Goal: Transaction & Acquisition: Purchase product/service

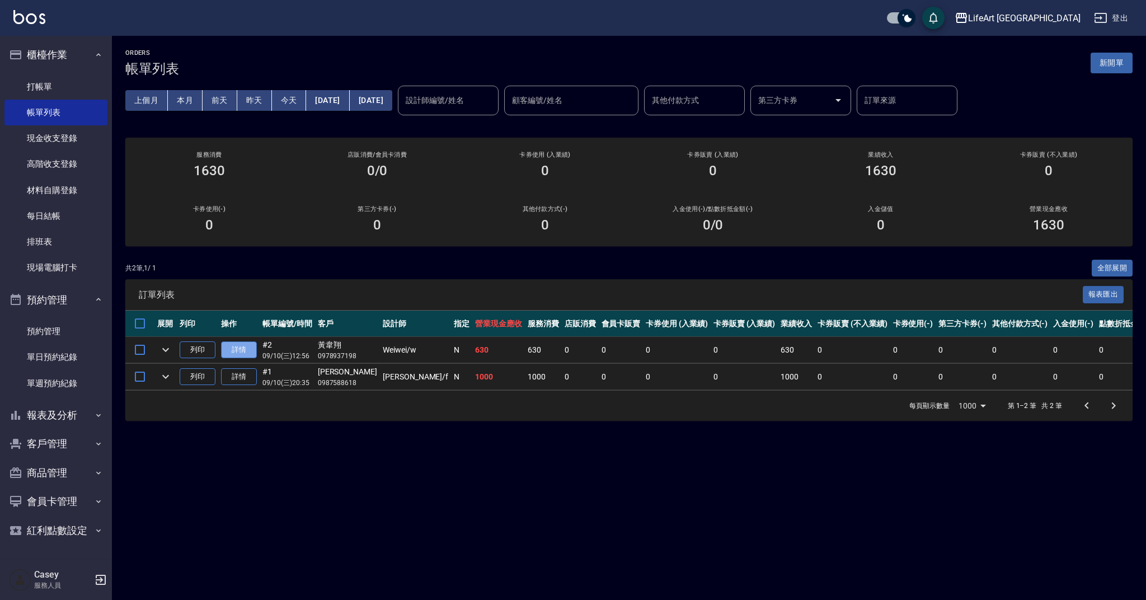
click at [242, 345] on link "詳情" at bounding box center [239, 349] width 36 height 17
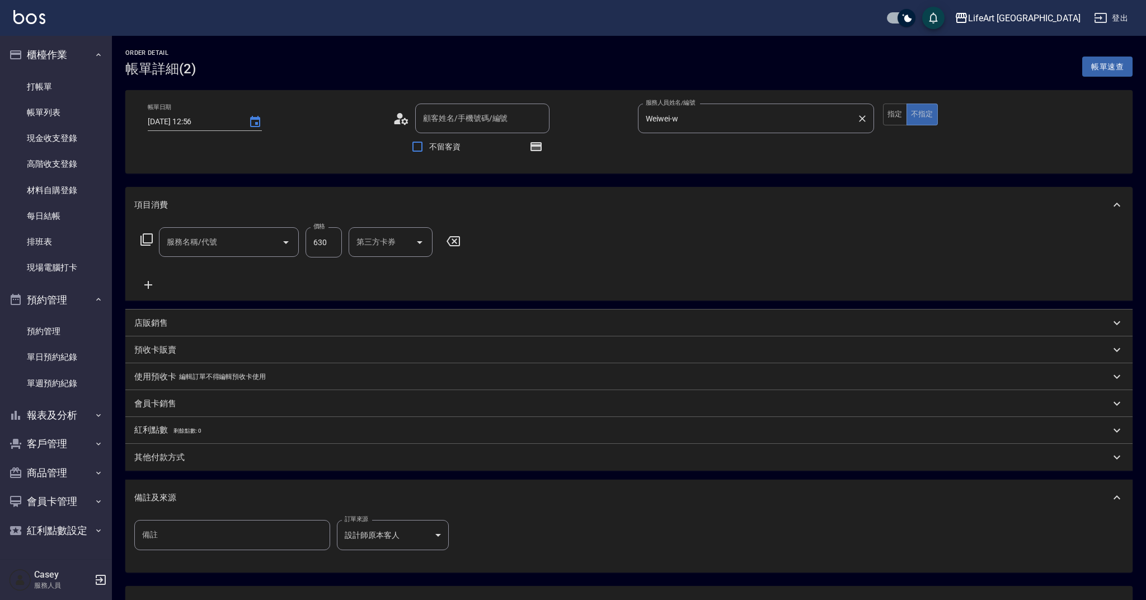
type input "[DATE] 12:56"
type input "Weiwei-w"
type input "[PERSON_NAME]/0978937198/null"
type input "201 剪髮(201)"
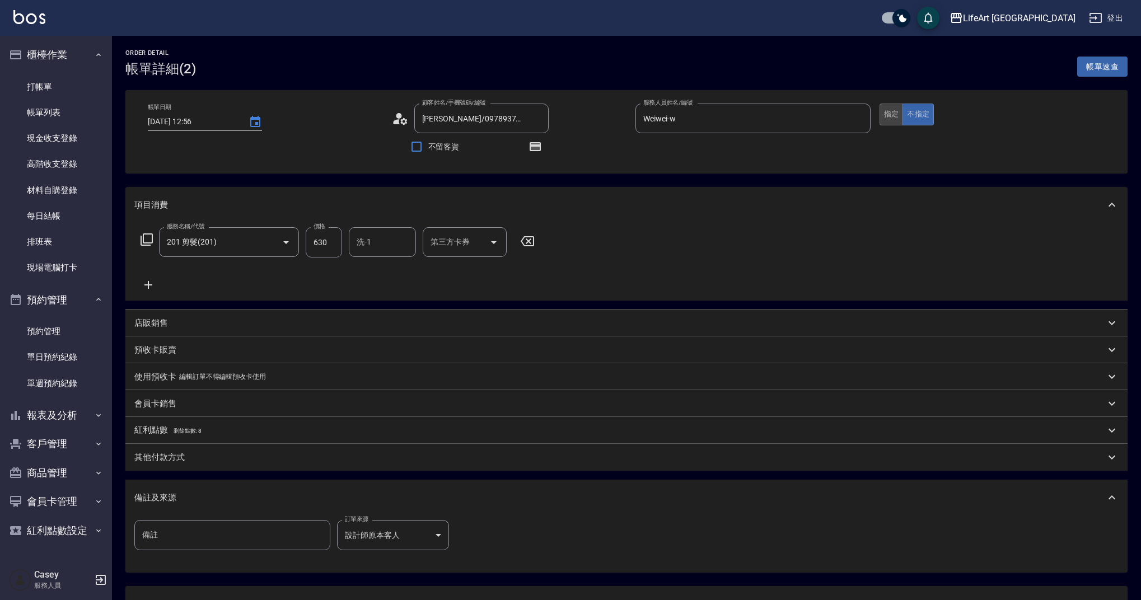
click at [895, 115] on button "指定" at bounding box center [891, 115] width 24 height 22
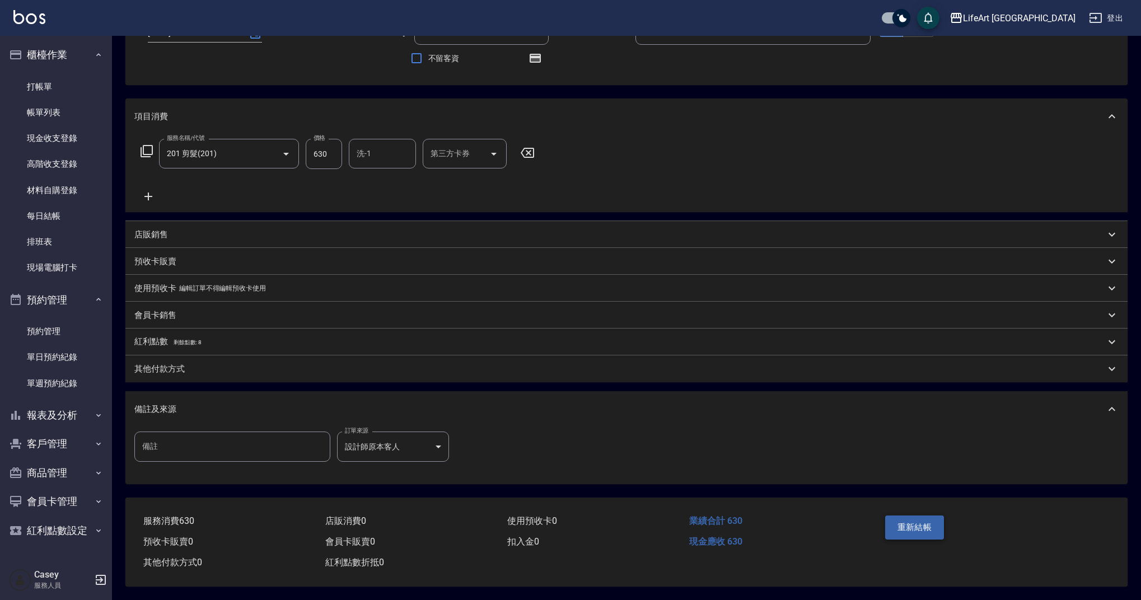
click at [920, 523] on button "重新結帳" at bounding box center [914, 528] width 59 height 24
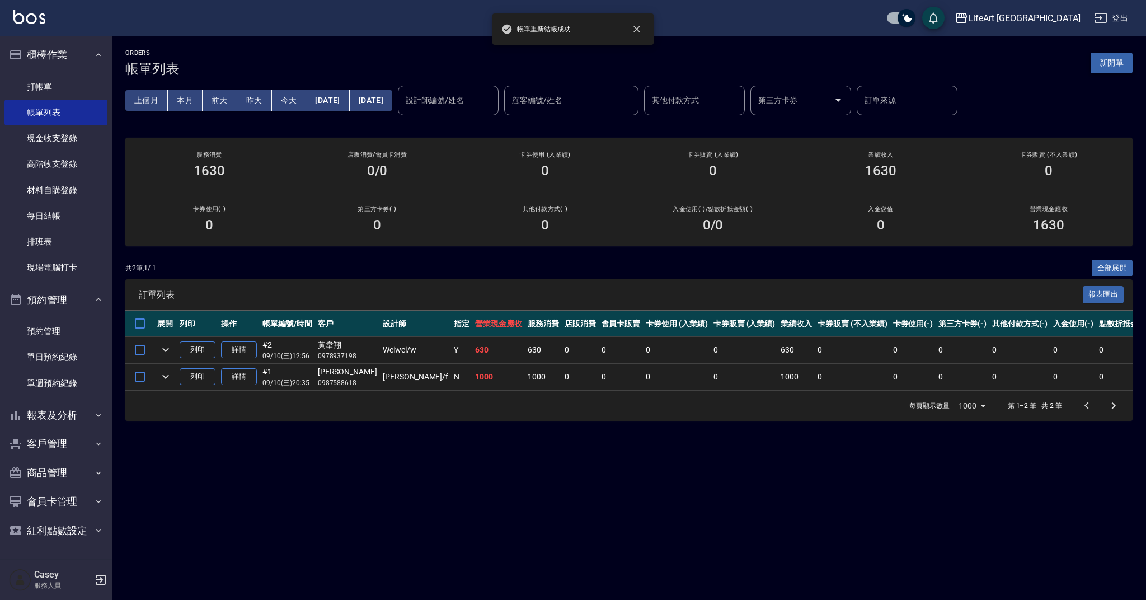
click at [1120, 62] on button "新開單" at bounding box center [1112, 63] width 42 height 21
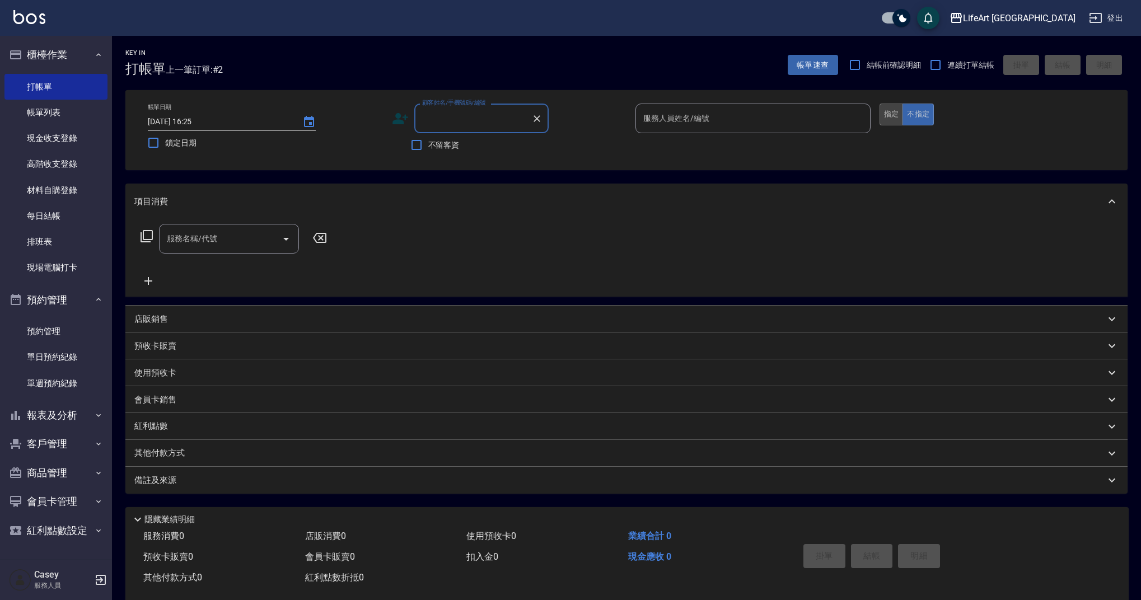
click at [882, 115] on button "指定" at bounding box center [891, 115] width 24 height 22
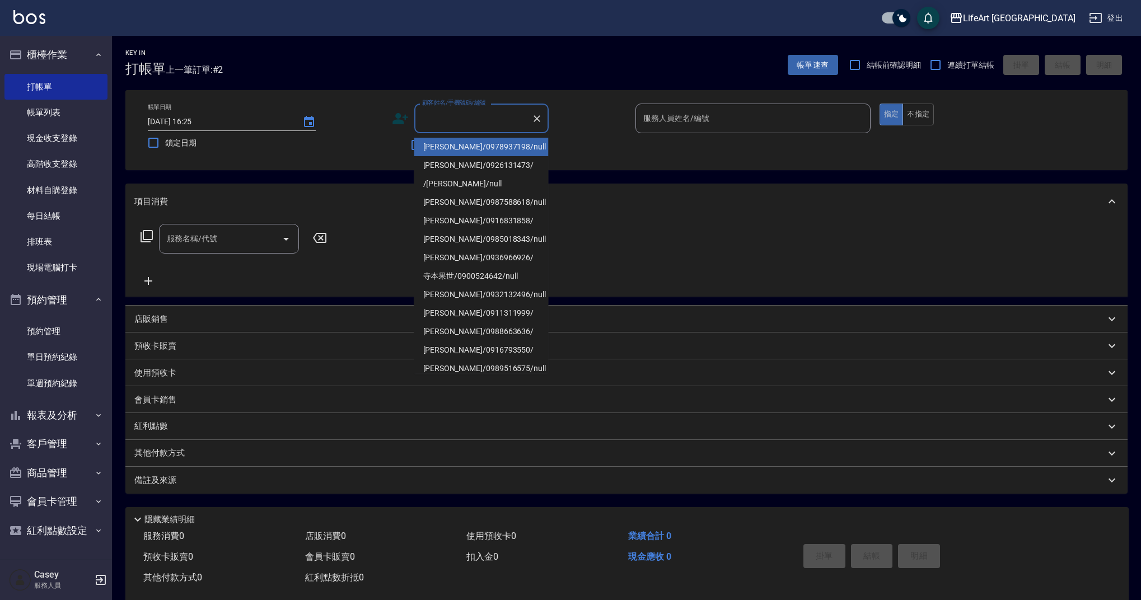
click at [492, 123] on input "顧客姓名/手機號碼/編號" at bounding box center [472, 119] width 107 height 20
type input "x"
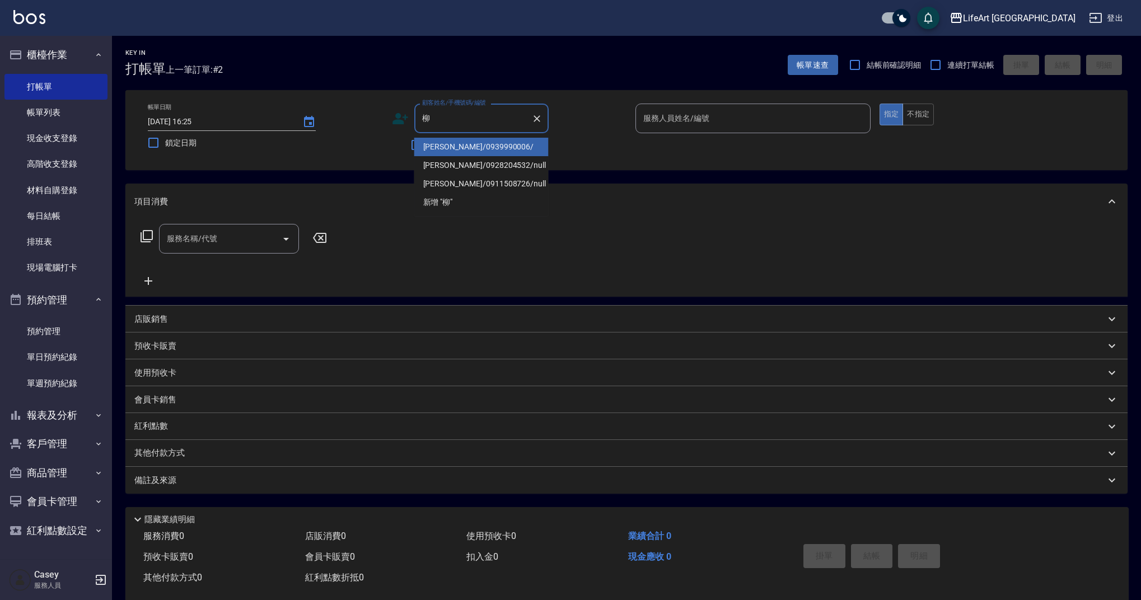
click at [467, 140] on li "[PERSON_NAME]/0939990006/" at bounding box center [481, 147] width 134 height 18
type input "[PERSON_NAME]/0939990006/"
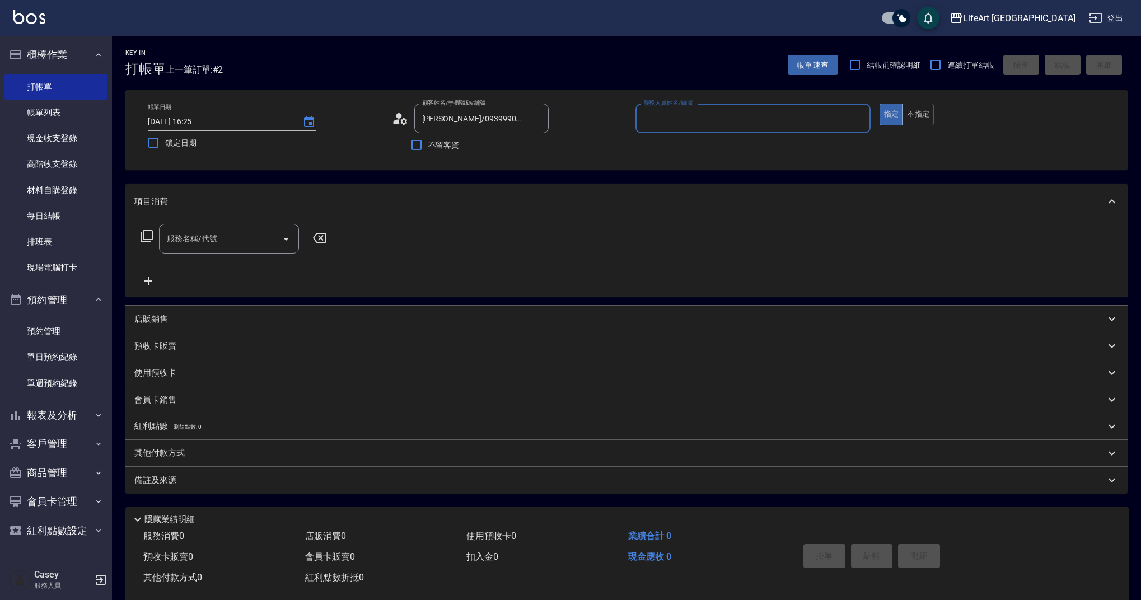
type input "Finney-f"
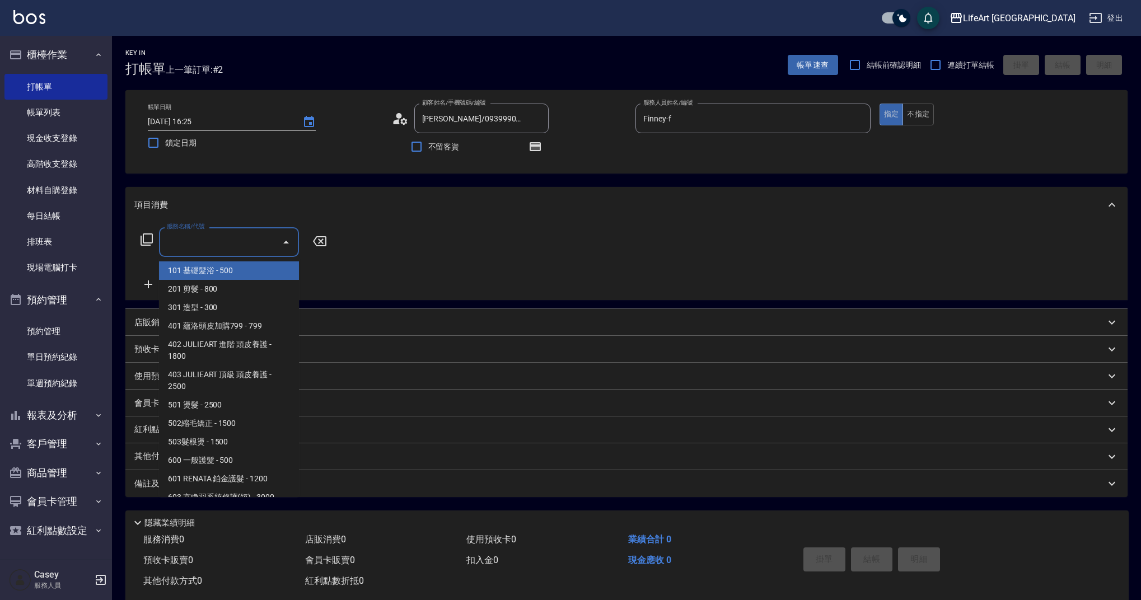
drag, startPoint x: 211, startPoint y: 250, endPoint x: 210, endPoint y: 266, distance: 16.3
click at [211, 250] on input "服務名稱/代號" at bounding box center [220, 242] width 113 height 20
click at [212, 266] on span "101 基礎髮浴 - 500" at bounding box center [229, 270] width 140 height 18
type input "101 基礎髮浴 (101)"
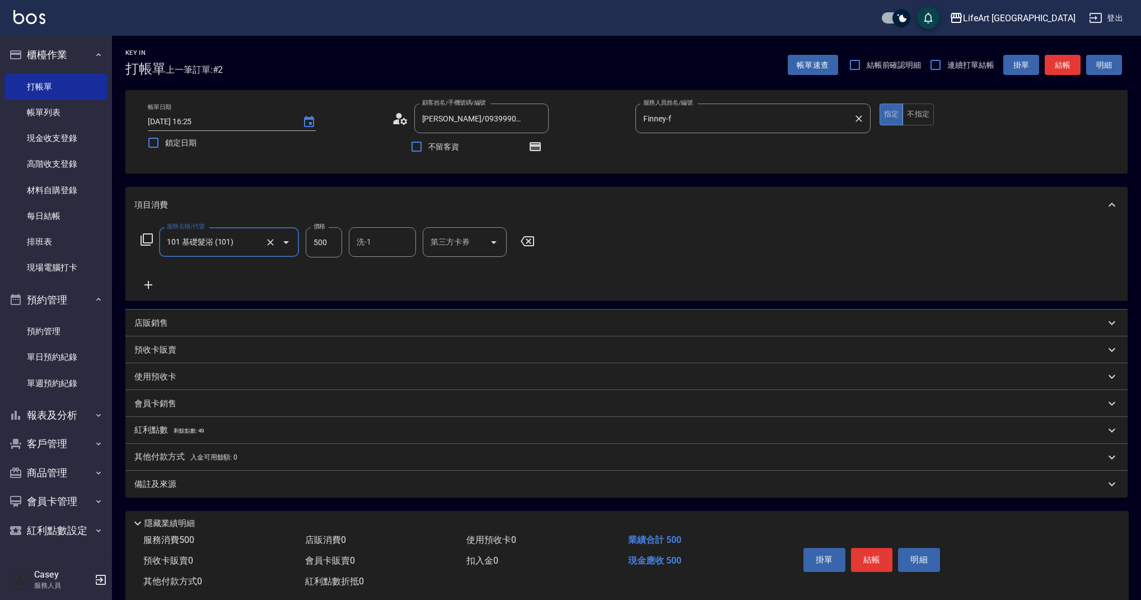
click at [690, 120] on input "Finney-f" at bounding box center [744, 119] width 208 height 20
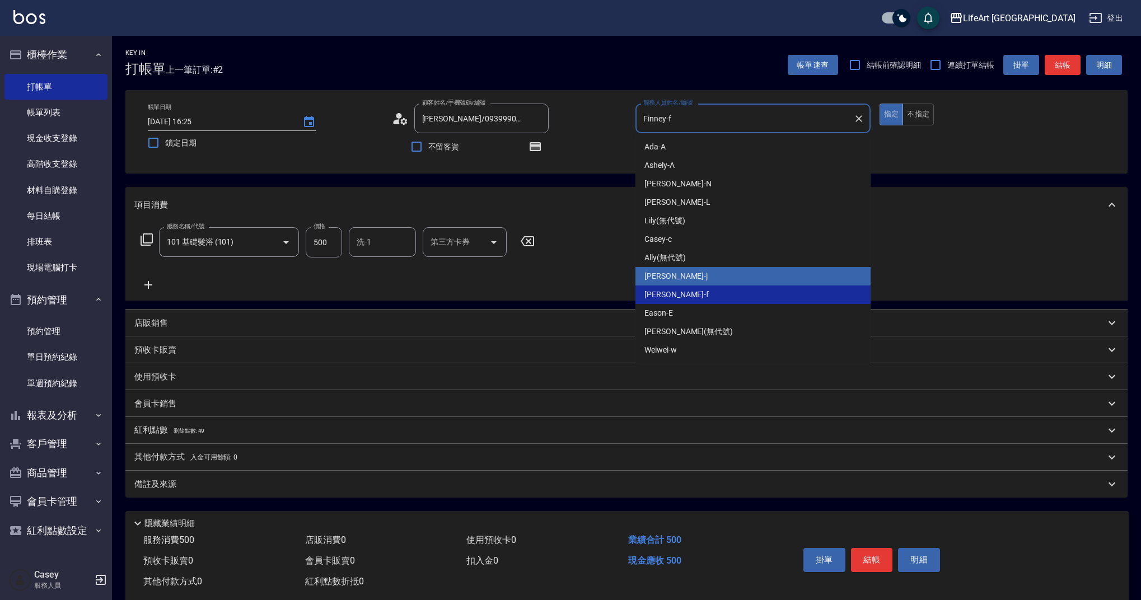
click at [666, 278] on span "[PERSON_NAME]" at bounding box center [675, 276] width 63 height 12
type input "[PERSON_NAME]"
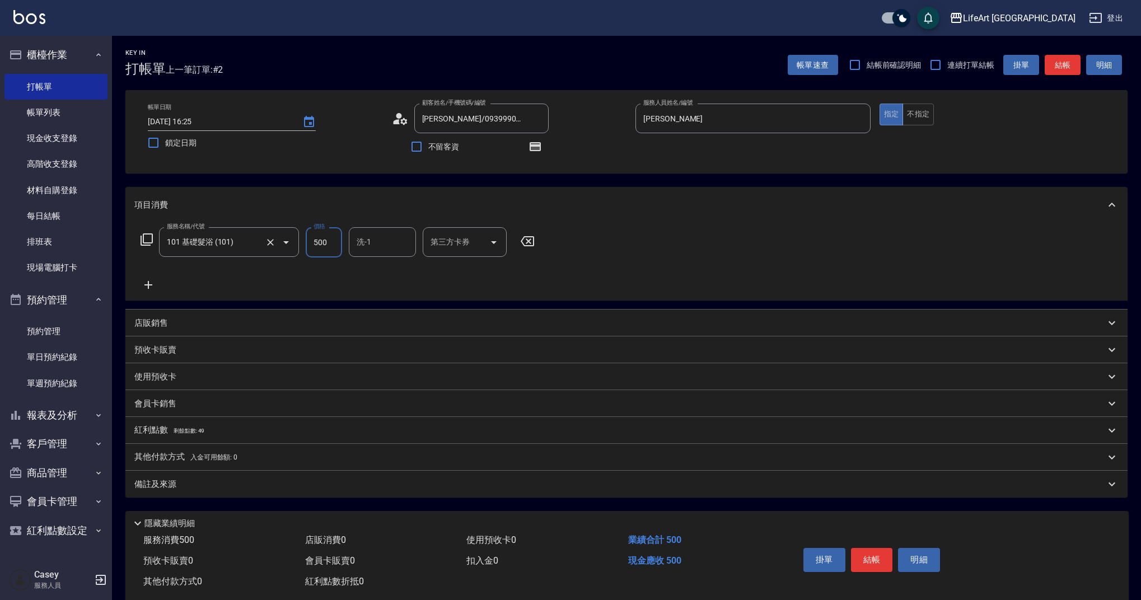
drag, startPoint x: 330, startPoint y: 240, endPoint x: 294, endPoint y: 245, distance: 36.3
click at [294, 245] on div "服務名稱/代號 101 基礎髮浴 (101) 服務名稱/代號 價格 500 價格 洗-1 洗-1 第三方卡券 第三方卡券" at bounding box center [337, 242] width 407 height 30
type input "350"
click at [180, 498] on div "Key In 打帳單 上一筆訂單:#2 帳單速查 結帳前確認明細 連續打單結帳 掛單 結帳 明細 帳單日期 [DATE] 16:25 鎖定日期 顧客姓名/手機…" at bounding box center [626, 327] width 1029 height 583
drag, startPoint x: 313, startPoint y: 483, endPoint x: 316, endPoint y: 488, distance: 6.0
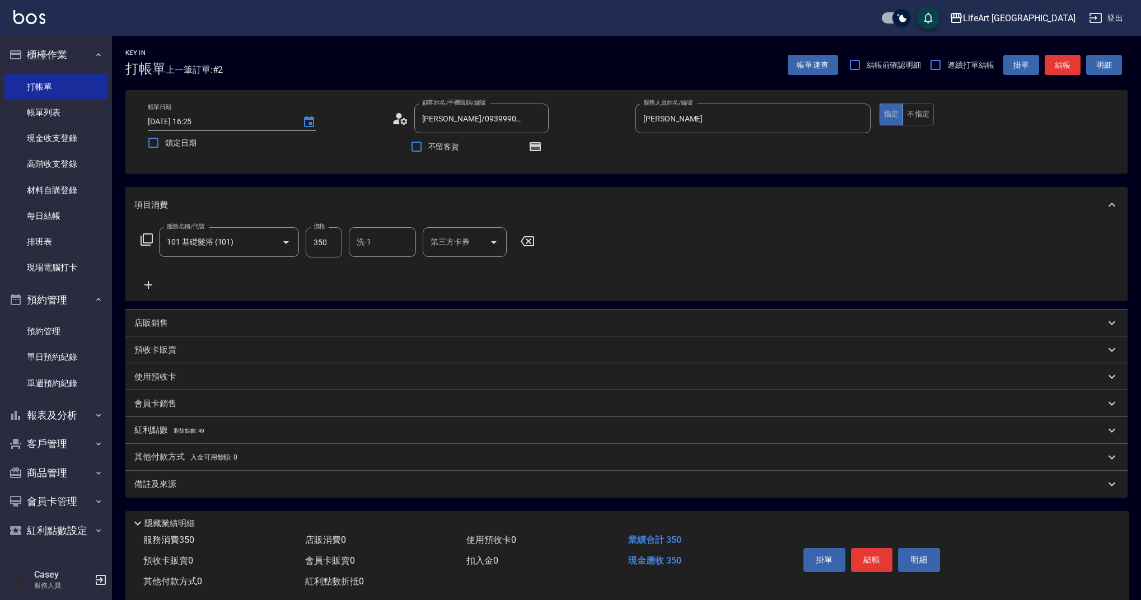
click at [313, 483] on div "備註及來源" at bounding box center [619, 485] width 971 height 12
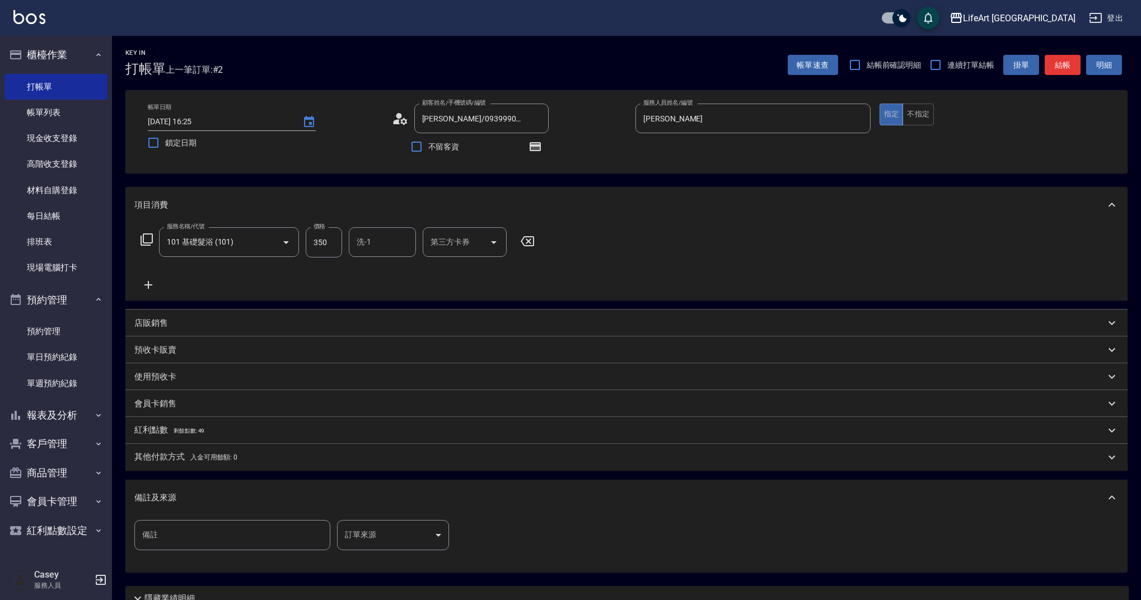
click at [377, 536] on body "LifeArt 蘆洲 登出 櫃檯作業 打帳單 帳單列表 現金收支登錄 高階收支登錄 材料自購登錄 每日結帳 排班表 現場電腦打卡 預約管理 預約管理 單日預約…" at bounding box center [570, 347] width 1141 height 694
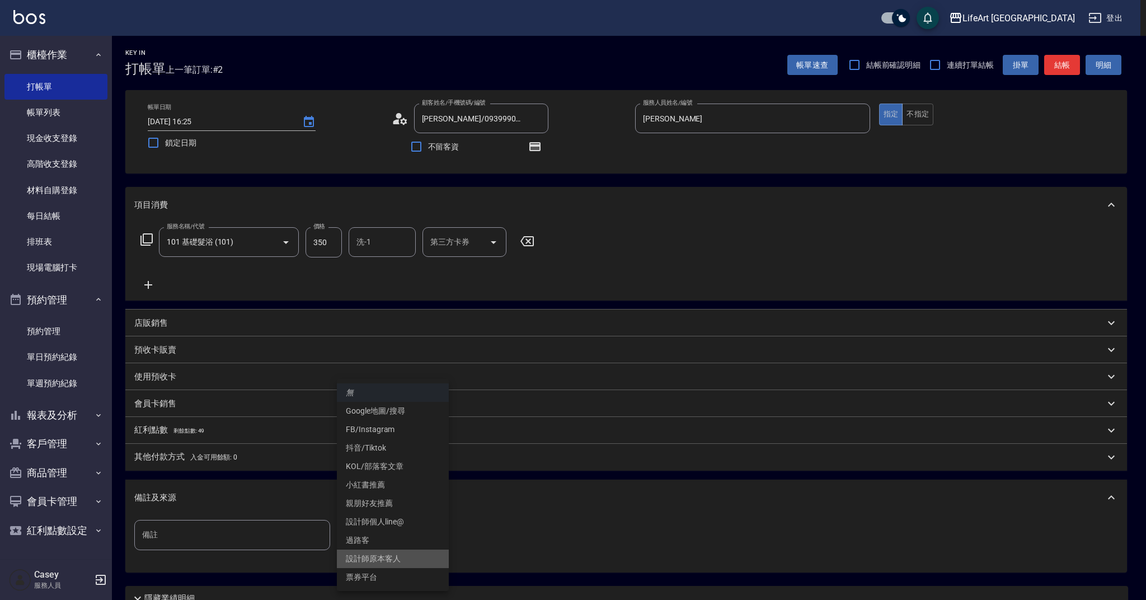
click at [393, 558] on li "設計師原本客人" at bounding box center [393, 559] width 112 height 18
type input "設計師原本客人"
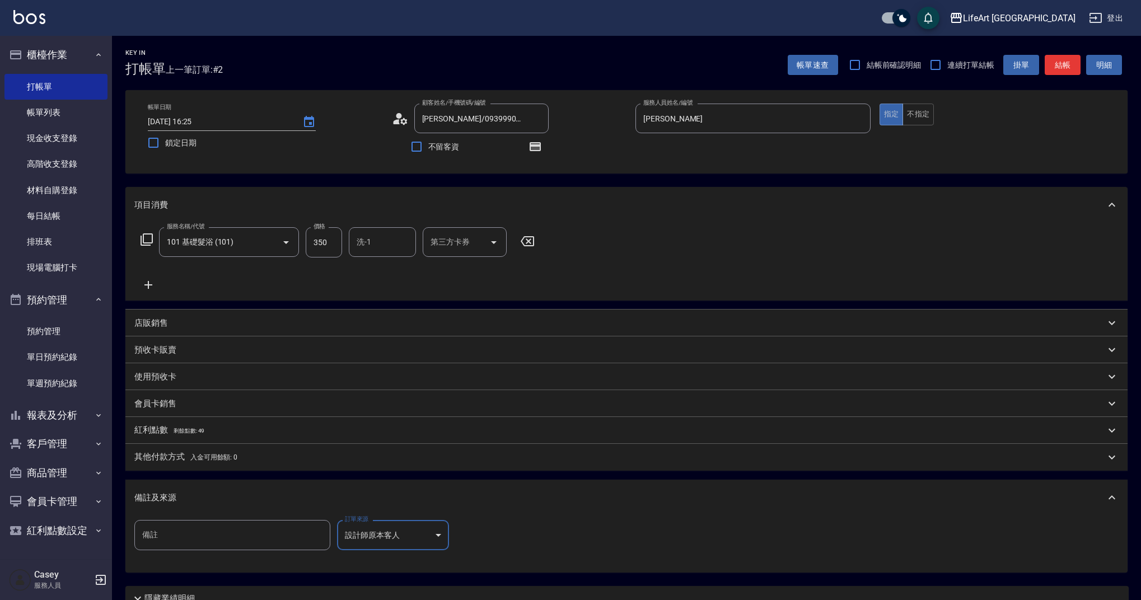
scroll to position [99, 0]
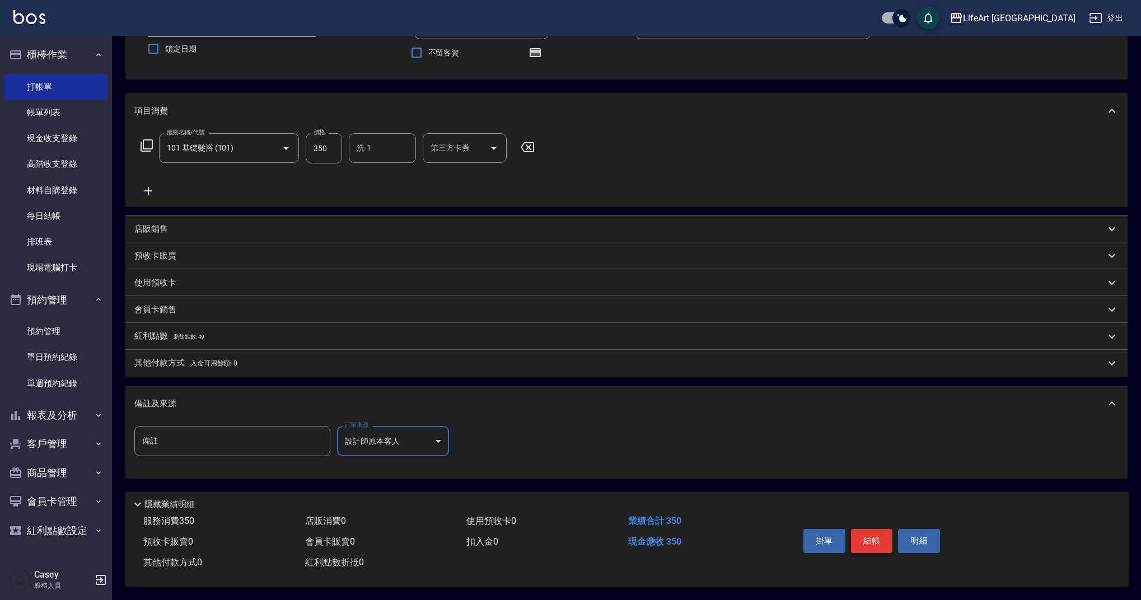
click at [867, 535] on button "結帳" at bounding box center [872, 541] width 42 height 24
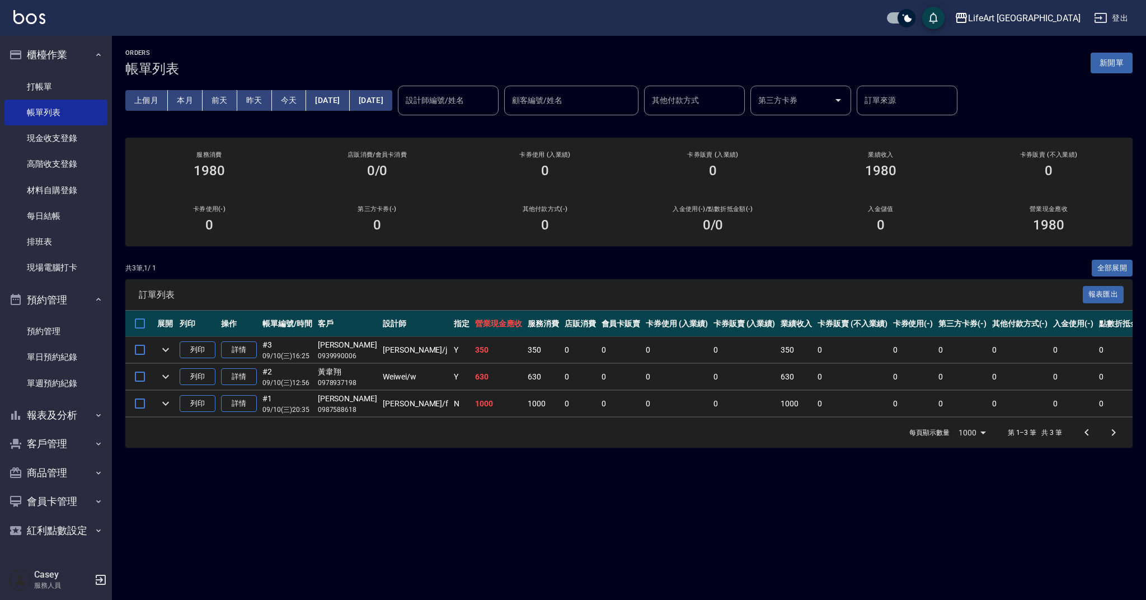
click at [1137, 60] on div "ORDERS 帳單列表 新開單 上個月 本月 [DATE] [DATE] [DATE] [DATE] [DATE] 設計師編號/姓名 設計師編號/姓名 顧客編…" at bounding box center [629, 248] width 1035 height 425
click at [1117, 63] on button "新開單" at bounding box center [1112, 63] width 42 height 21
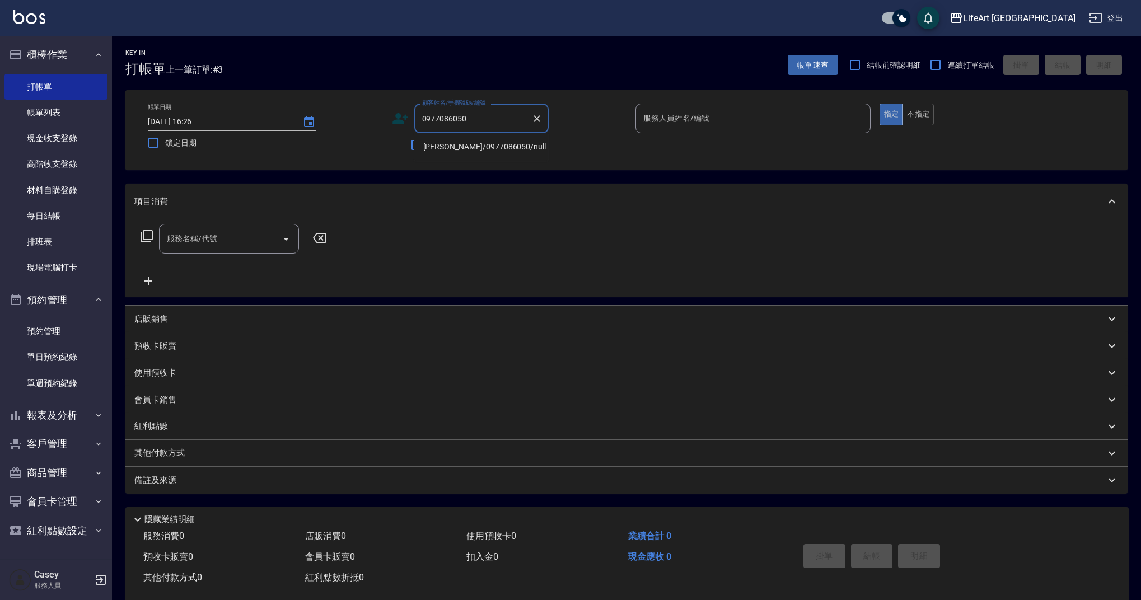
click at [465, 145] on li "[PERSON_NAME]/0977086050/null" at bounding box center [481, 147] width 134 height 18
type input "[PERSON_NAME]/0977086050/null"
type input "Ashely-A"
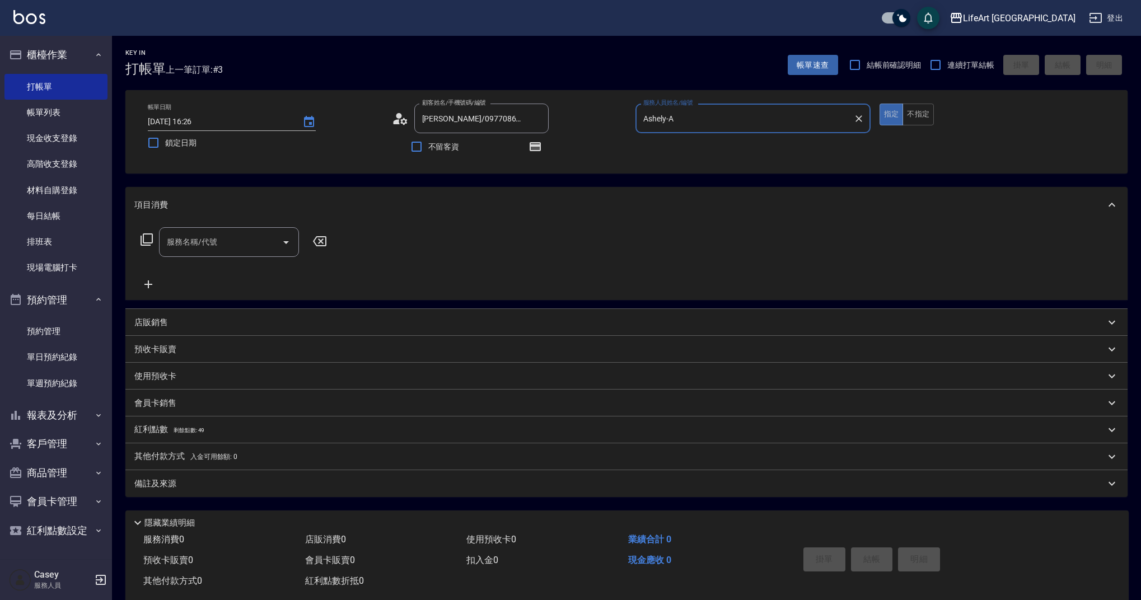
click at [239, 252] on div "服務名稱/代號" at bounding box center [229, 242] width 140 height 30
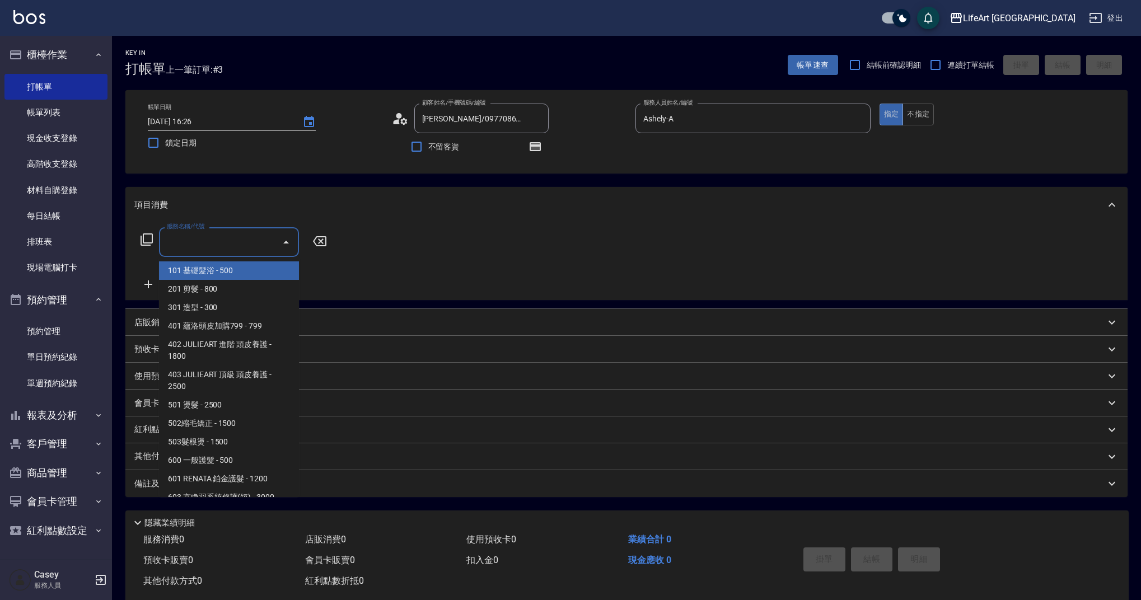
click at [227, 272] on span "101 基礎髮浴 - 500" at bounding box center [229, 270] width 140 height 18
type input "101 基礎髮浴 (101)"
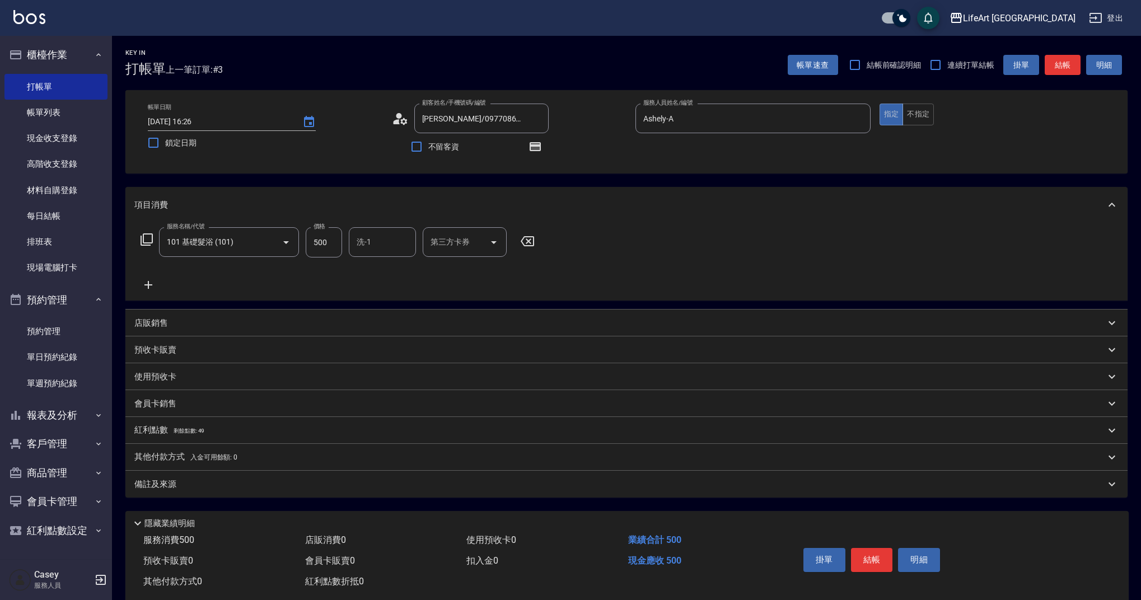
click at [148, 283] on icon at bounding box center [148, 285] width 8 height 8
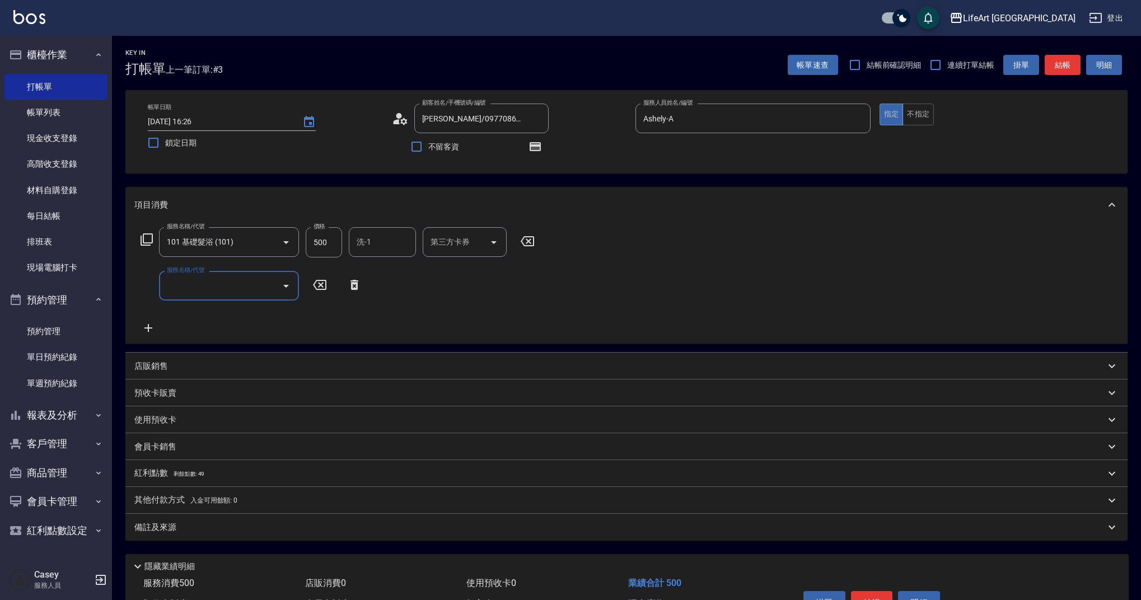
click at [235, 282] on input "服務名稱/代號" at bounding box center [220, 286] width 113 height 20
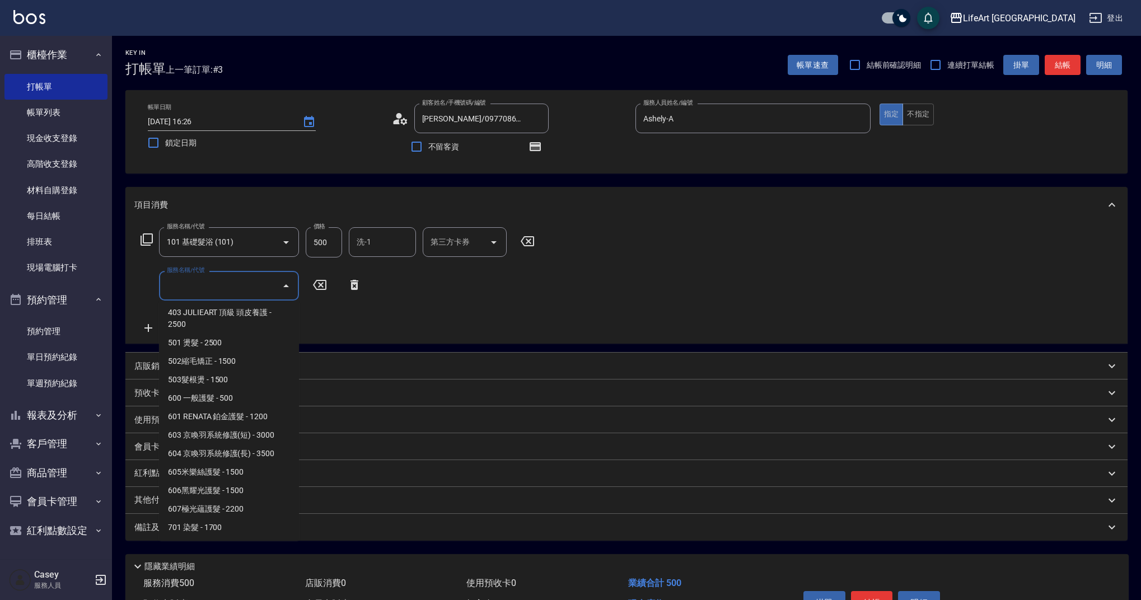
scroll to position [142, 0]
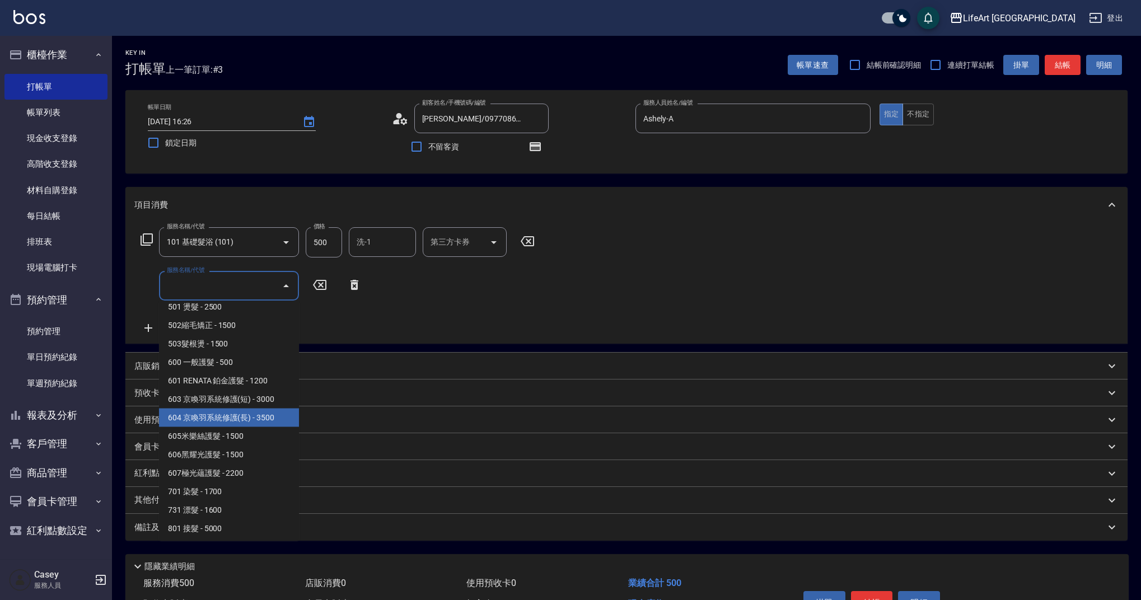
click at [236, 415] on span "604 京喚羽系統修護(長) - 3500" at bounding box center [229, 418] width 140 height 18
type input "604 京喚羽系統修護(長)(604)"
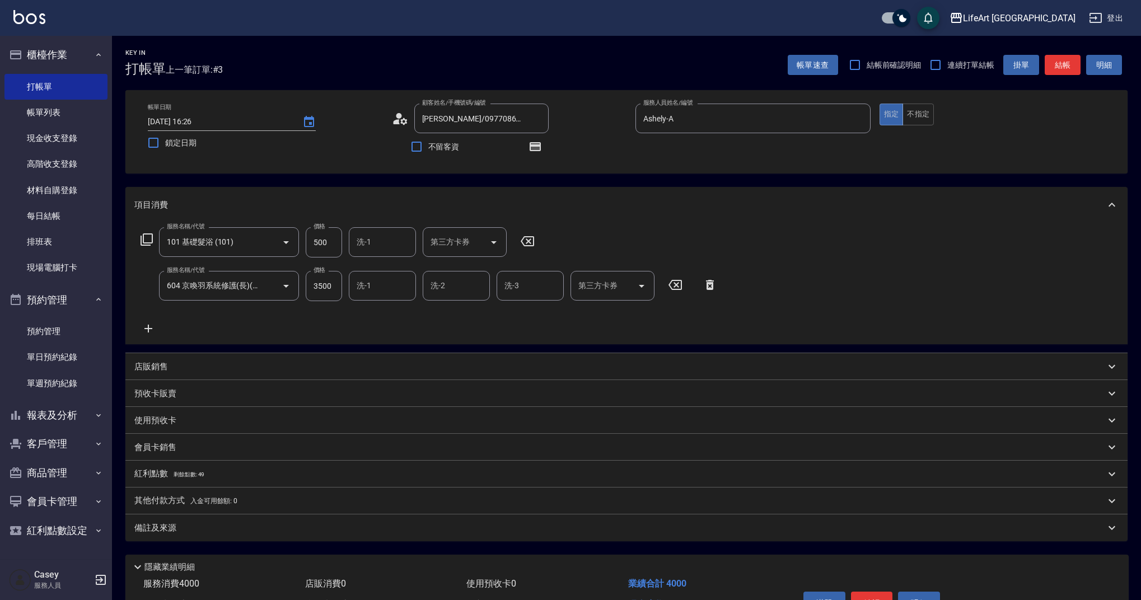
click at [432, 337] on div "服務名稱/代號 101 基礎髮浴 (101) 服務名稱/代號 價格 500 價格 洗-1 洗-1 第三方卡券 第三方卡券 服務名稱/代號 604 京喚羽系統修…" at bounding box center [626, 283] width 1002 height 121
drag, startPoint x: 339, startPoint y: 242, endPoint x: 301, endPoint y: 248, distance: 38.0
click at [301, 248] on div "服務名稱/代號 101 基礎髮浴 (101) 服務名稱/代號 價格 500 價格 洗-1 洗-1 第三方卡券 第三方卡券" at bounding box center [337, 242] width 407 height 30
drag, startPoint x: 334, startPoint y: 238, endPoint x: 293, endPoint y: 240, distance: 40.9
click at [293, 240] on div "服務名稱/代號 101 基礎髮浴 (101) 服務名稱/代號 價格 500 價格 洗-1 洗-1 第三方卡券 第三方卡券" at bounding box center [337, 242] width 407 height 30
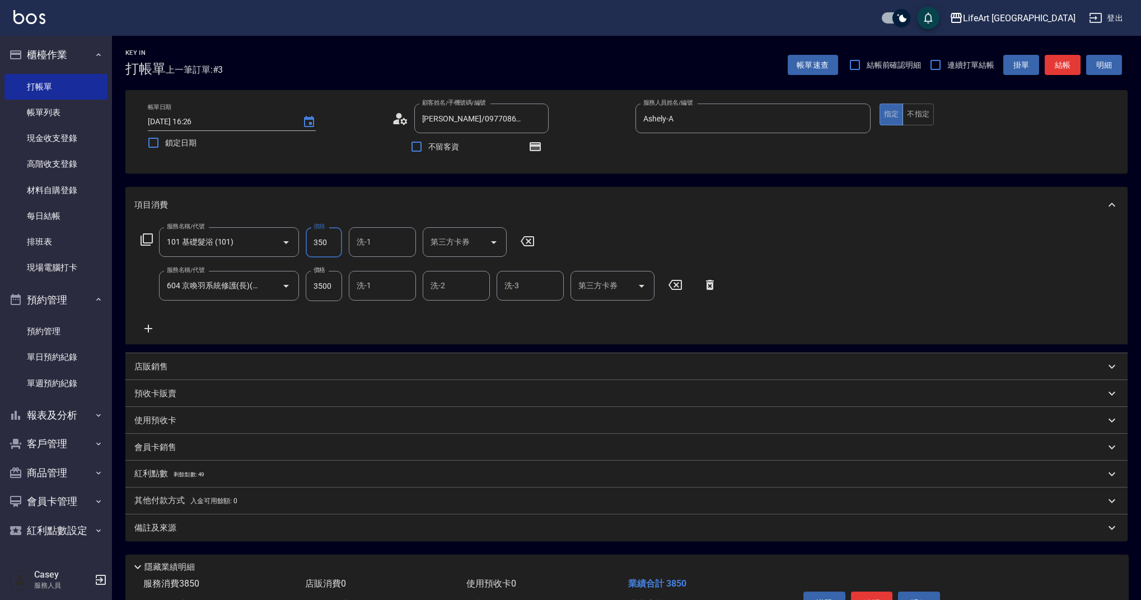
type input "350"
click at [371, 241] on input "洗-1" at bounding box center [382, 242] width 57 height 20
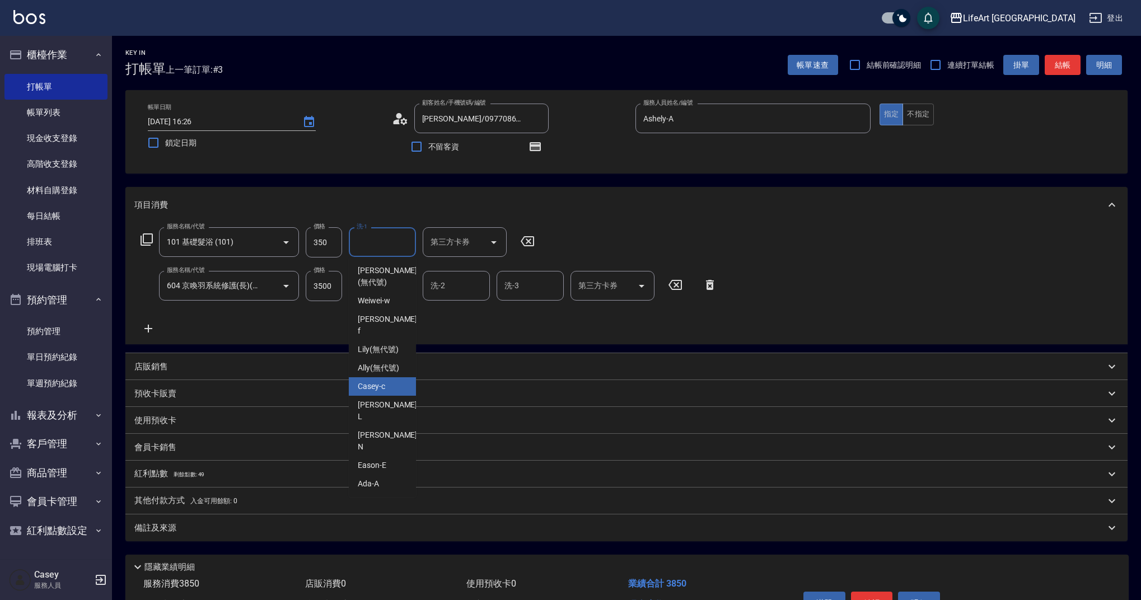
click at [386, 377] on div "Casey -c" at bounding box center [382, 386] width 67 height 18
type input "Casey-c"
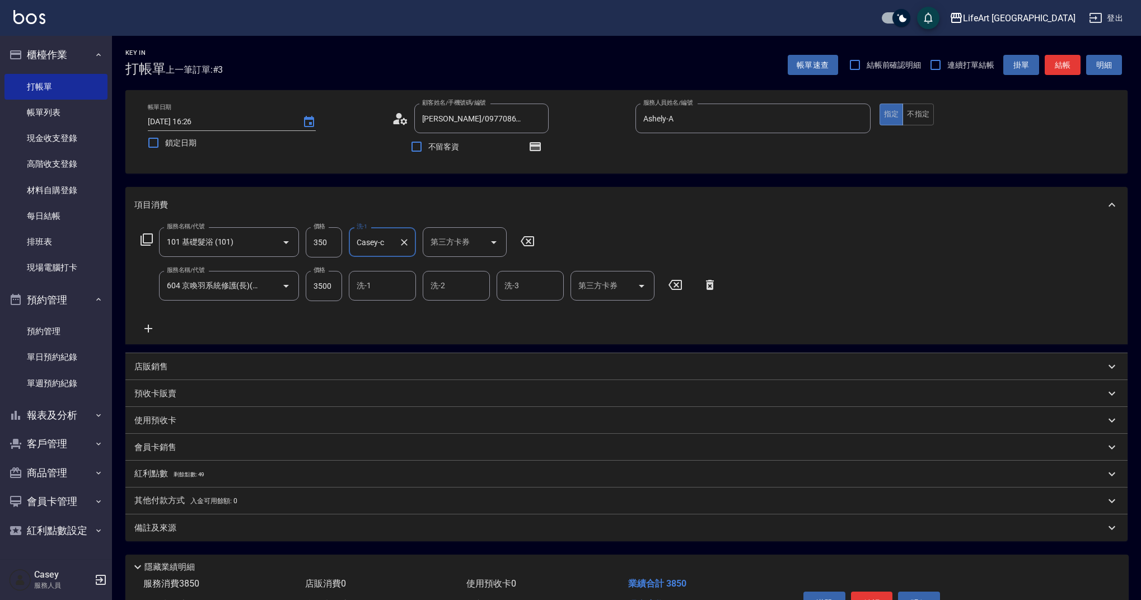
click at [385, 289] on input "洗-1" at bounding box center [382, 286] width 57 height 20
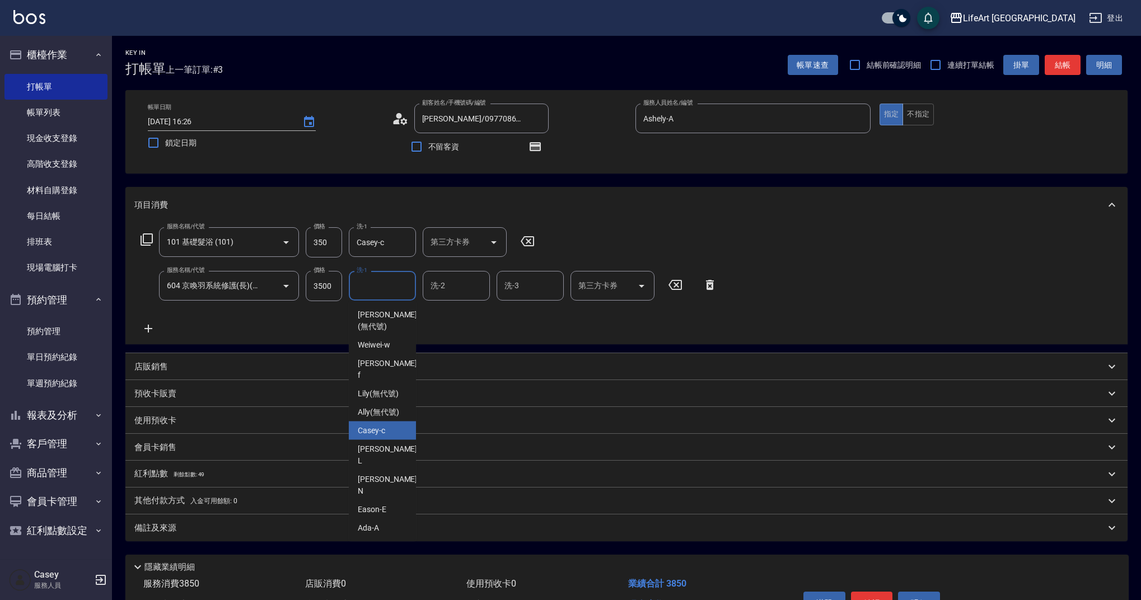
click at [386, 422] on div "Casey -c" at bounding box center [382, 431] width 67 height 18
type input "Casey-c"
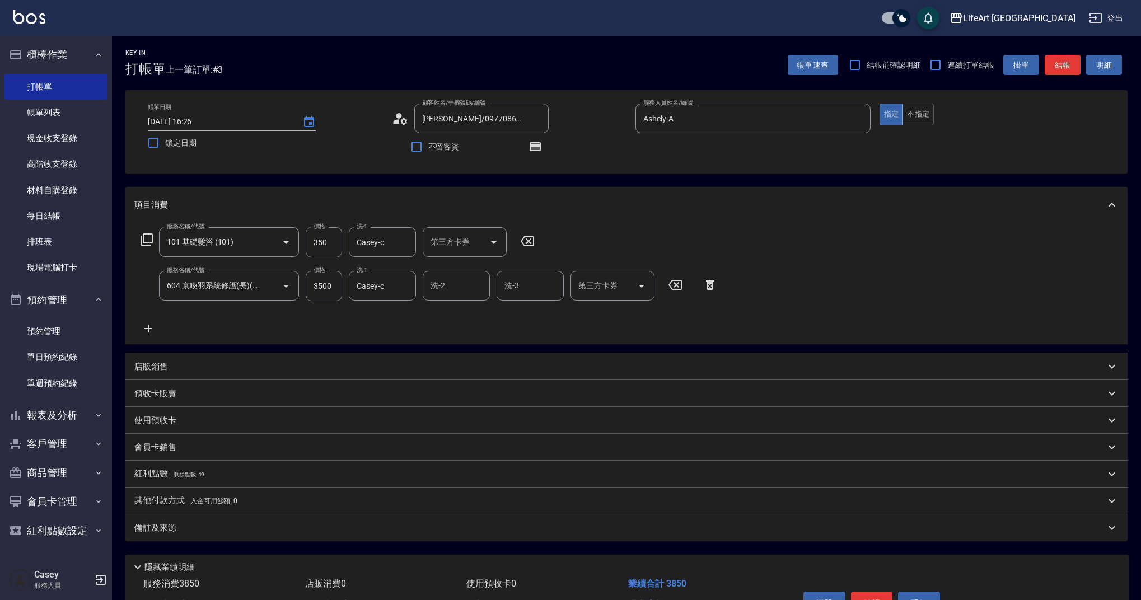
click at [190, 478] on span "剩餘點數: 49" at bounding box center [189, 474] width 31 height 6
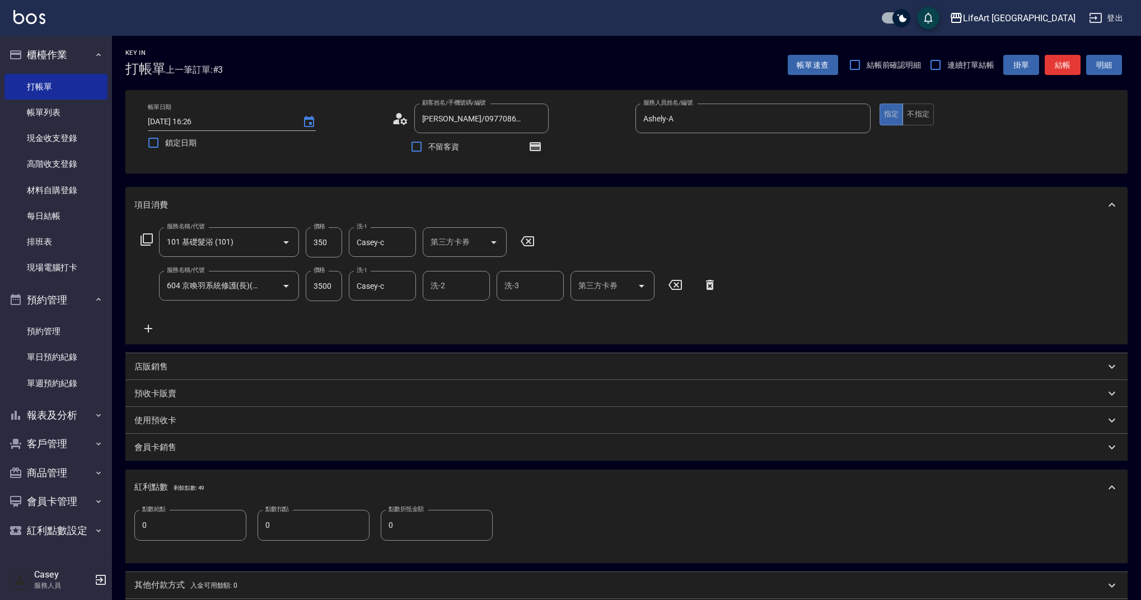
click at [530, 147] on icon "button" at bounding box center [535, 146] width 11 height 9
click at [681, 181] on div "Key In 打帳單 上一筆訂單:#3 帳單速查 結帳前確認明細 連續打單結帳 掛單 結帳 明細 帳單日期 [DATE] 16:26 鎖定日期 顧客姓名/手機…" at bounding box center [626, 392] width 1029 height 712
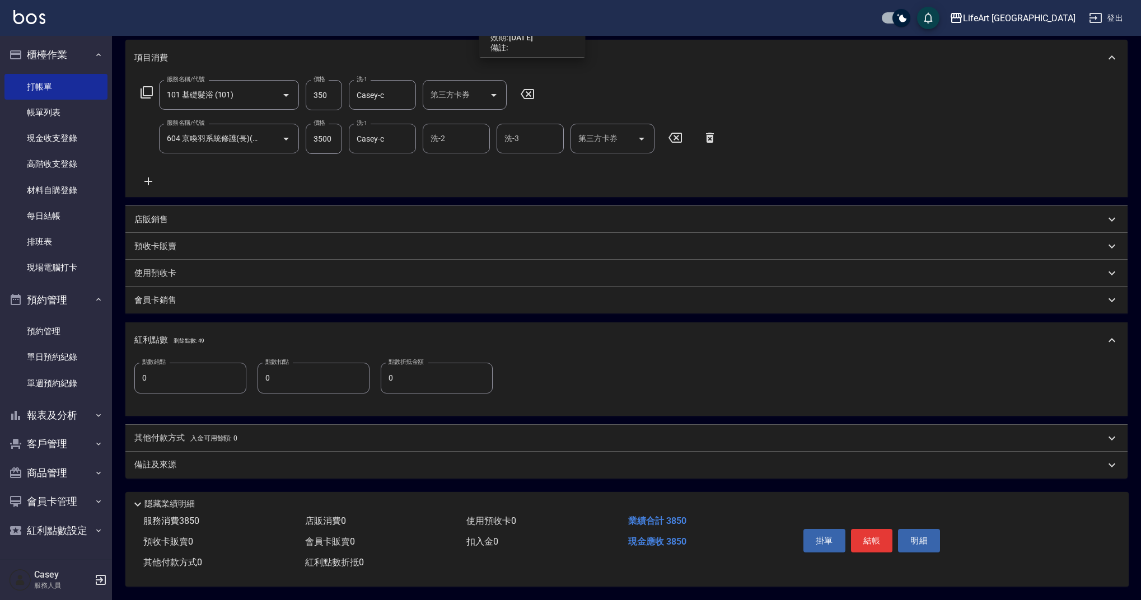
scroll to position [152, 0]
click at [225, 461] on div "備註及來源" at bounding box center [619, 465] width 971 height 12
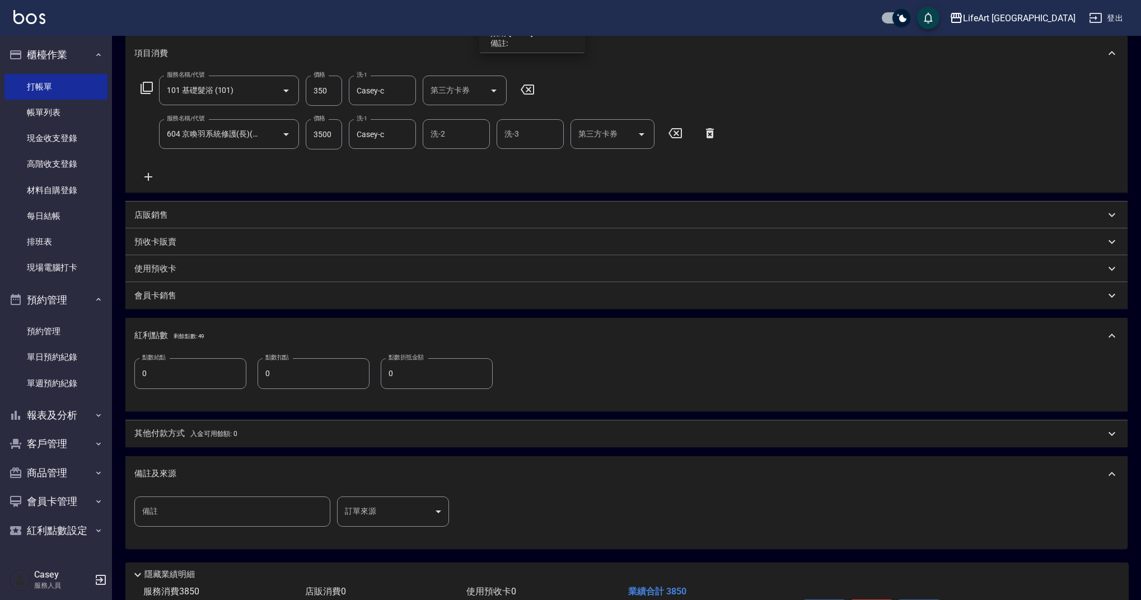
click at [389, 513] on body "LifeArt 蘆洲 登出 櫃檯作業 打帳單 帳單列表 現金收支登錄 高階收支登錄 材料自購登錄 每日結帳 排班表 現場電腦打卡 預約管理 預約管理 單日預約…" at bounding box center [570, 259] width 1141 height 822
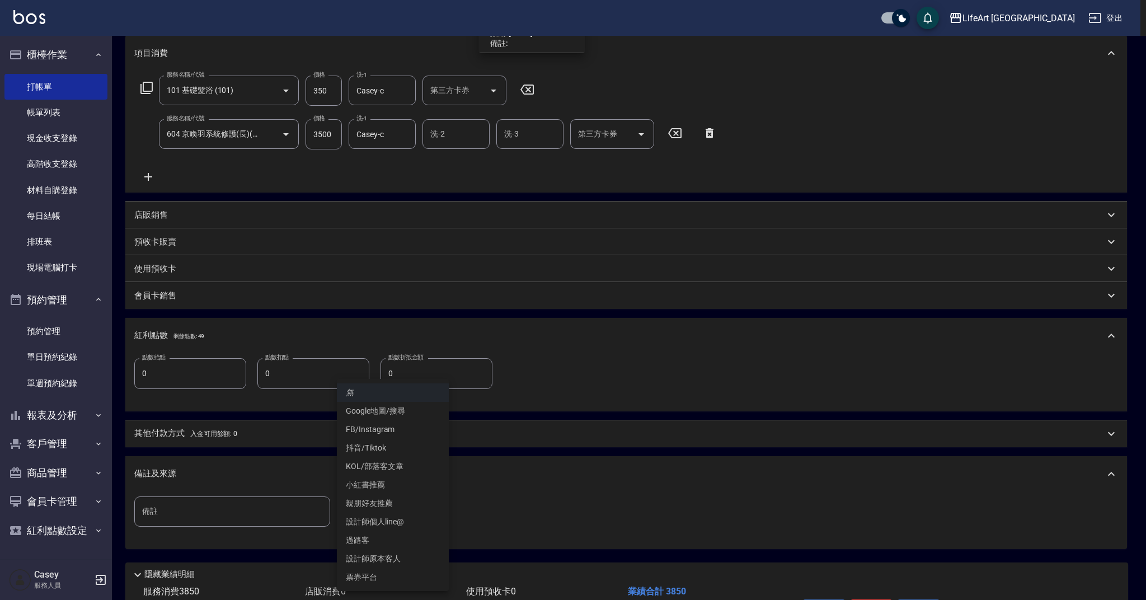
click at [386, 561] on li "設計師原本客人" at bounding box center [393, 559] width 112 height 18
type input "設計師原本客人"
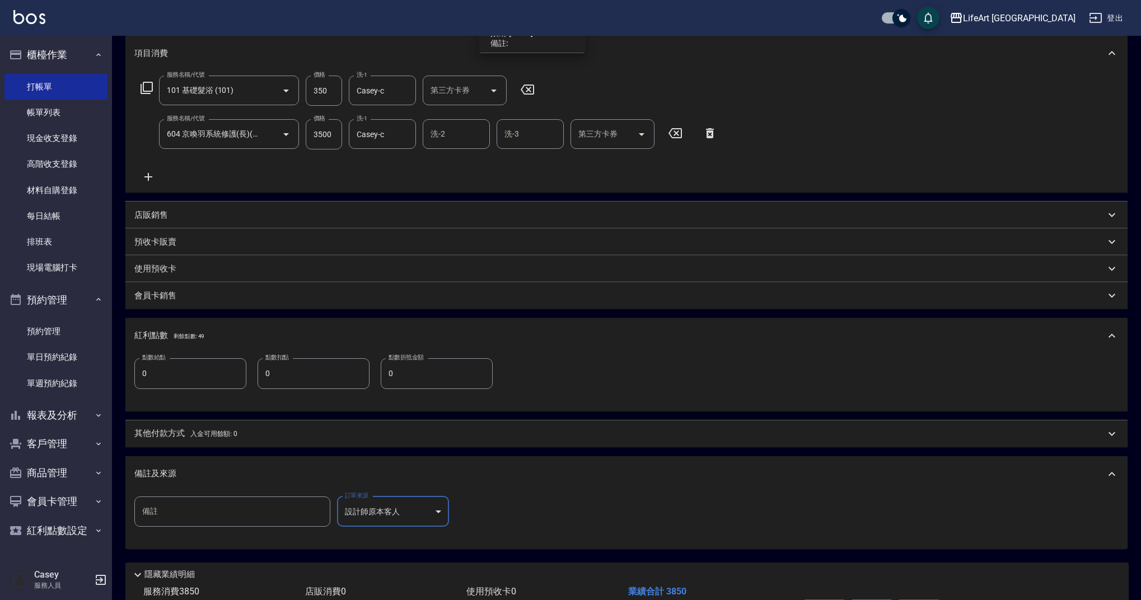
scroll to position [227, 0]
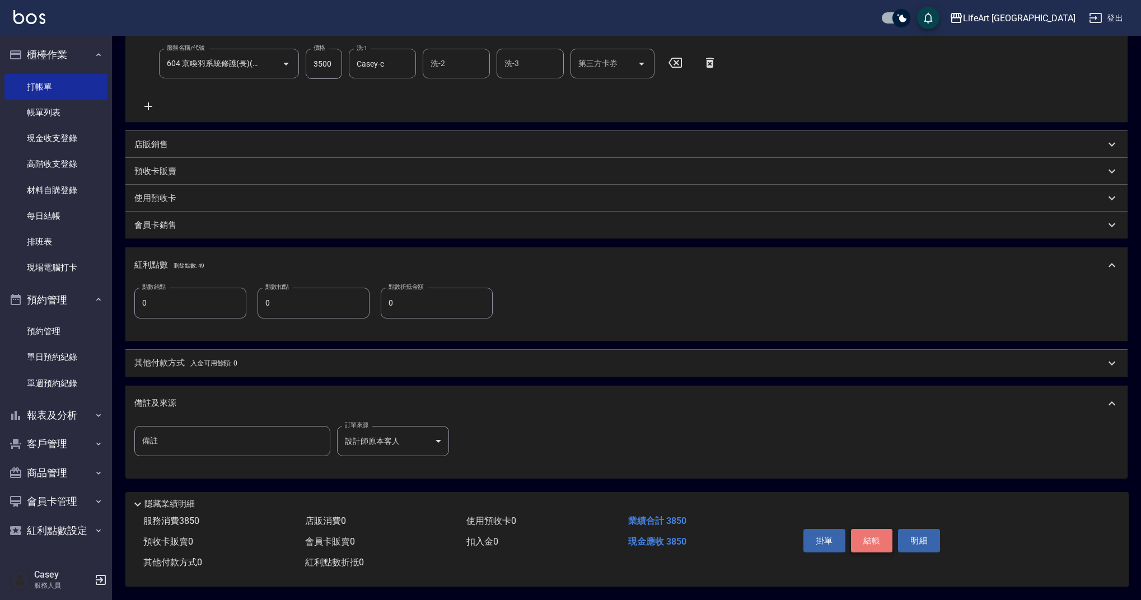
click at [860, 537] on button "結帳" at bounding box center [872, 541] width 42 height 24
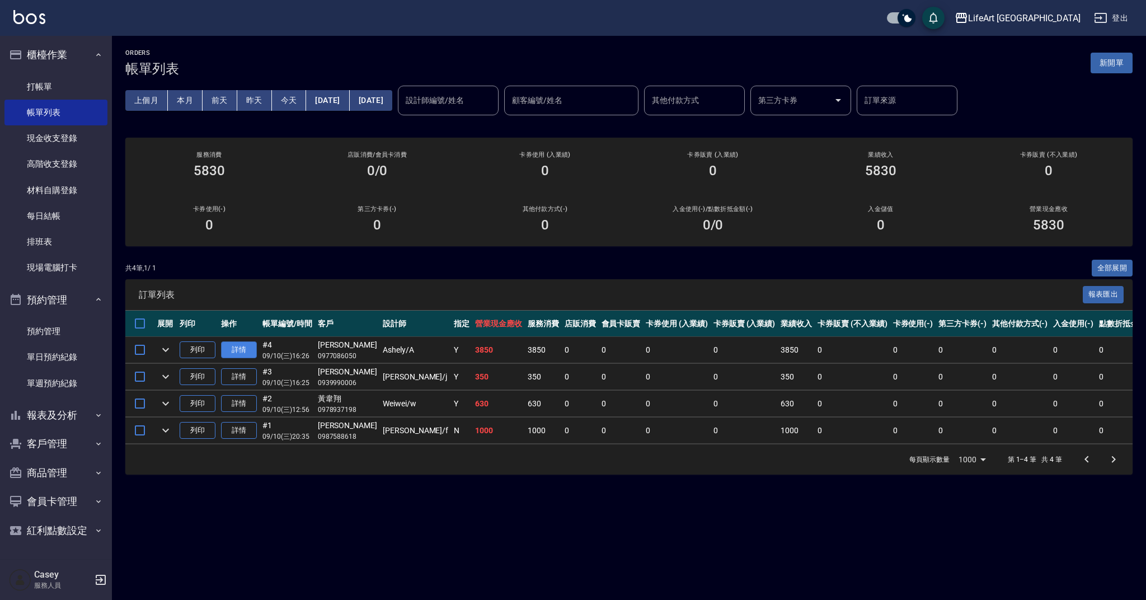
click at [233, 346] on link "詳情" at bounding box center [239, 349] width 36 height 17
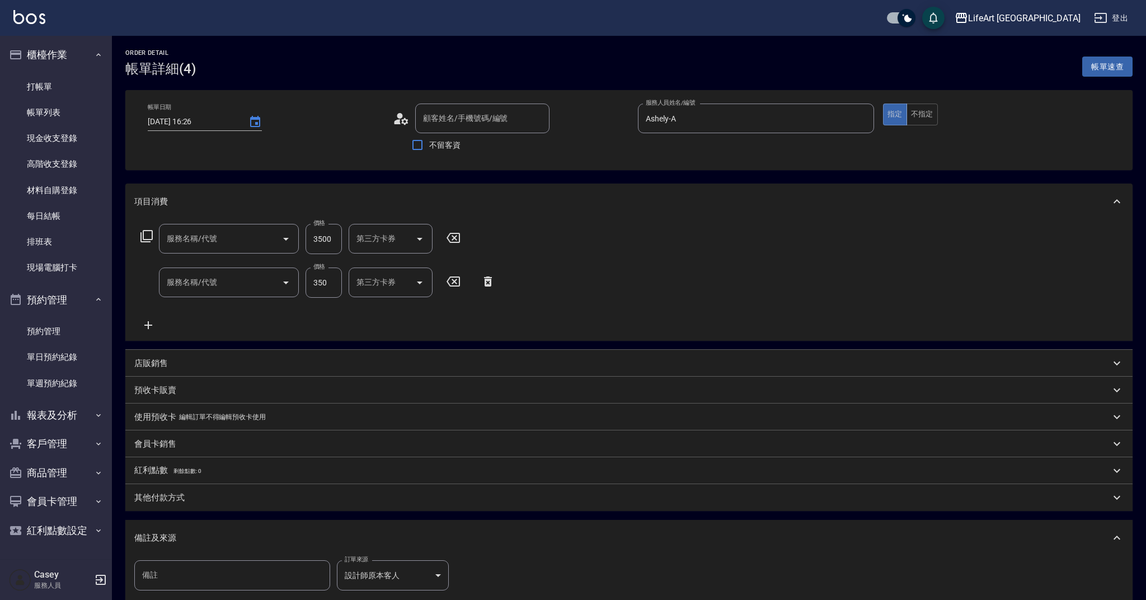
type input "[DATE] 16:26"
type input "Ashely-A"
type input "設計師原本客人"
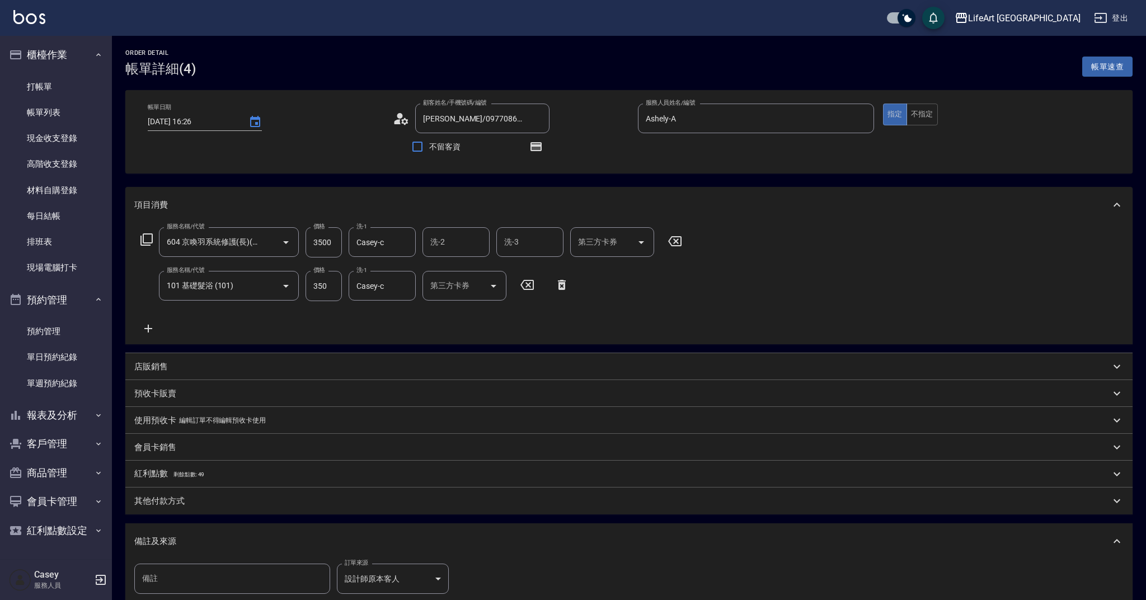
type input "[PERSON_NAME]/0977086050/null"
type input "604 京喚羽系統修護(長)(604)"
type input "101 基礎髮浴 (101)"
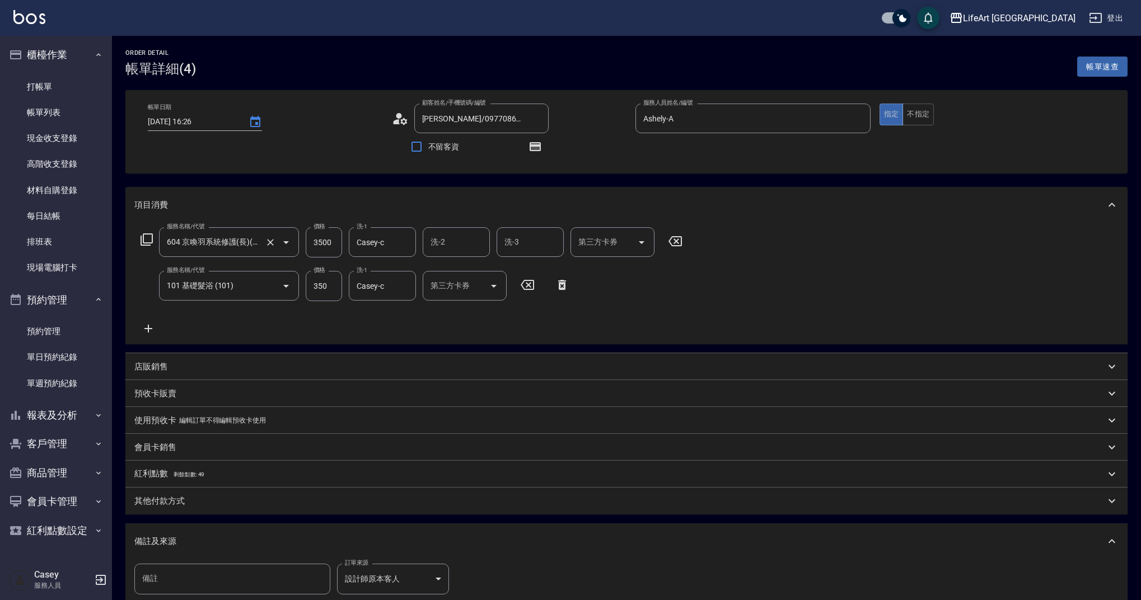
click at [247, 241] on input "604 京喚羽系統修護(長)(604)" at bounding box center [213, 242] width 99 height 20
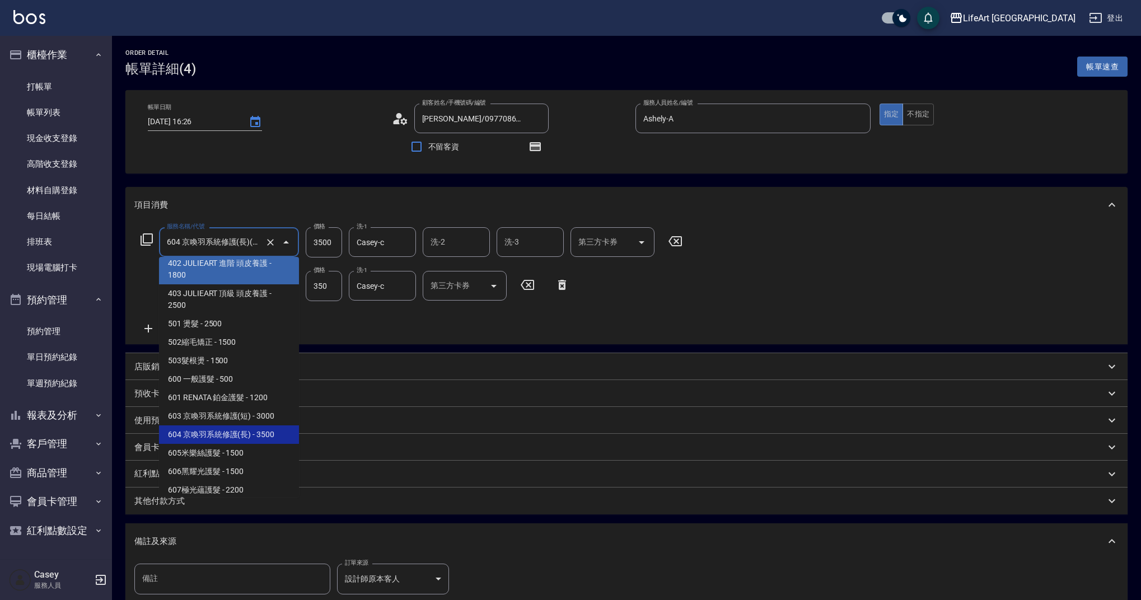
scroll to position [79, 0]
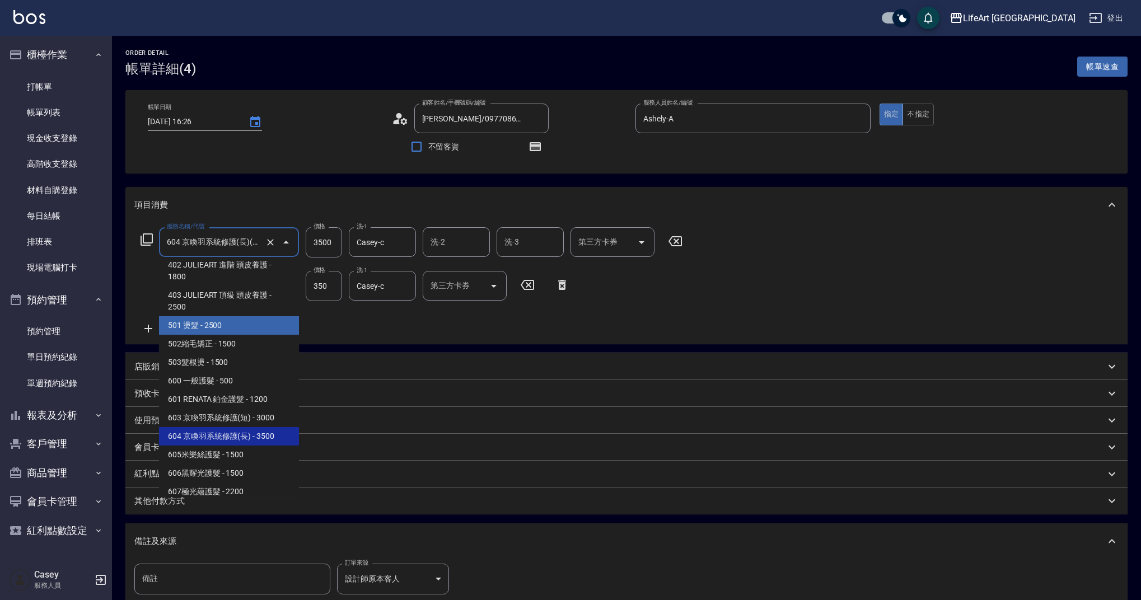
click at [218, 324] on span "501 燙髮 - 2500" at bounding box center [229, 325] width 140 height 18
type input "501 燙髮(501)"
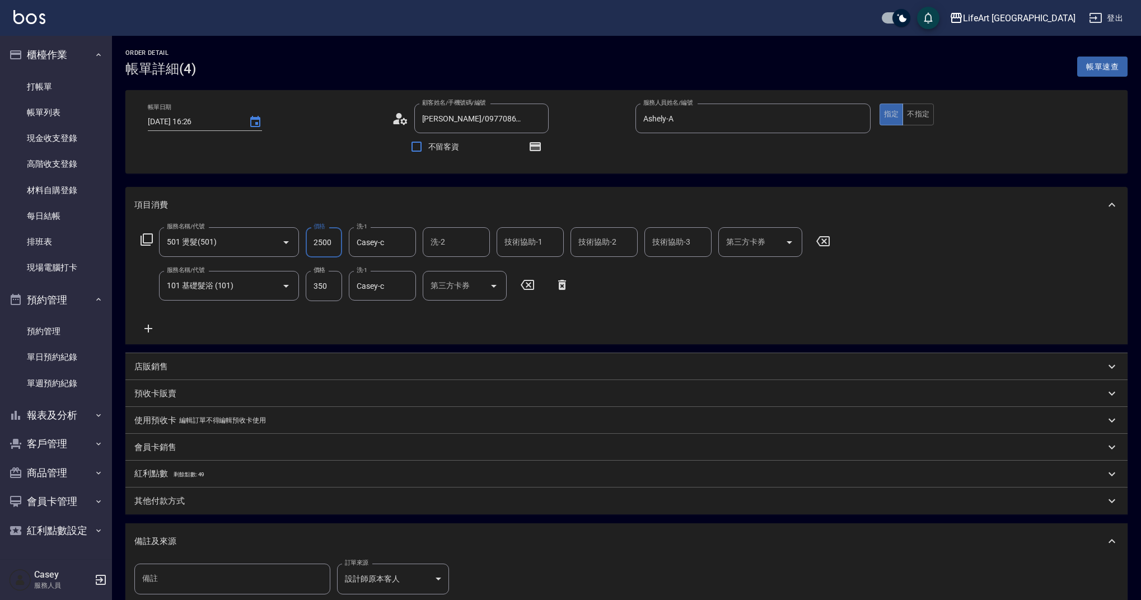
drag, startPoint x: 333, startPoint y: 245, endPoint x: 301, endPoint y: 241, distance: 32.1
click at [301, 241] on div "服務名稱/代號 501 燙髮(501) 服務名稱/代號 價格 2500 價格 洗-1 Casey-c 洗-1 洗-2 洗-2 技術協助-1 技術協助-1 技術…" at bounding box center [485, 242] width 703 height 30
click at [408, 283] on icon "Clear" at bounding box center [404, 285] width 11 height 11
type input "3500"
click at [400, 284] on input "洗-1" at bounding box center [382, 286] width 57 height 20
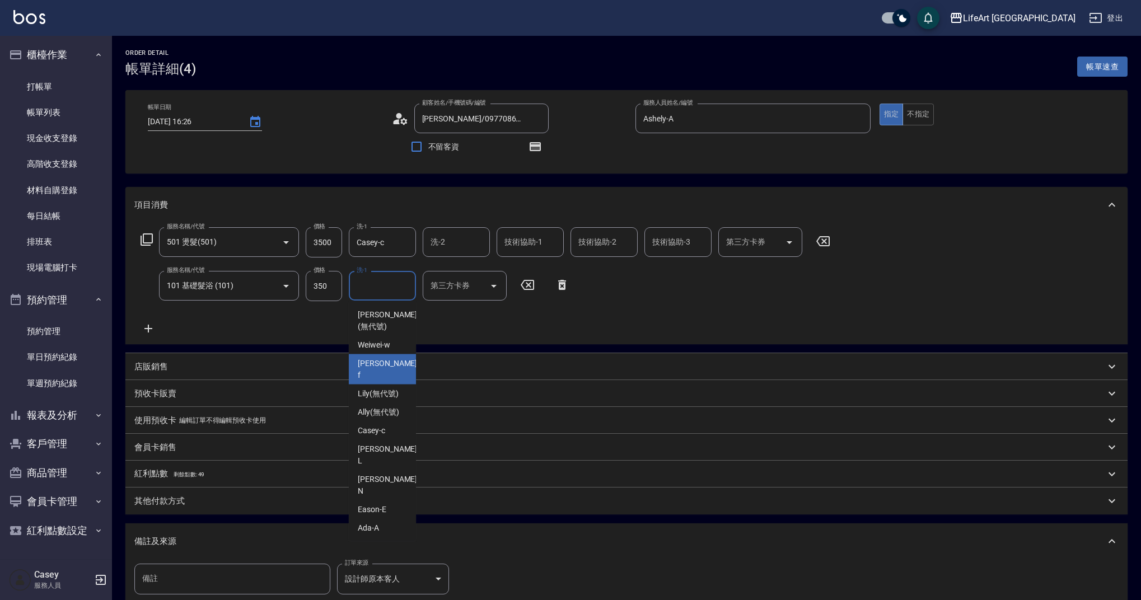
click at [385, 358] on div "Finney -f" at bounding box center [382, 369] width 67 height 30
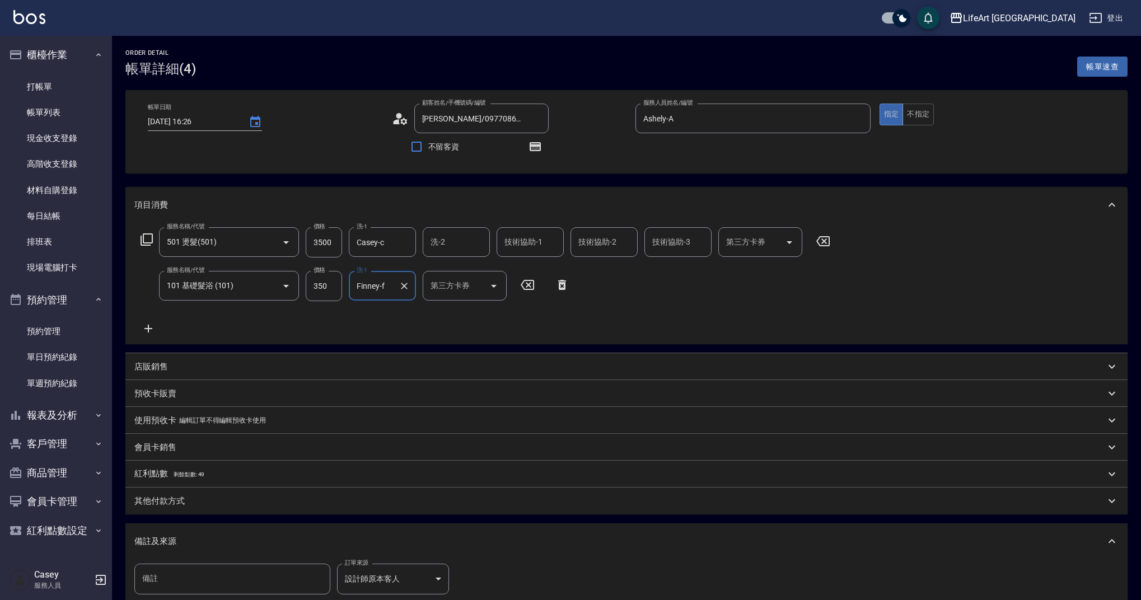
drag, startPoint x: 386, startPoint y: 289, endPoint x: 387, endPoint y: 301, distance: 11.9
click at [386, 289] on input "Finney-f" at bounding box center [374, 286] width 40 height 20
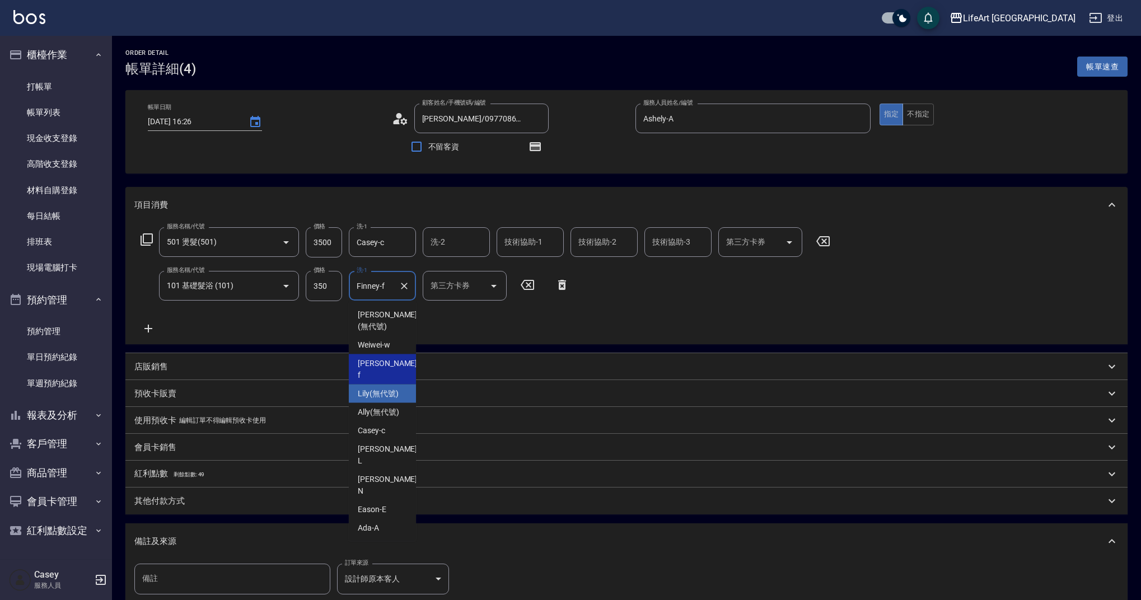
click at [392, 388] on span "Lily (無代號)" at bounding box center [378, 394] width 41 height 12
type input "Lily(無代號)"
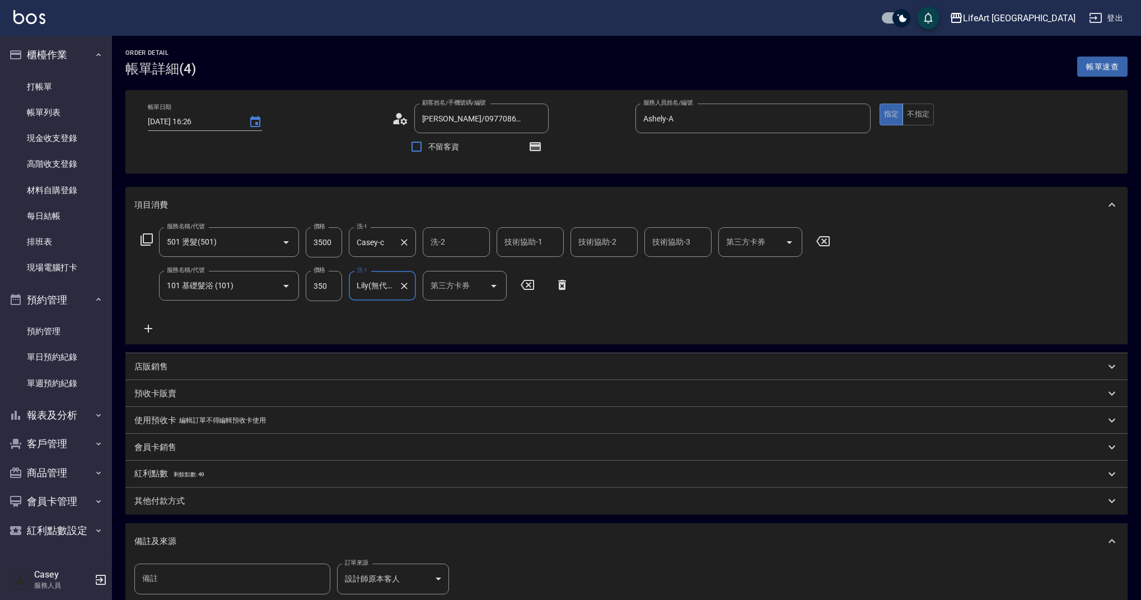
click at [395, 237] on div "Casey-c 洗-1" at bounding box center [382, 242] width 67 height 30
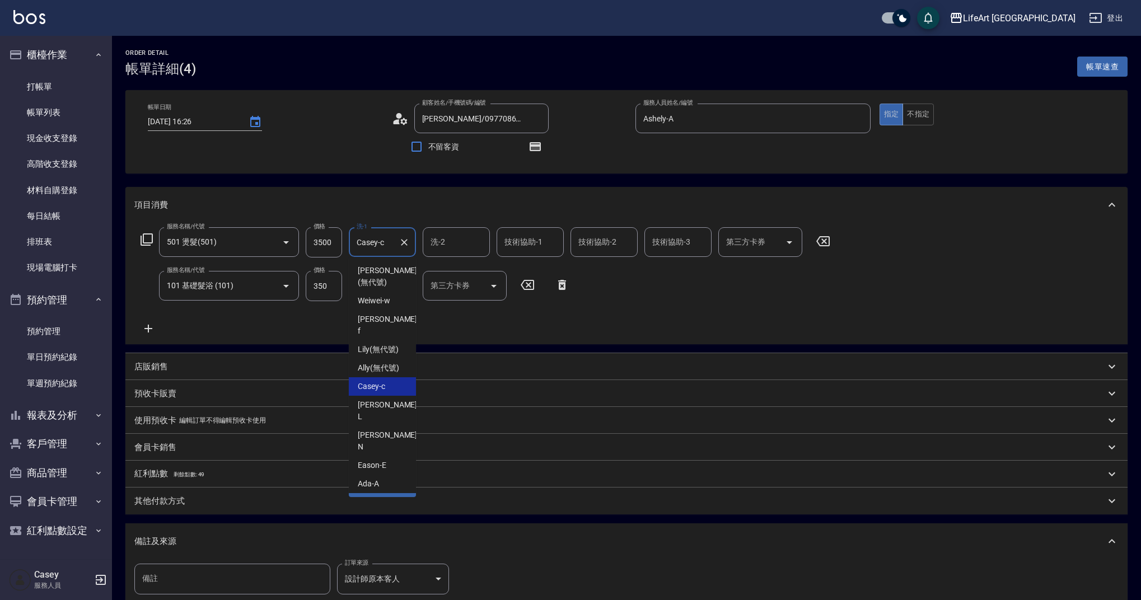
click at [382, 493] on div "[PERSON_NAME]" at bounding box center [382, 508] width 67 height 30
type input "[PERSON_NAME]"
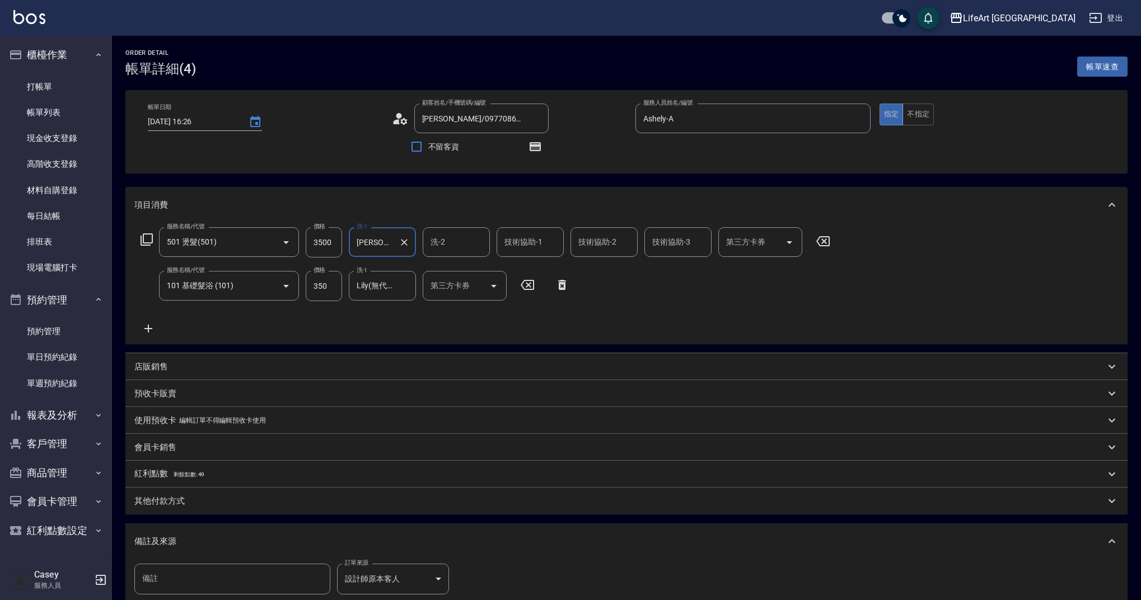
click at [466, 247] on input "洗-2" at bounding box center [456, 242] width 57 height 20
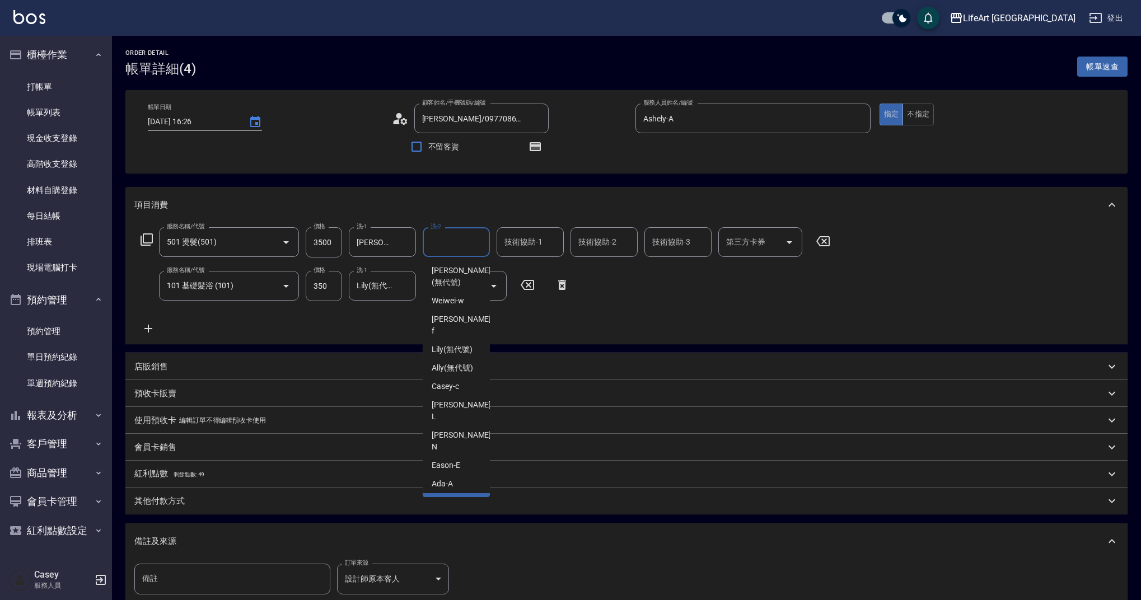
click at [460, 497] on span "[PERSON_NAME]" at bounding box center [463, 509] width 62 height 24
type input "[PERSON_NAME]"
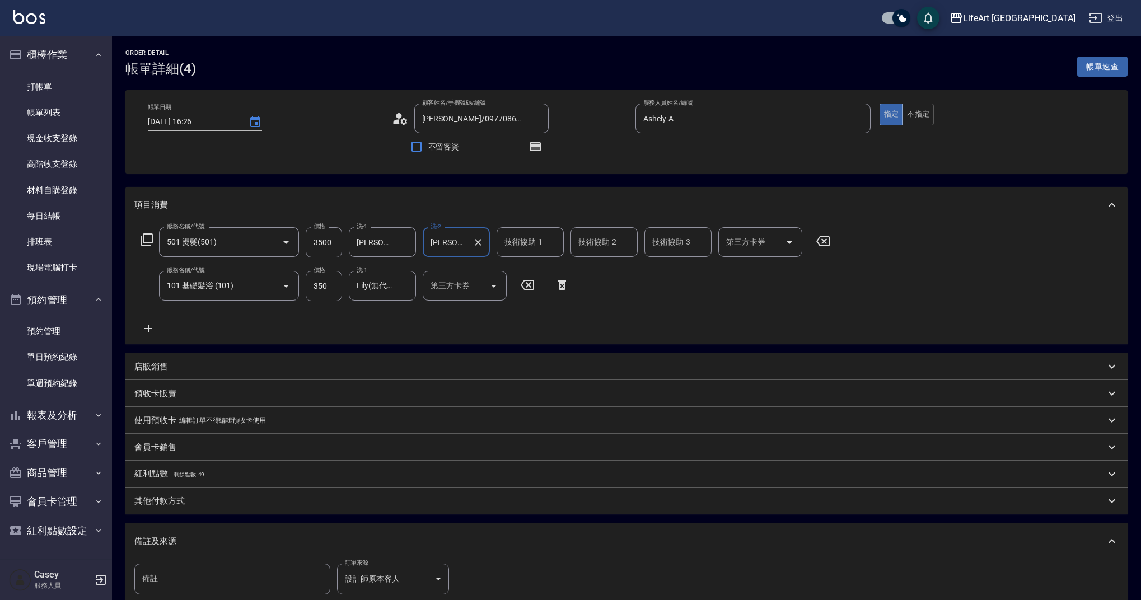
click at [536, 235] on input "技術協助-1" at bounding box center [530, 242] width 57 height 20
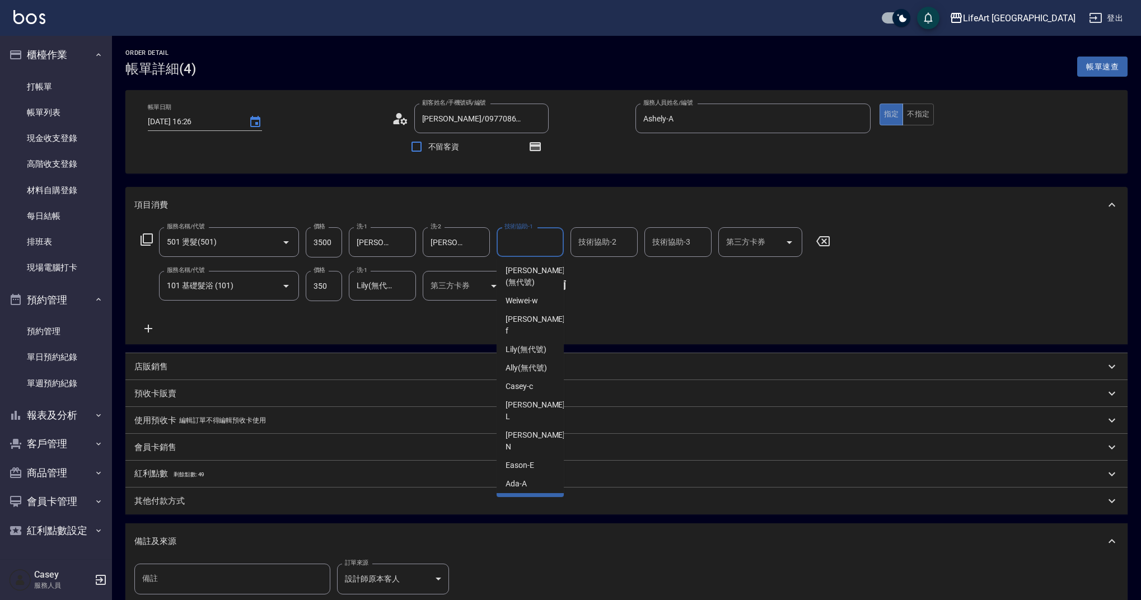
click at [532, 497] on span "[PERSON_NAME]" at bounding box center [537, 509] width 62 height 24
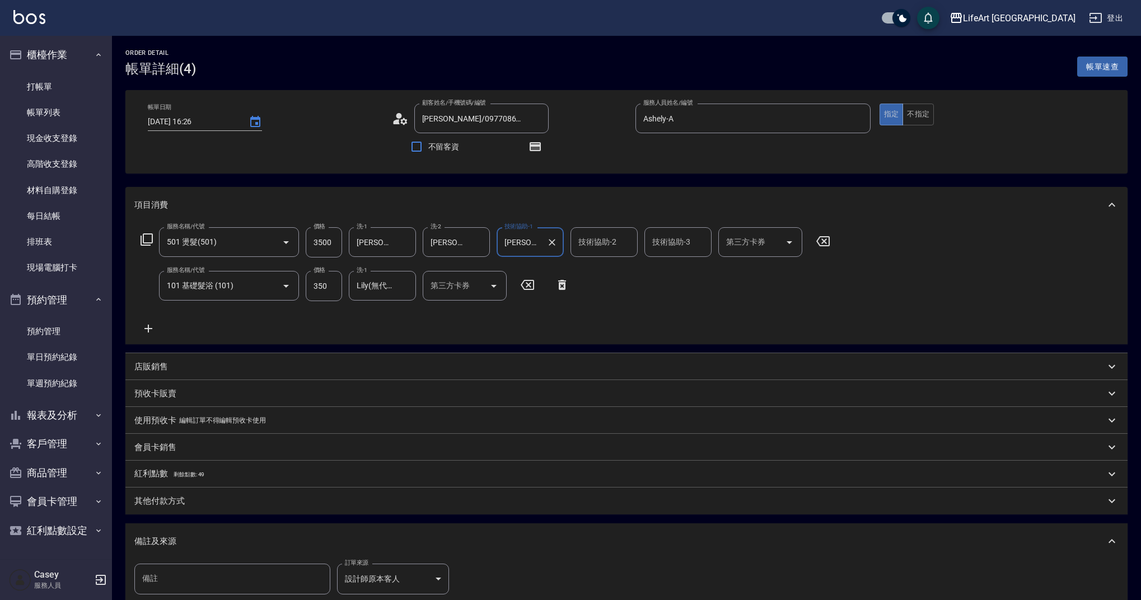
type input "[PERSON_NAME]"
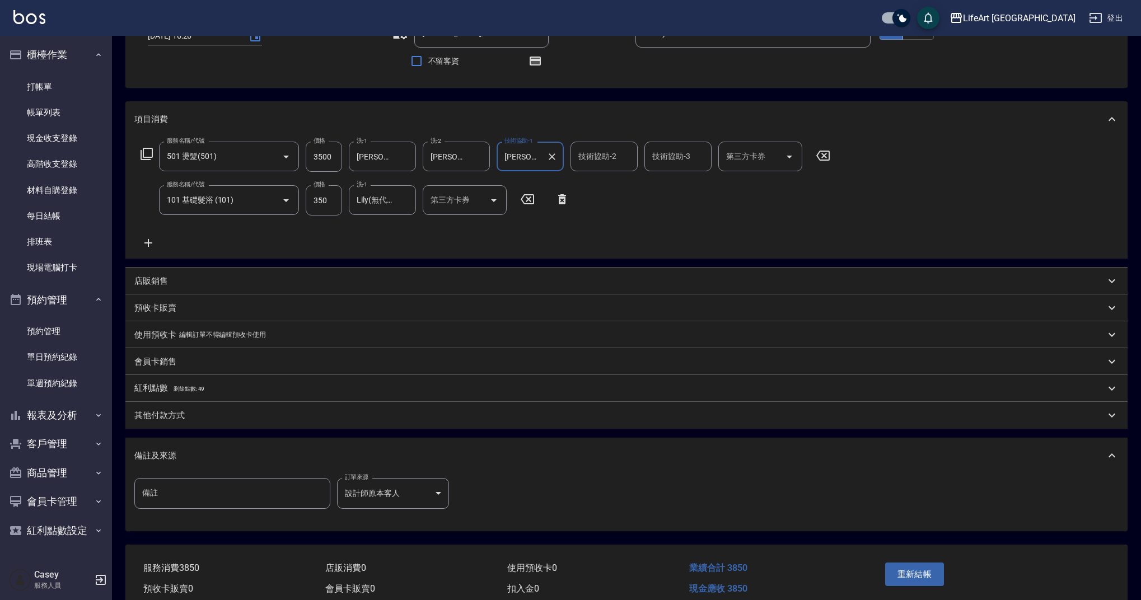
scroll to position [121, 0]
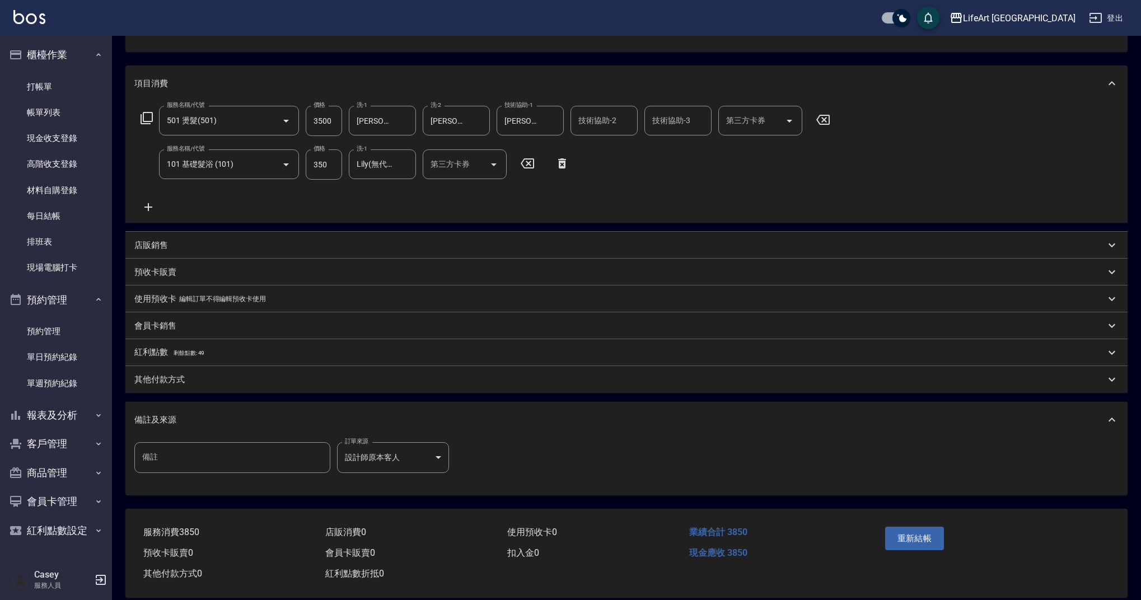
click at [246, 388] on div "其他付款方式" at bounding box center [626, 379] width 1002 height 27
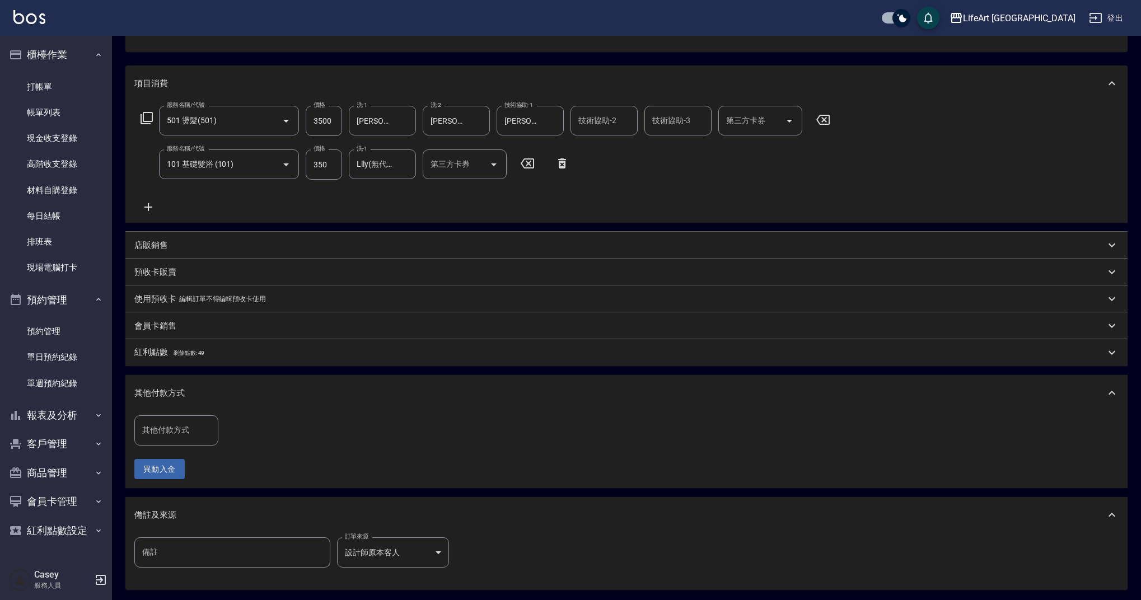
click at [190, 432] on input "其他付款方式" at bounding box center [176, 430] width 74 height 20
click at [596, 387] on div "其他付款方式" at bounding box center [619, 393] width 971 height 12
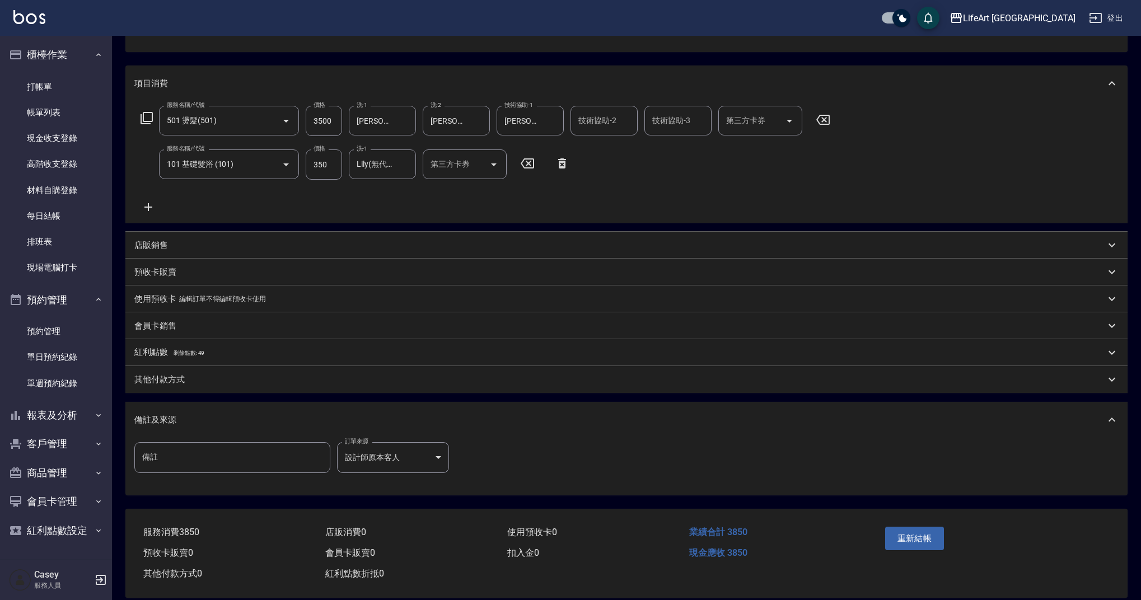
scroll to position [0, 0]
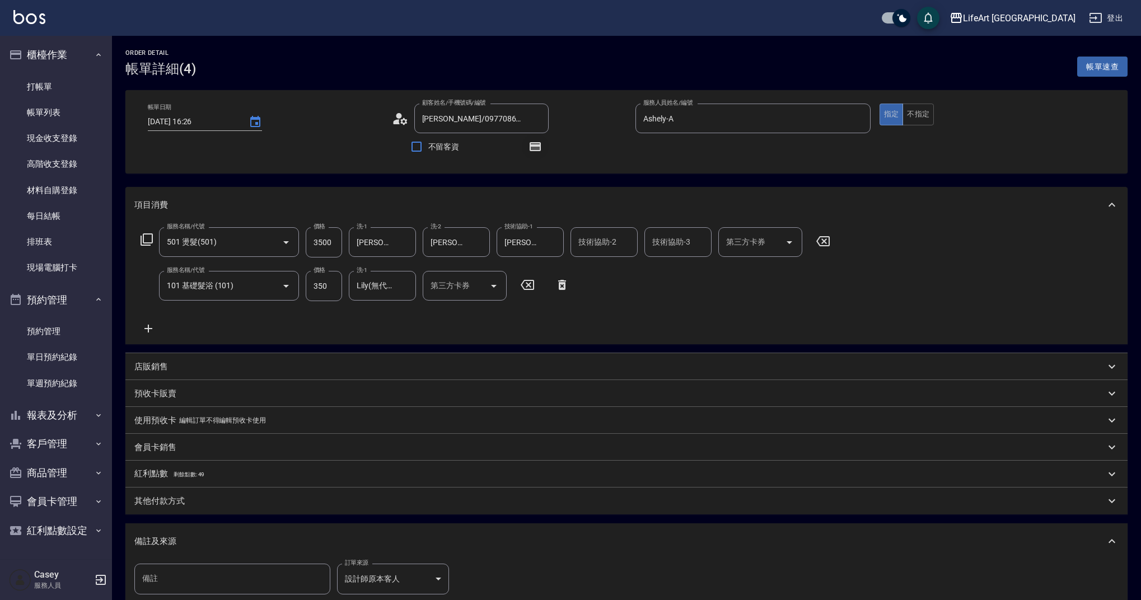
click at [541, 146] on icon "button" at bounding box center [534, 146] width 13 height 13
click at [666, 179] on div "Order detail 帳單詳細 (4) 帳單速查 帳單日期 [DATE] 16:26 顧客姓名/手機號碼/編號 [PERSON_NAME]嵋/097708…" at bounding box center [626, 384] width 1029 height 697
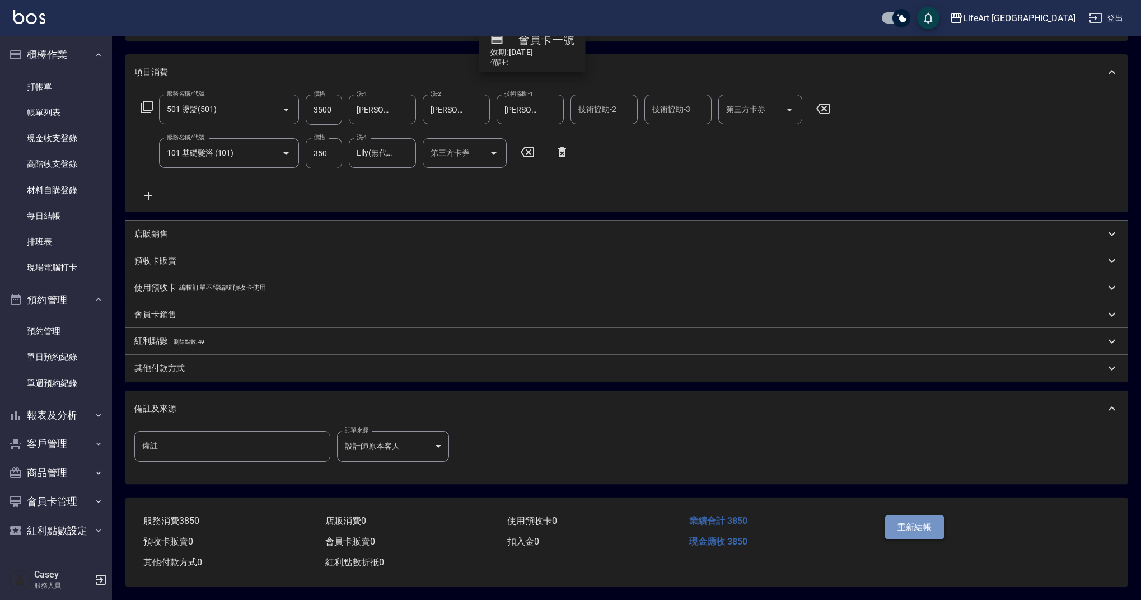
click at [929, 522] on button "重新結帳" at bounding box center [914, 528] width 59 height 24
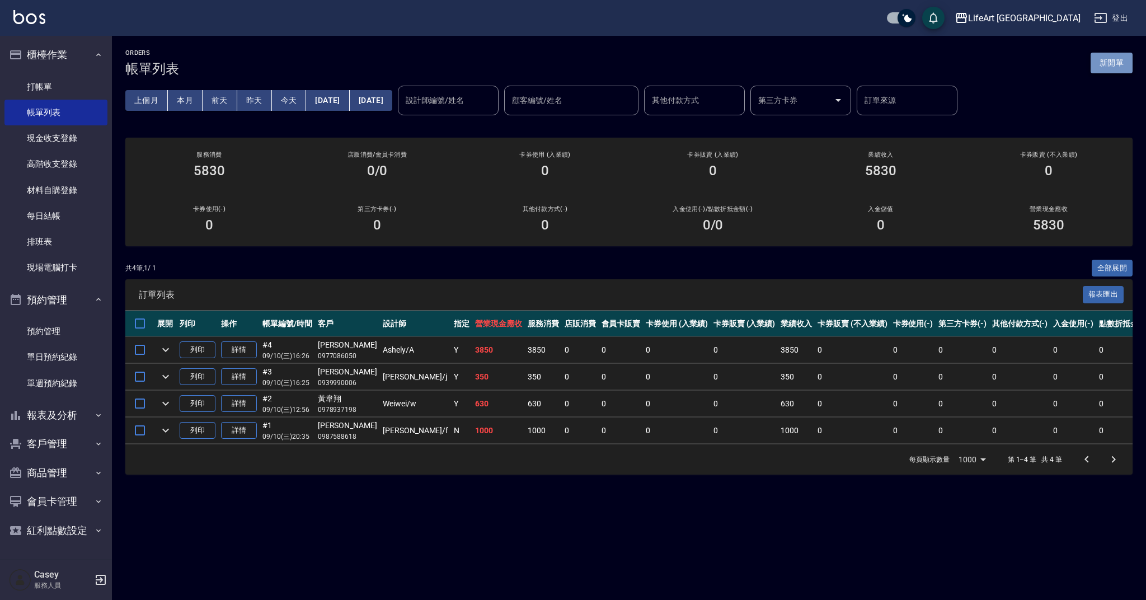
click at [1118, 58] on button "新開單" at bounding box center [1112, 63] width 42 height 21
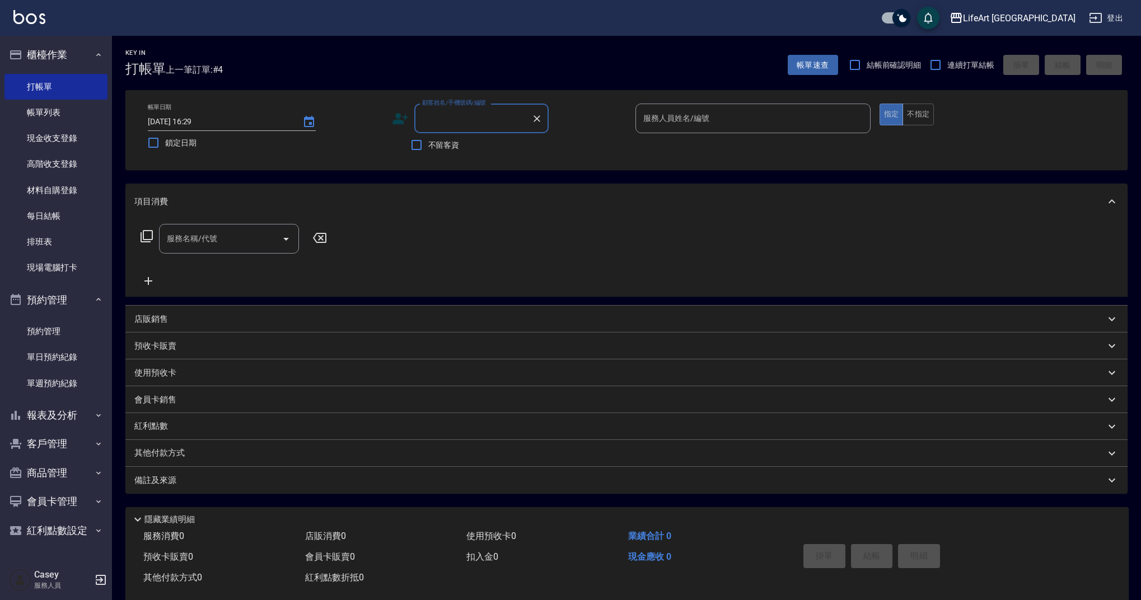
click at [455, 117] on input "顧客姓名/手機號碼/編號" at bounding box center [472, 119] width 107 height 20
click at [467, 148] on li "[PERSON_NAME]/0989698551/null" at bounding box center [481, 147] width 134 height 18
type input "[PERSON_NAME]/0989698551/null"
click at [691, 118] on input "服務人員姓名/編號" at bounding box center [752, 119] width 225 height 20
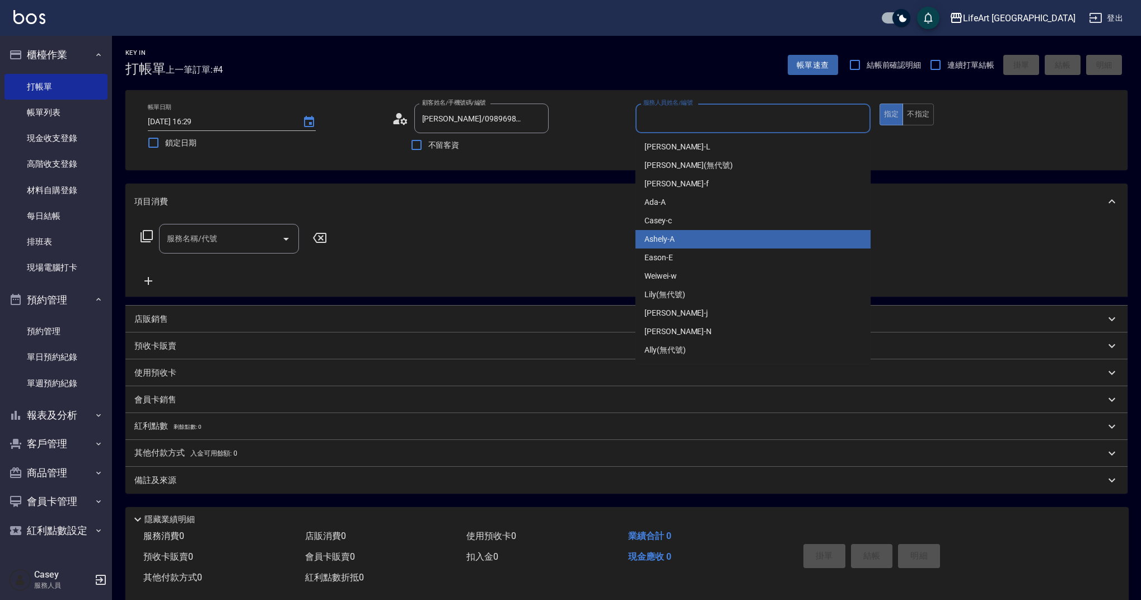
click at [678, 241] on div "Ashely -A" at bounding box center [752, 239] width 235 height 18
type input "Ashely-A"
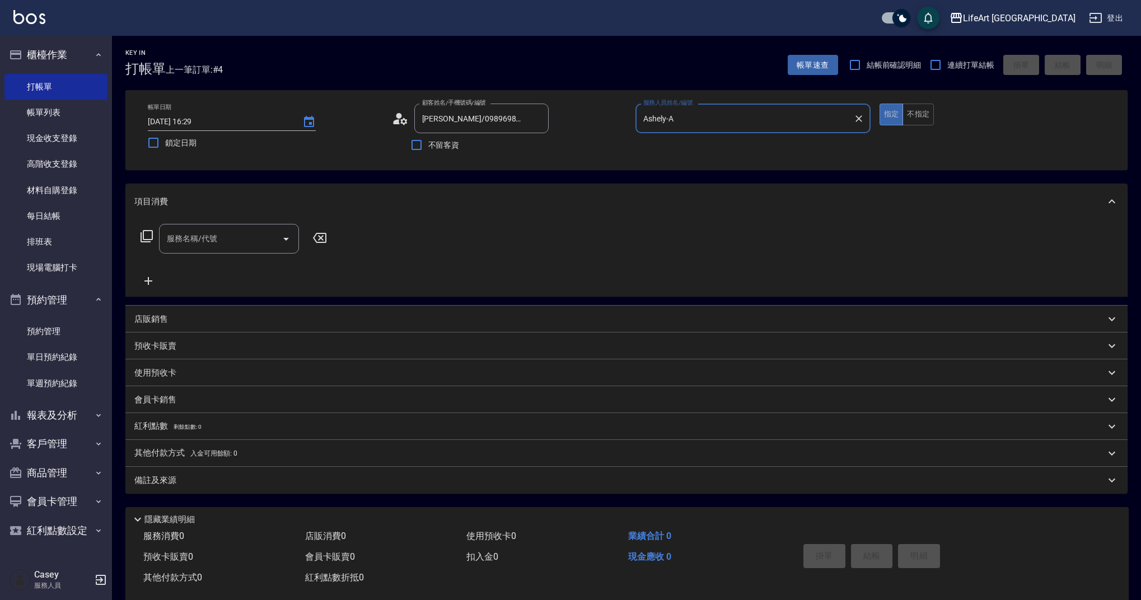
click at [187, 239] on input "服務名稱/代號" at bounding box center [220, 239] width 113 height 20
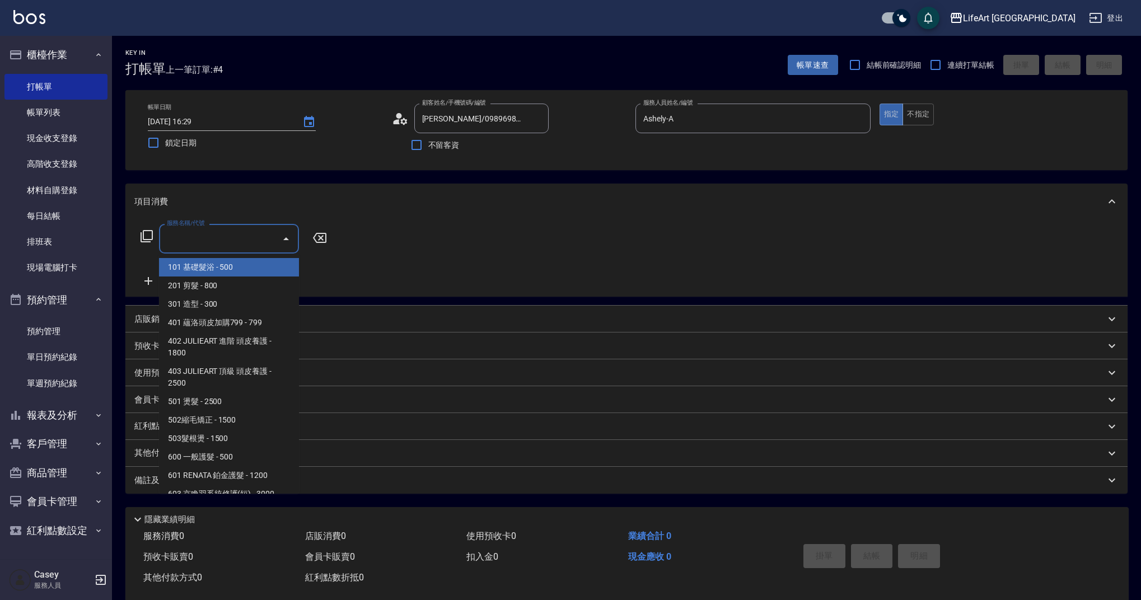
click at [148, 279] on icon at bounding box center [148, 281] width 8 height 8
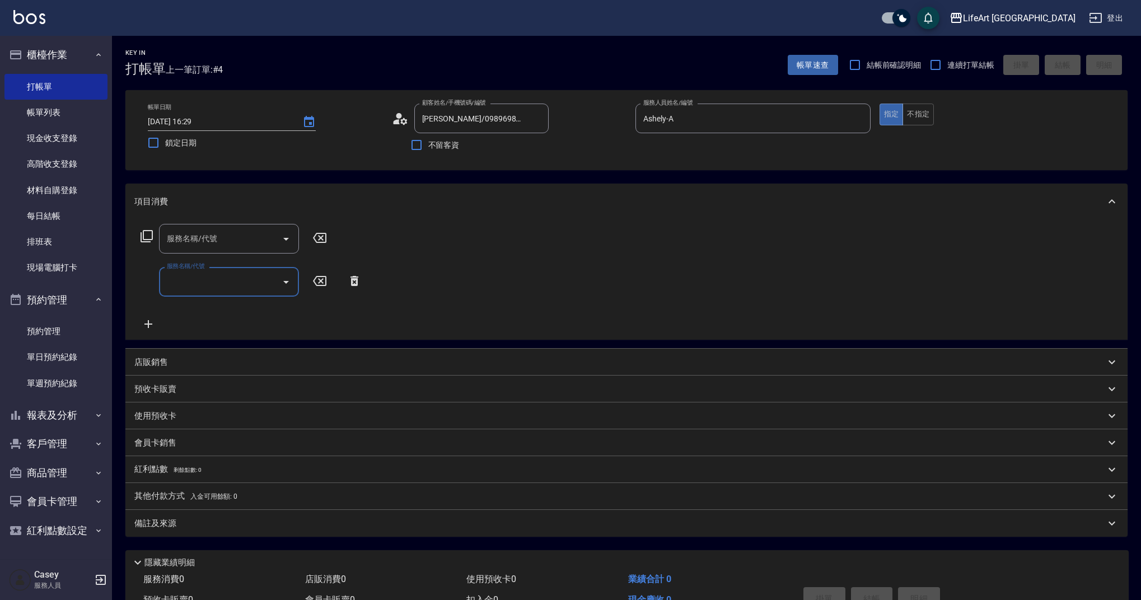
click at [194, 282] on input "服務名稱/代號" at bounding box center [220, 282] width 113 height 20
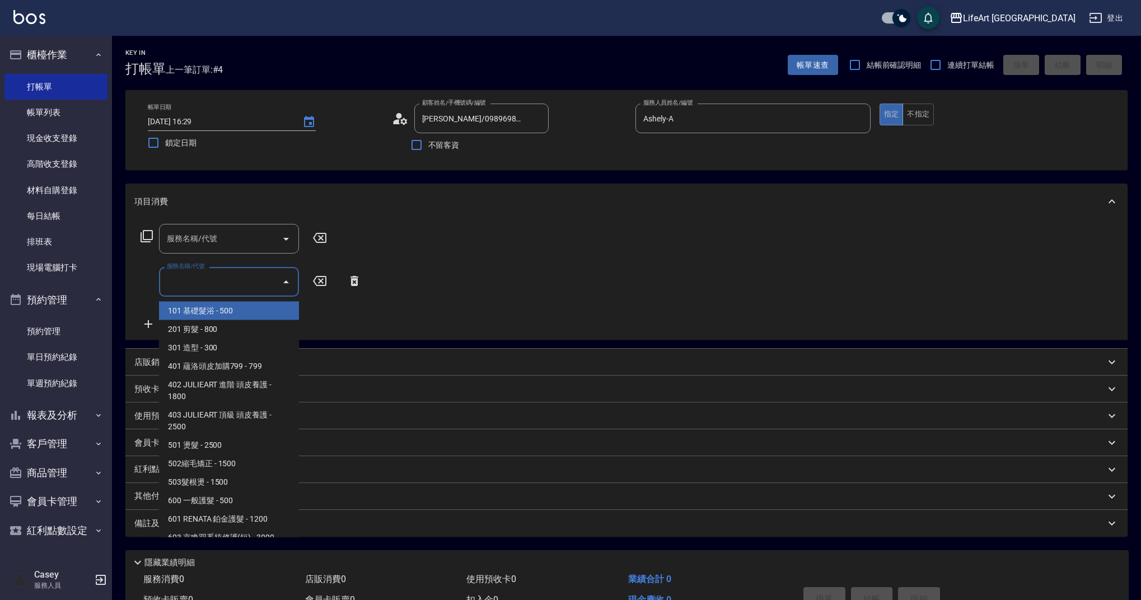
click at [230, 235] on input "服務名稱/代號" at bounding box center [220, 239] width 113 height 20
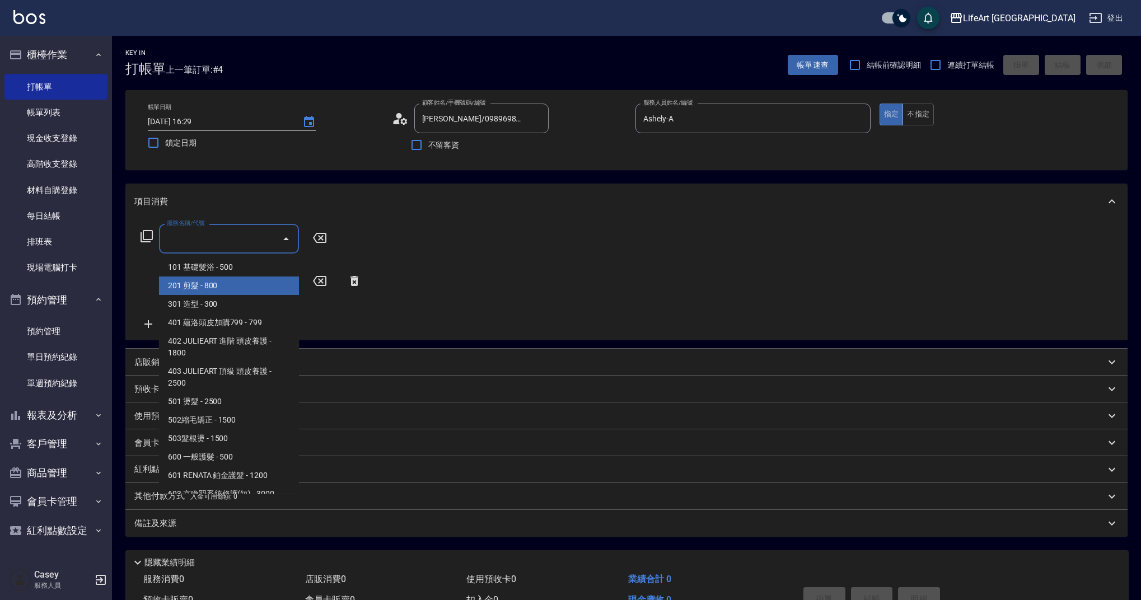
click at [223, 292] on span "201 剪髮 - 800" at bounding box center [229, 286] width 140 height 18
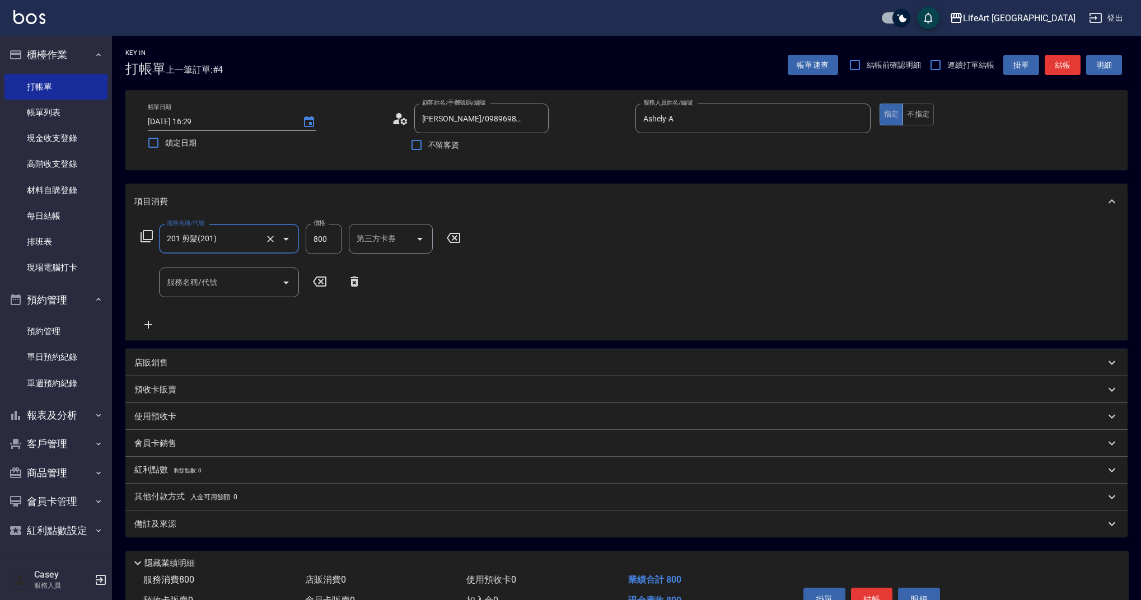
type input "201 剪髮(201)"
click at [218, 290] on input "服務名稱/代號" at bounding box center [220, 283] width 113 height 20
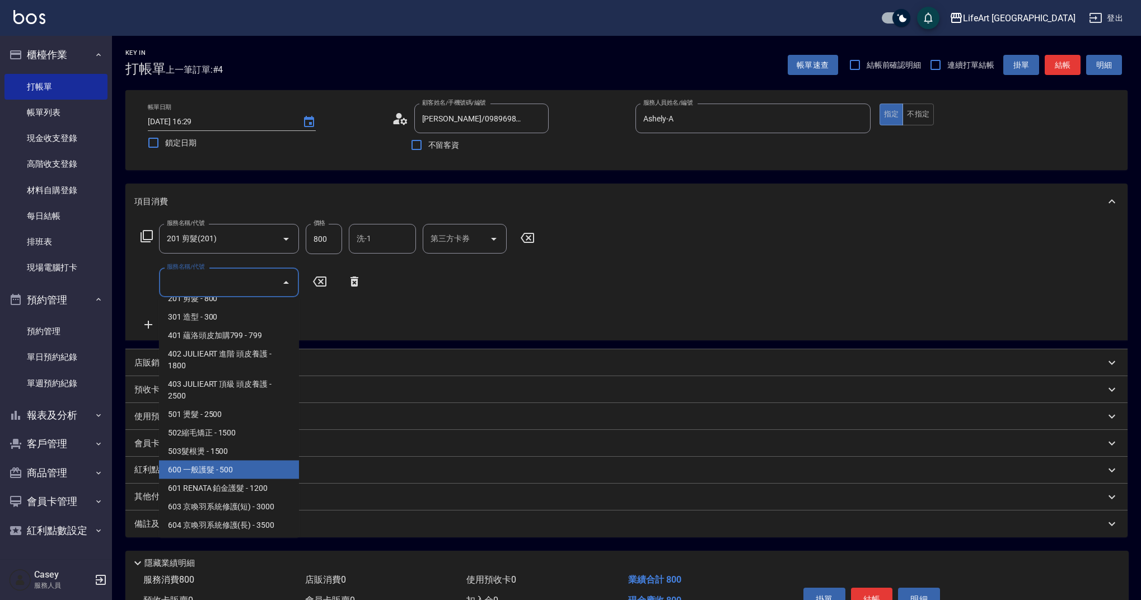
scroll to position [27, 0]
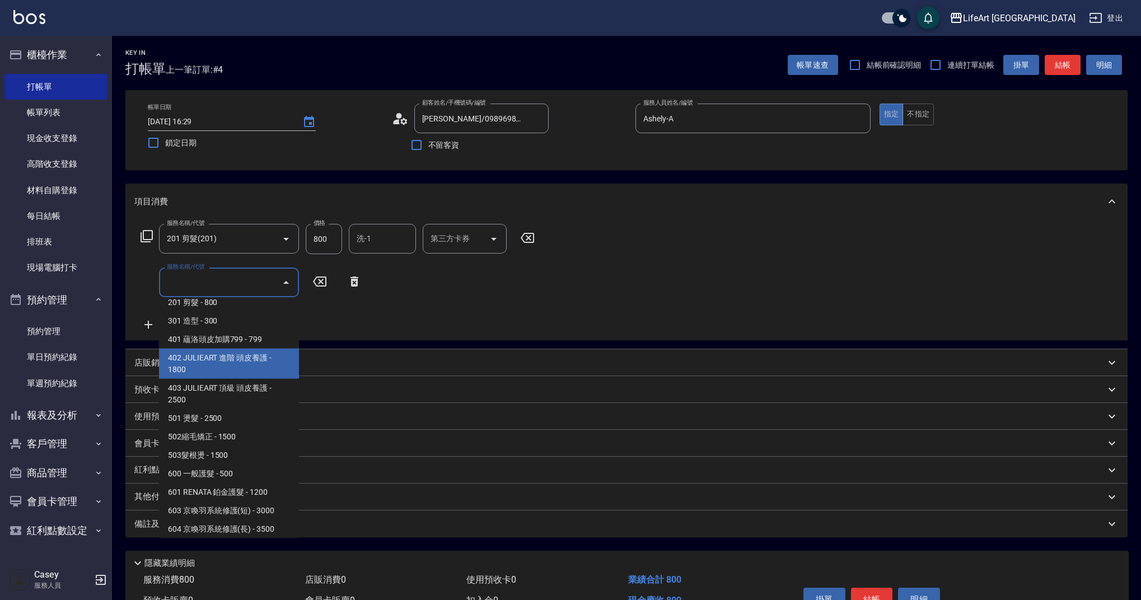
click at [261, 357] on span "402 JULIEART 進階 頭皮養護 - 1800" at bounding box center [229, 364] width 140 height 30
type input "402 JULIEART 進階 頭皮養護(402)"
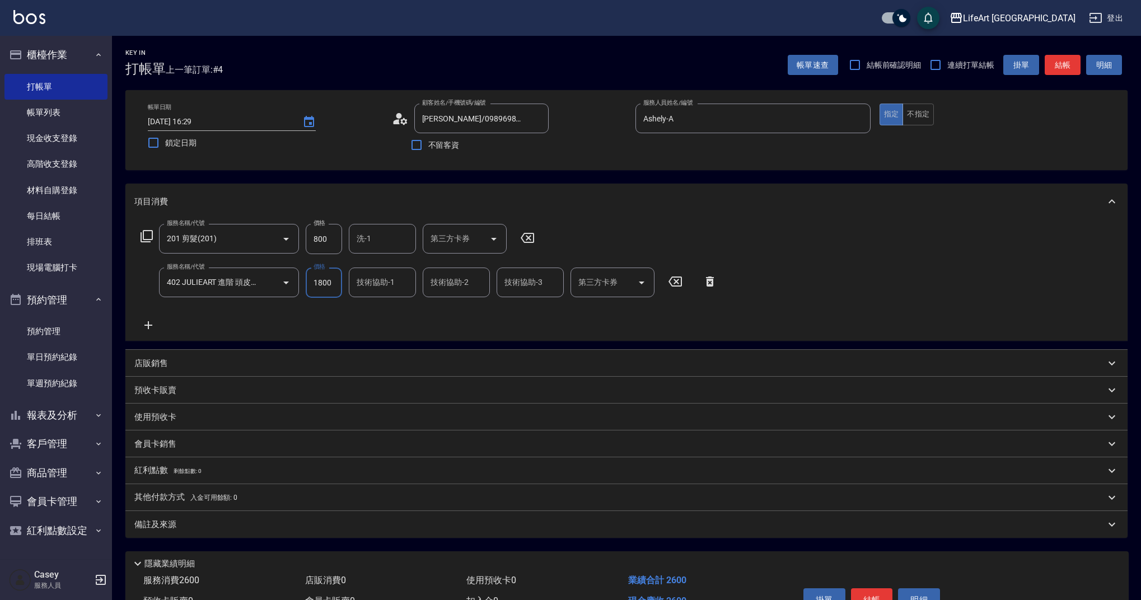
drag, startPoint x: 338, startPoint y: 279, endPoint x: 311, endPoint y: 280, distance: 26.9
click at [312, 280] on input "1800" at bounding box center [324, 283] width 36 height 30
type input "2000"
drag, startPoint x: 309, startPoint y: 238, endPoint x: 287, endPoint y: 240, distance: 21.9
click at [287, 240] on div "服務名稱/代號 201 剪髮(201) 服務名稱/代號 價格 800 價格 洗-1 洗-1 第三方卡券 第三方卡券" at bounding box center [337, 239] width 407 height 30
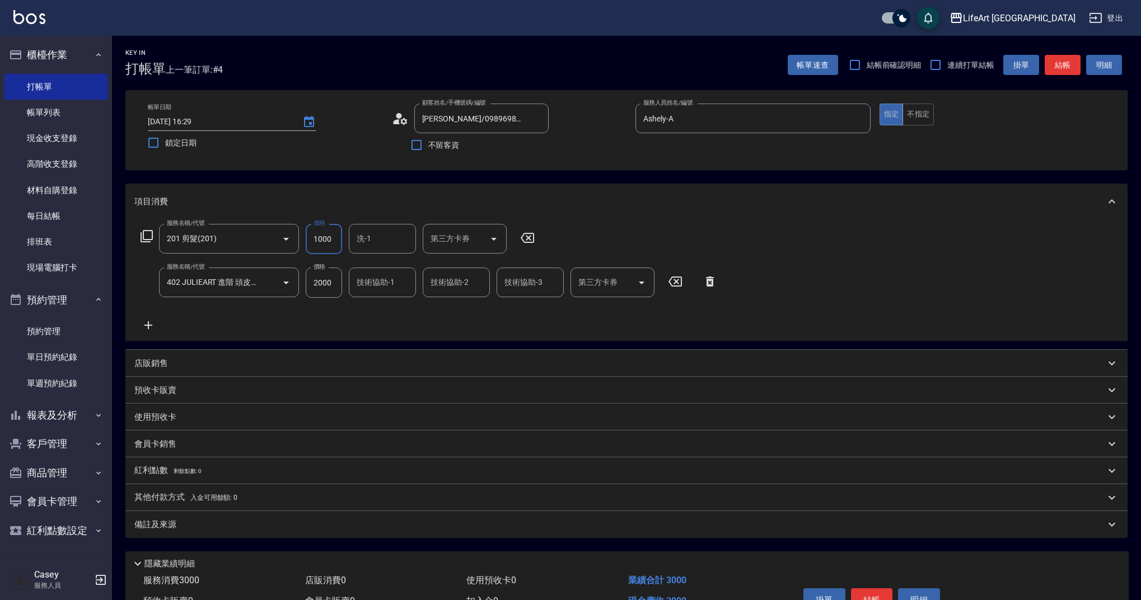
type input "1000"
click at [379, 238] on input "洗-1" at bounding box center [382, 239] width 57 height 20
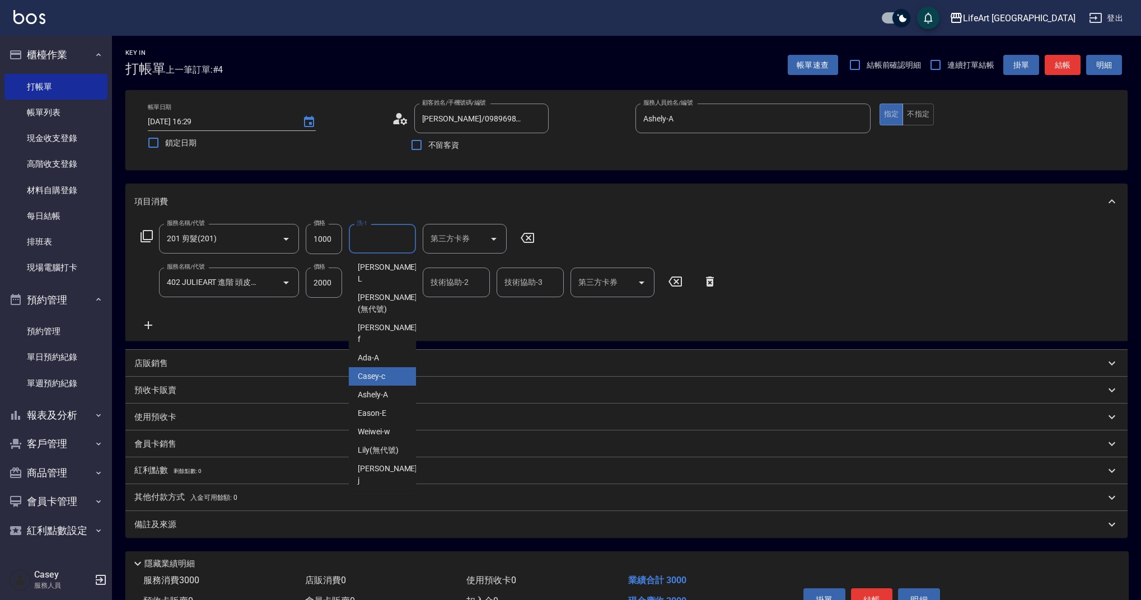
click at [381, 371] on span "Casey -c" at bounding box center [371, 377] width 27 height 12
type input "Casey-c"
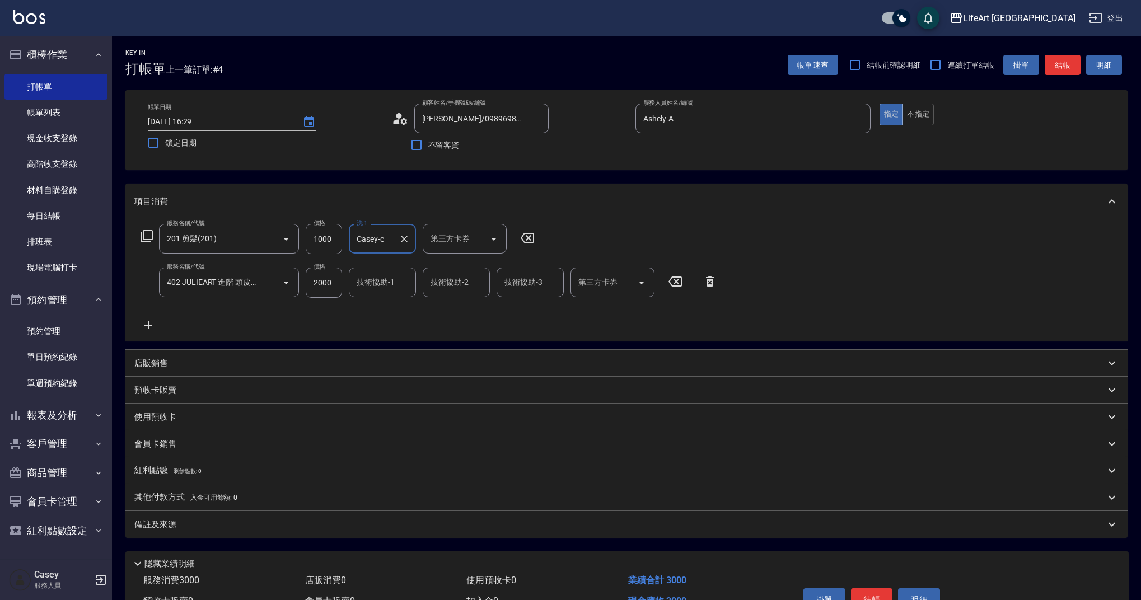
click at [383, 288] on input "技術協助-1" at bounding box center [382, 283] width 57 height 20
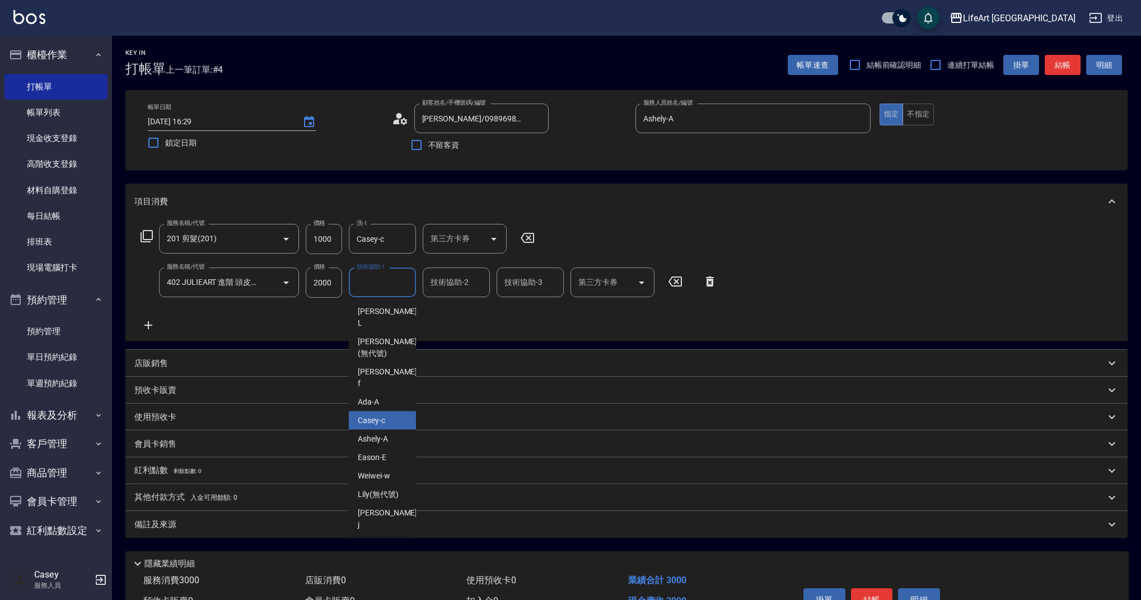
click at [391, 411] on div "Casey -c" at bounding box center [382, 420] width 67 height 18
type input "Casey-c"
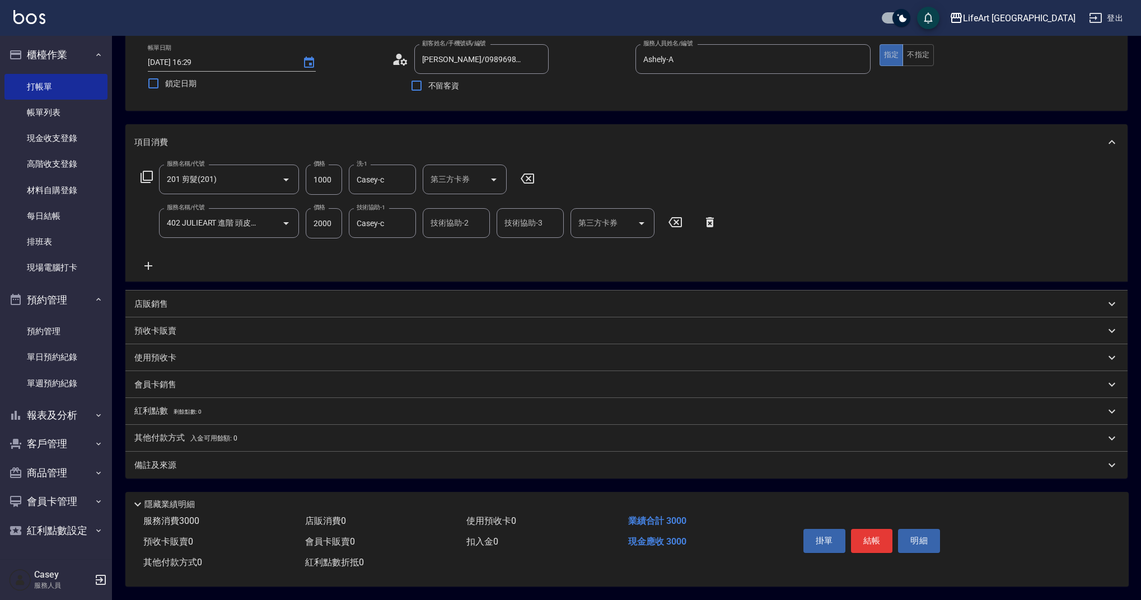
click at [357, 471] on div "備註及來源" at bounding box center [626, 465] width 1002 height 27
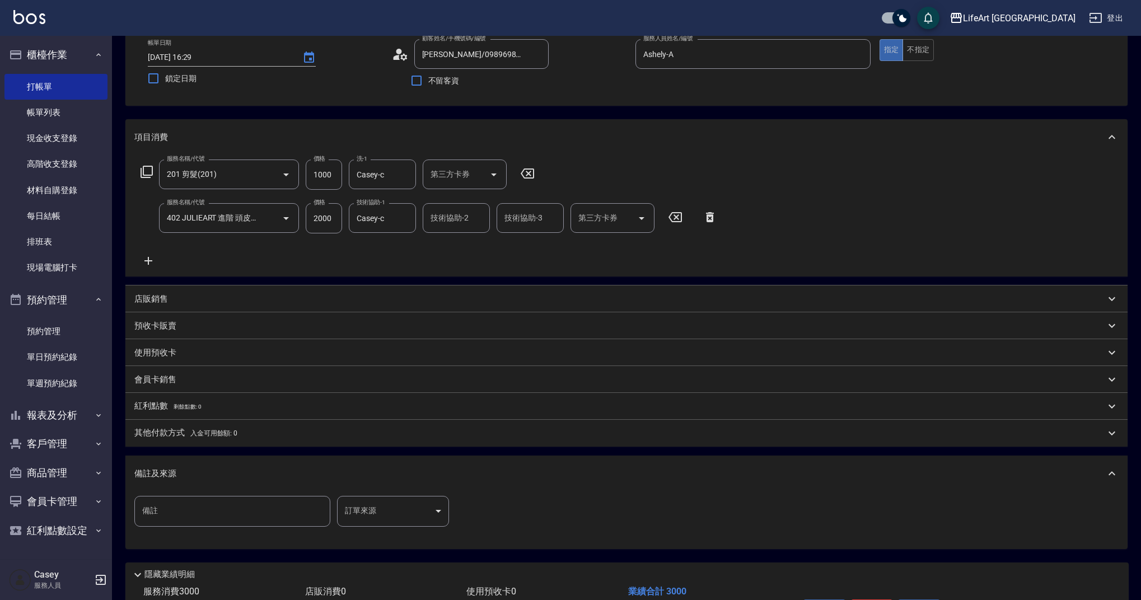
click at [407, 511] on body "LifeArt 蘆洲 登出 櫃檯作業 打帳單 帳單列表 現金收支登錄 高階收支登錄 材料自購登錄 每日結帳 排班表 現場電腦打卡 預約管理 預約管理 單日預約…" at bounding box center [570, 303] width 1141 height 735
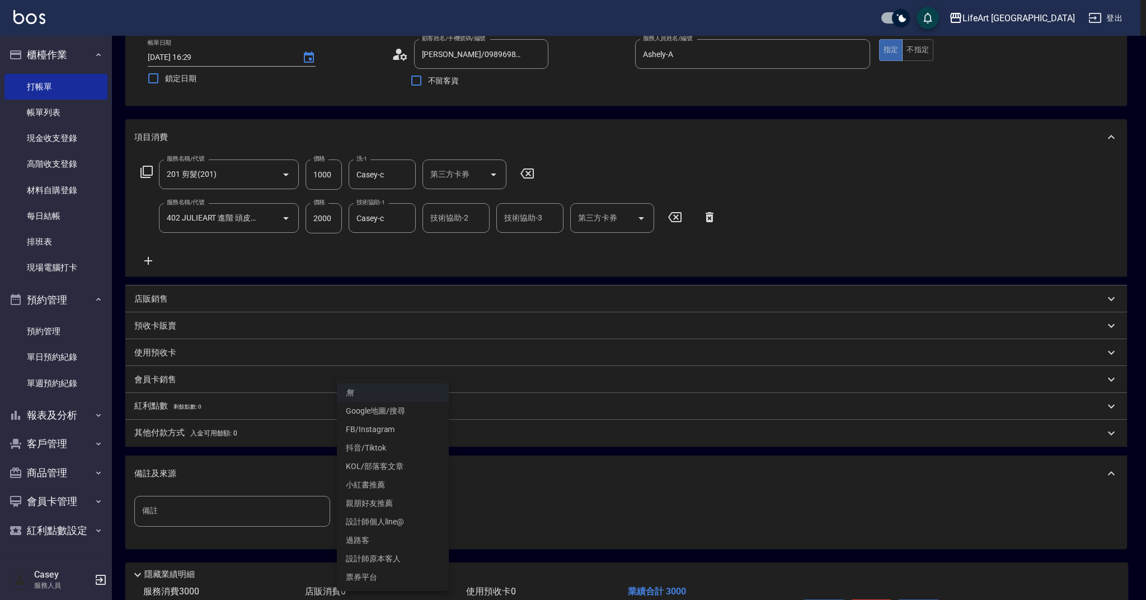
click at [400, 556] on li "設計師原本客人" at bounding box center [393, 559] width 112 height 18
type input "設計師原本客人"
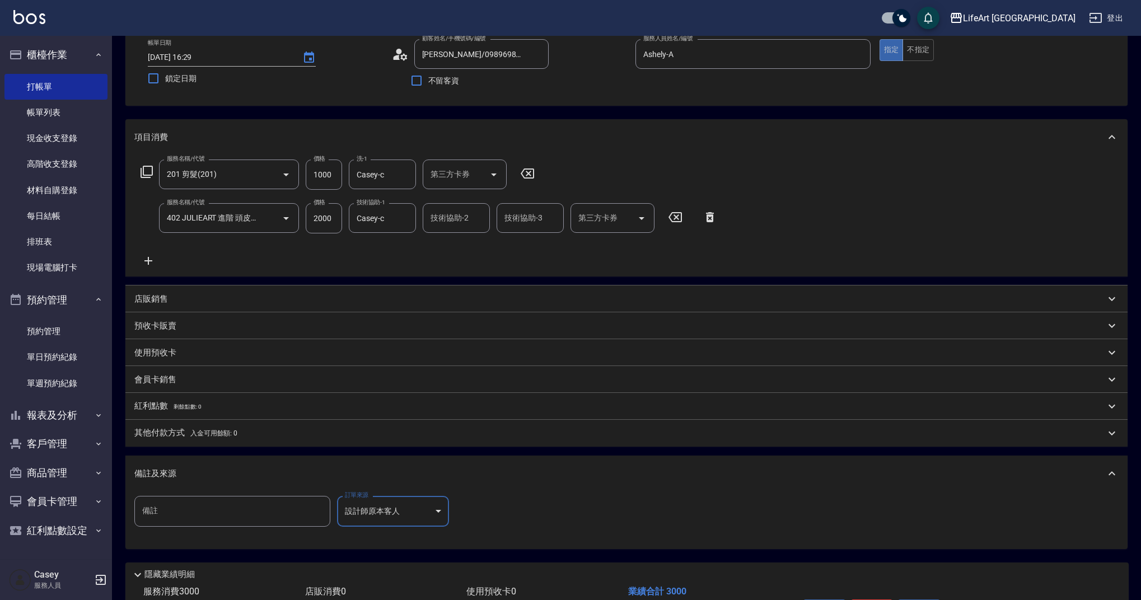
scroll to position [139, 0]
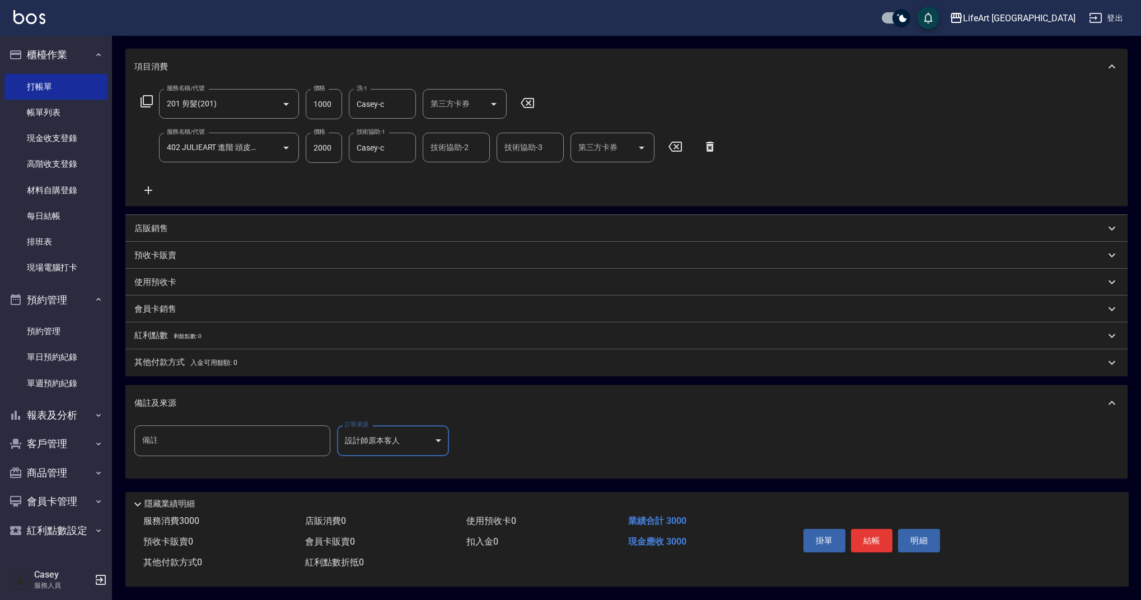
click at [163, 216] on div "店販銷售" at bounding box center [626, 228] width 1002 height 27
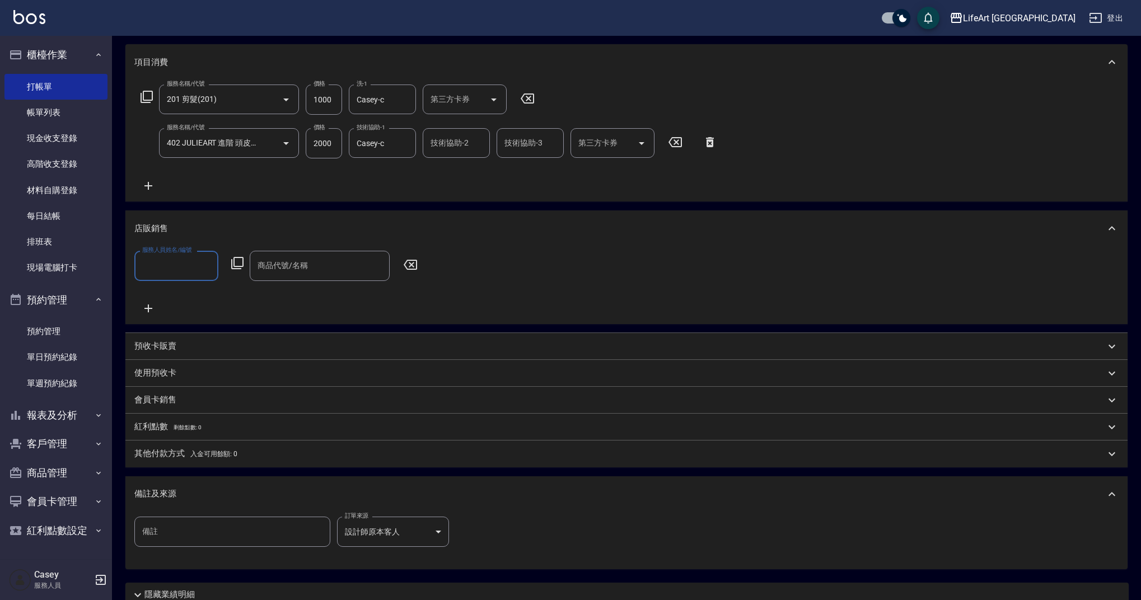
click at [180, 263] on input "服務人員姓名/編號" at bounding box center [176, 266] width 74 height 20
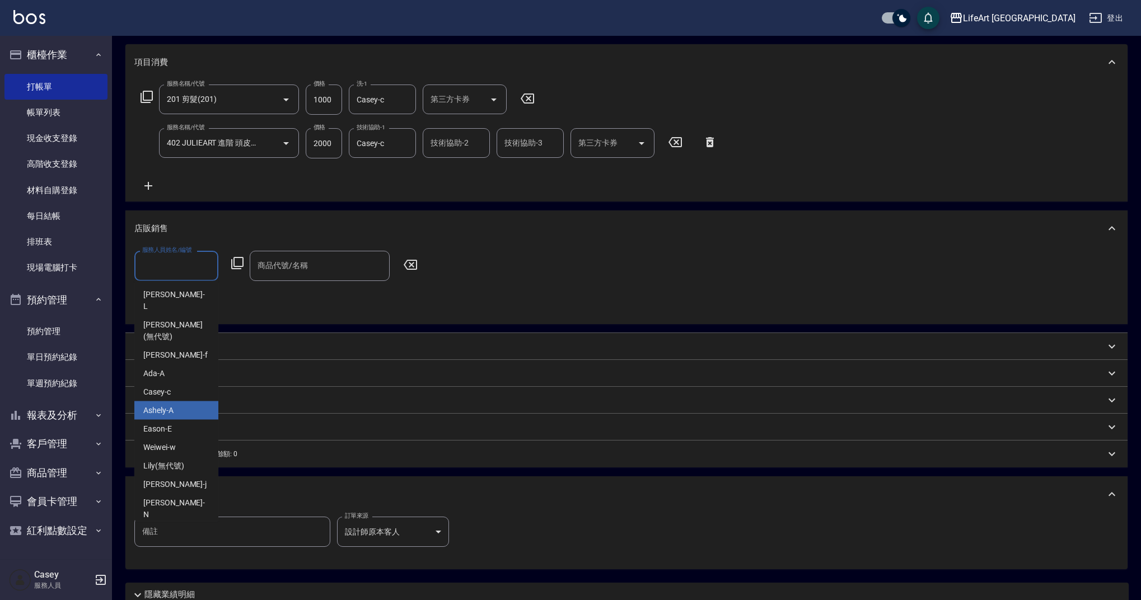
click at [160, 401] on div "Ashely -A" at bounding box center [176, 410] width 84 height 18
type input "Ashely-A"
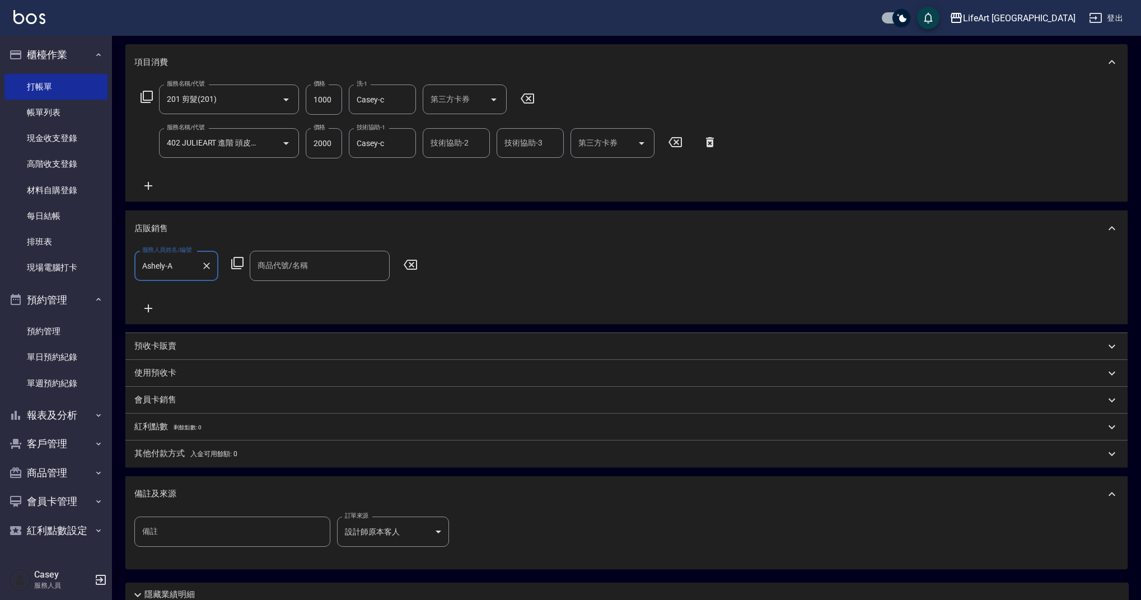
click at [326, 271] on input "商品代號/名稱" at bounding box center [320, 266] width 130 height 20
type input "r"
type input "剪"
click at [310, 268] on input "健髪" at bounding box center [311, 266] width 113 height 20
type input "健"
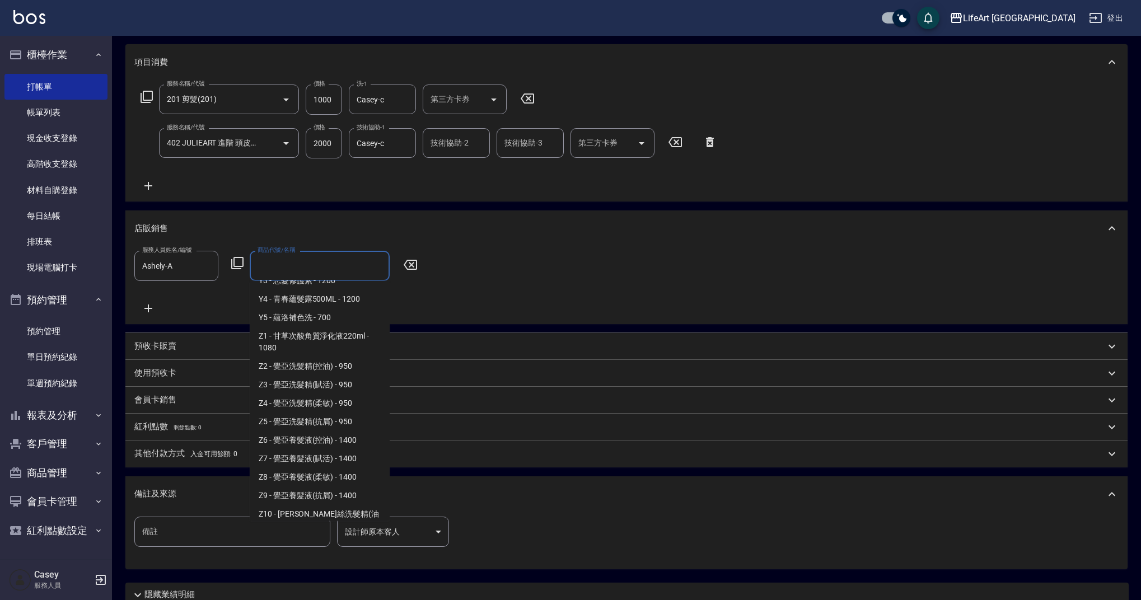
scroll to position [969, 0]
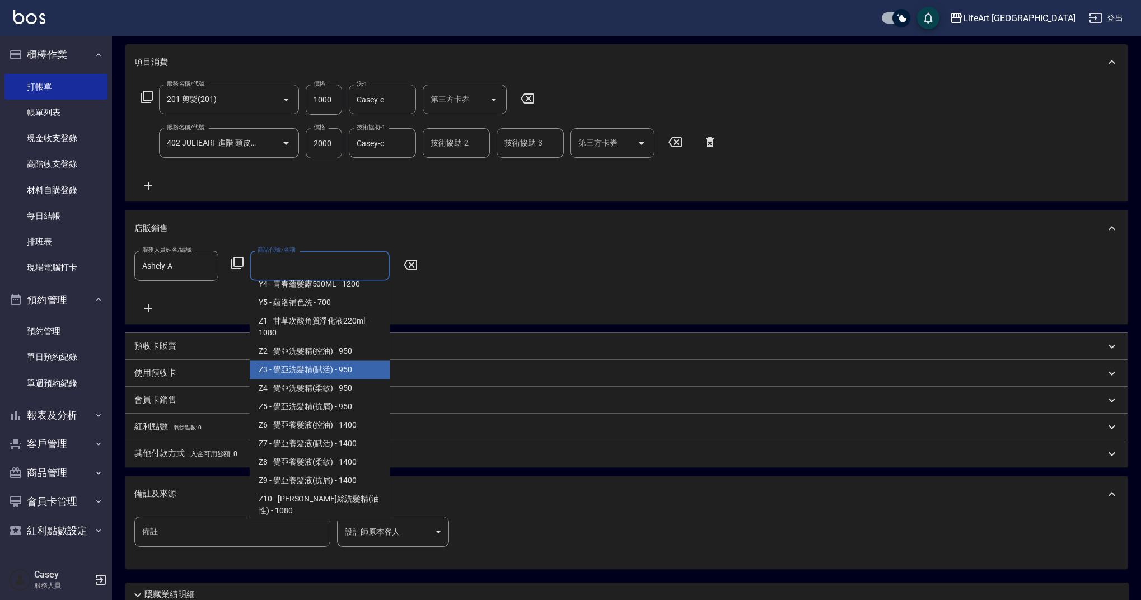
click at [313, 375] on span "Z3 - 覺亞洗髮精(賦活) - 950" at bounding box center [320, 370] width 140 height 18
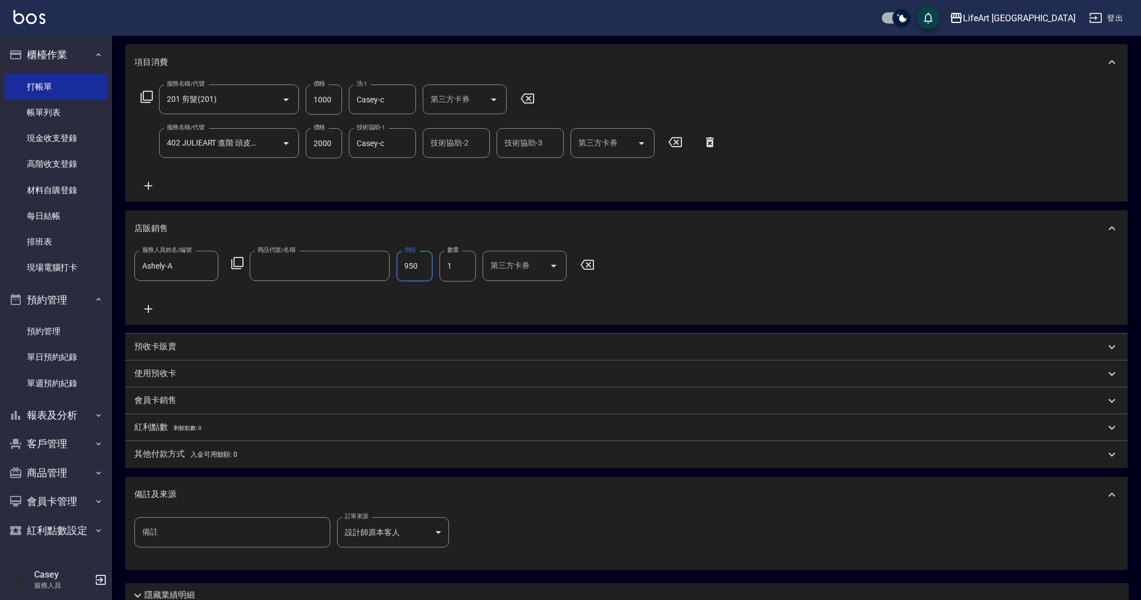
type input "覺亞洗髮精(賦活)"
type input "855"
click at [195, 456] on span "入金可用餘額: 0" at bounding box center [214, 455] width 48 height 8
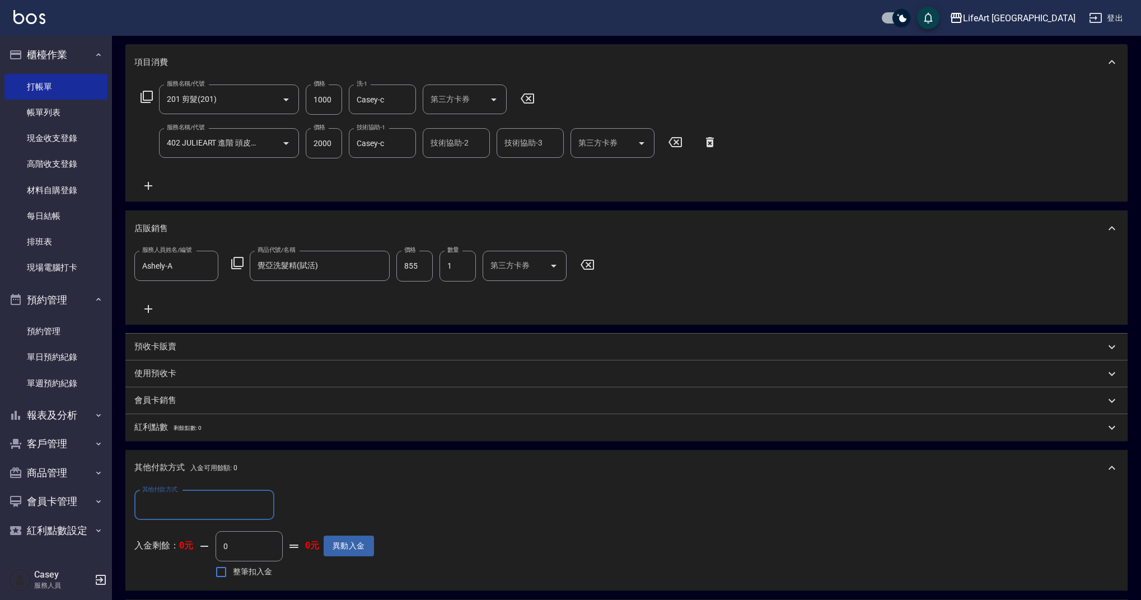
scroll to position [358, 0]
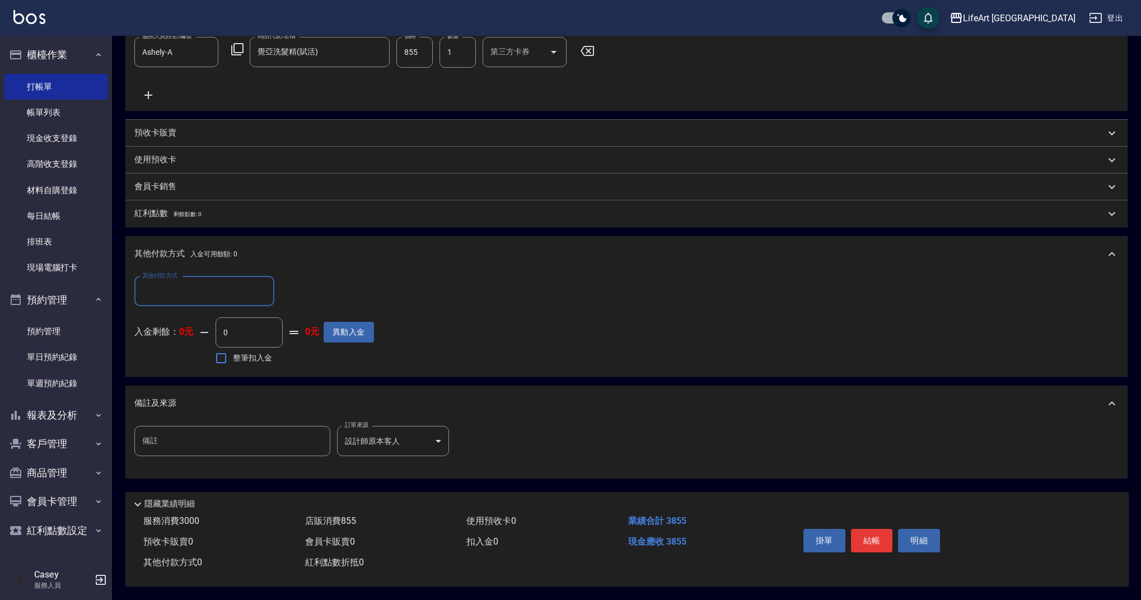
click at [194, 272] on div "其他付款方式 其他付款方式 入金剩餘： 0元 0 ​ 整筆扣入金 0元 異動入金" at bounding box center [626, 324] width 1002 height 105
click at [187, 284] on input "其他付款方式" at bounding box center [204, 292] width 130 height 20
click at [179, 312] on span "轉帳" at bounding box center [204, 320] width 140 height 18
type input "轉帳"
drag, startPoint x: 303, startPoint y: 286, endPoint x: 274, endPoint y: 287, distance: 28.6
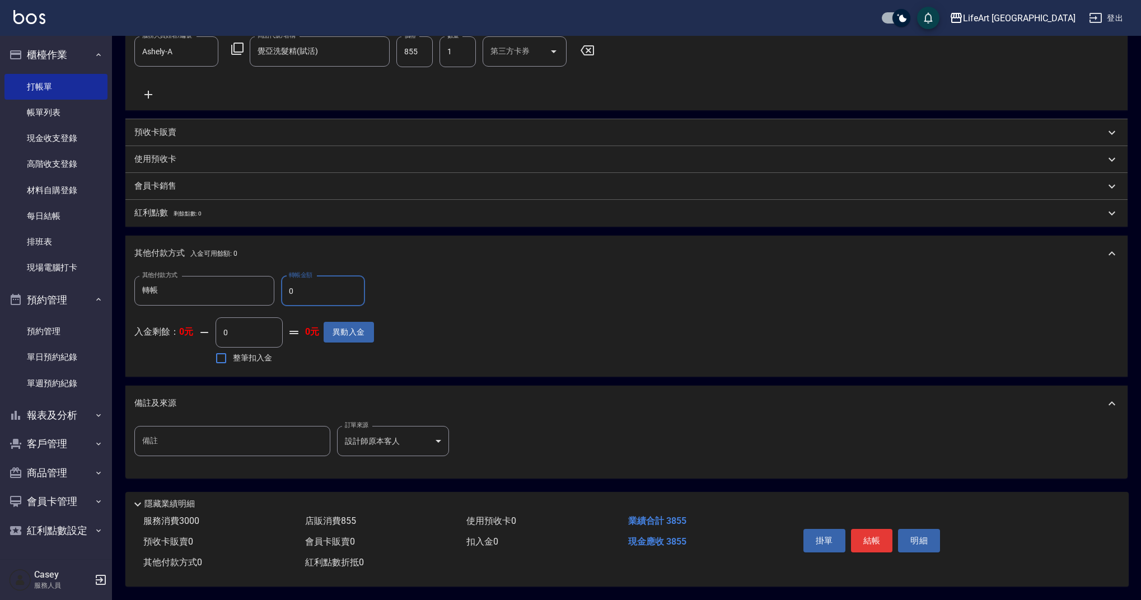
click at [274, 287] on div "其他付款方式 轉帳 其他付款方式 轉帳金額 0 轉帳金額" at bounding box center [254, 291] width 240 height 30
type input "3855"
click at [869, 535] on button "結帳" at bounding box center [872, 541] width 42 height 24
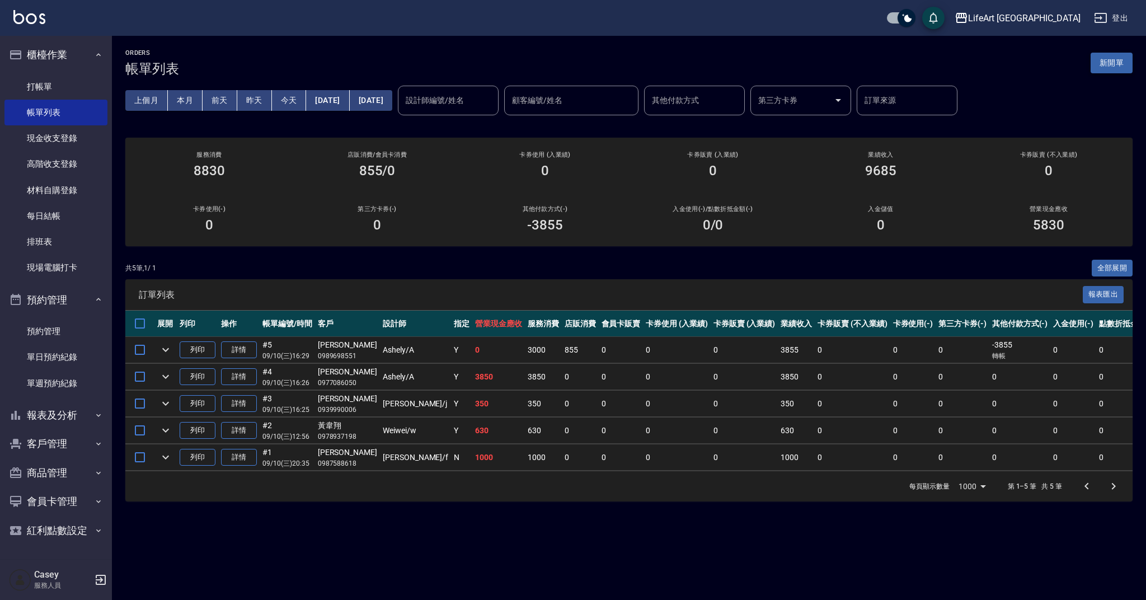
click at [1123, 67] on button "新開單" at bounding box center [1112, 63] width 42 height 21
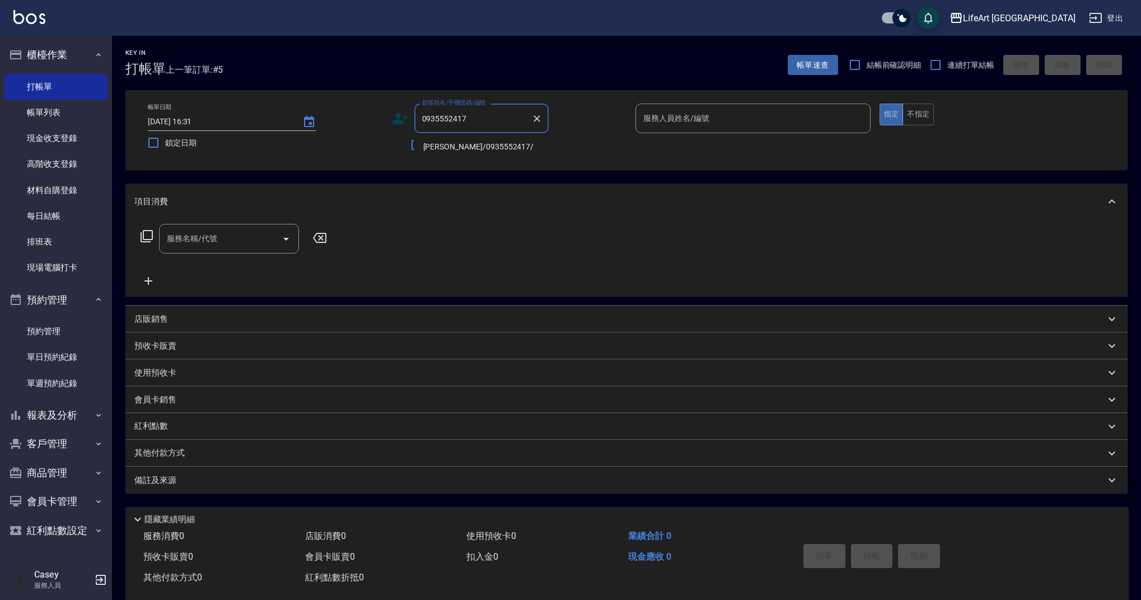
click at [448, 147] on li "[PERSON_NAME]/0935552417/" at bounding box center [481, 147] width 134 height 18
type input "[PERSON_NAME]/0935552417/"
type input "Ashely-A"
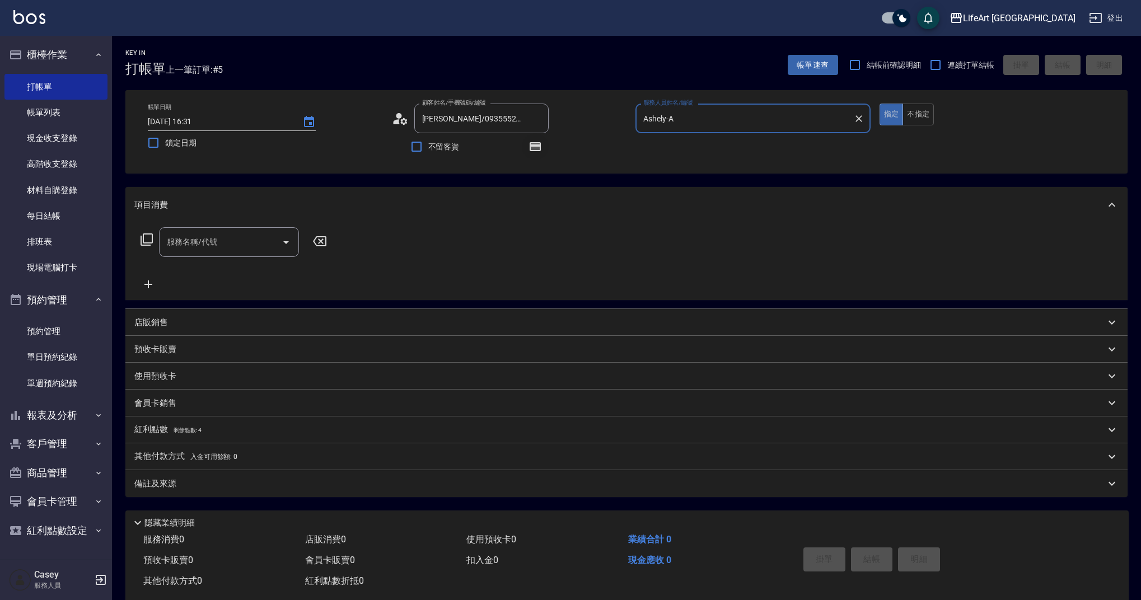
click at [530, 146] on icon "button" at bounding box center [535, 146] width 11 height 9
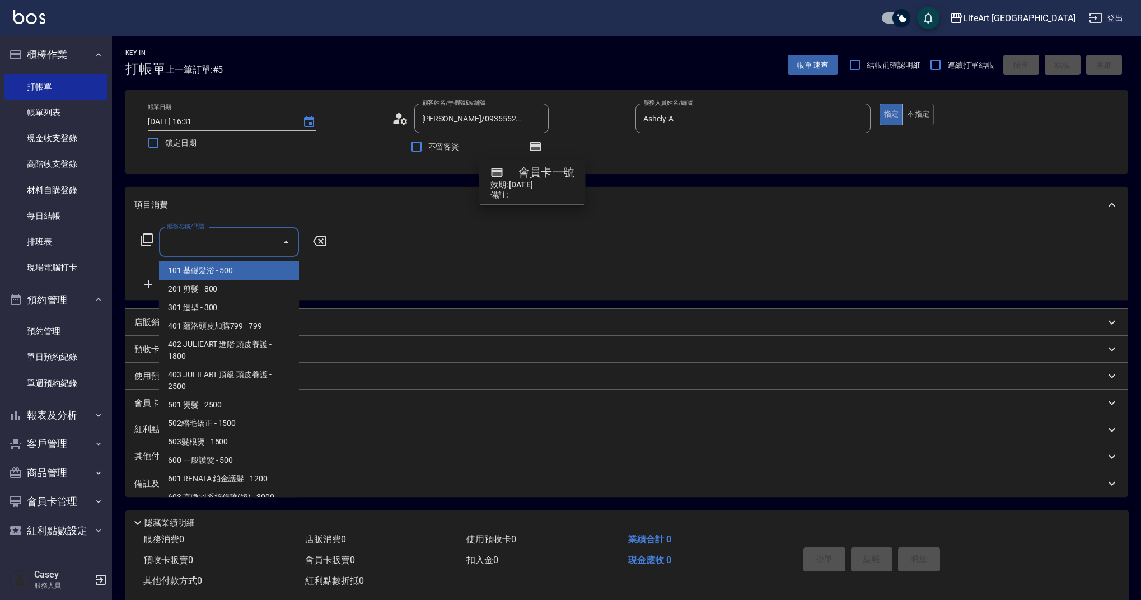
click at [227, 249] on input "服務名稱/代號" at bounding box center [220, 242] width 113 height 20
click at [238, 283] on span "201 剪髮 - 800" at bounding box center [229, 289] width 140 height 18
type input "201 剪髮(201)"
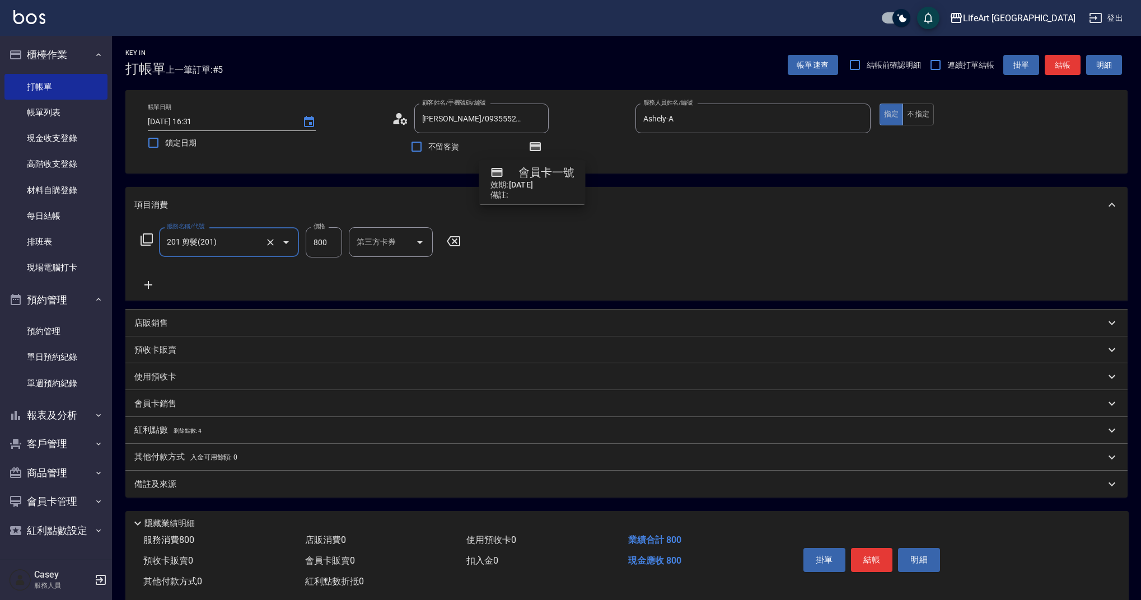
click at [153, 283] on icon at bounding box center [148, 284] width 28 height 13
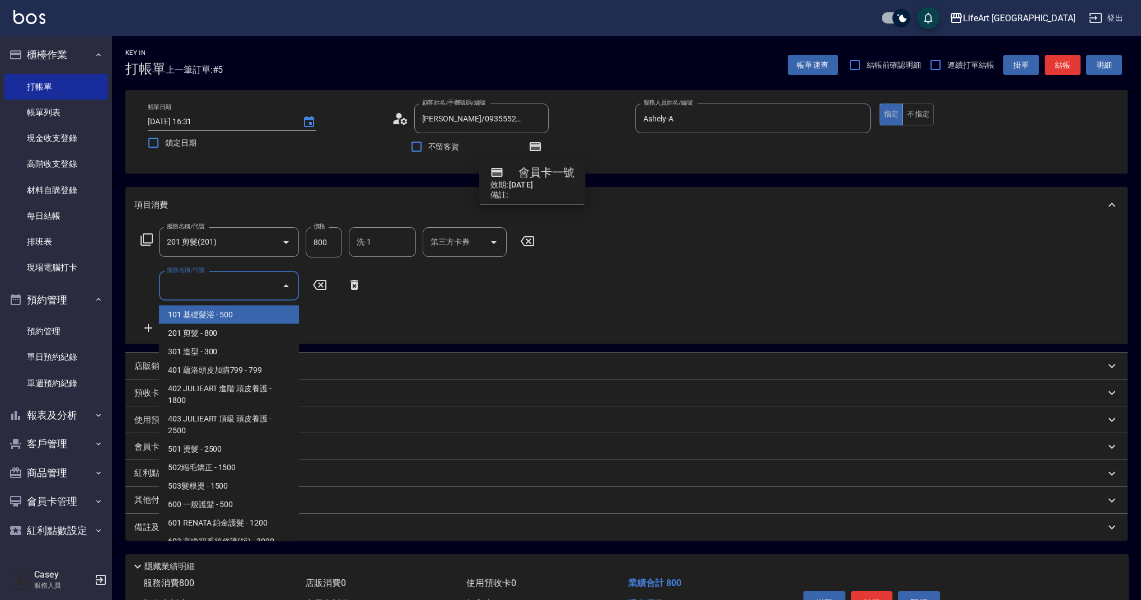
click at [214, 280] on input "服務名稱/代號" at bounding box center [220, 286] width 113 height 20
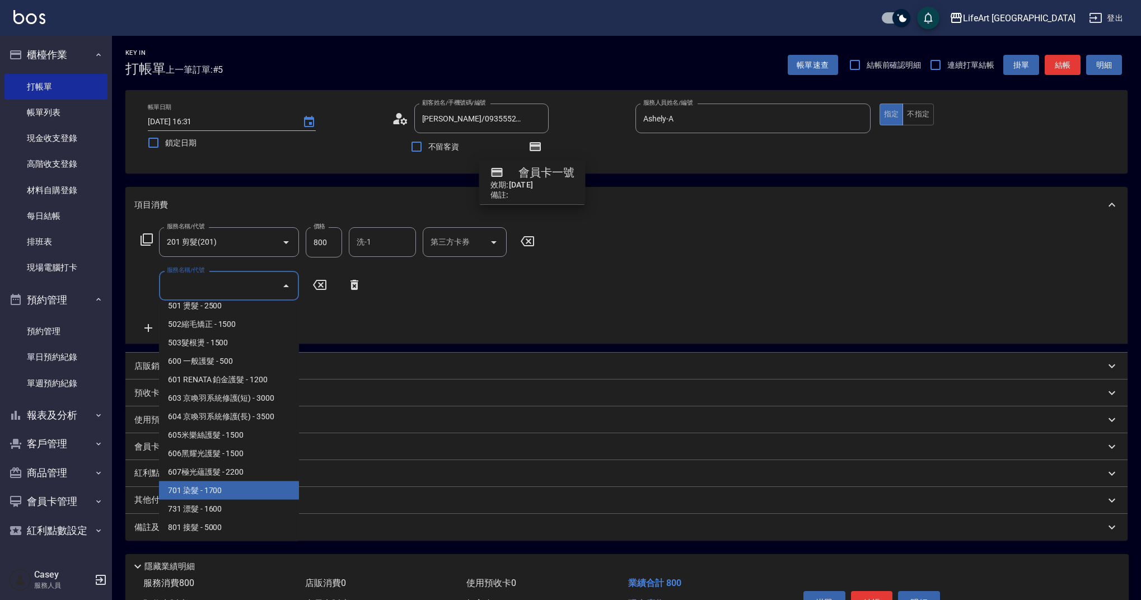
click at [246, 493] on span "701 染髮 - 1700" at bounding box center [229, 490] width 140 height 18
type input "701 染髮(701)"
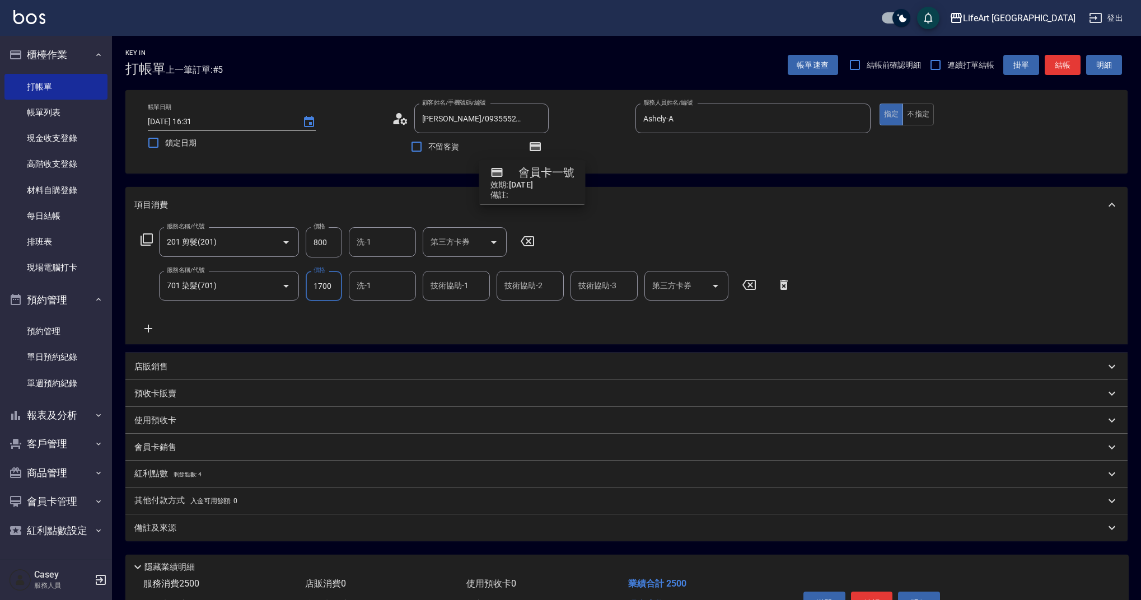
drag, startPoint x: 325, startPoint y: 286, endPoint x: 301, endPoint y: 286, distance: 24.6
click at [301, 286] on div "服務名稱/代號 701 染髮(701) 服務名稱/代號 價格 1700 價格 洗-1 洗-1 技術協助-1 技術協助-1 技術協助-2 技術協助-2 技術協助…" at bounding box center [465, 286] width 663 height 30
type input "2000"
drag, startPoint x: 314, startPoint y: 245, endPoint x: 308, endPoint y: 246, distance: 6.2
click at [308, 246] on input "800" at bounding box center [324, 242] width 36 height 30
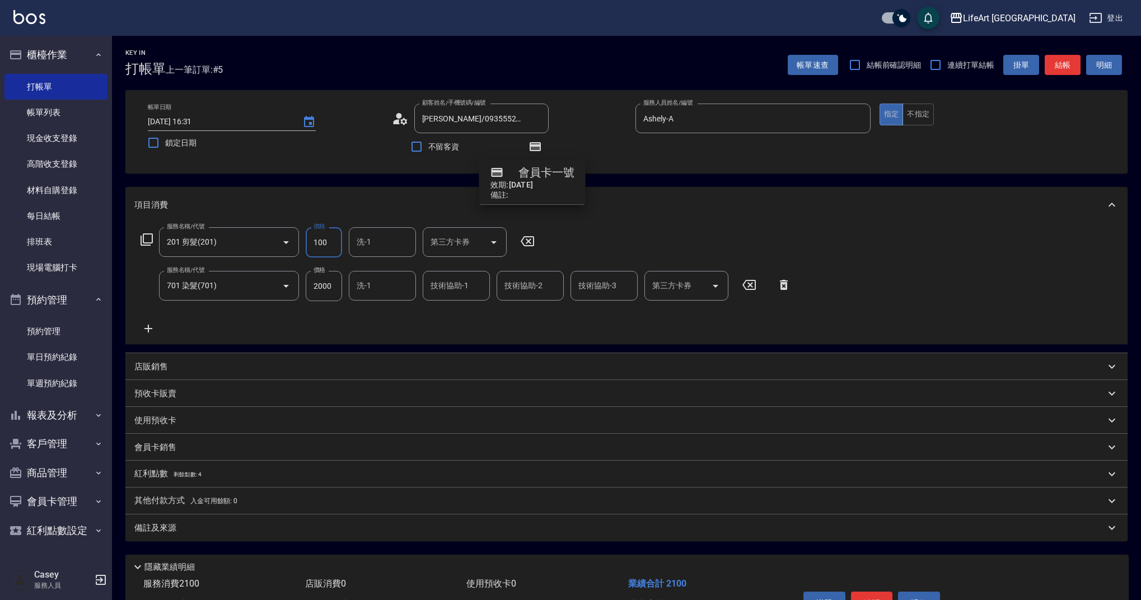
type input "100"
click at [373, 291] on input "洗-1" at bounding box center [382, 286] width 57 height 20
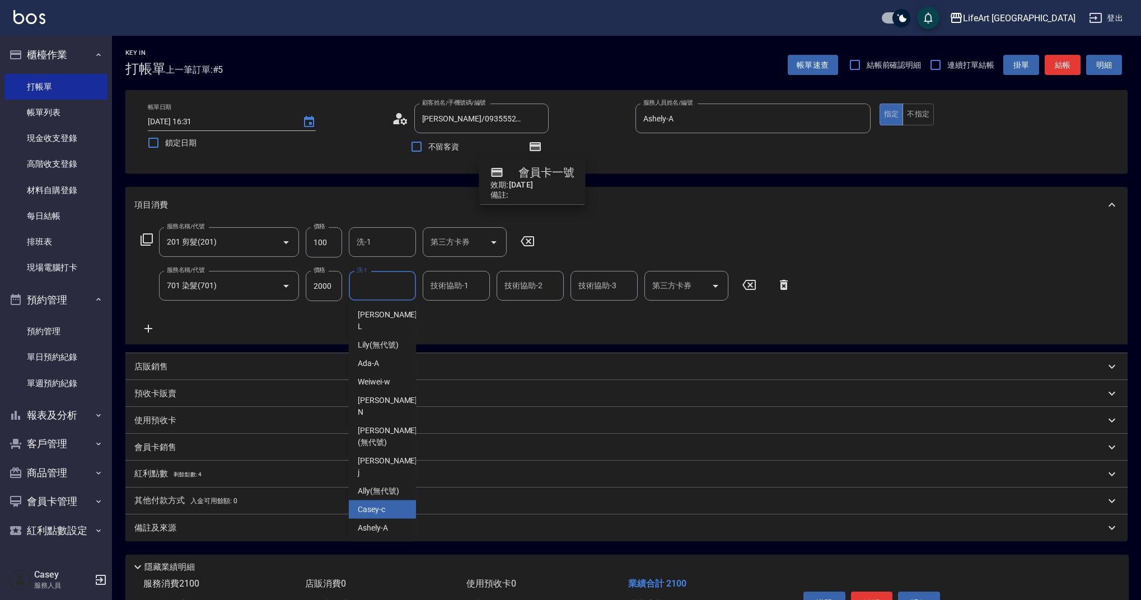
click at [372, 504] on span "Casey -c" at bounding box center [371, 510] width 27 height 12
type input "Casey-c"
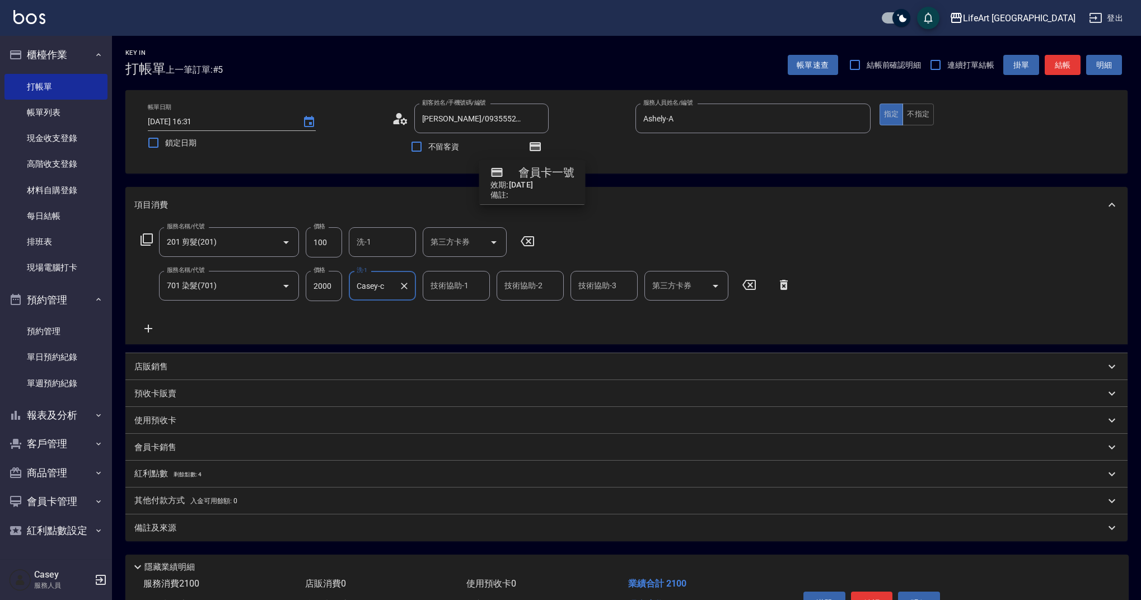
click at [450, 288] on input "技術協助-1" at bounding box center [456, 286] width 57 height 20
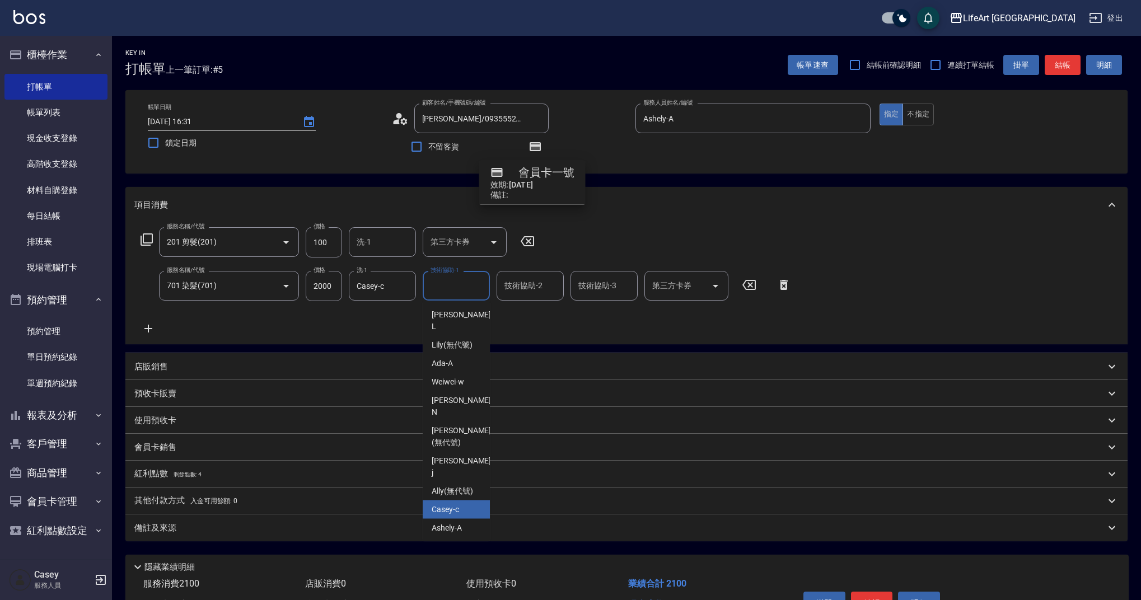
click at [466, 500] on div "Casey -c" at bounding box center [456, 509] width 67 height 18
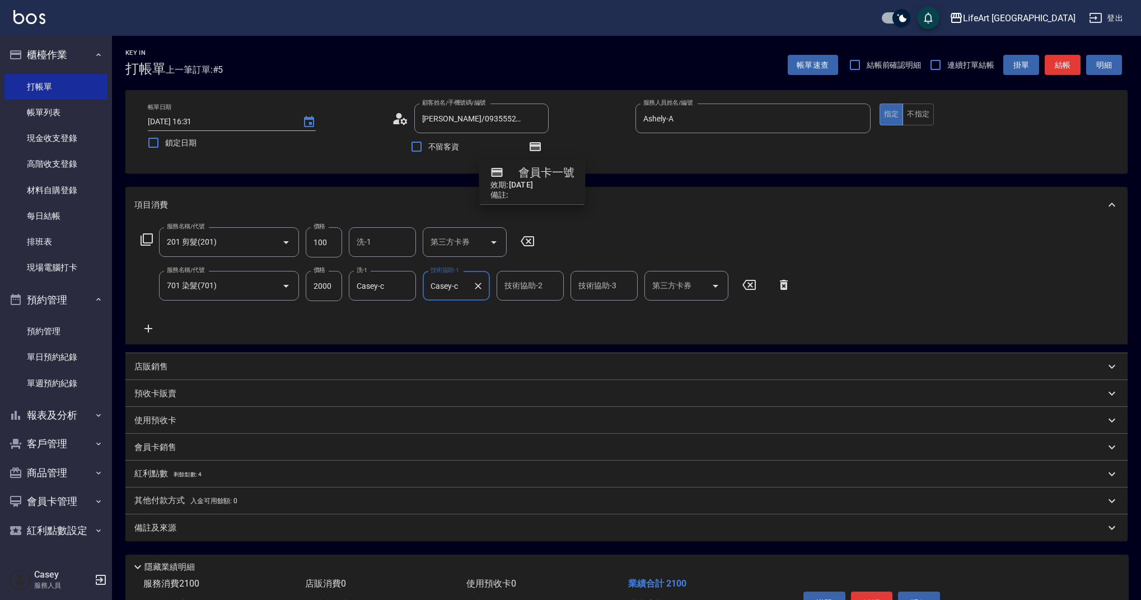
type input "Casey-c"
click at [529, 282] on div "技術協助-2 技術協助-2" at bounding box center [530, 286] width 67 height 30
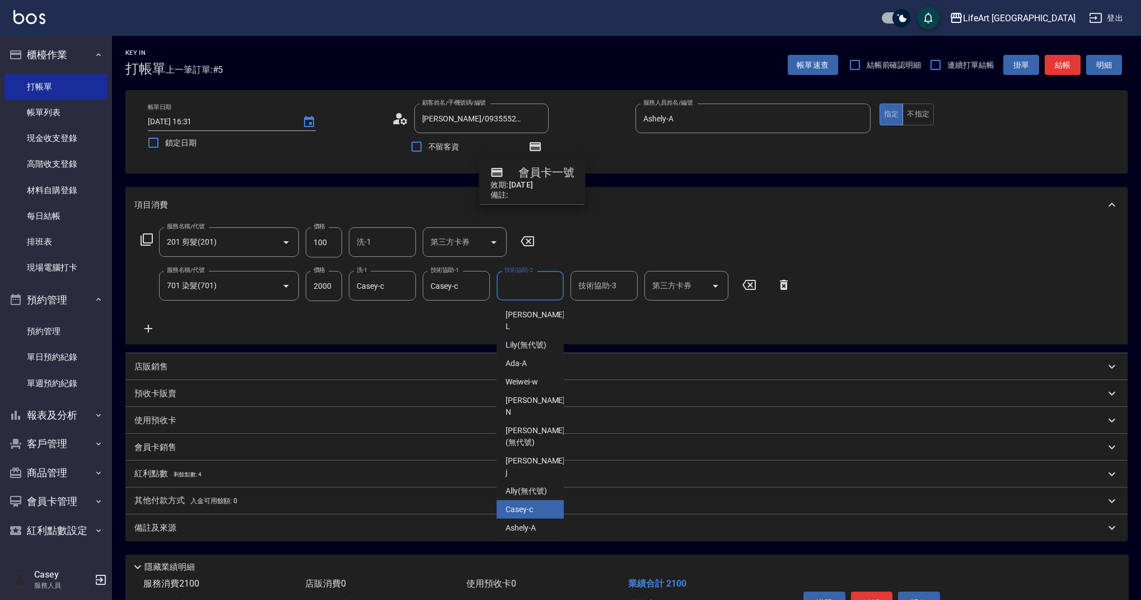
drag, startPoint x: 537, startPoint y: 469, endPoint x: 479, endPoint y: 306, distance: 172.8
click at [537, 500] on div "Casey -c" at bounding box center [530, 509] width 67 height 18
type input "Casey-c"
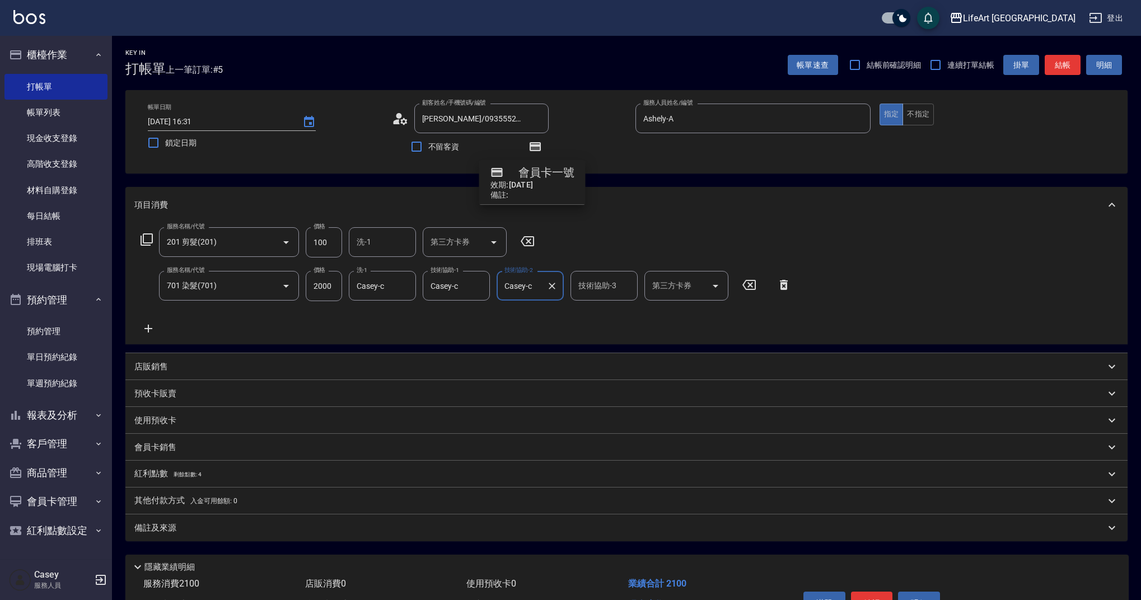
click at [377, 250] on input "洗-1" at bounding box center [382, 242] width 57 height 20
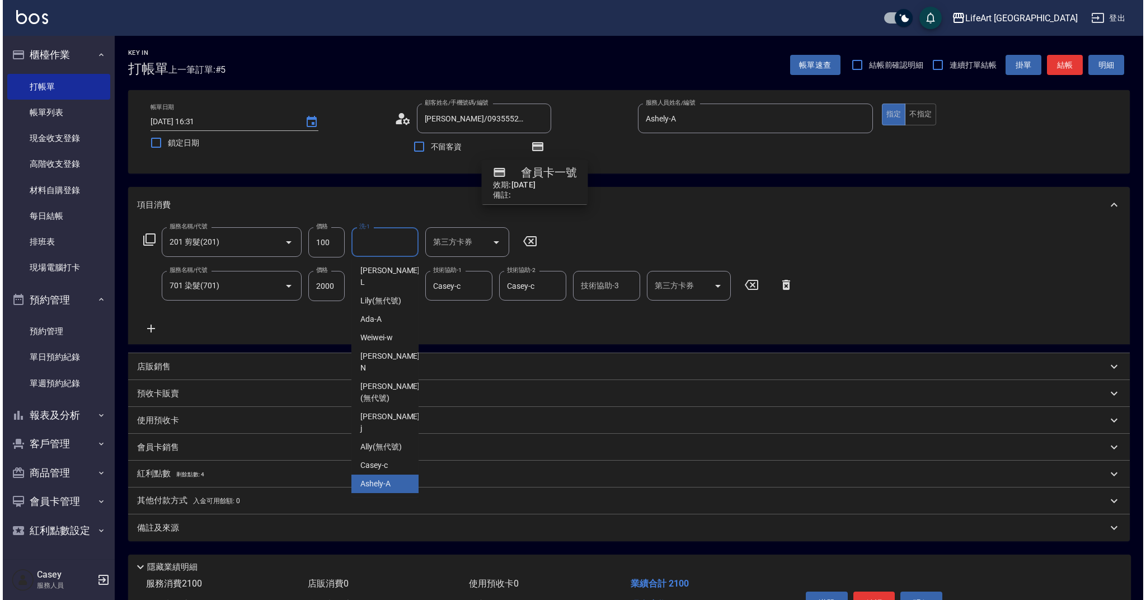
scroll to position [68, 0]
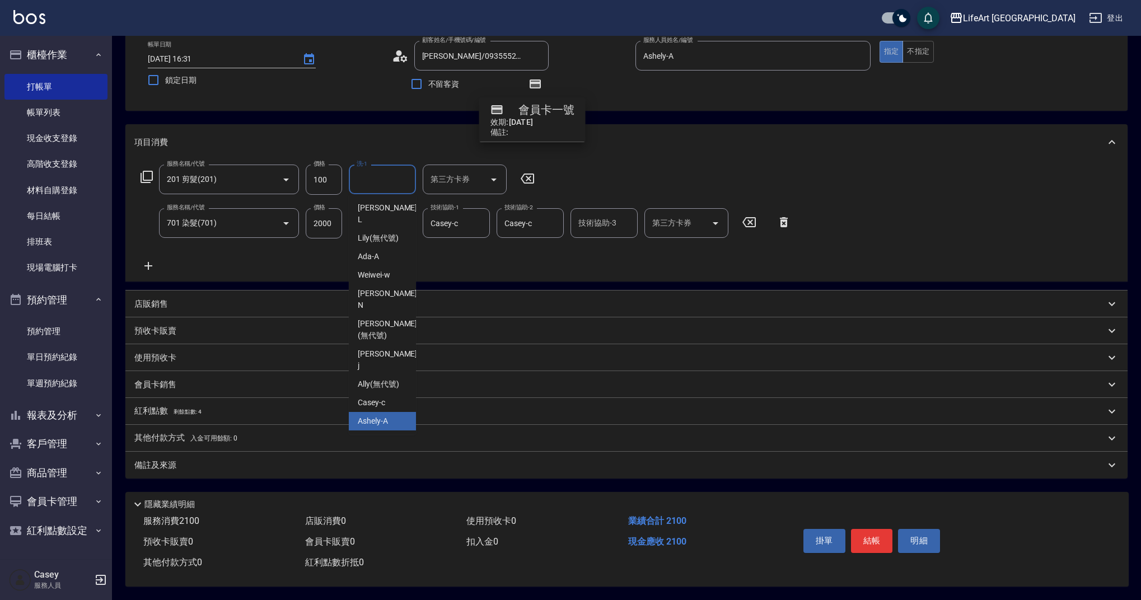
click at [181, 409] on span "剩餘點數: 4" at bounding box center [188, 412] width 28 height 6
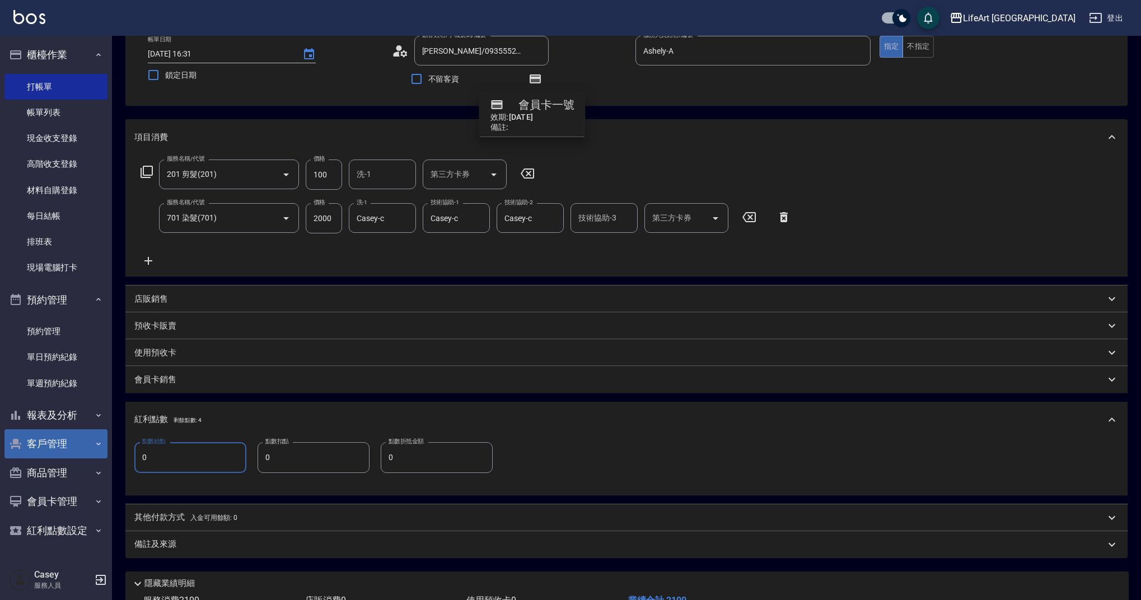
drag, startPoint x: 169, startPoint y: 456, endPoint x: 68, endPoint y: 455, distance: 100.2
click at [68, 455] on div "LifeArt 蘆洲 登出 櫃檯作業 打帳單 帳單列表 現金收支登錄 高階收支登錄 材料自購登錄 每日結帳 排班表 現場電腦打卡 預約管理 預約管理 單日預約…" at bounding box center [570, 305] width 1141 height 747
type input "4"
drag, startPoint x: 242, startPoint y: 546, endPoint x: 250, endPoint y: 549, distance: 8.3
click at [242, 546] on div "備註及來源" at bounding box center [619, 545] width 971 height 12
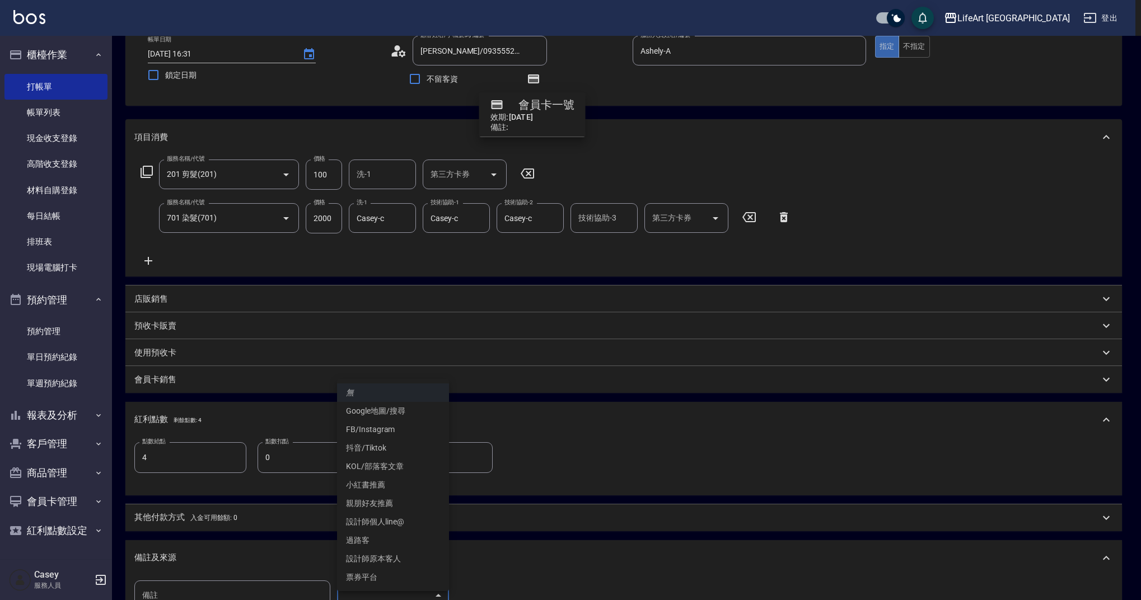
click at [375, 598] on body "LifeArt 蘆洲 登出 櫃檯作業 打帳單 帳單列表 現金收支登錄 高階收支登錄 材料自購登錄 每日結帳 排班表 現場電腦打卡 預約管理 預約管理 單日預約…" at bounding box center [570, 343] width 1141 height 822
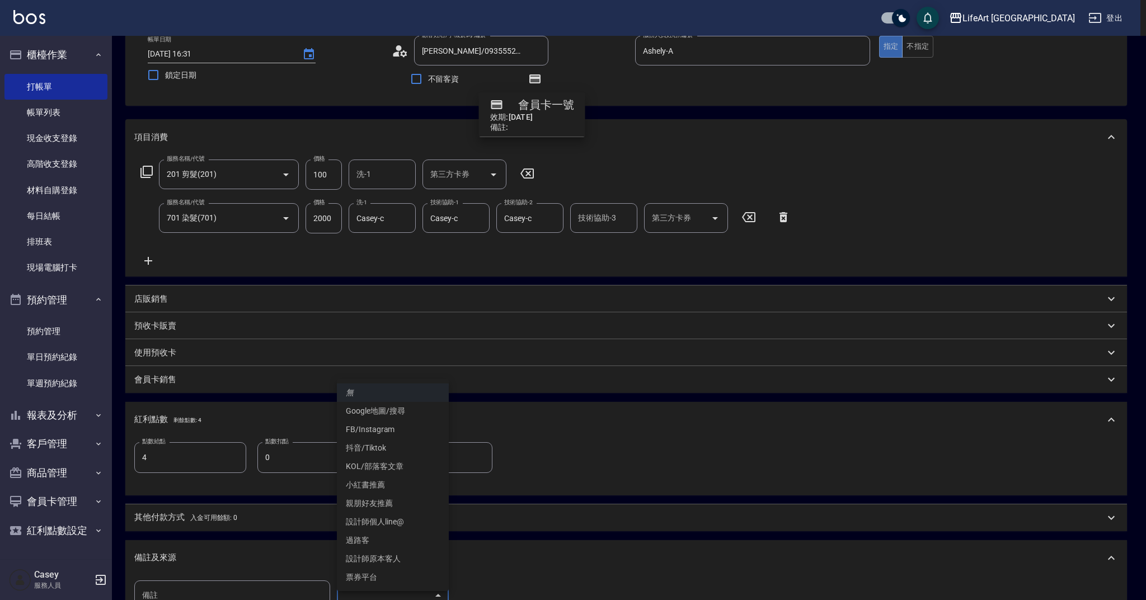
drag, startPoint x: 399, startPoint y: 559, endPoint x: 384, endPoint y: 556, distance: 14.9
click at [399, 559] on li "設計師原本客人" at bounding box center [393, 559] width 112 height 18
type input "設計師原本客人"
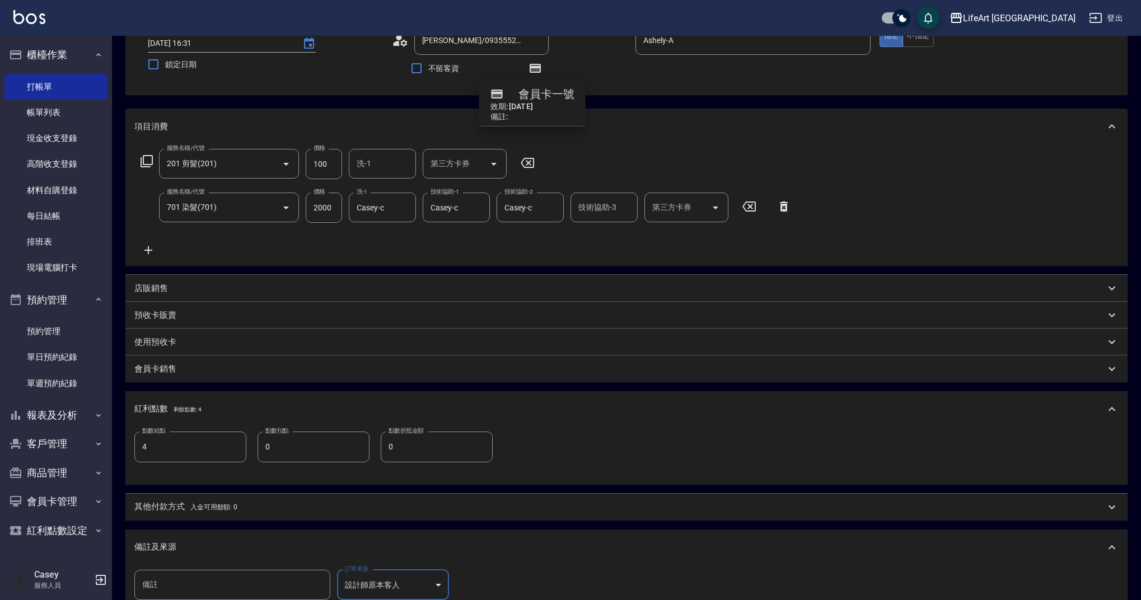
scroll to position [227, 0]
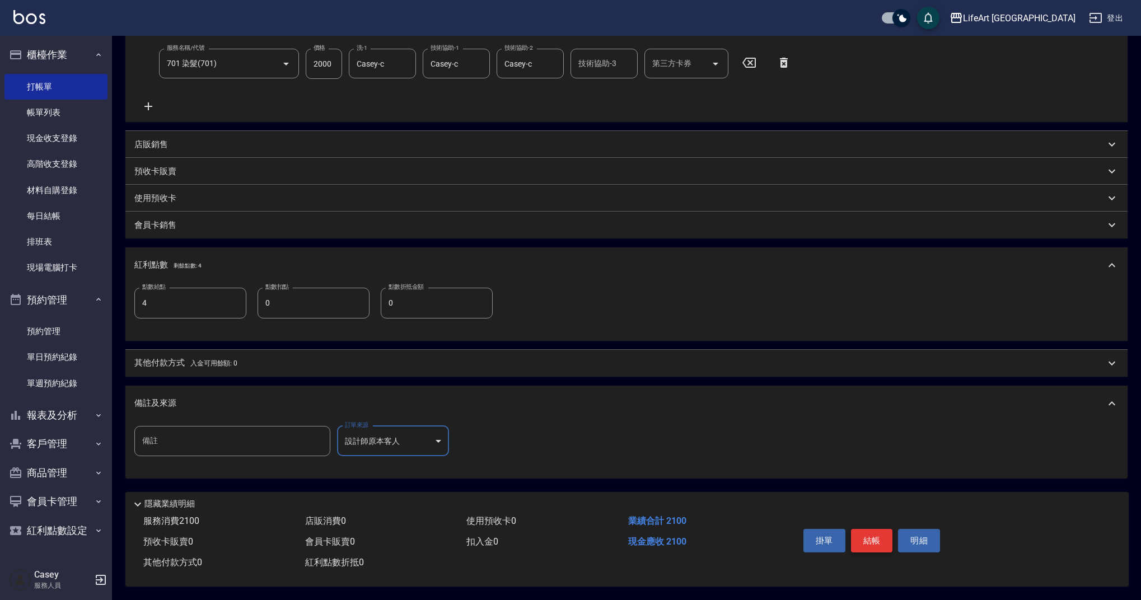
click at [862, 541] on button "結帳" at bounding box center [872, 541] width 42 height 24
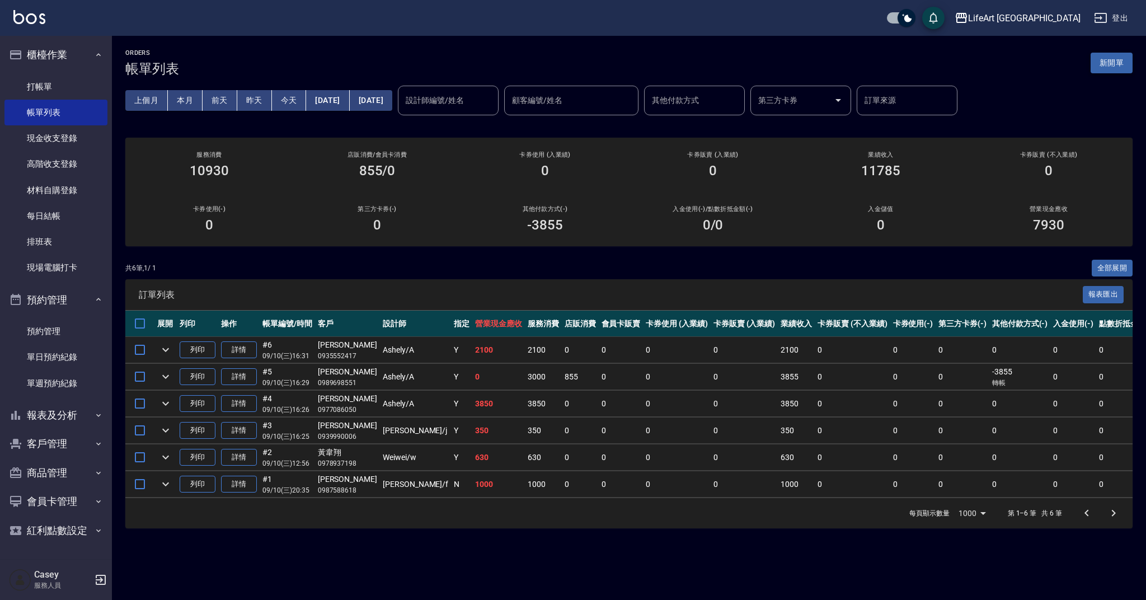
click at [1121, 63] on button "新開單" at bounding box center [1112, 63] width 42 height 21
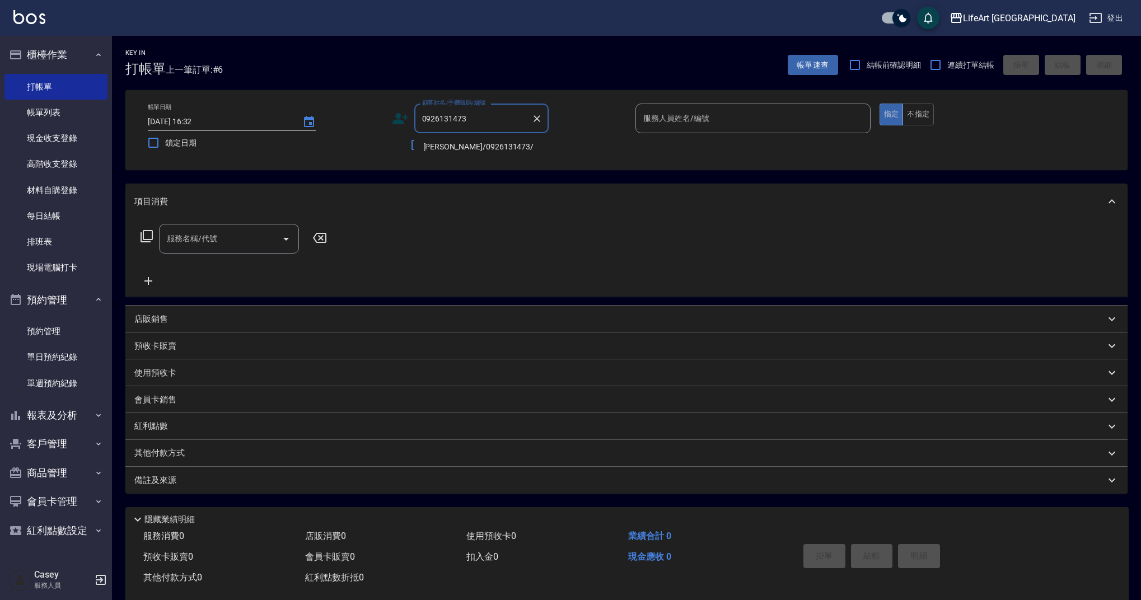
click at [474, 150] on li "[PERSON_NAME]/0926131473/" at bounding box center [481, 147] width 134 height 18
type input "[PERSON_NAME]/0926131473/"
click at [700, 121] on input "服務人員姓名/編號" at bounding box center [752, 119] width 225 height 20
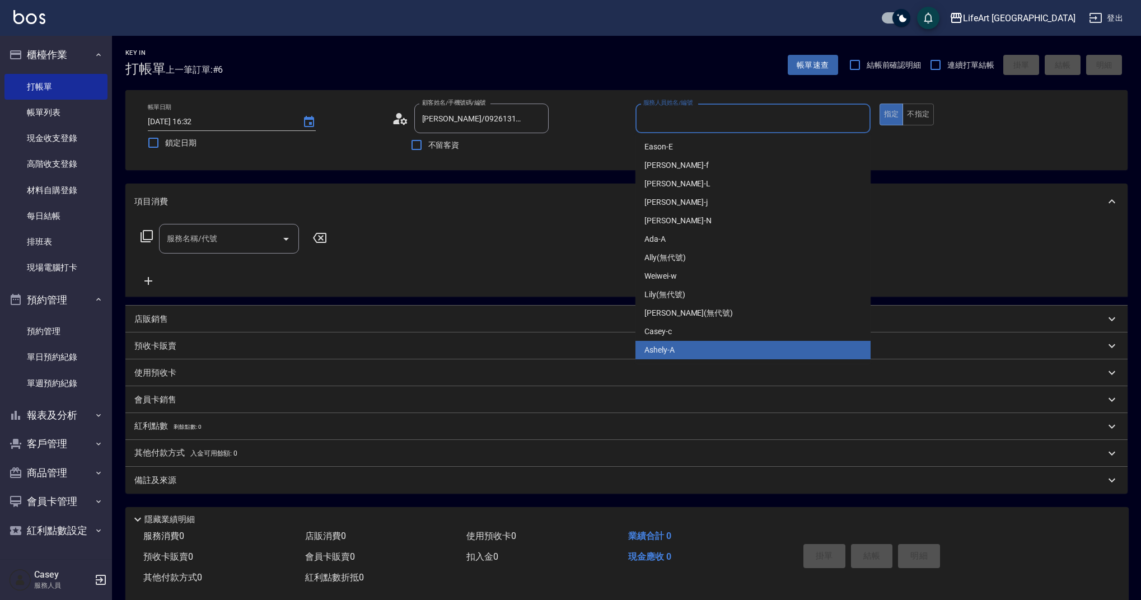
click at [677, 347] on div "Ashely -A" at bounding box center [752, 350] width 235 height 18
type input "Ashely-A"
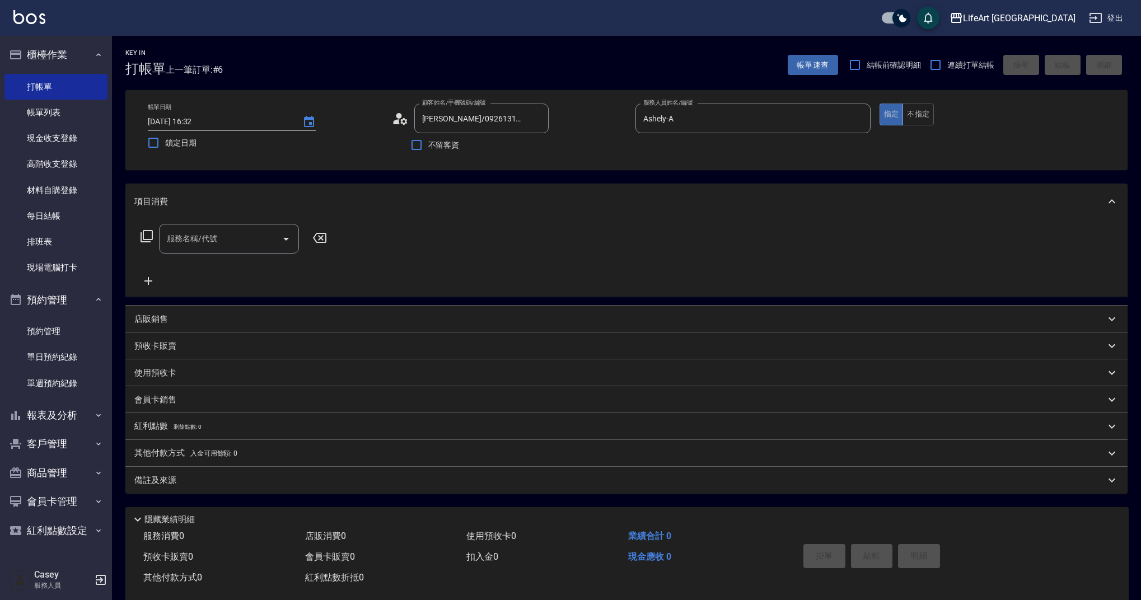
click at [219, 254] on div "服務名稱/代號 服務名稱/代號" at bounding box center [233, 256] width 199 height 64
click at [223, 243] on input "服務名稱/代號" at bounding box center [220, 239] width 113 height 20
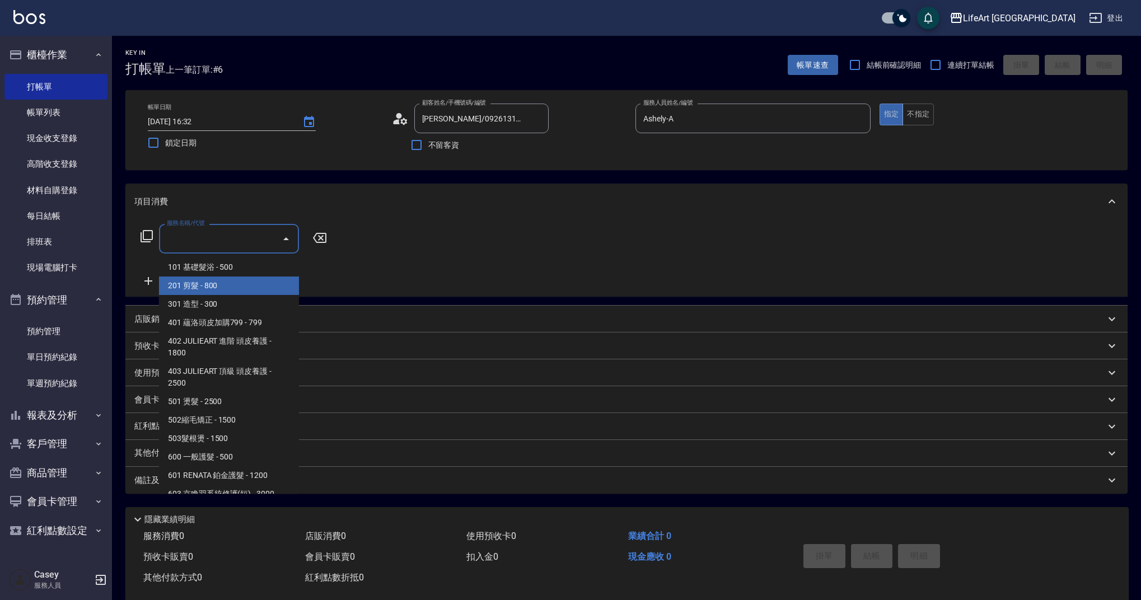
click at [224, 291] on span "201 剪髮 - 800" at bounding box center [229, 286] width 140 height 18
type input "201 剪髮(201)"
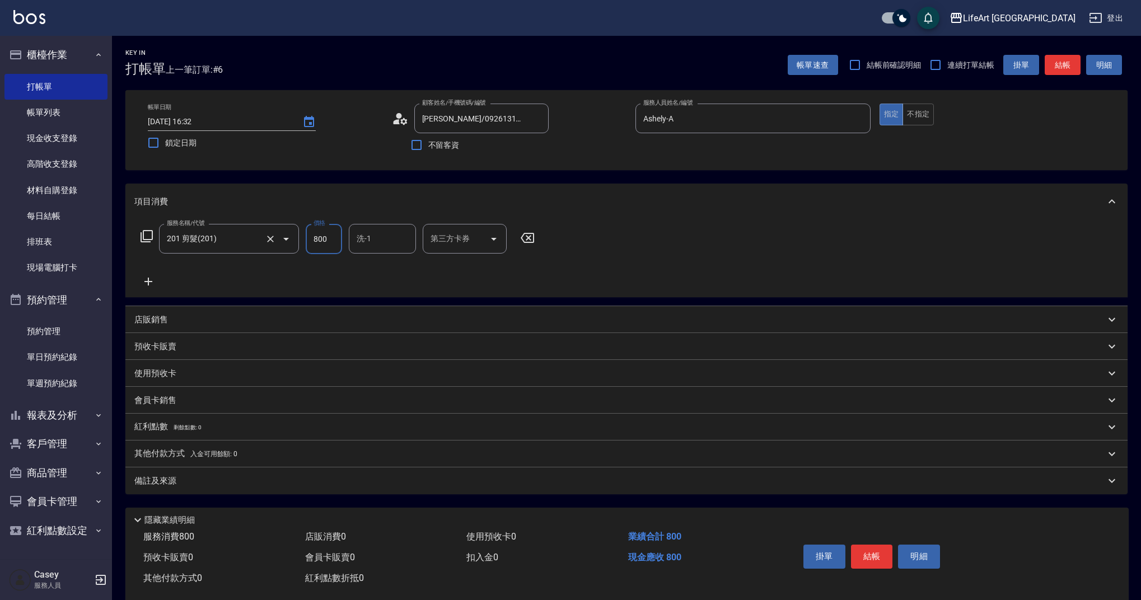
drag, startPoint x: 321, startPoint y: 240, endPoint x: 297, endPoint y: 242, distance: 24.7
click at [297, 242] on div "服務名稱/代號 201 剪髮(201) 服務名稱/代號 價格 800 價格 洗-1 洗-1 第三方卡券 第三方卡券" at bounding box center [337, 239] width 407 height 30
type input "500"
click at [311, 480] on div "備註及來源" at bounding box center [619, 481] width 971 height 12
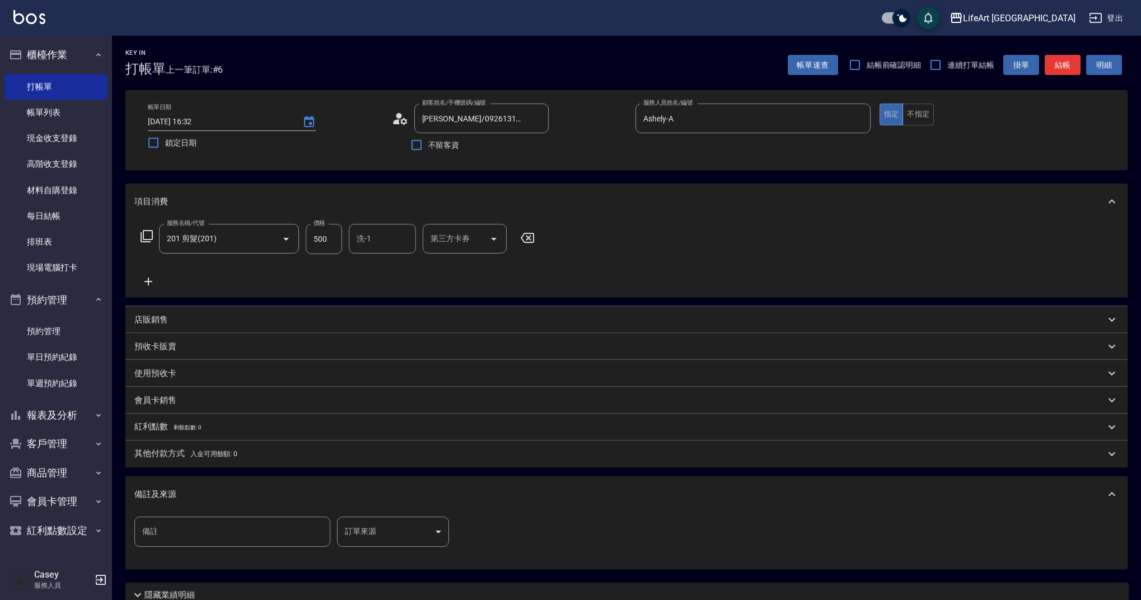
click at [395, 529] on body "LifeArt 蘆洲 登出 櫃檯作業 打帳單 帳單列表 現金收支登錄 高階收支登錄 材料自購登錄 每日結帳 排班表 現場電腦打卡 預約管理 預約管理 單日預約…" at bounding box center [570, 345] width 1141 height 691
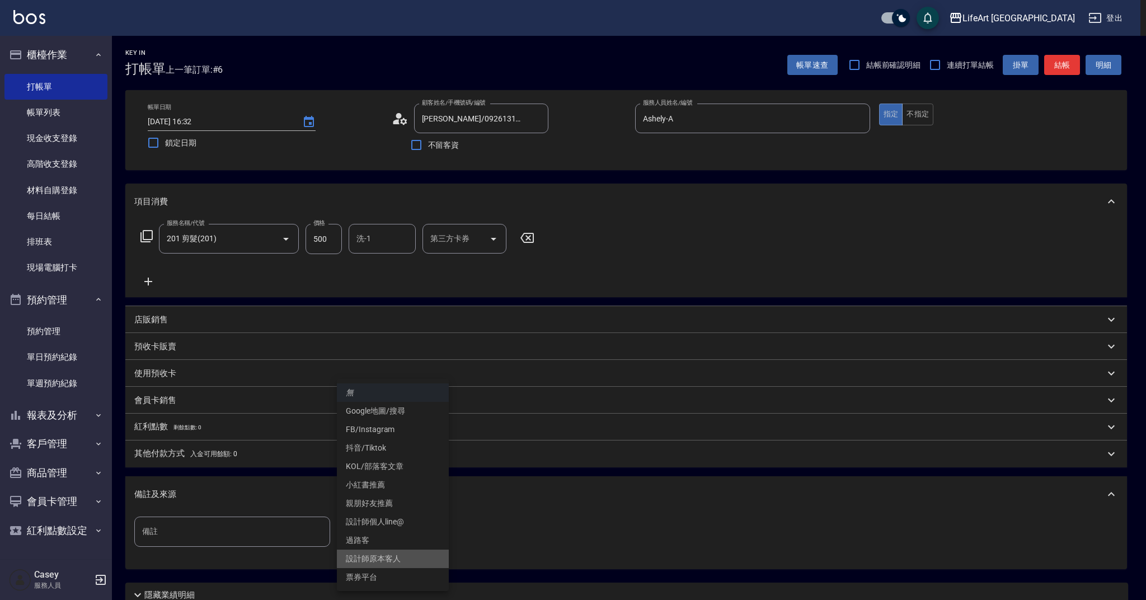
drag, startPoint x: 398, startPoint y: 554, endPoint x: 361, endPoint y: 540, distance: 39.5
click at [398, 554] on li "設計師原本客人" at bounding box center [393, 559] width 112 height 18
type input "設計師原本客人"
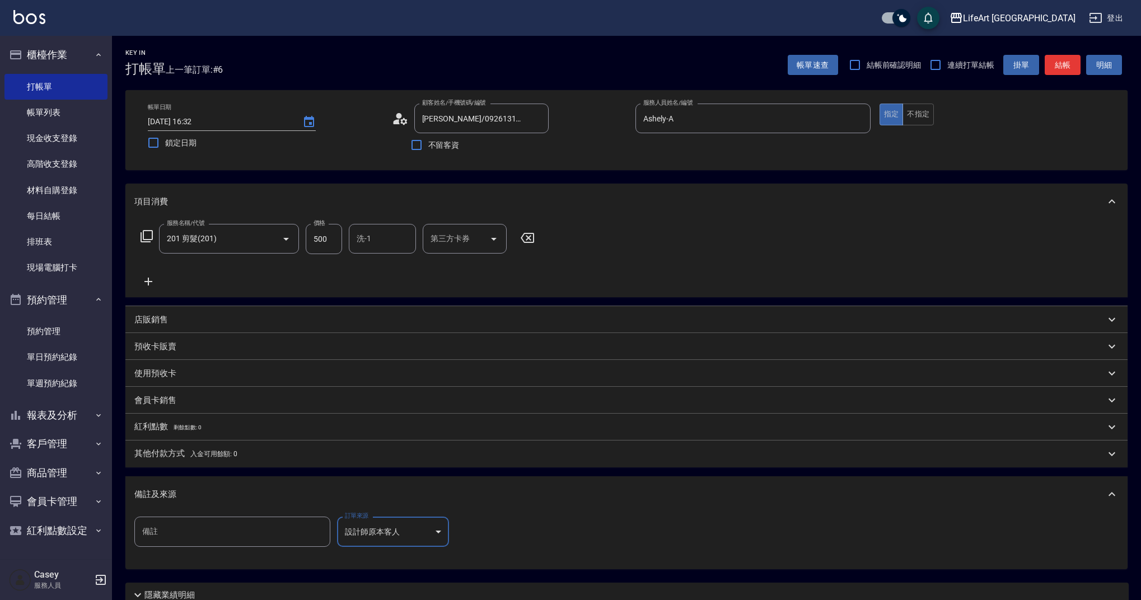
scroll to position [96, 0]
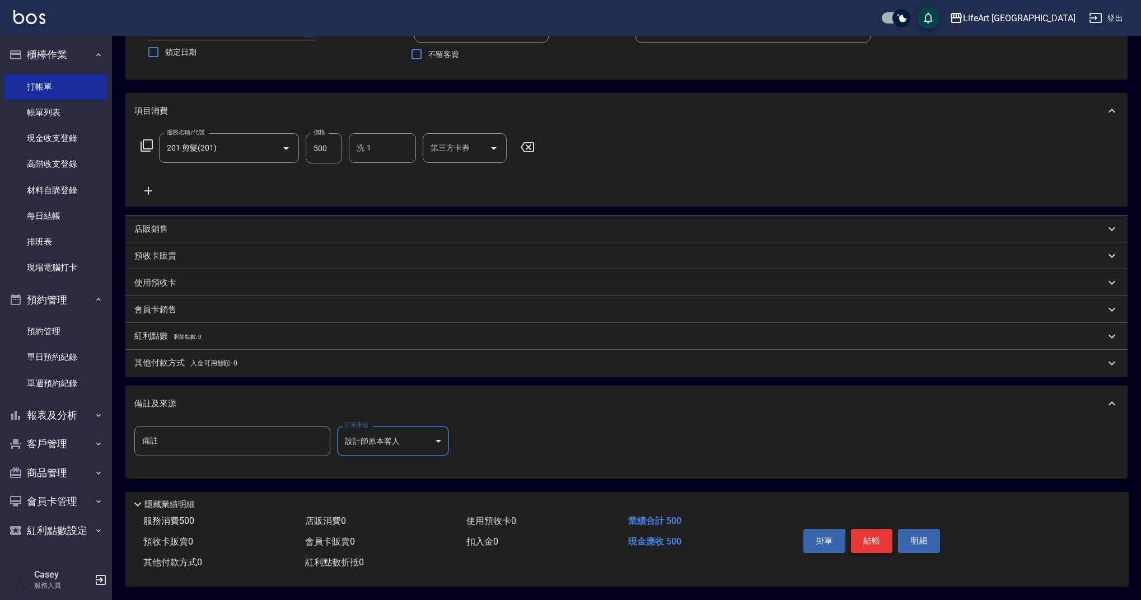
click at [875, 544] on button "結帳" at bounding box center [872, 541] width 42 height 24
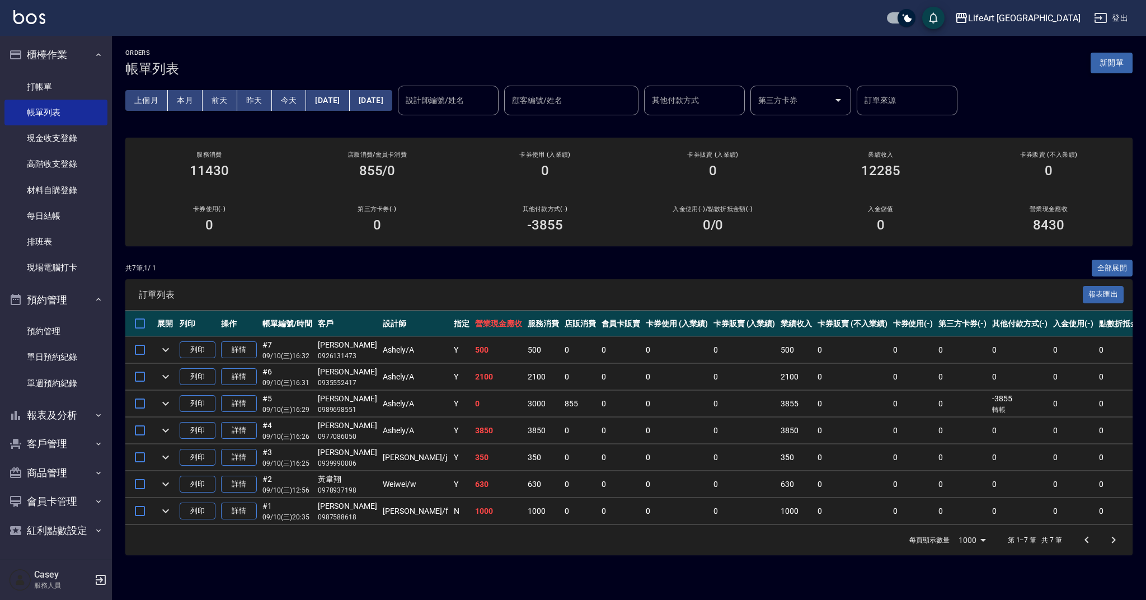
click at [1115, 62] on button "新開單" at bounding box center [1112, 63] width 42 height 21
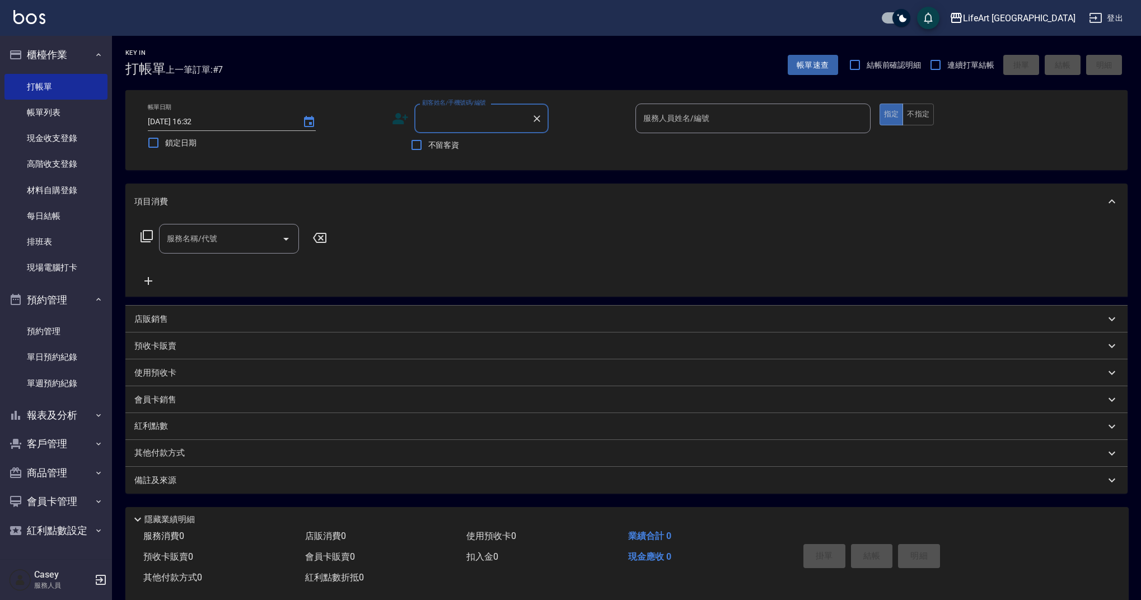
click at [181, 237] on div "服務名稱/代號 服務名稱/代號" at bounding box center [229, 239] width 140 height 30
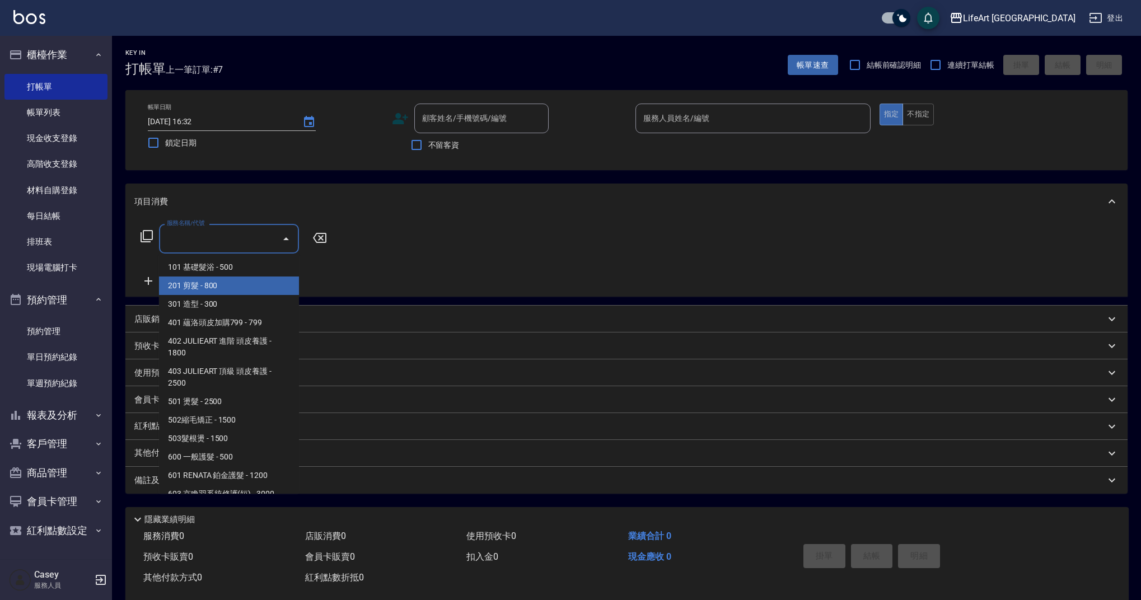
click at [213, 289] on span "201 剪髮 - 800" at bounding box center [229, 286] width 140 height 18
type input "201 剪髮(201)"
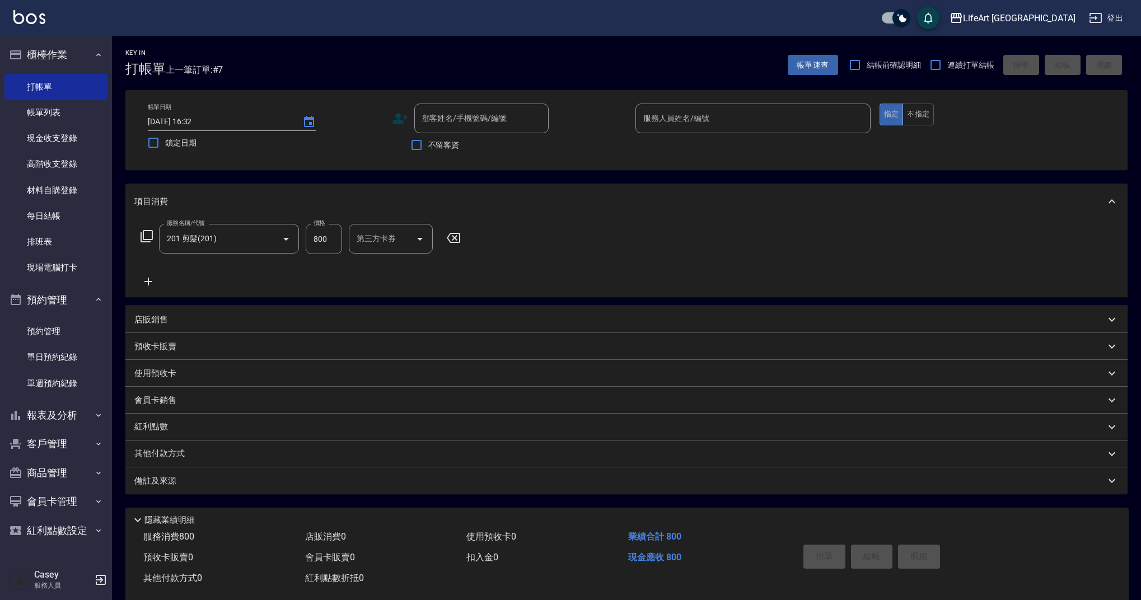
click at [148, 278] on icon at bounding box center [148, 282] width 8 height 8
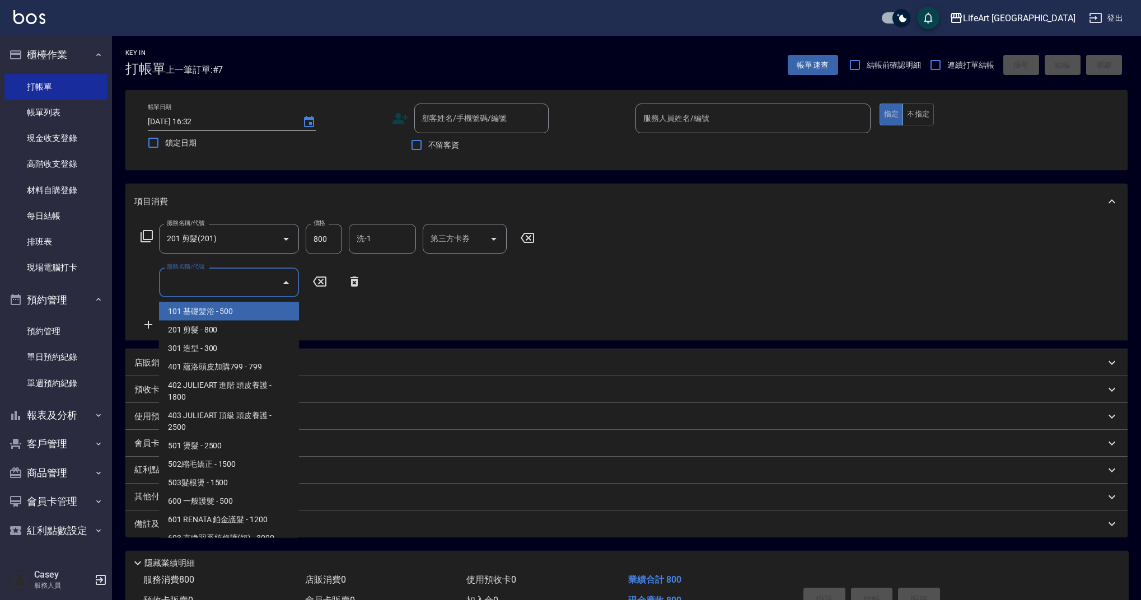
click at [209, 280] on input "服務名稱/代號" at bounding box center [220, 283] width 113 height 20
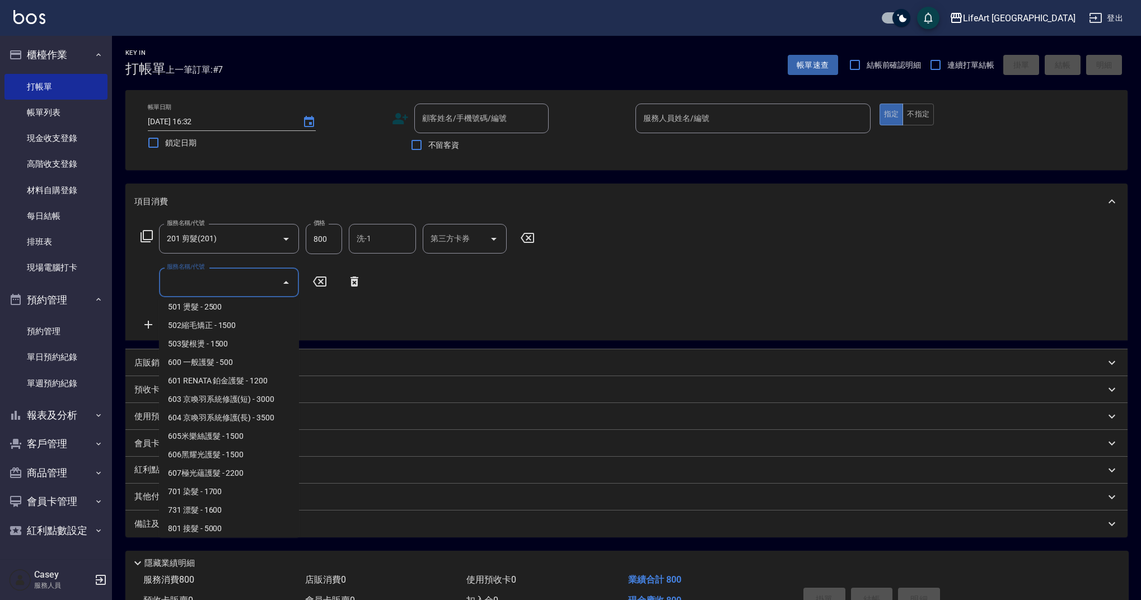
scroll to position [143, 0]
click at [228, 396] on span "603 京喚羽系統修護(短) - 3000" at bounding box center [229, 395] width 140 height 18
type input "603 京喚羽系統修護(短)(603)"
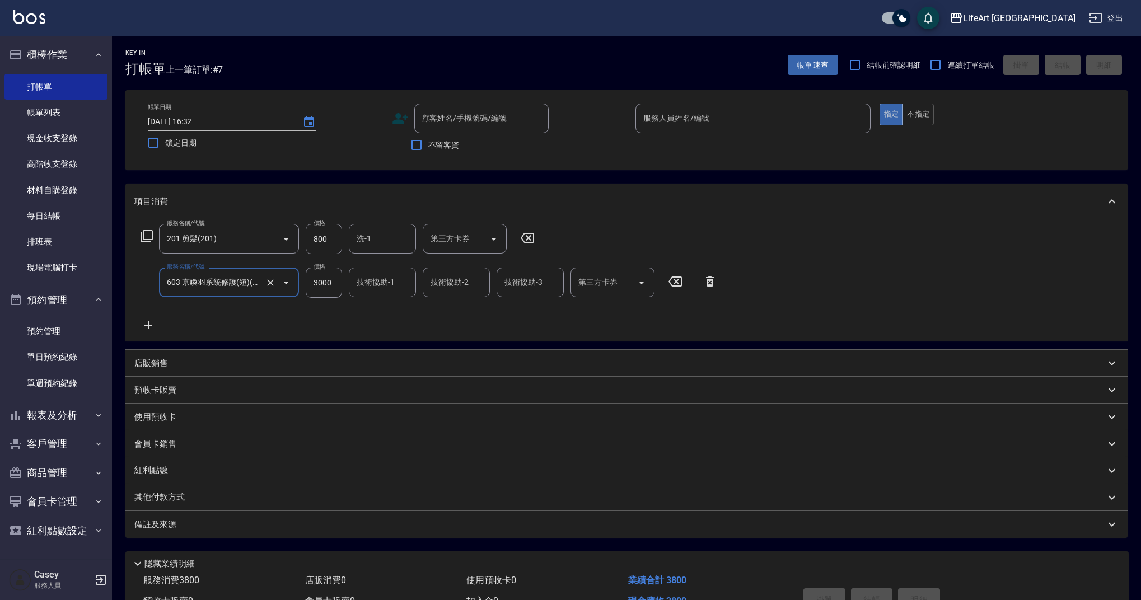
click at [145, 321] on icon at bounding box center [148, 325] width 28 height 13
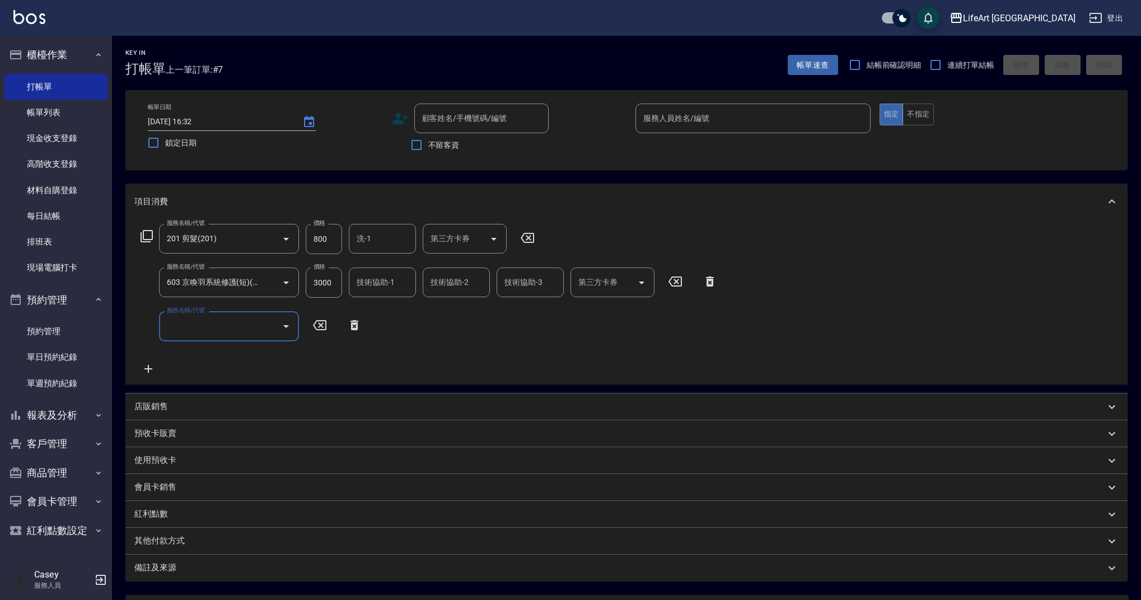
click at [230, 326] on input "服務名稱/代號" at bounding box center [220, 326] width 113 height 20
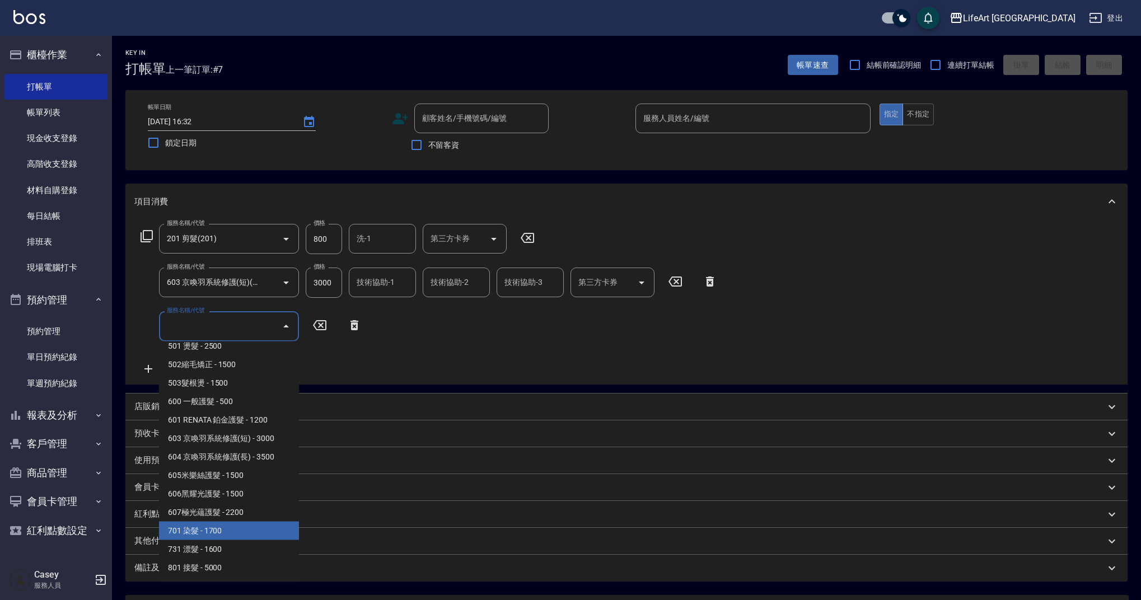
click at [226, 530] on span "701 染髮 - 1700" at bounding box center [229, 531] width 140 height 18
type input "701 染髮(701)"
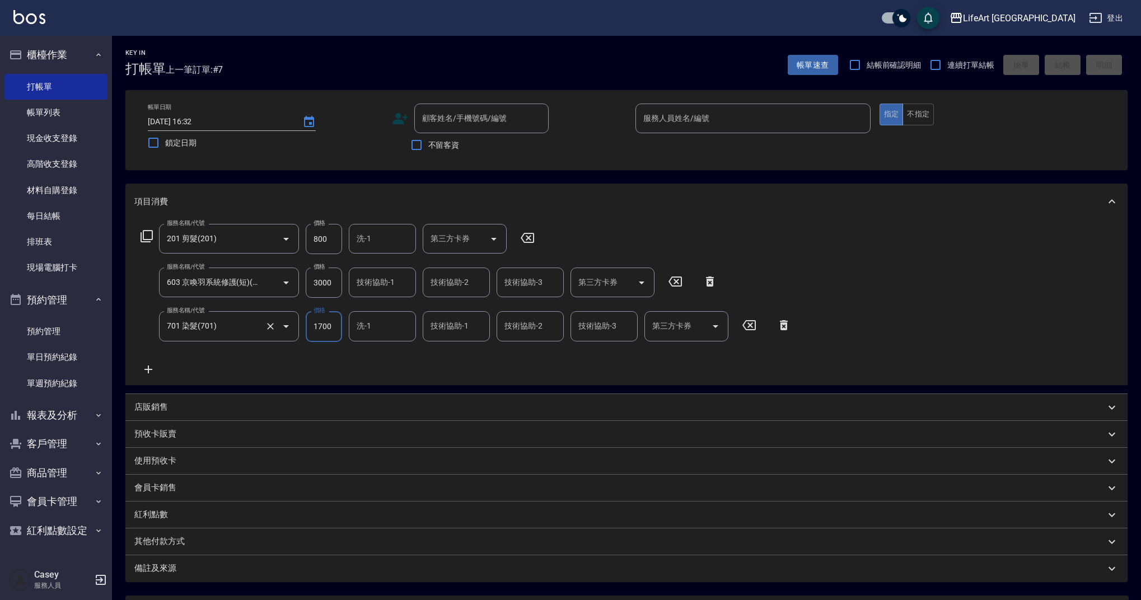
drag, startPoint x: 334, startPoint y: 330, endPoint x: 293, endPoint y: 331, distance: 40.9
click at [293, 331] on div "服務名稱/代號 701 染髮(701) 服務名稱/代號 價格 1700 價格 洗-1 洗-1 技術協助-1 技術協助-1 技術協助-2 技術協助-2 技術協助…" at bounding box center [465, 326] width 663 height 30
type input "2140"
drag, startPoint x: 340, startPoint y: 282, endPoint x: 290, endPoint y: 281, distance: 50.4
click at [290, 281] on div "服務名稱/代號 603 京喚羽系統修護(短)(603) 服務名稱/代號 價格 3000 價格 技術協助-1 技術協助-1 技術協助-2 技術協助-2 技術協助…" at bounding box center [428, 283] width 589 height 30
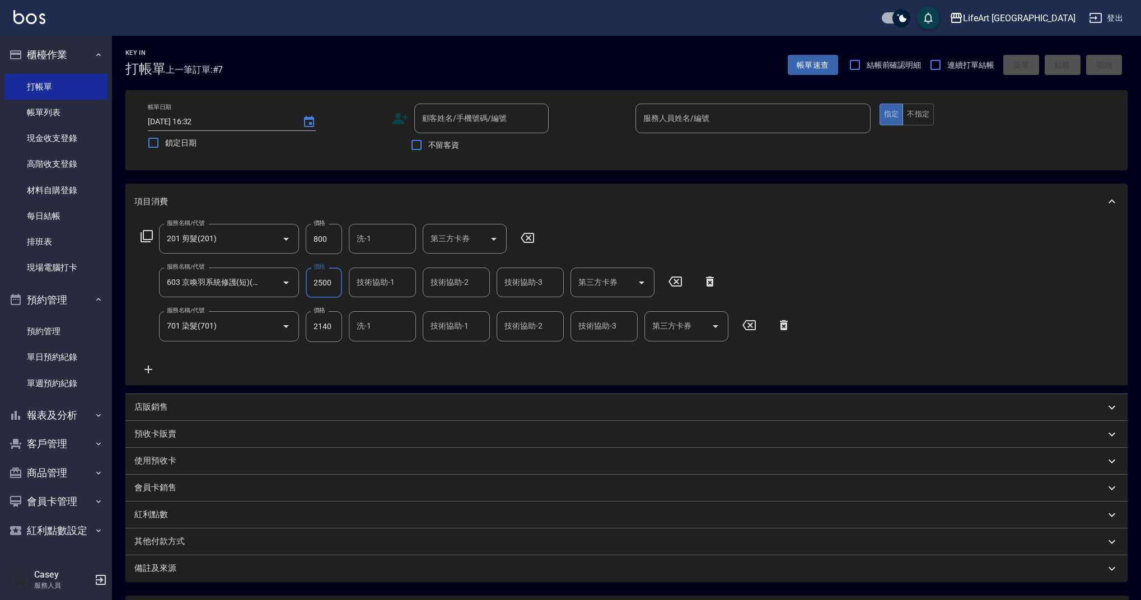
type input "2500"
drag, startPoint x: 329, startPoint y: 235, endPoint x: 302, endPoint y: 236, distance: 26.9
click at [302, 236] on div "服務名稱/代號 201 剪髮(201) 服務名稱/代號 價格 800 價格 洗-1 洗-1 第三方卡券 第三方卡券" at bounding box center [337, 239] width 407 height 30
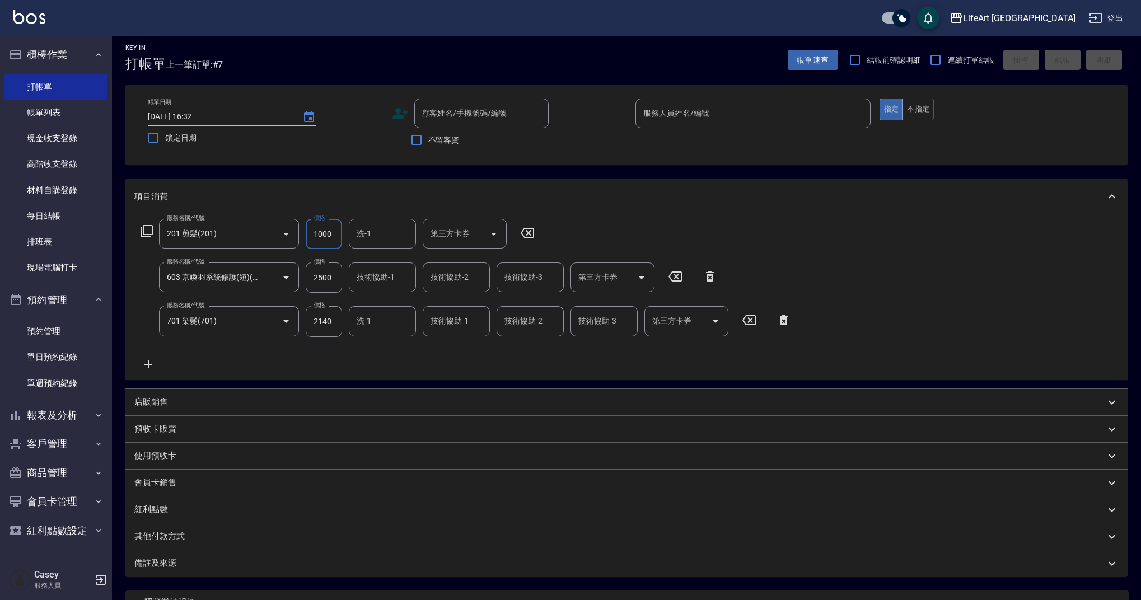
scroll to position [0, 0]
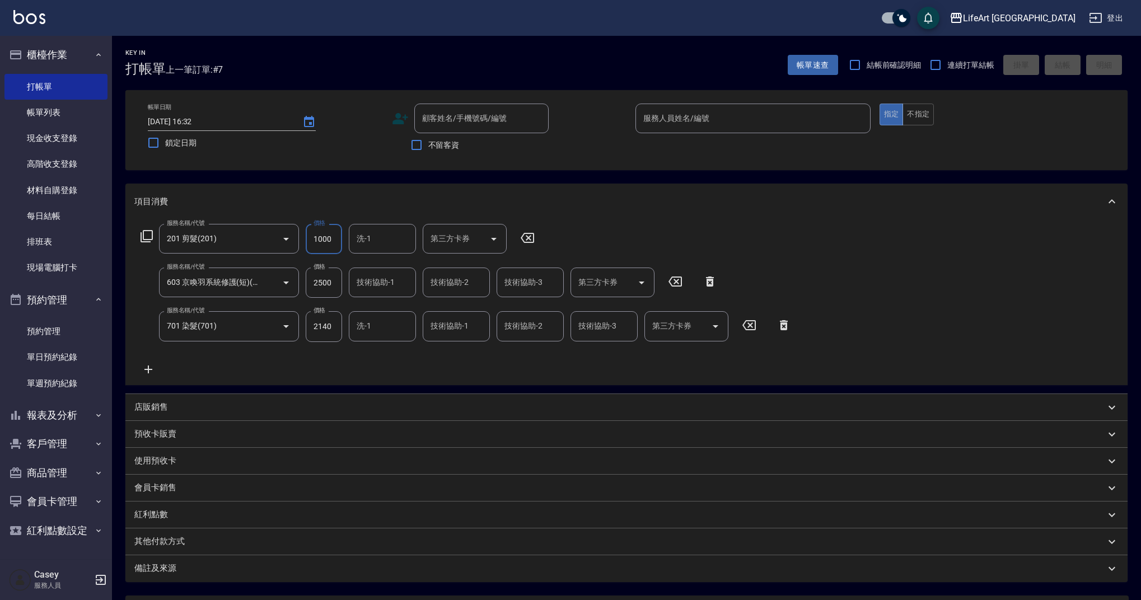
type input "1000"
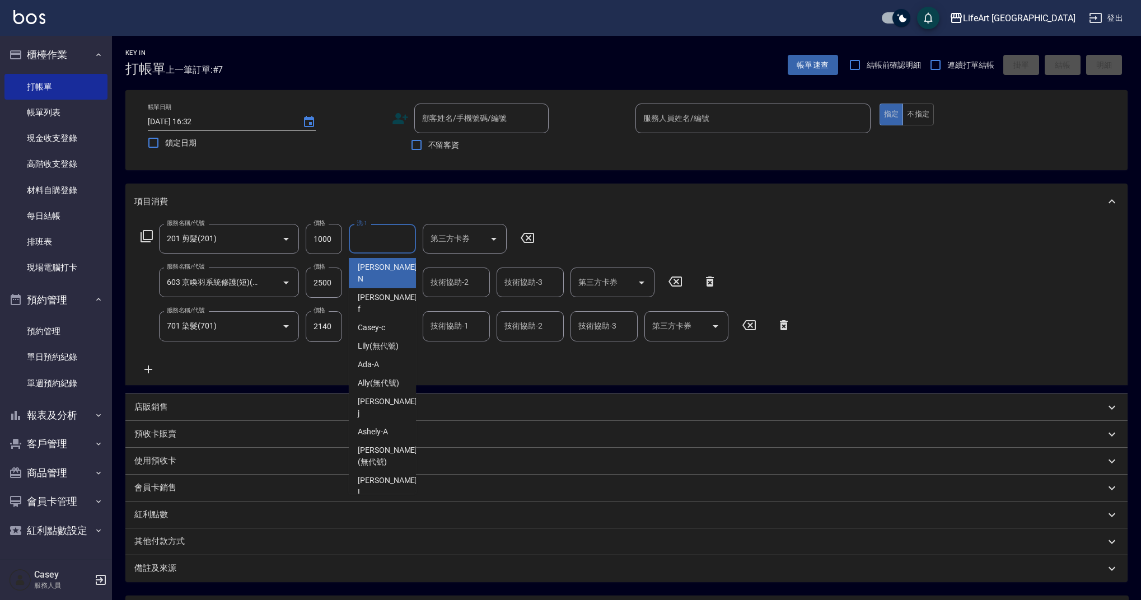
click at [398, 236] on input "洗-1" at bounding box center [382, 239] width 57 height 20
click at [378, 340] on span "Lily (無代號)" at bounding box center [378, 346] width 41 height 12
type input "Lily(無代號)"
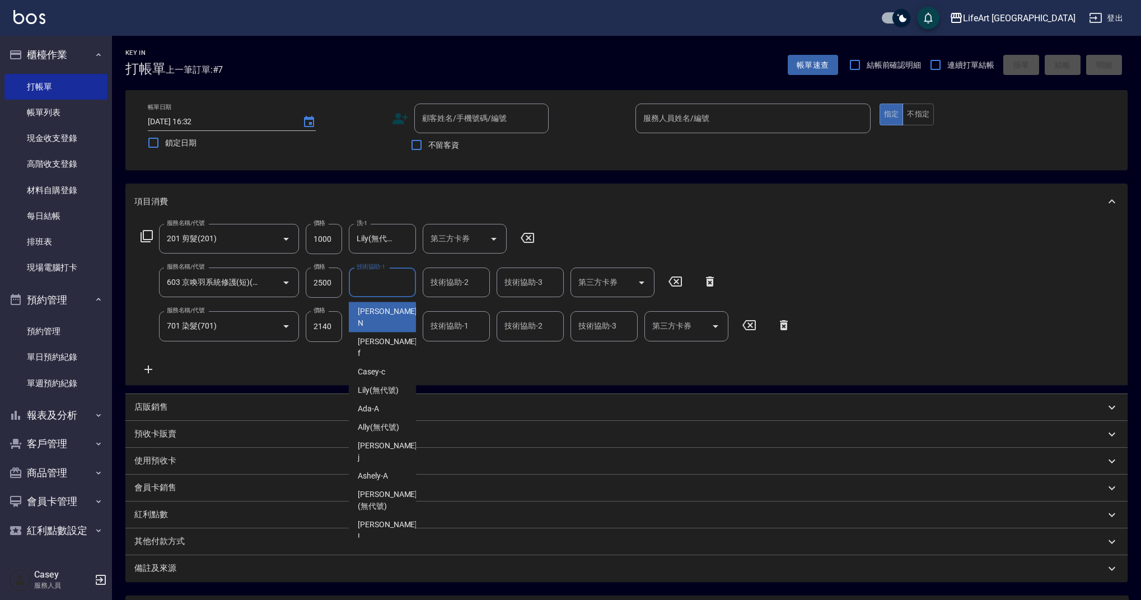
click at [376, 286] on input "技術協助-1" at bounding box center [382, 283] width 57 height 20
click at [377, 385] on span "Lily (無代號)" at bounding box center [378, 391] width 41 height 12
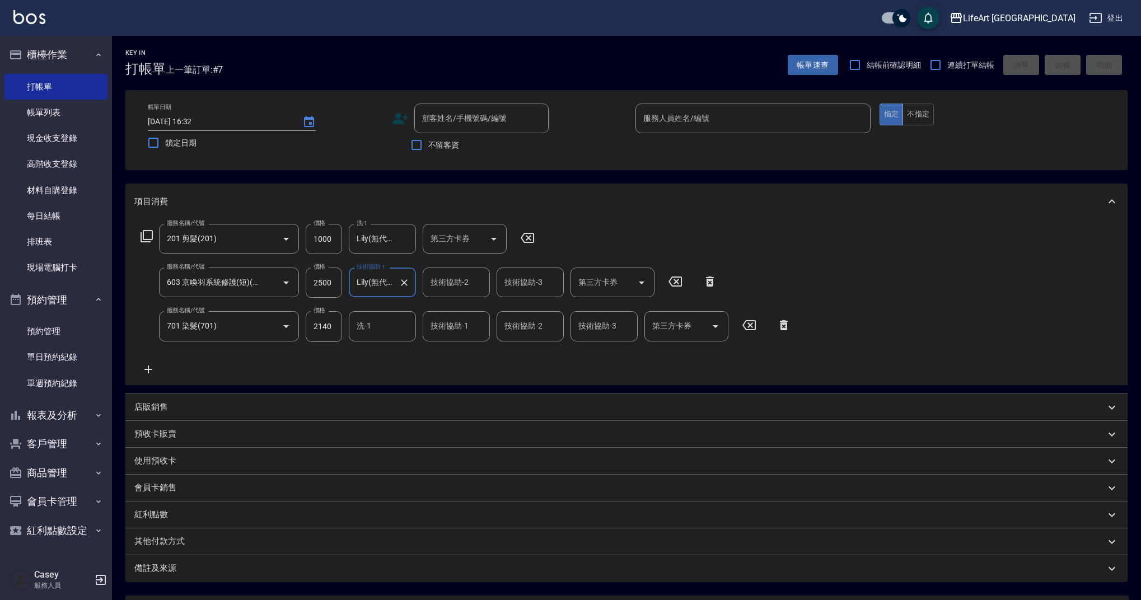
type input "Lily(無代號)"
click at [391, 333] on input "洗-1" at bounding box center [382, 326] width 57 height 20
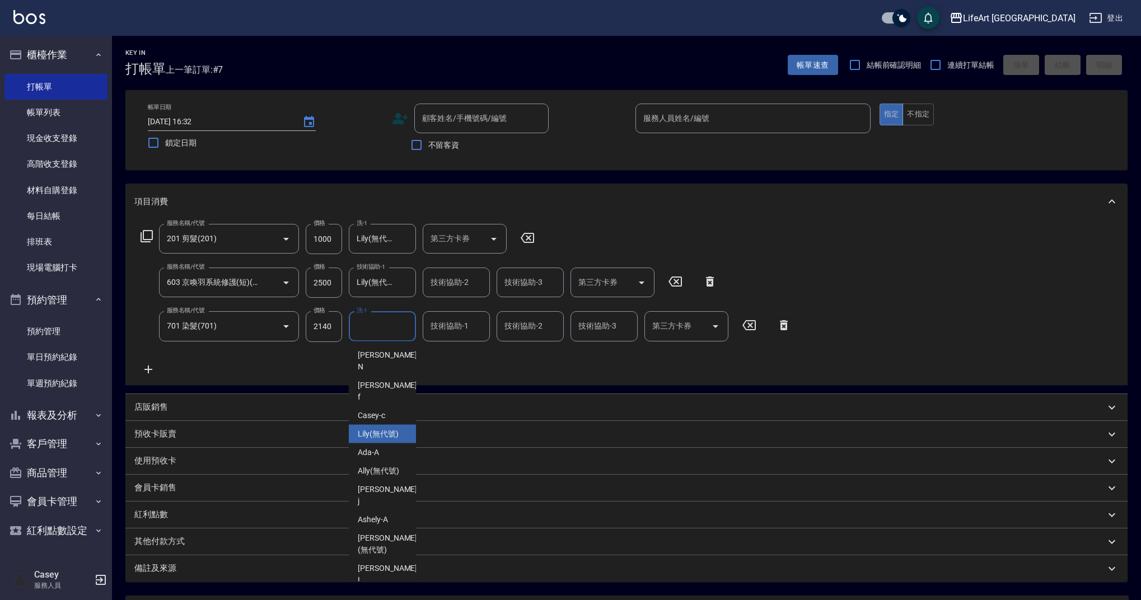
click at [389, 425] on div "Lily (無代號)" at bounding box center [382, 434] width 67 height 18
type input "Lily(無代號)"
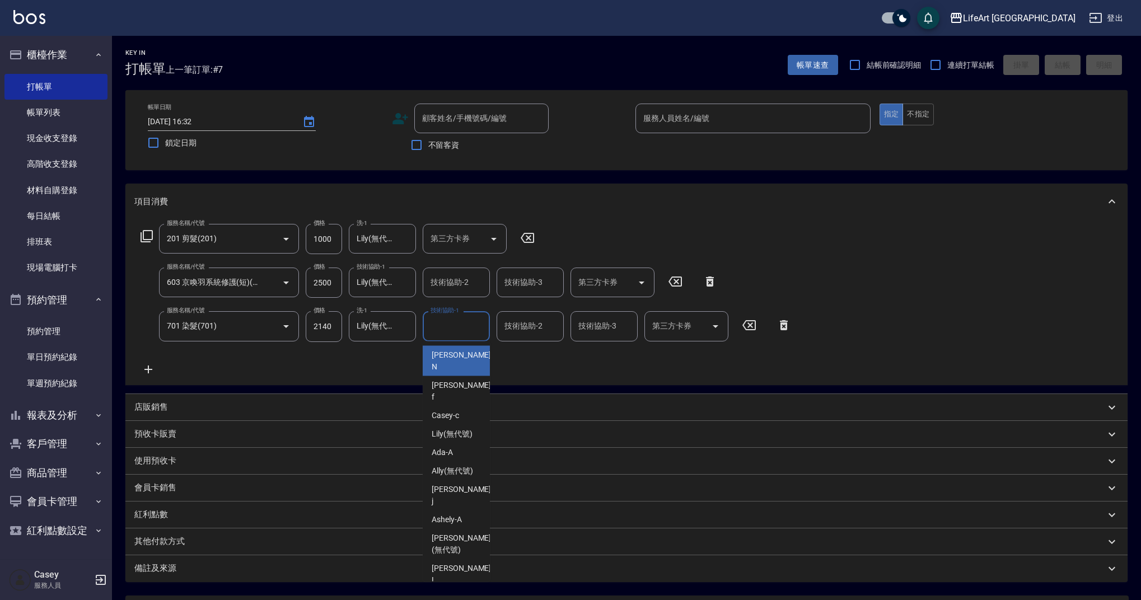
click at [448, 331] on input "技術協助-1" at bounding box center [456, 326] width 57 height 20
click at [440, 425] on div "Lily (無代號)" at bounding box center [456, 434] width 67 height 18
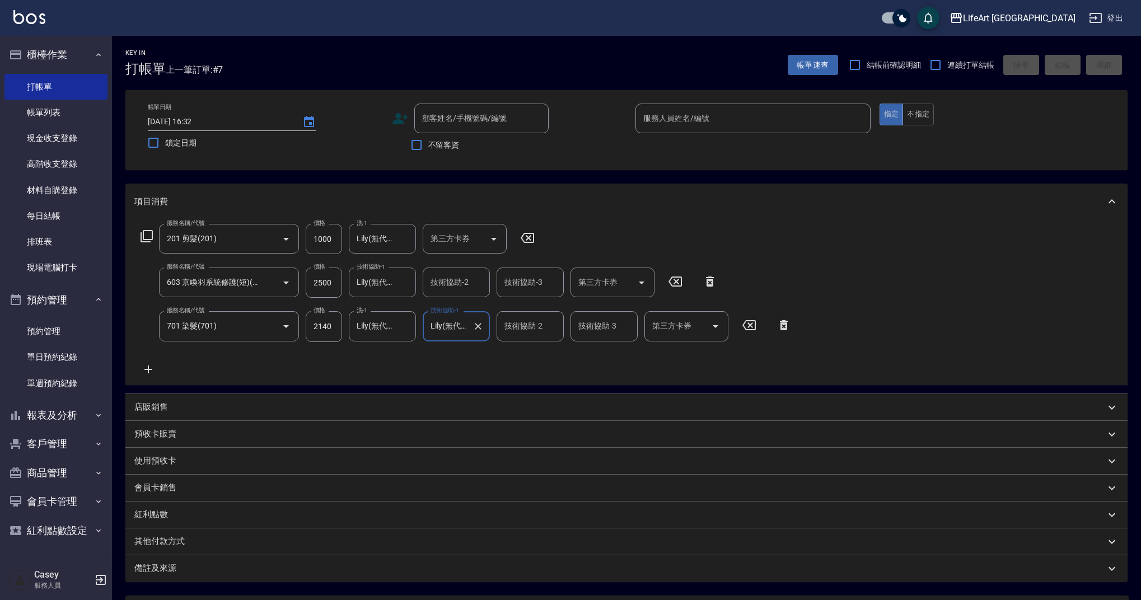
type input "Lily(無代號)"
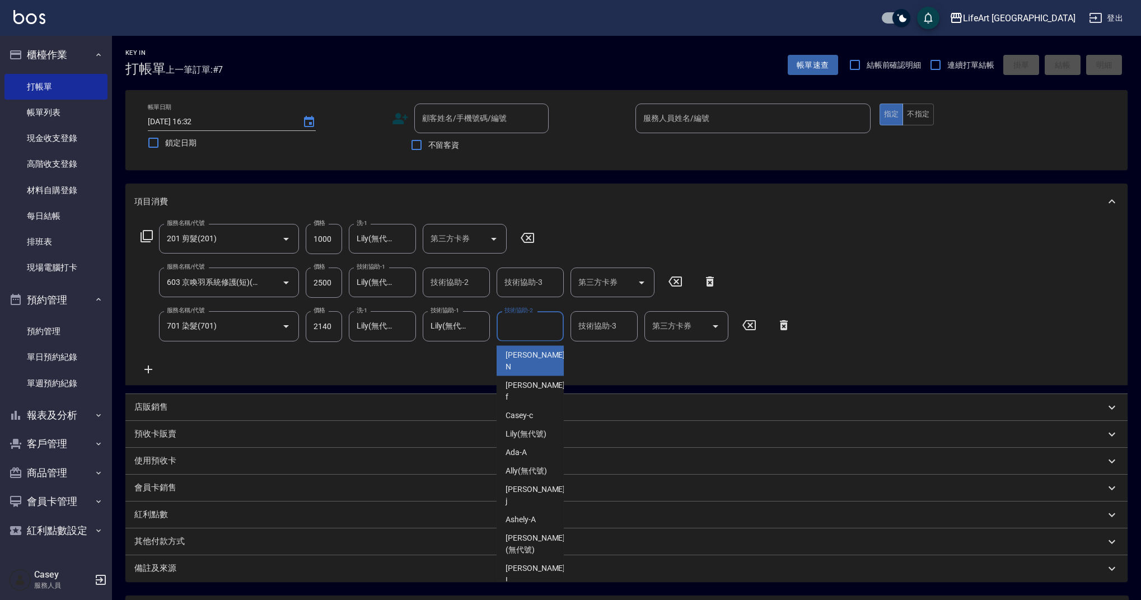
click at [518, 325] on div "技術協助-2 技術協助-2" at bounding box center [530, 326] width 67 height 30
click at [521, 428] on span "Lily (無代號)" at bounding box center [526, 434] width 41 height 12
type input "Lily(無代號)"
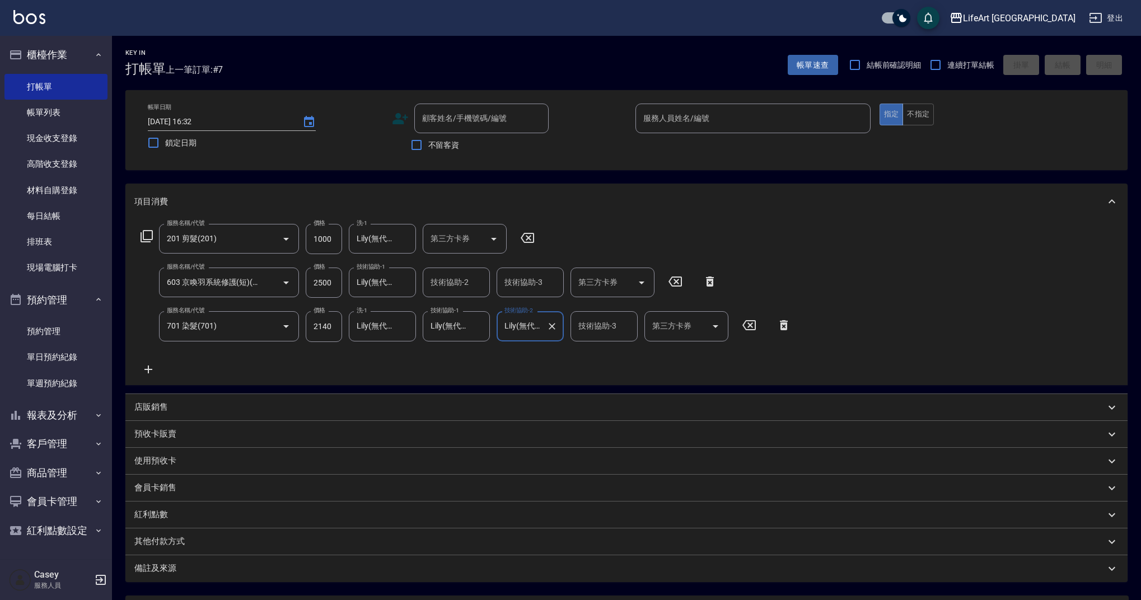
scroll to position [108, 0]
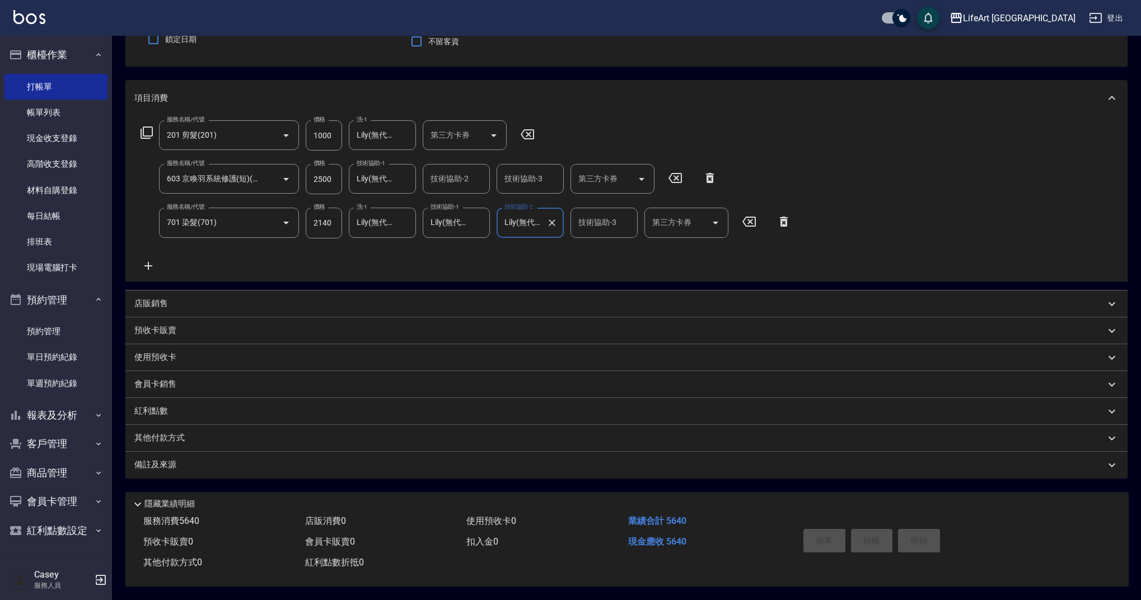
drag, startPoint x: 204, startPoint y: 462, endPoint x: 205, endPoint y: 456, distance: 5.8
click at [204, 462] on div "備註及來源" at bounding box center [619, 465] width 971 height 12
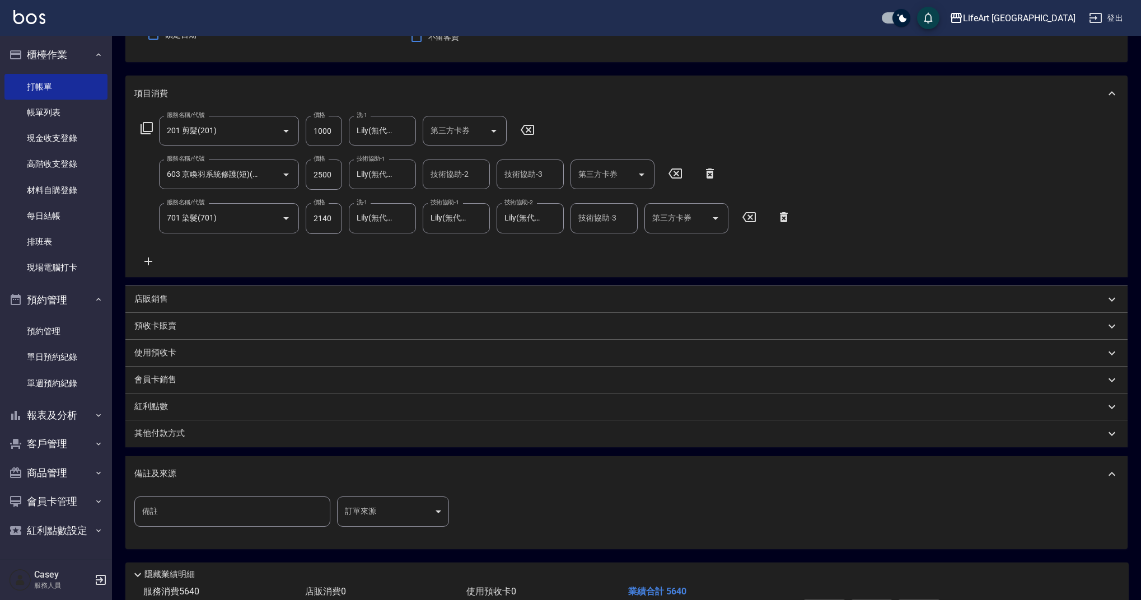
click at [385, 500] on body "LifeArt 蘆洲 登出 櫃檯作業 打帳單 帳單列表 現金收支登錄 高階收支登錄 材料自購登錄 每日結帳 排班表 現場電腦打卡 預約管理 預約管理 單日預約…" at bounding box center [570, 281] width 1141 height 779
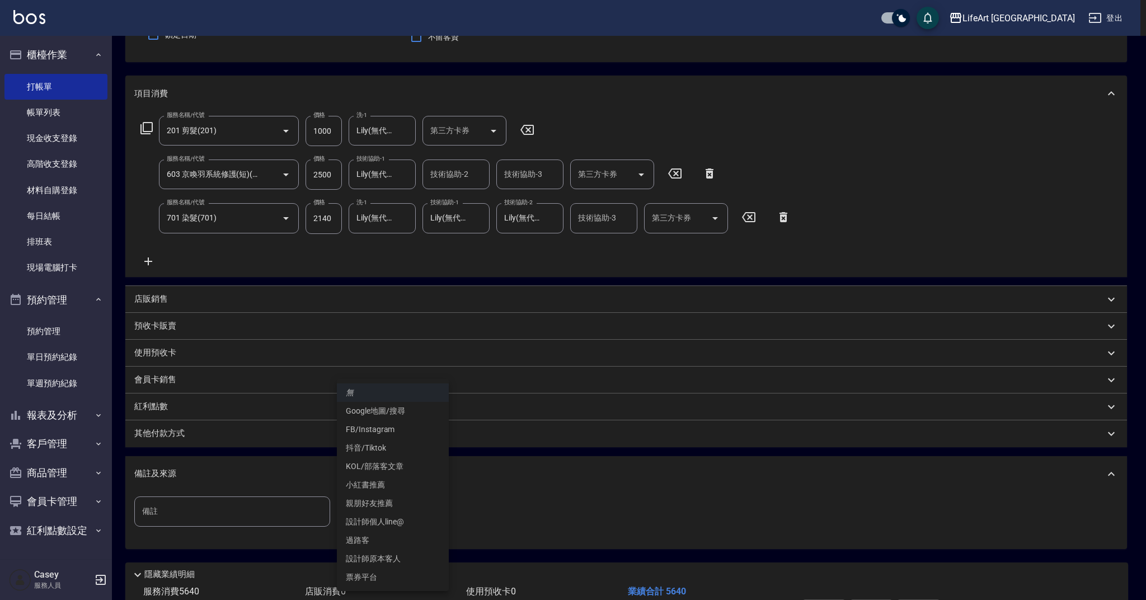
click at [383, 560] on li "設計師原本客人" at bounding box center [393, 559] width 112 height 18
type input "設計師原本客人"
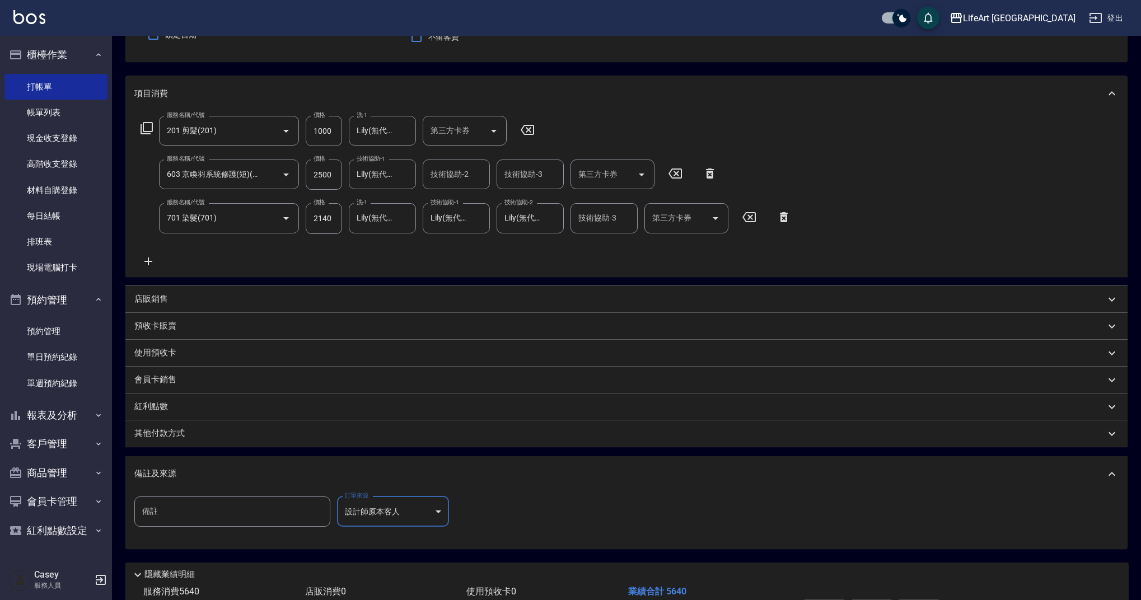
click at [189, 437] on p "其他付款方式" at bounding box center [162, 434] width 56 height 12
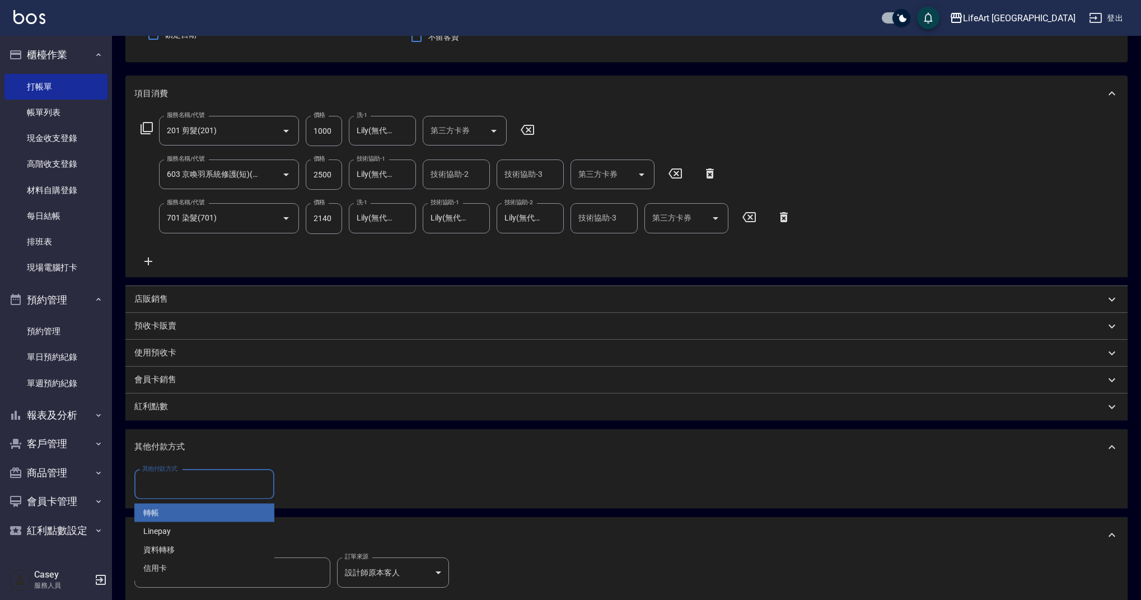
click at [190, 485] on input "其他付款方式" at bounding box center [204, 485] width 130 height 20
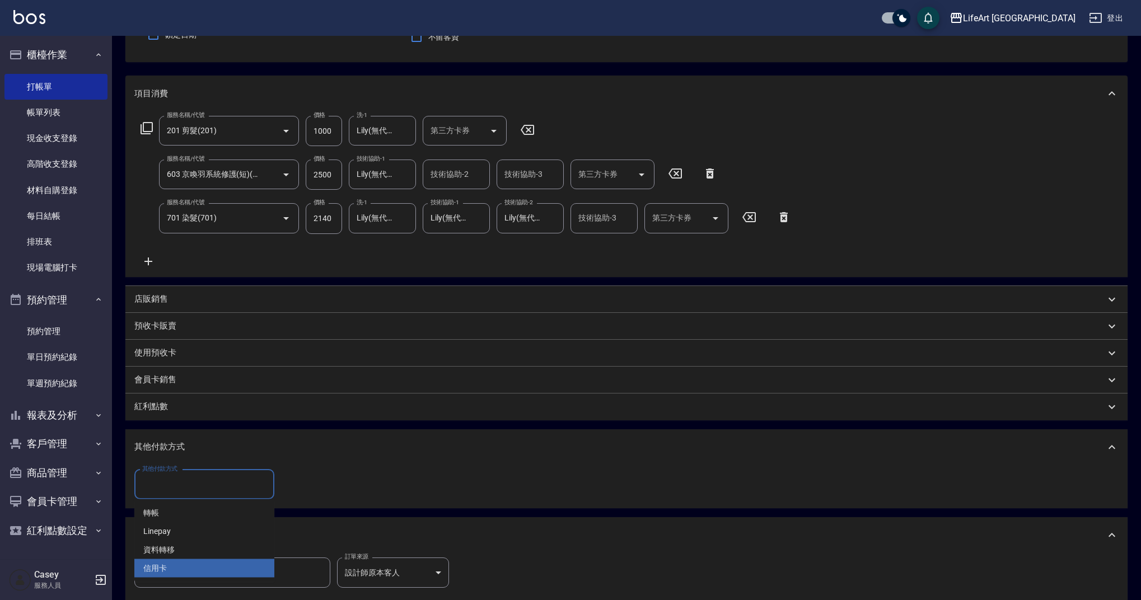
click at [181, 572] on span "信用卡" at bounding box center [204, 568] width 140 height 18
type input "信用卡"
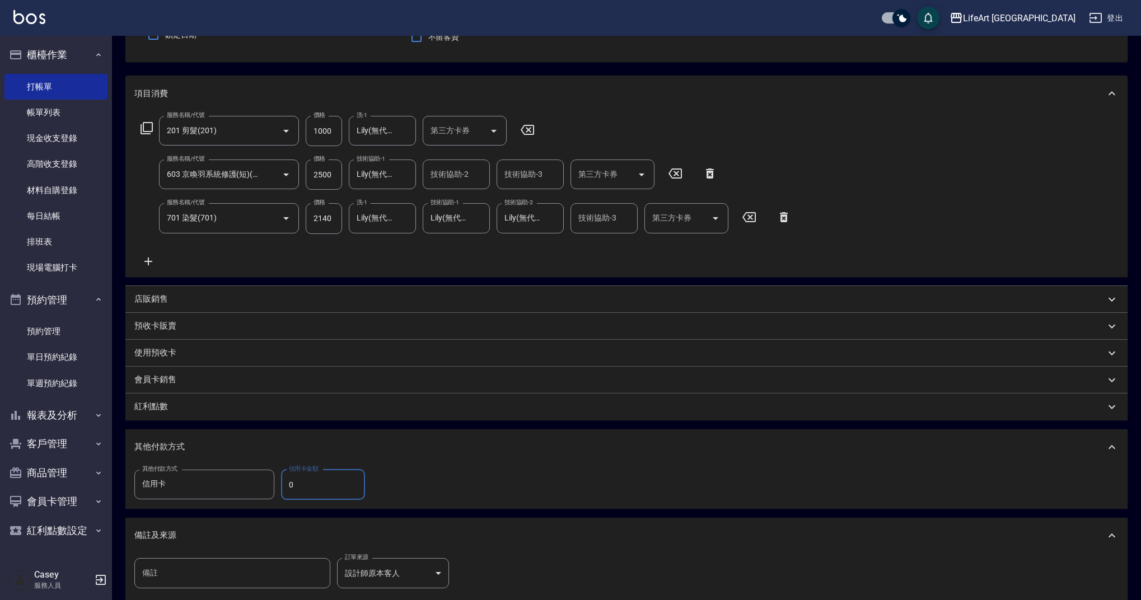
drag, startPoint x: 325, startPoint y: 483, endPoint x: 275, endPoint y: 492, distance: 50.0
click at [280, 490] on div "其他付款方式 信用卡 其他付款方式 信用卡金額 0 信用卡金額" at bounding box center [252, 485] width 237 height 30
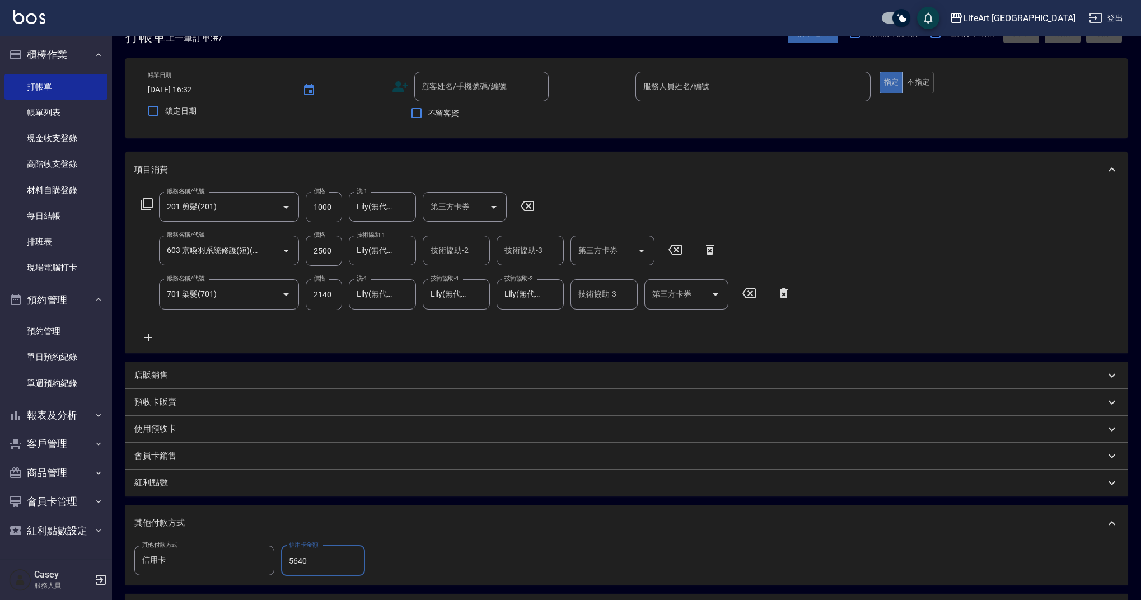
scroll to position [0, 0]
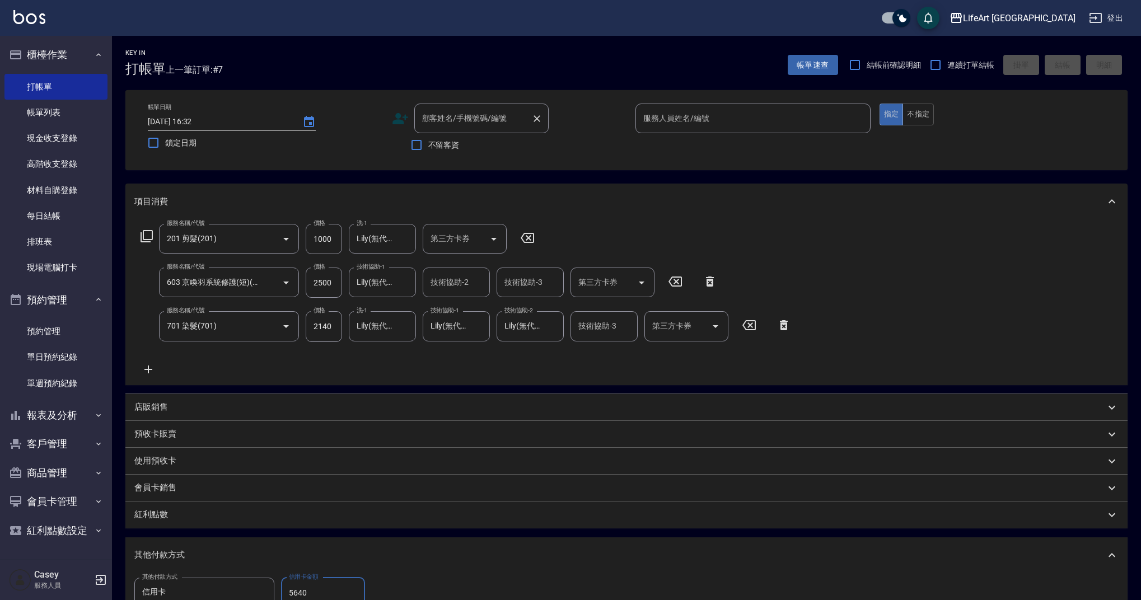
click at [464, 108] on div "顧客姓名/手機號碼/編號" at bounding box center [481, 119] width 134 height 30
type input "5640"
click at [461, 142] on li "[PERSON_NAME]/0953958863/" at bounding box center [481, 147] width 134 height 18
type input "[PERSON_NAME]/0953958863/"
type input "0"
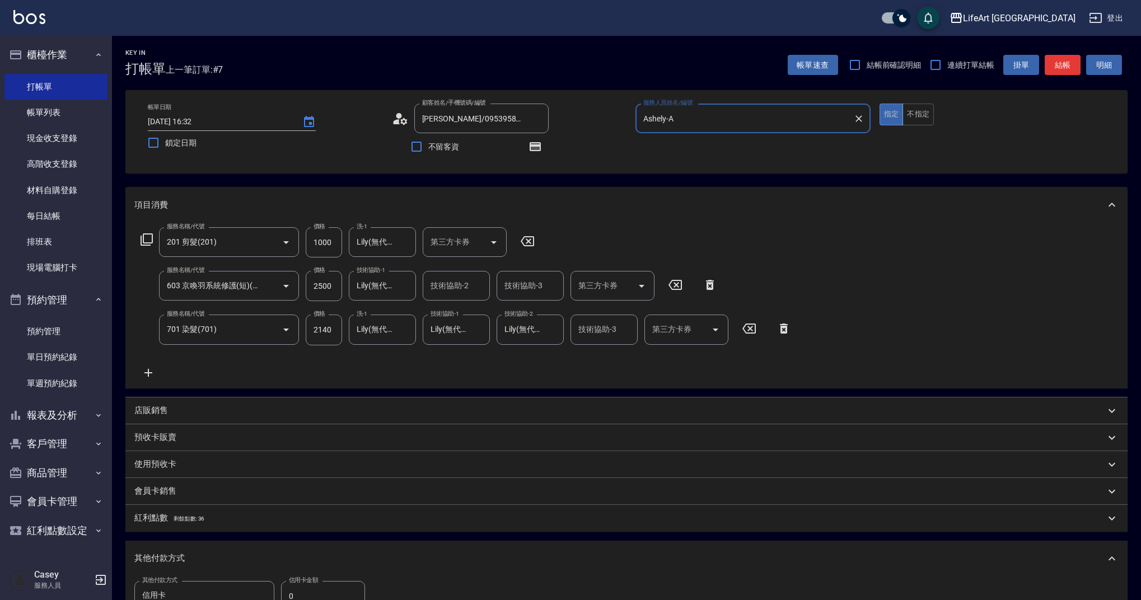
type input "Ashely-A"
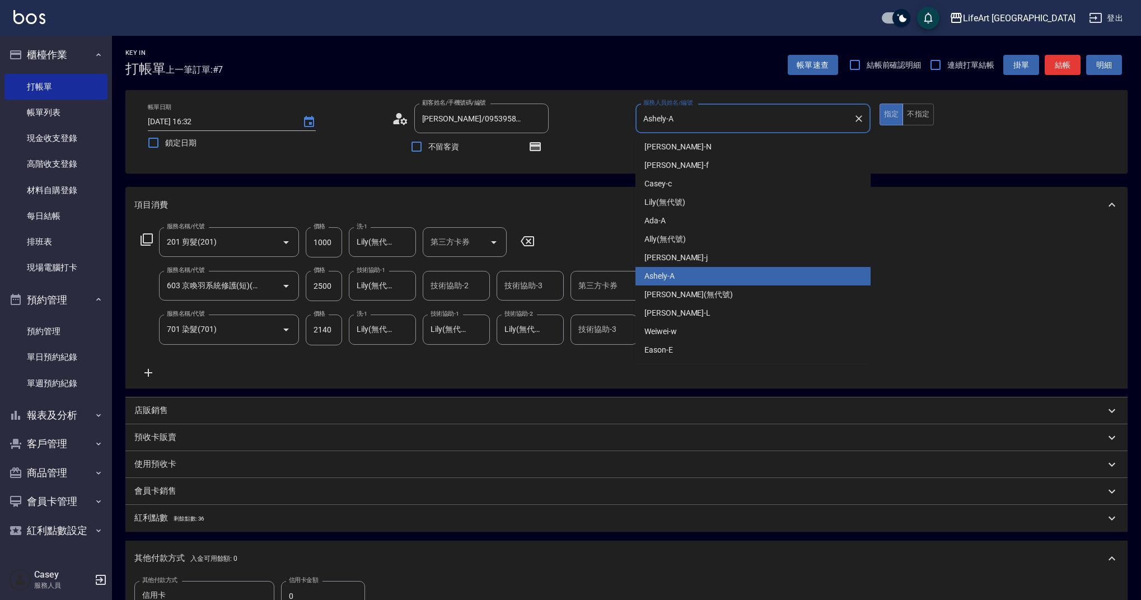
click at [683, 115] on input "Ashely-A" at bounding box center [744, 119] width 208 height 20
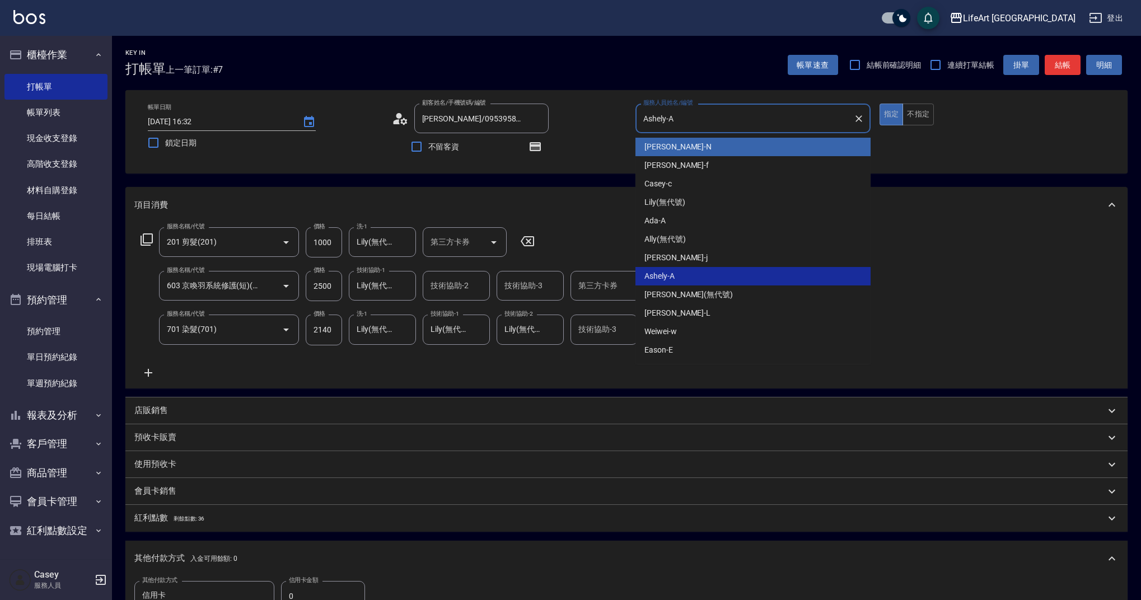
click at [568, 172] on div "帳單日期 [DATE] 16:32 鎖定日期 顧客姓名/手機號碼/編號 [PERSON_NAME]/0953958863/ 顧客姓名/手機號碼/編號 不留客資…" at bounding box center [626, 131] width 1002 height 83
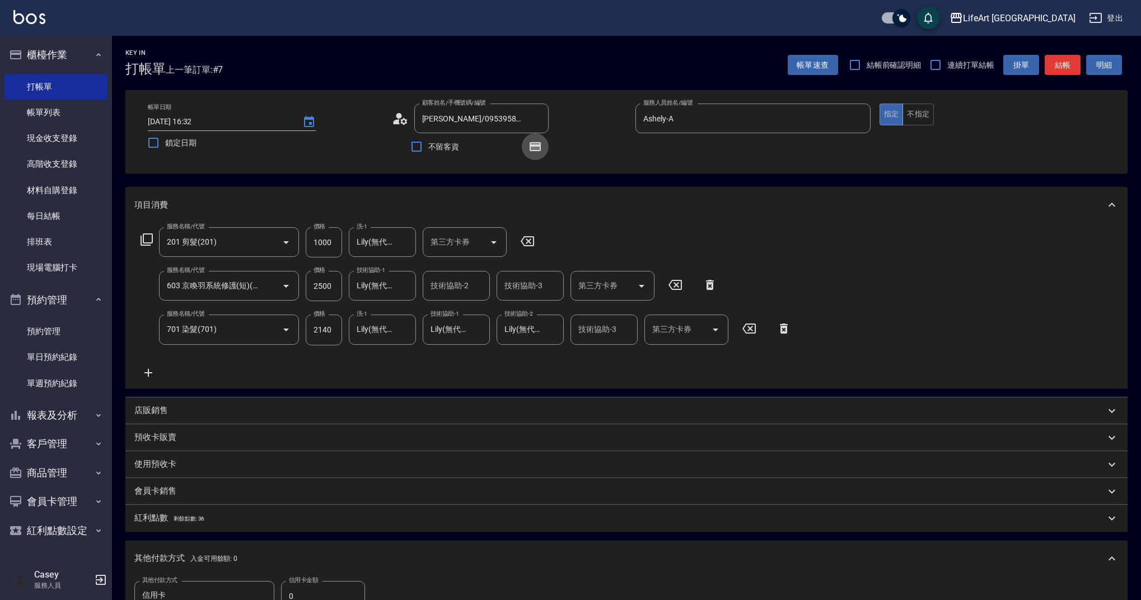
click at [531, 149] on icon "button" at bounding box center [535, 146] width 9 height 7
click at [685, 162] on div "帳單日期 [DATE] 16:32 鎖定日期 顧客姓名/手機號碼/編號 [PERSON_NAME]/0953958863/ 顧客姓名/手機號碼/編號 不留客資…" at bounding box center [626, 131] width 1002 height 83
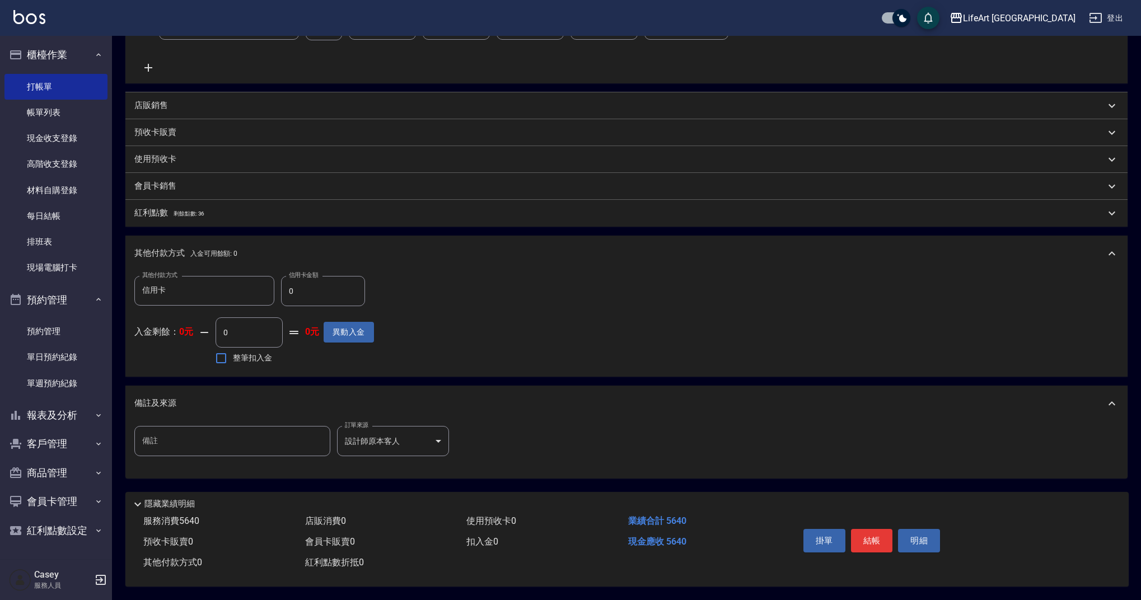
scroll to position [264, 0]
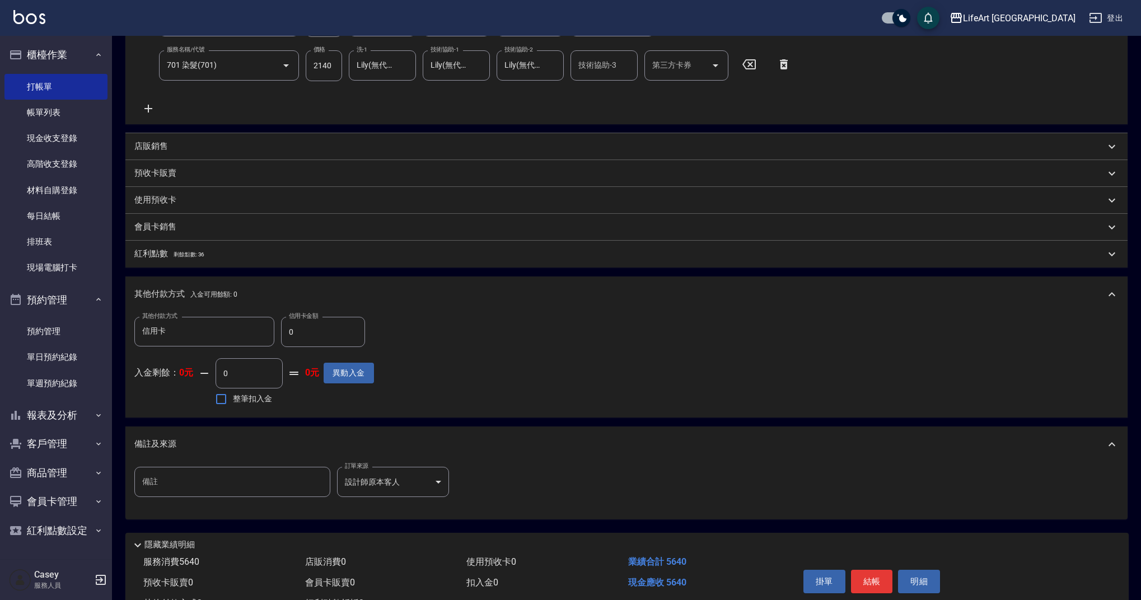
click at [161, 251] on p "紅利點數 剩餘點數: 36" at bounding box center [169, 254] width 70 height 12
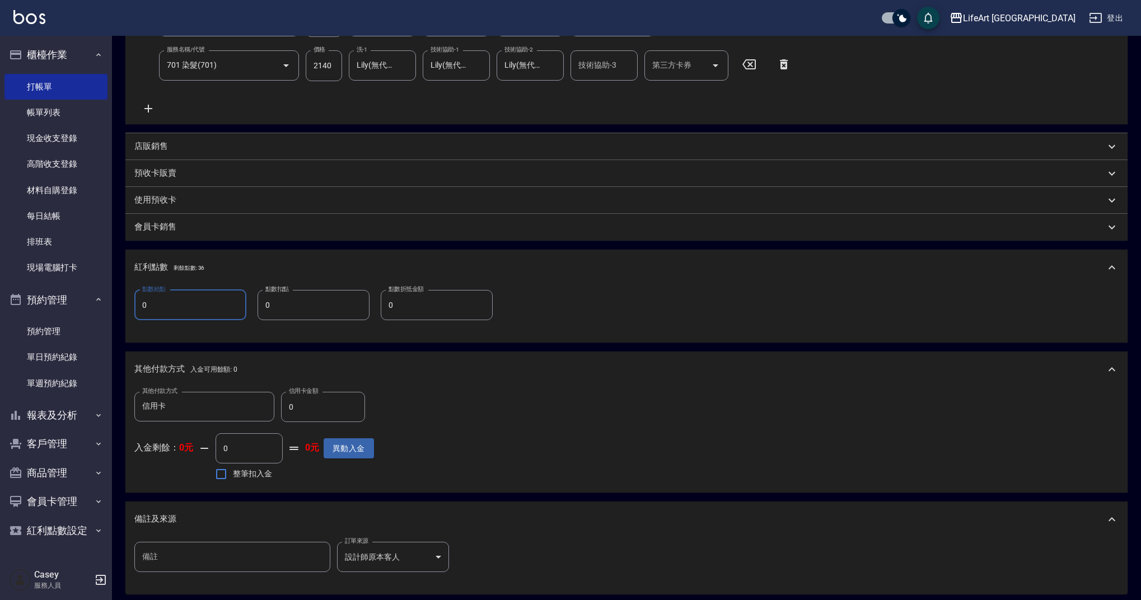
drag, startPoint x: 186, startPoint y: 303, endPoint x: 129, endPoint y: 299, distance: 57.8
click at [129, 299] on div "點數給點 0 點數給點 點數扣點 0 點數扣點 點數折抵金額 0 點數折抵金額" at bounding box center [626, 314] width 1002 height 57
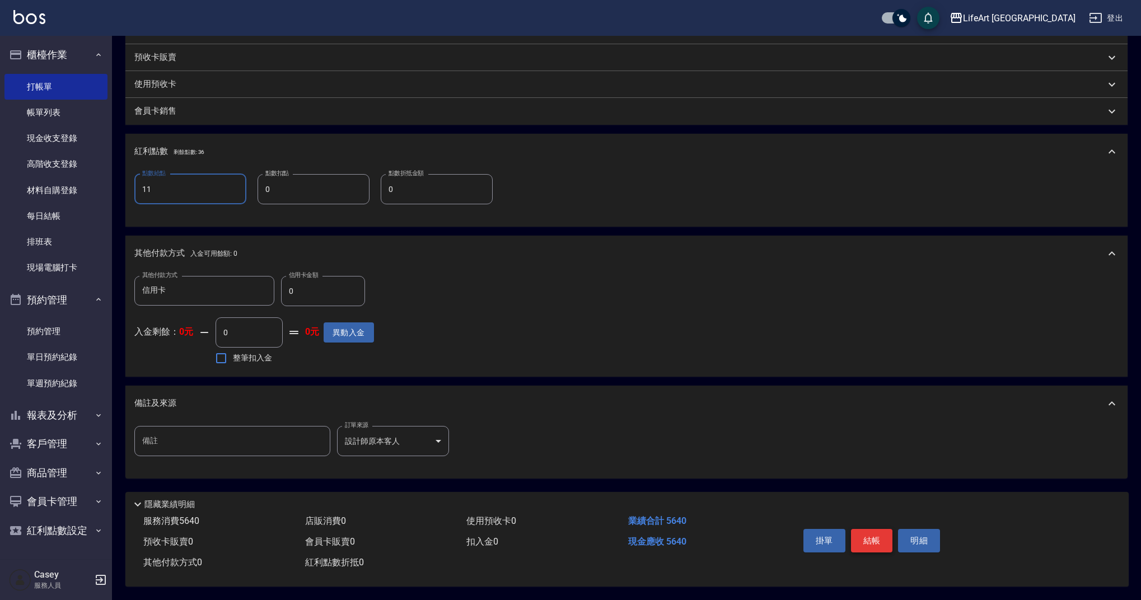
type input "11"
click at [881, 536] on button "結帳" at bounding box center [872, 541] width 42 height 24
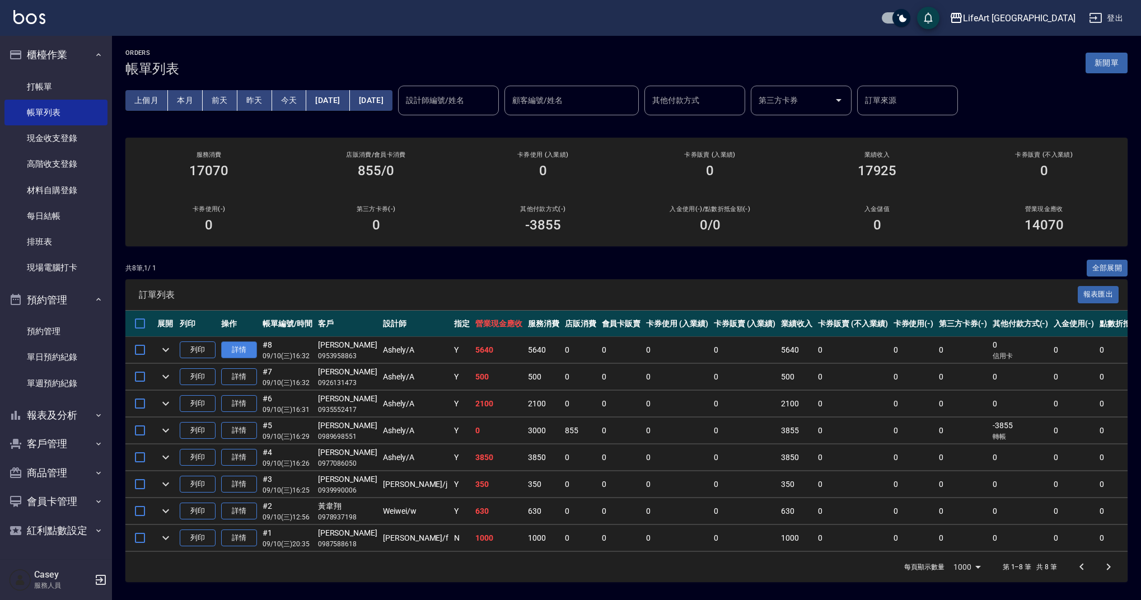
click at [226, 349] on link "詳情" at bounding box center [239, 349] width 36 height 17
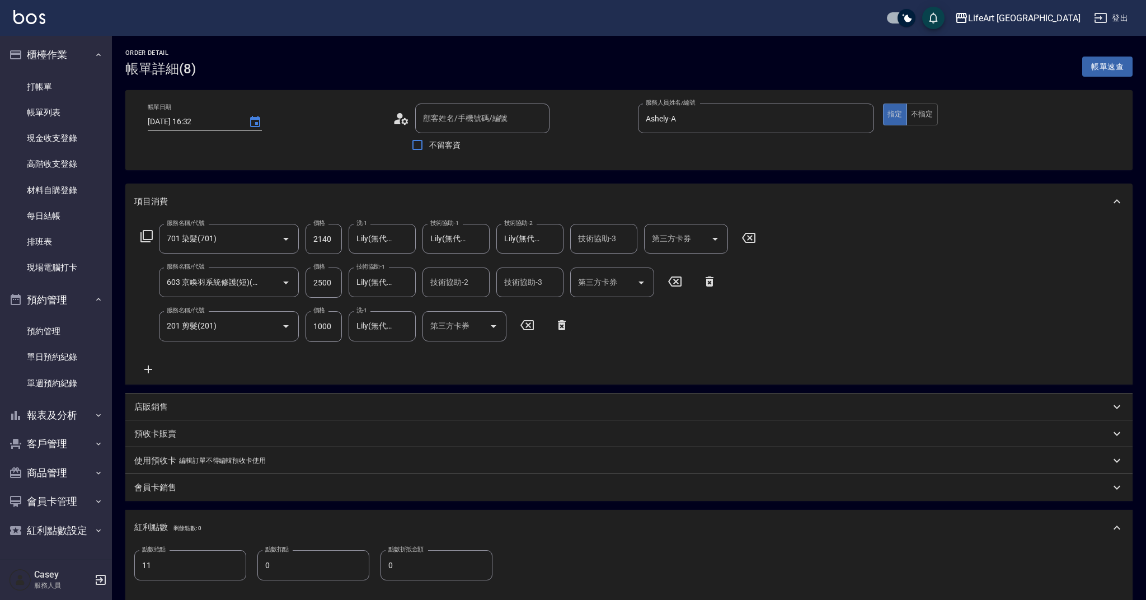
type input "[DATE] 16:32"
type input "Ashely-A"
type input "11"
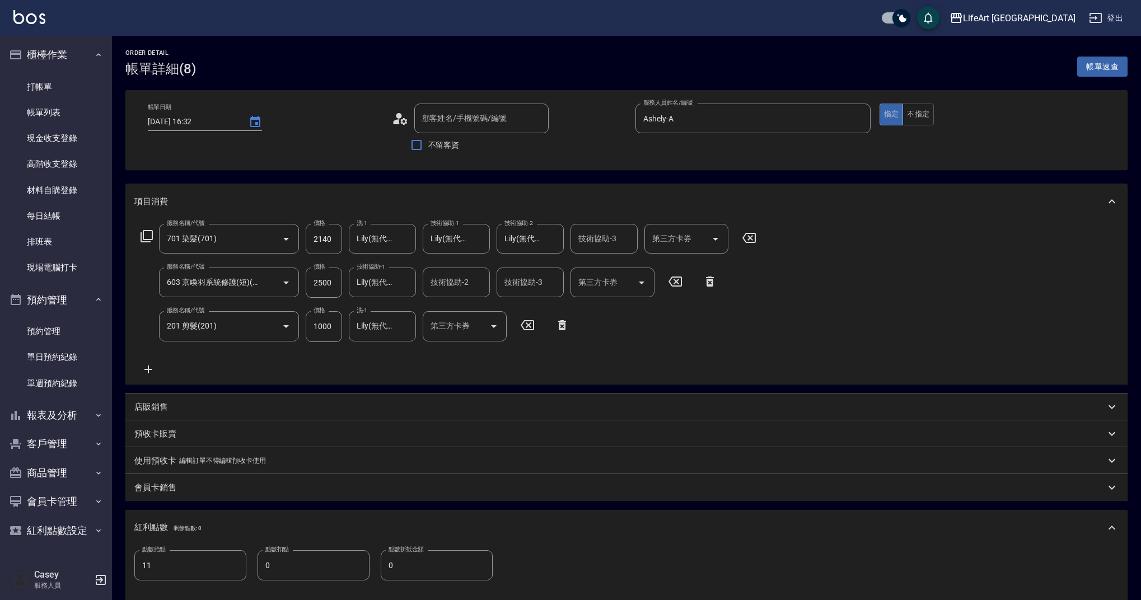
type input "[PERSON_NAME]/0953958863/"
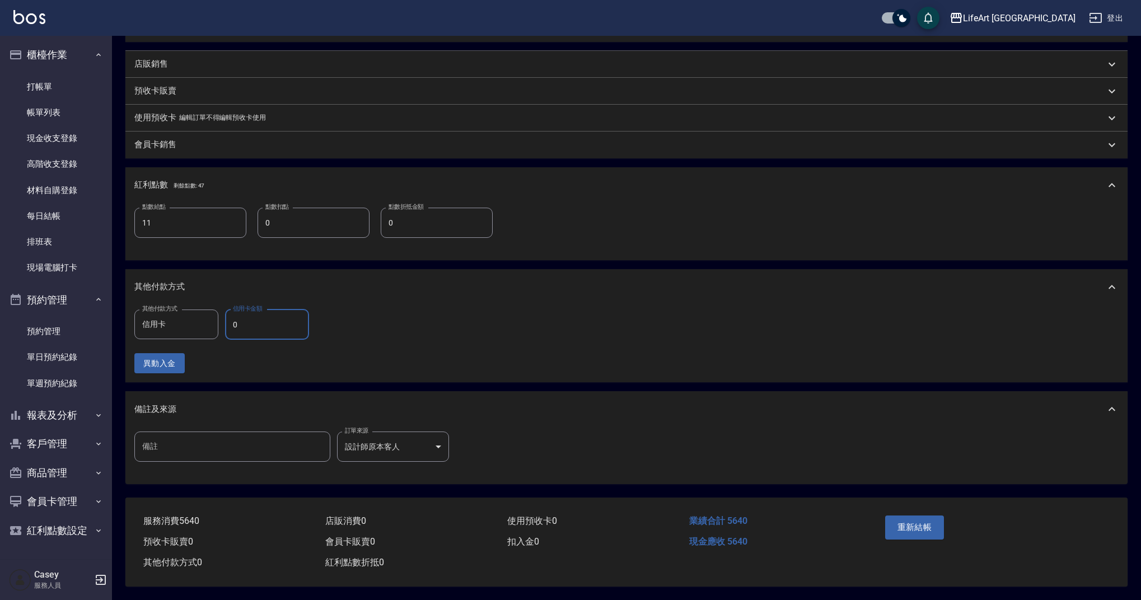
drag, startPoint x: 250, startPoint y: 321, endPoint x: 227, endPoint y: 318, distance: 23.1
click at [227, 318] on input "0" at bounding box center [267, 325] width 84 height 30
type input "5640"
click at [927, 520] on button "重新結帳" at bounding box center [914, 528] width 59 height 24
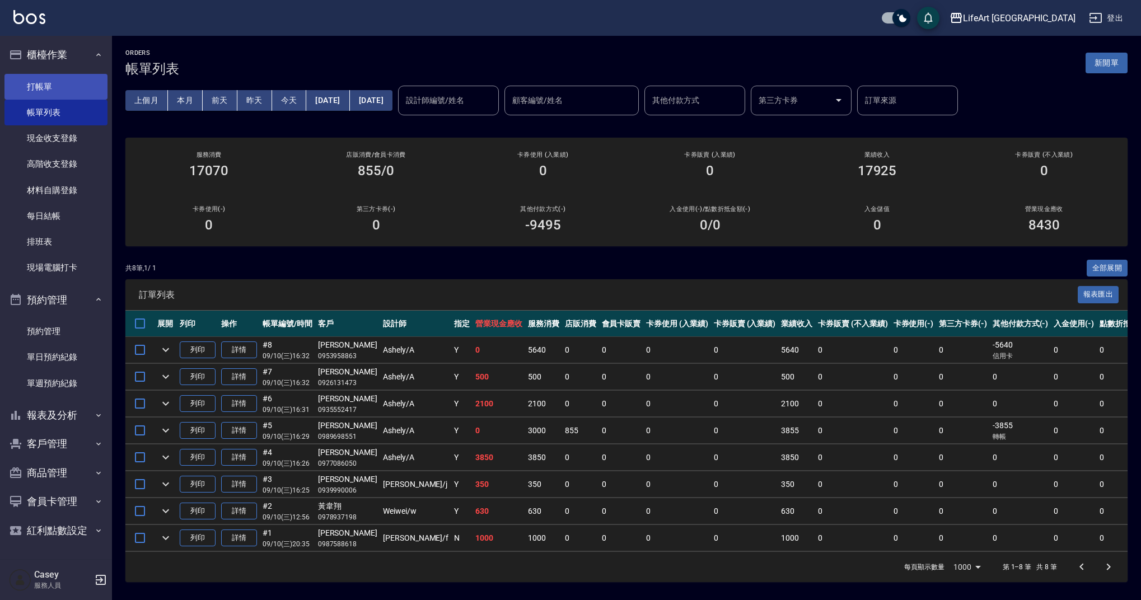
click at [57, 81] on link "打帳單" at bounding box center [55, 87] width 103 height 26
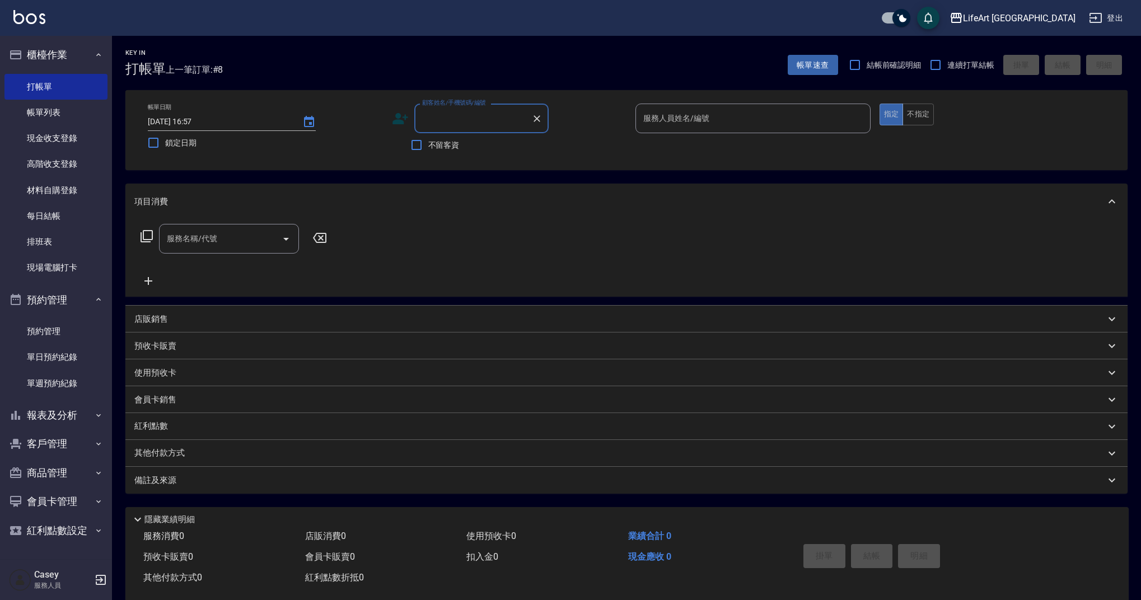
click at [485, 117] on input "顧客姓名/手機號碼/編號" at bounding box center [472, 119] width 107 height 20
click at [458, 143] on li "[PERSON_NAME]/0926824849/" at bounding box center [481, 147] width 134 height 18
type input "[PERSON_NAME]/0926824849/"
type input "Weiwei-w"
click at [183, 240] on input "服務名稱/代號" at bounding box center [220, 239] width 113 height 20
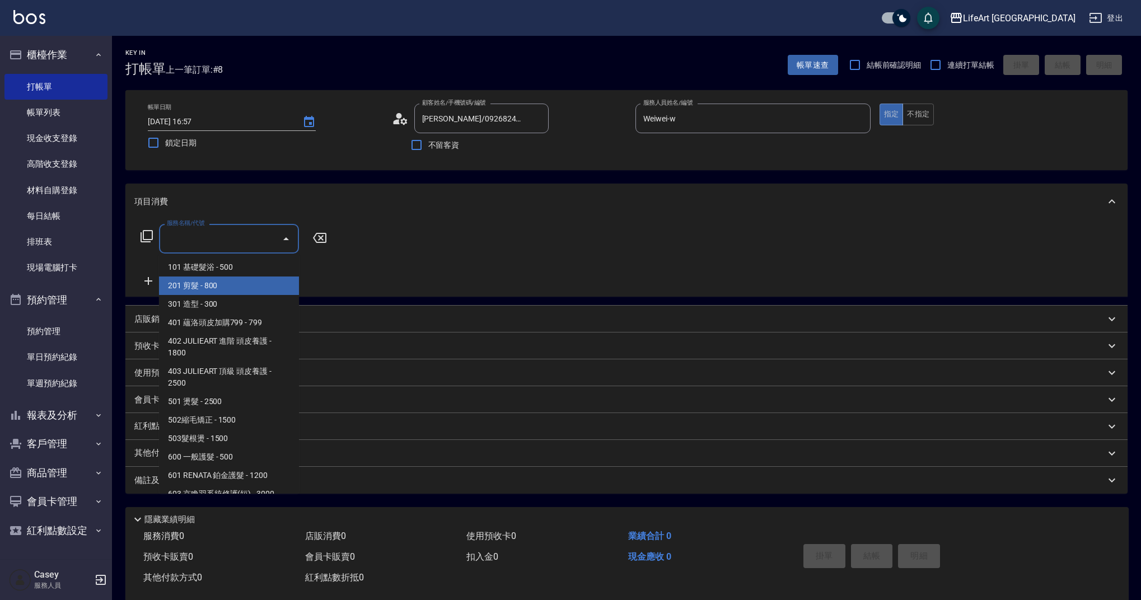
click at [190, 284] on span "201 剪髮 - 800" at bounding box center [229, 286] width 140 height 18
type input "201 剪髮(201)"
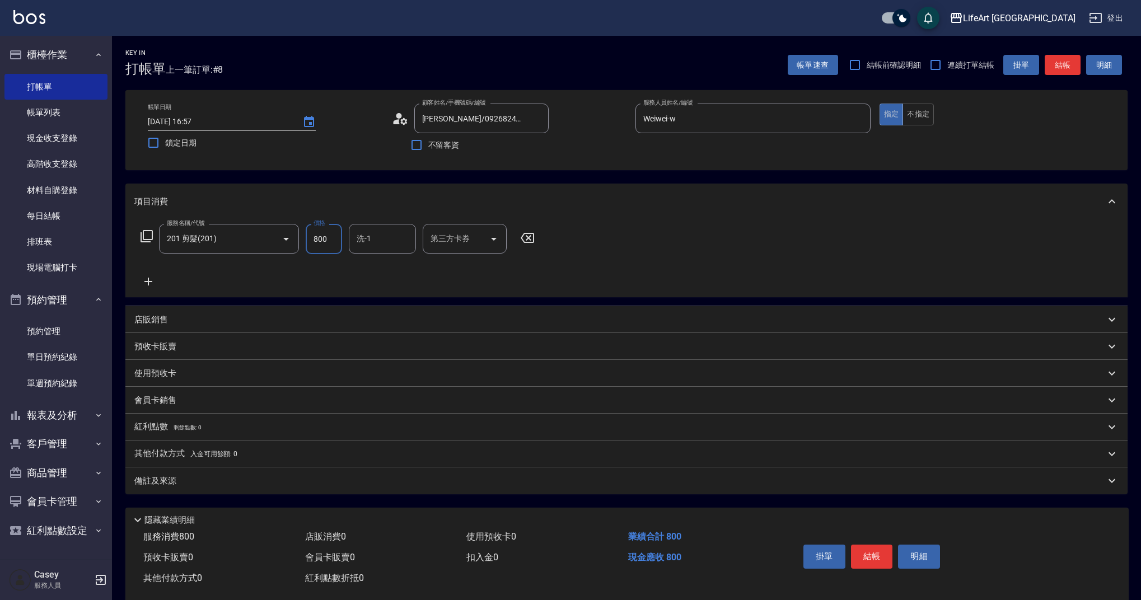
drag, startPoint x: 334, startPoint y: 235, endPoint x: 305, endPoint y: 234, distance: 29.1
click at [305, 234] on div "服務名稱/代號 201 剪髮(201) 服務名稱/代號 價格 800 價格 洗-1 洗-1 第三方卡券 第三方卡券" at bounding box center [337, 239] width 407 height 30
type input "900"
click at [368, 247] on input "洗-1" at bounding box center [382, 239] width 57 height 20
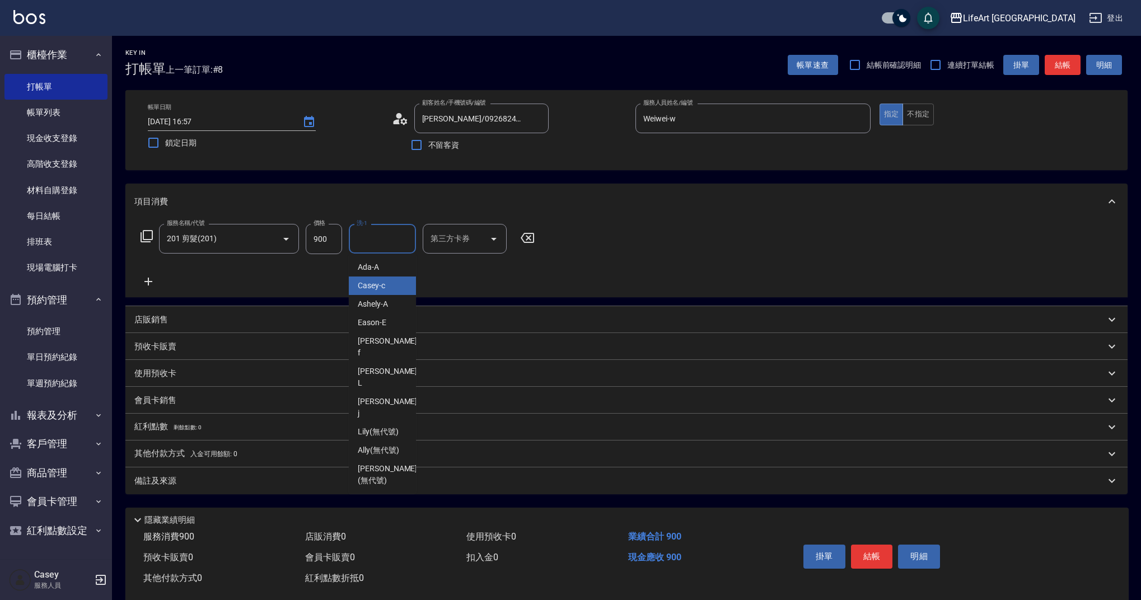
click at [378, 282] on span "Casey -c" at bounding box center [371, 286] width 27 height 12
type input "Casey-c"
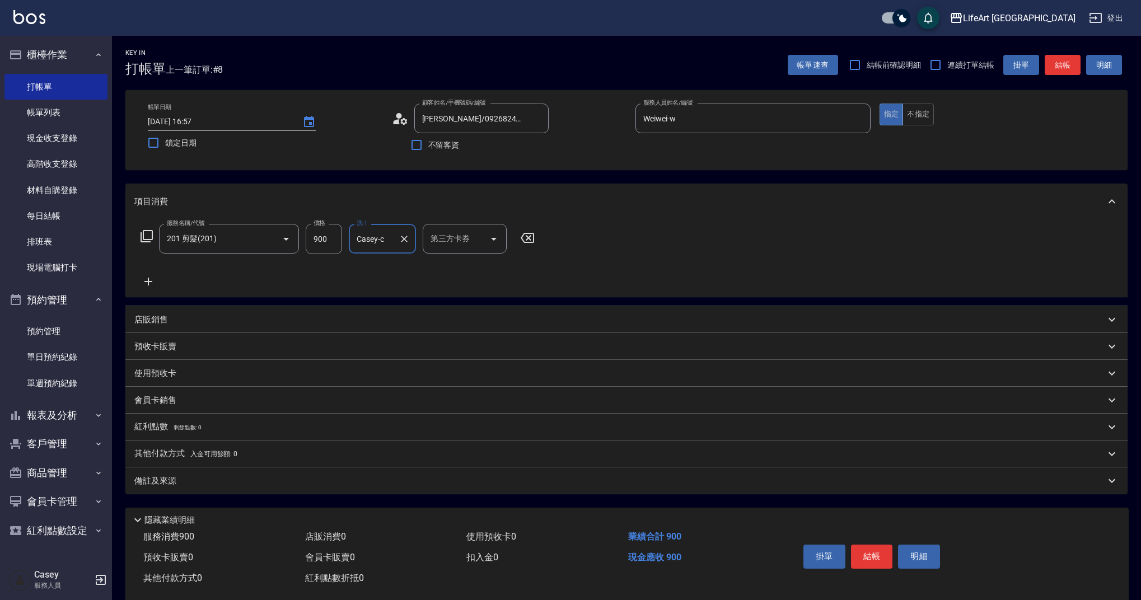
click at [227, 495] on div "Key In 打帳單 上一筆訂單:#8 帳單速查 結帳前確認明細 連續打單結帳 掛單 結帳 明細 帳單日期 [DATE] 16:57 鎖定日期 顧客姓名/手機…" at bounding box center [626, 326] width 1029 height 580
click at [246, 488] on div "備註及來源" at bounding box center [626, 480] width 1002 height 27
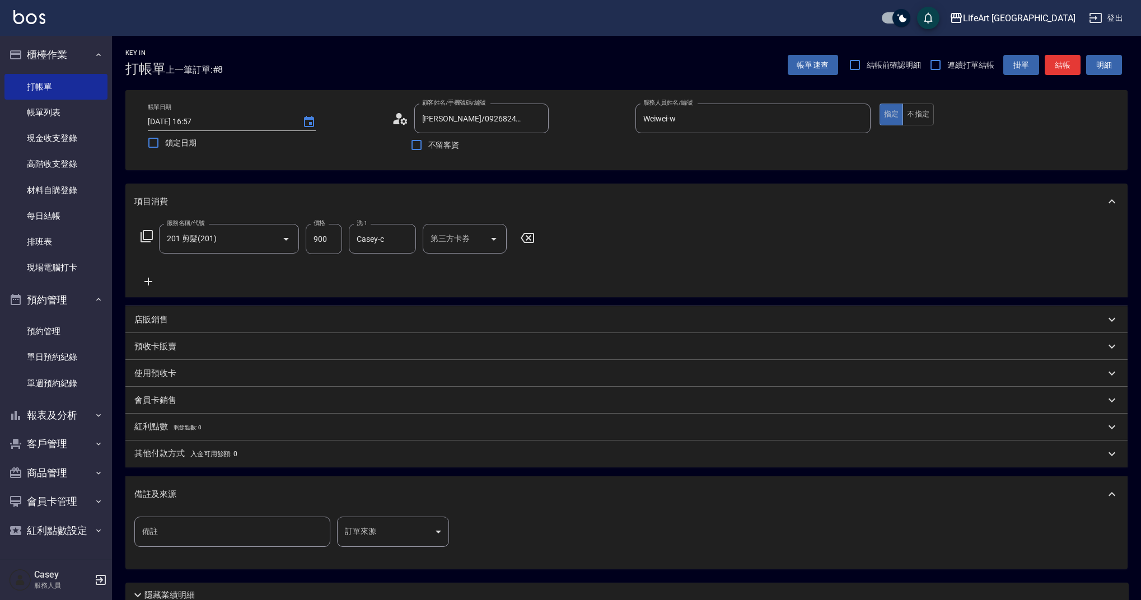
click at [401, 544] on body "LifeArt 蘆洲 登出 櫃檯作業 打帳單 帳單列表 現金收支登錄 高階收支登錄 材料自購登錄 每日結帳 排班表 現場電腦打卡 預約管理 預約管理 單日預約…" at bounding box center [570, 345] width 1141 height 691
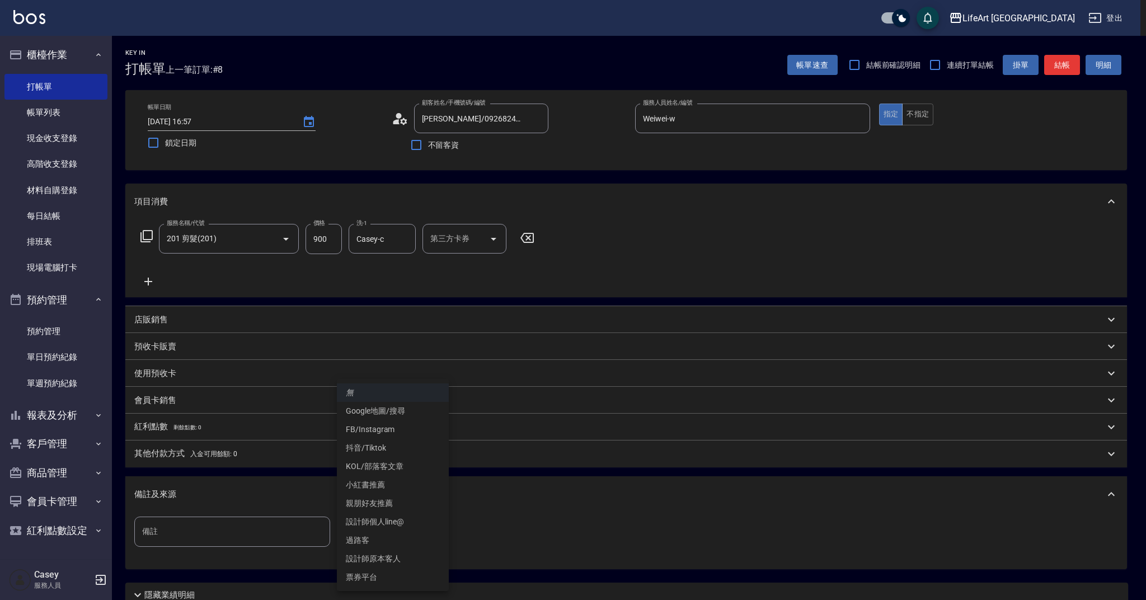
click at [404, 553] on li "設計師原本客人" at bounding box center [393, 559] width 112 height 18
type input "設計師原本客人"
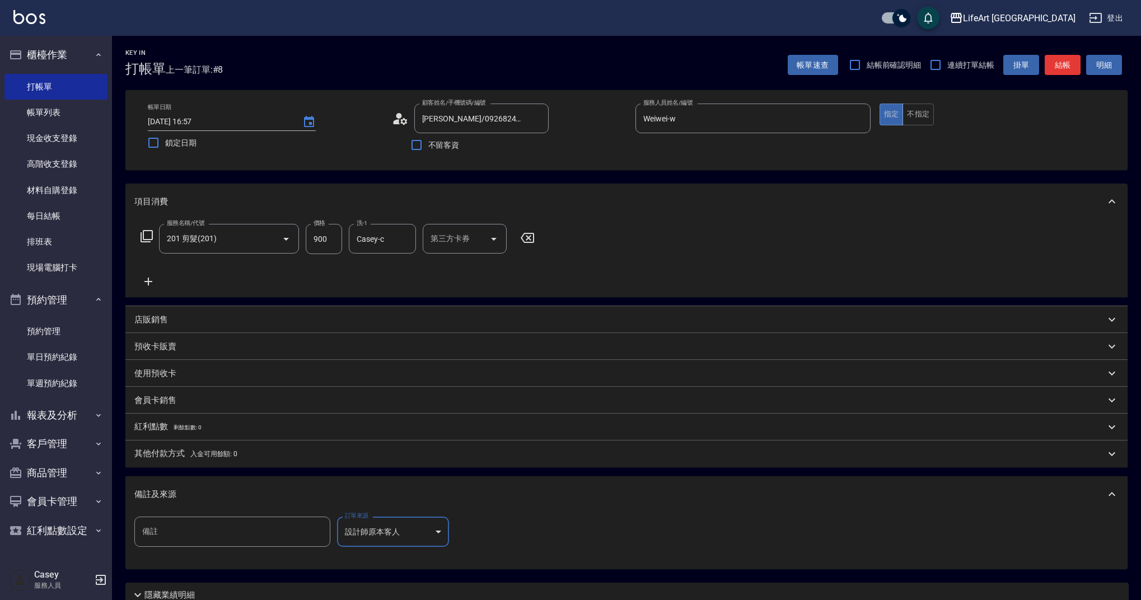
scroll to position [96, 0]
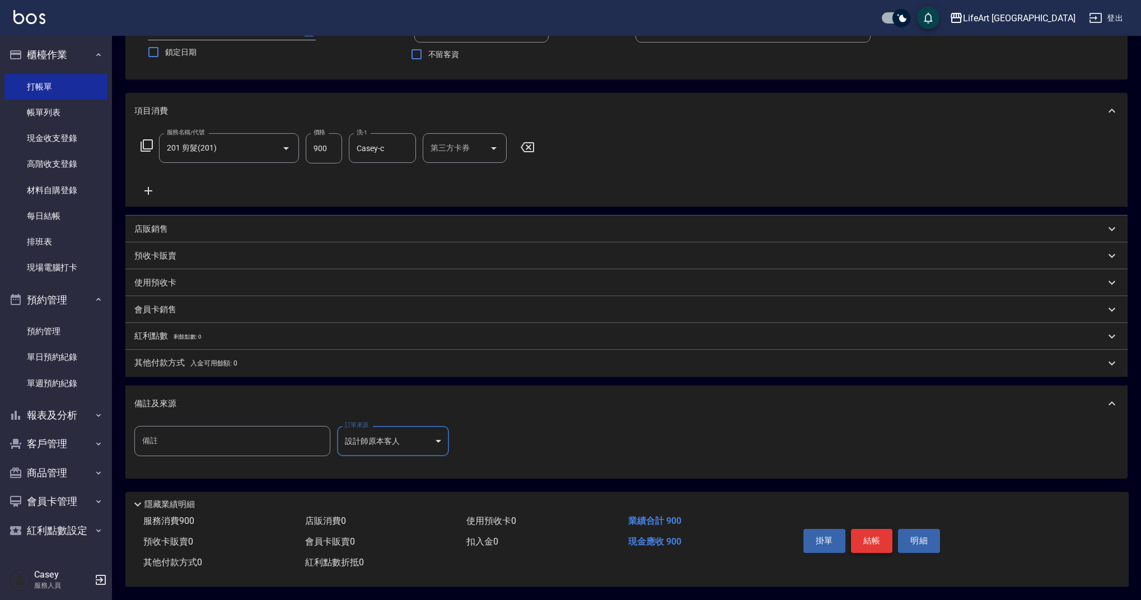
click at [878, 530] on button "結帳" at bounding box center [872, 541] width 42 height 24
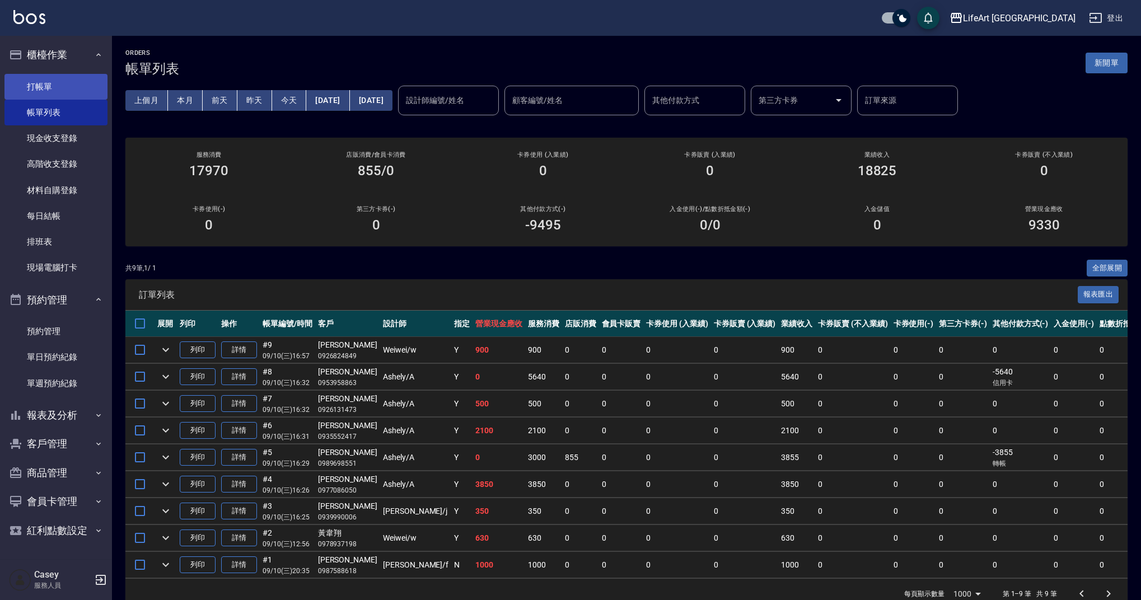
click at [83, 82] on link "打帳單" at bounding box center [55, 87] width 103 height 26
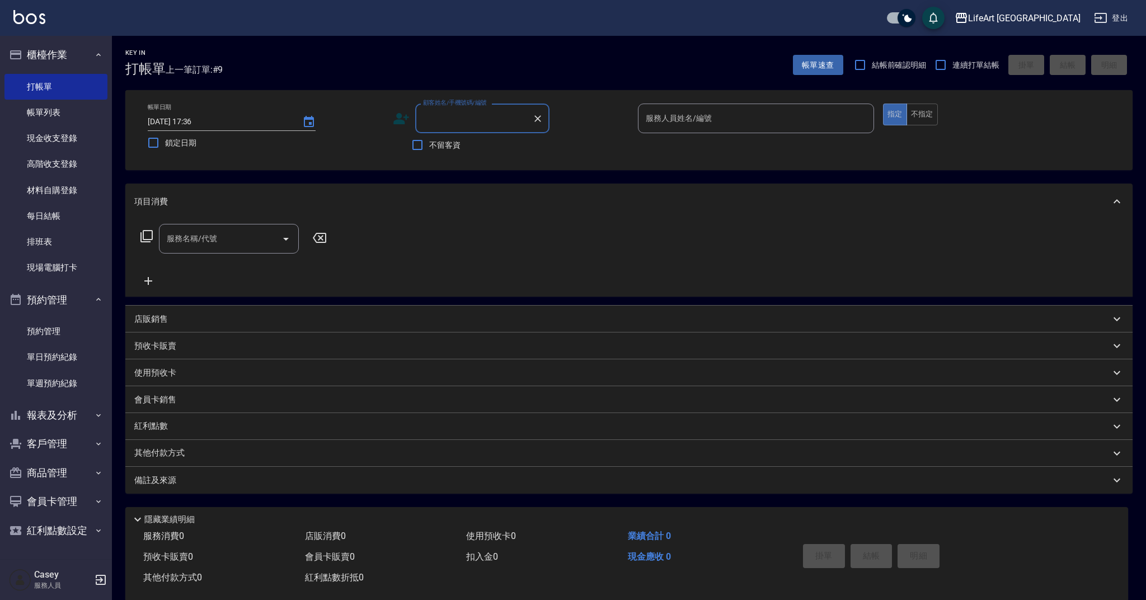
click at [458, 125] on input "顧客姓名/手機號碼/編號" at bounding box center [473, 119] width 107 height 20
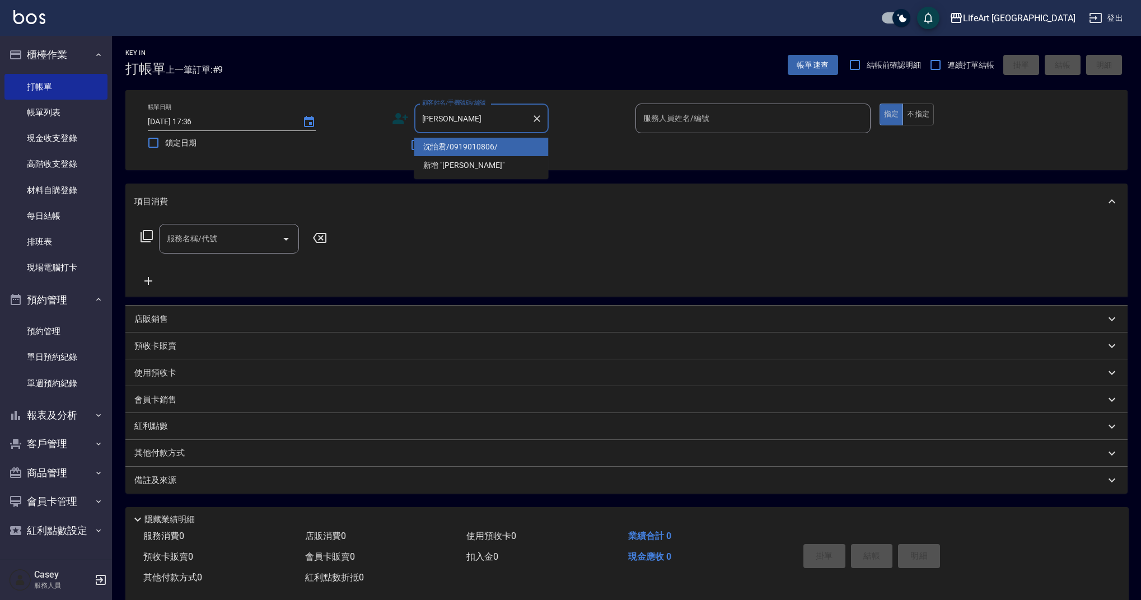
click at [476, 151] on li "沈怡君/0919010806/" at bounding box center [481, 147] width 134 height 18
type input "沈怡君/0919010806/"
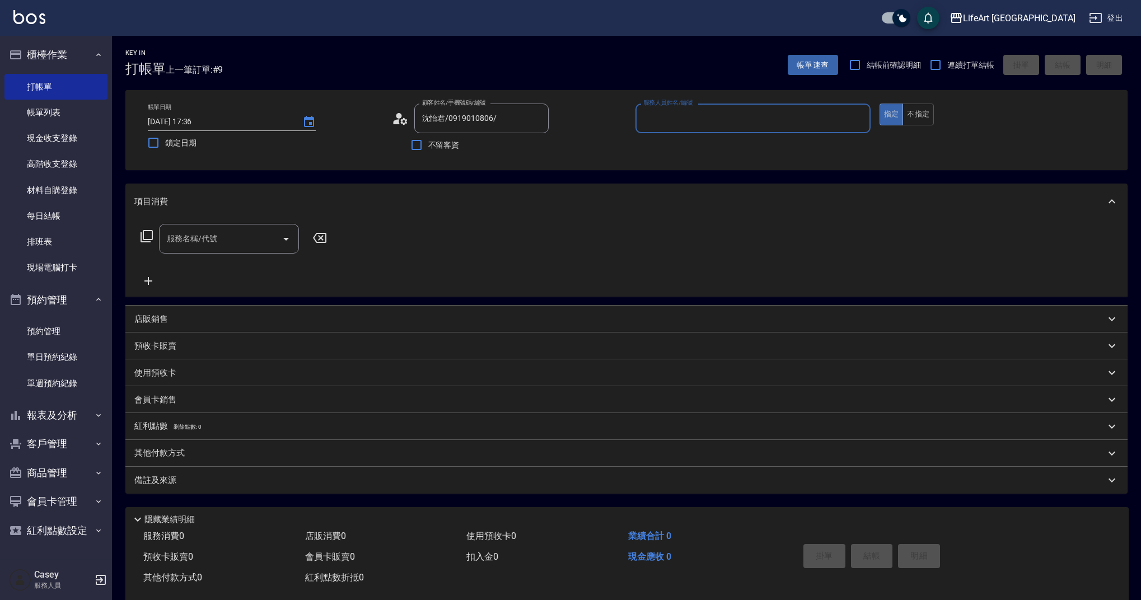
type input "Weiwei-w"
click at [200, 249] on input "服務名稱/代號" at bounding box center [220, 242] width 113 height 20
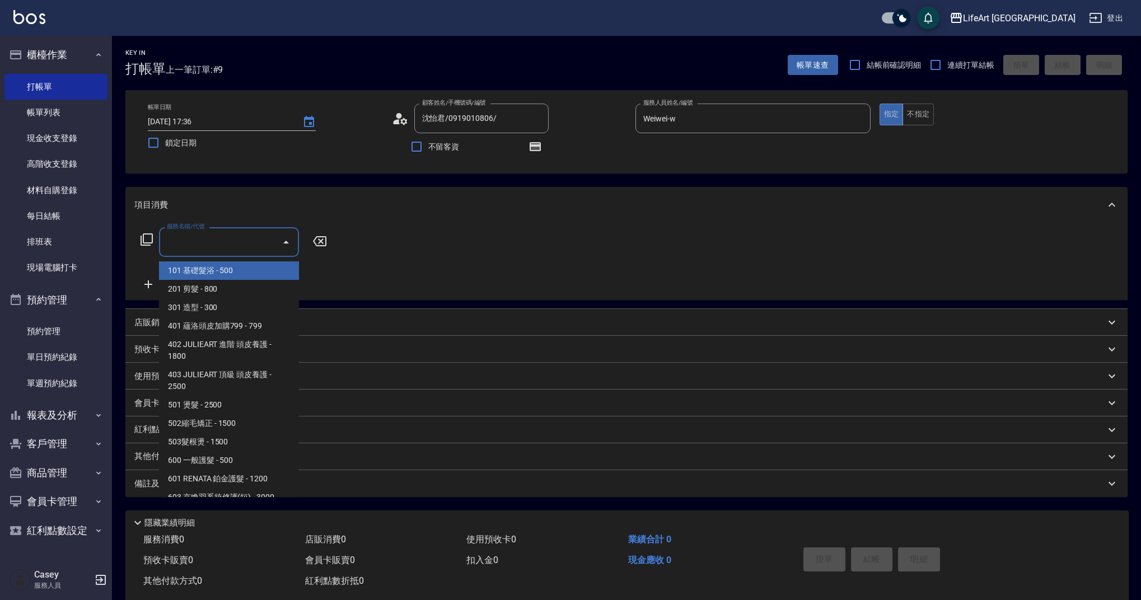
click at [264, 273] on span "101 基礎髮浴 - 500" at bounding box center [229, 270] width 140 height 18
type input "101 基礎髮浴 (101)"
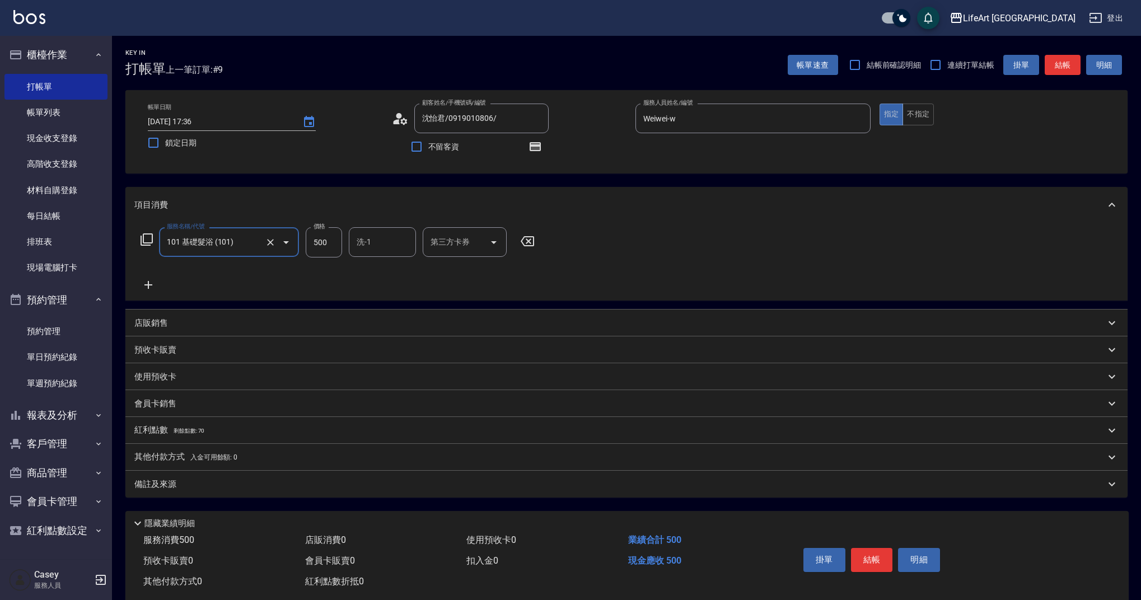
click at [155, 283] on icon at bounding box center [148, 284] width 28 height 13
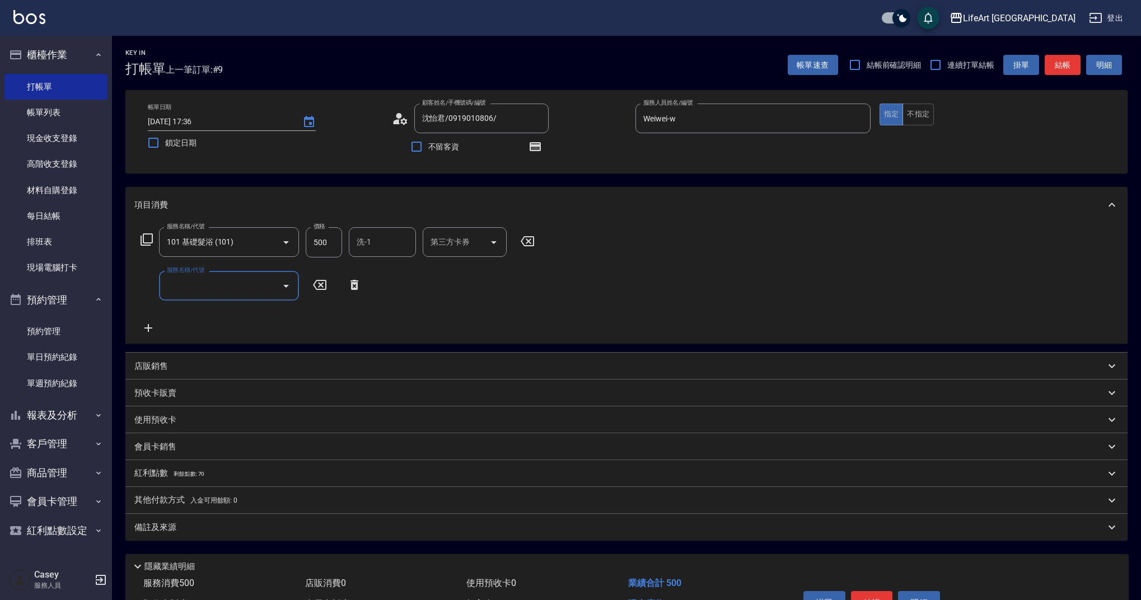
drag, startPoint x: 186, startPoint y: 286, endPoint x: 194, endPoint y: 292, distance: 10.0
click at [186, 286] on input "服務名稱/代號" at bounding box center [220, 286] width 113 height 20
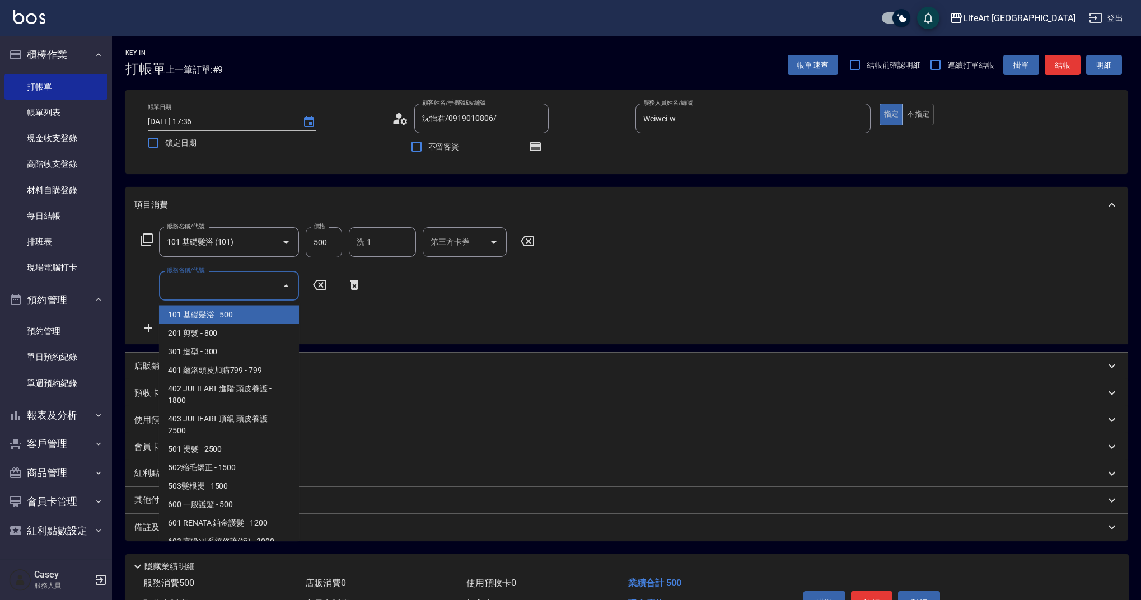
scroll to position [143, 0]
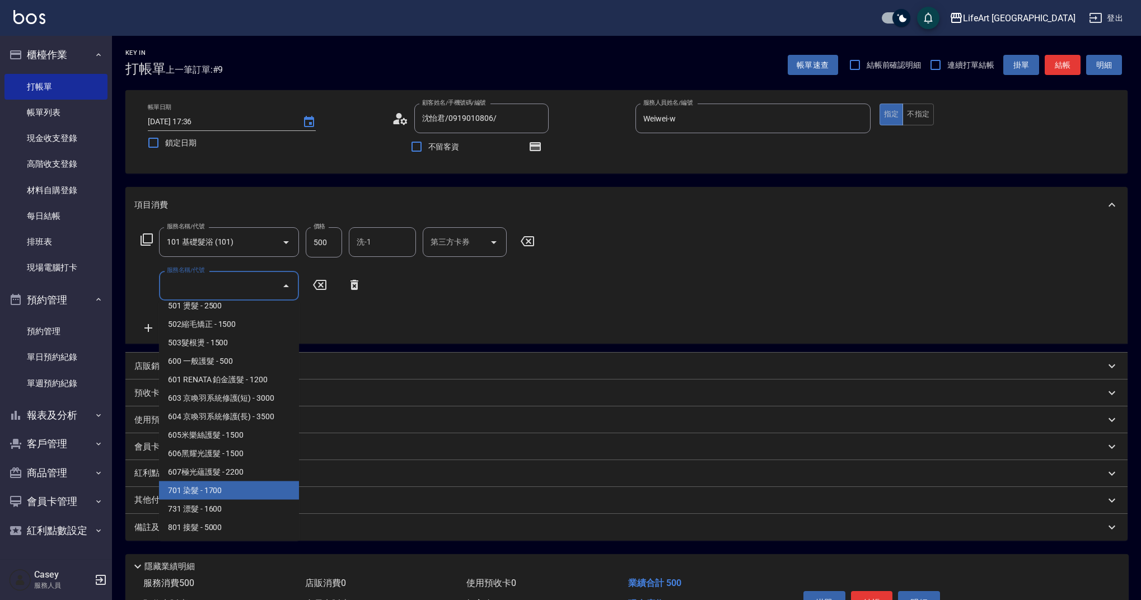
click at [220, 495] on span "701 染髮 - 1700" at bounding box center [229, 490] width 140 height 18
type input "701 染髮(701)"
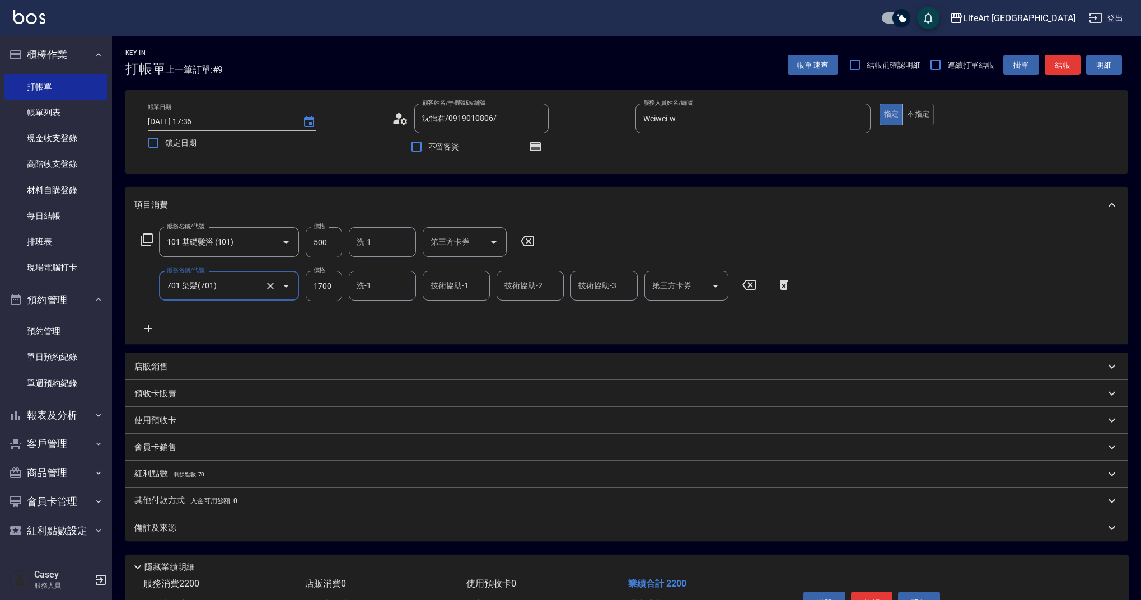
drag, startPoint x: 147, startPoint y: 336, endPoint x: 158, endPoint y: 336, distance: 11.8
click at [147, 336] on div "服務名稱/代號 101 基礎髮浴 (101) 服務名稱/代號 價格 500 價格 洗-1 洗-1 第三方卡券 第三方卡券 服務名稱/代號 701 染髮(701…" at bounding box center [626, 283] width 1002 height 121
click at [147, 329] on icon at bounding box center [148, 329] width 8 height 8
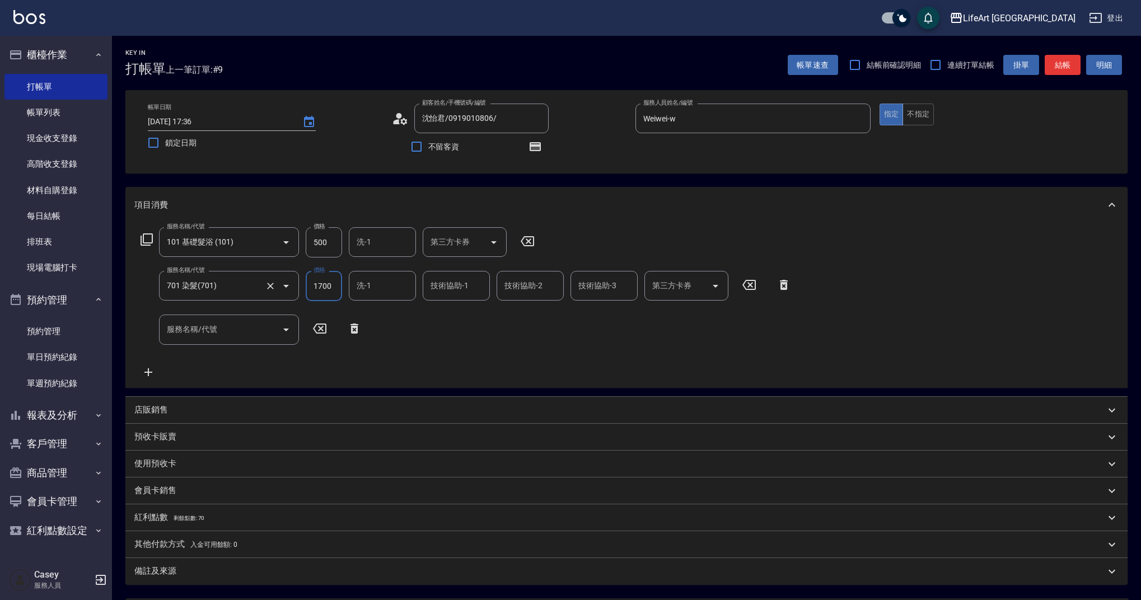
drag, startPoint x: 334, startPoint y: 289, endPoint x: 287, endPoint y: 284, distance: 47.2
click at [287, 284] on div "服務名稱/代號 701 染髮(701) 服務名稱/代號 價格 1700 價格 洗-1 洗-1 技術協助-1 技術協助-1 技術協助-2 技術協助-2 技術協助…" at bounding box center [465, 286] width 663 height 30
type input "2140"
click at [327, 234] on input "500" at bounding box center [324, 242] width 36 height 30
drag, startPoint x: 301, startPoint y: 244, endPoint x: 289, endPoint y: 244, distance: 11.8
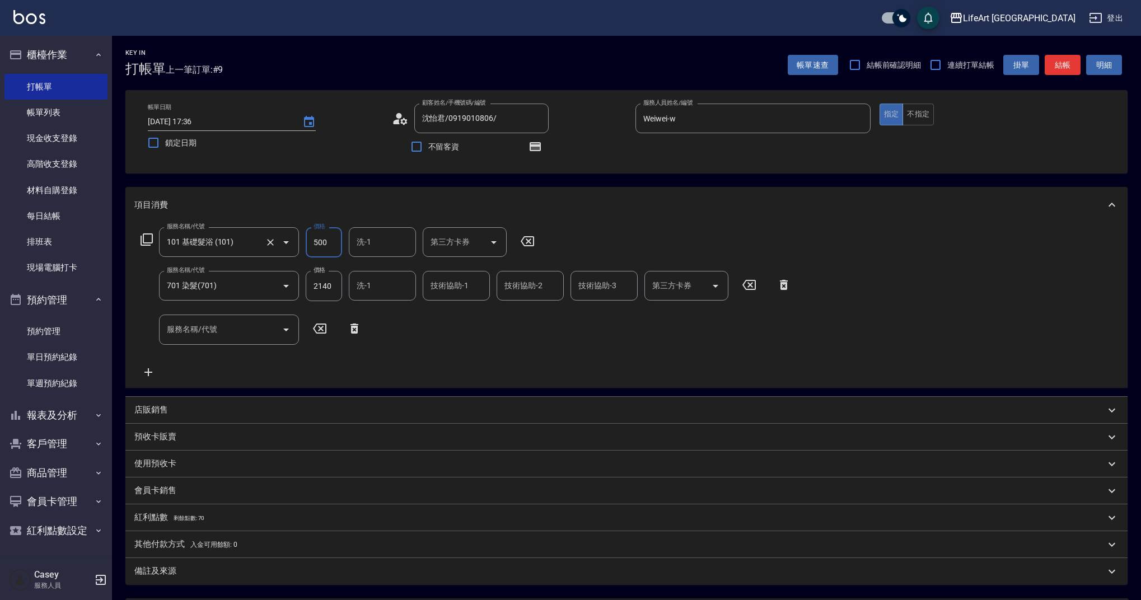
click at [289, 244] on div "服務名稱/代號 101 基礎髮浴 (101) 服務名稱/代號 價格 500 價格 洗-1 洗-1 第三方卡券 第三方卡券" at bounding box center [337, 242] width 407 height 30
type input "350"
click at [202, 336] on input "服務名稱/代號" at bounding box center [220, 330] width 113 height 20
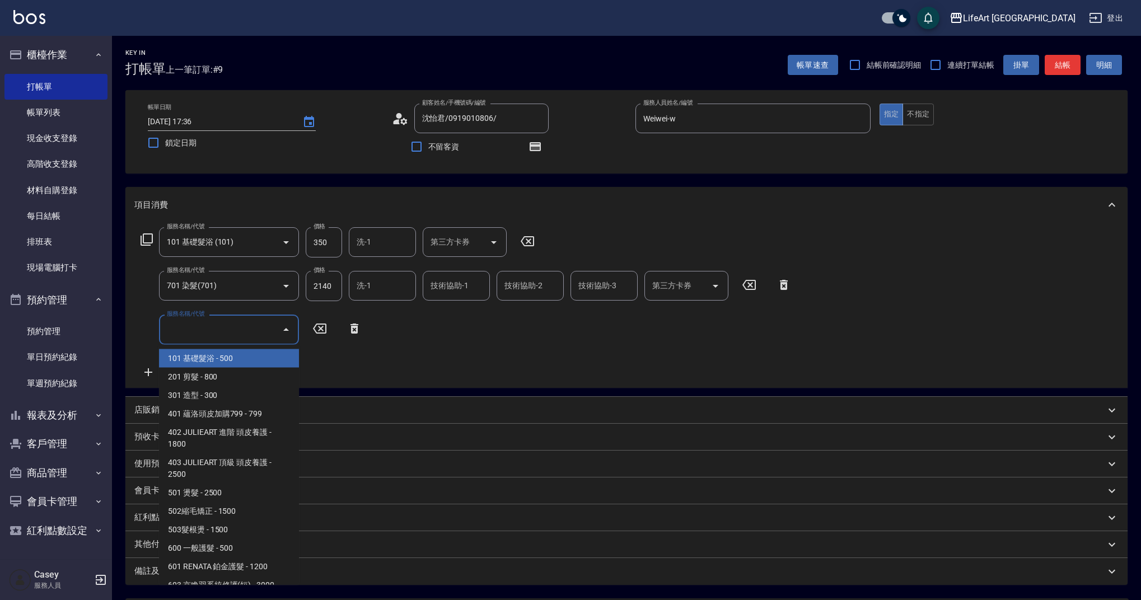
click at [202, 333] on input "服務名稱/代號" at bounding box center [220, 330] width 113 height 20
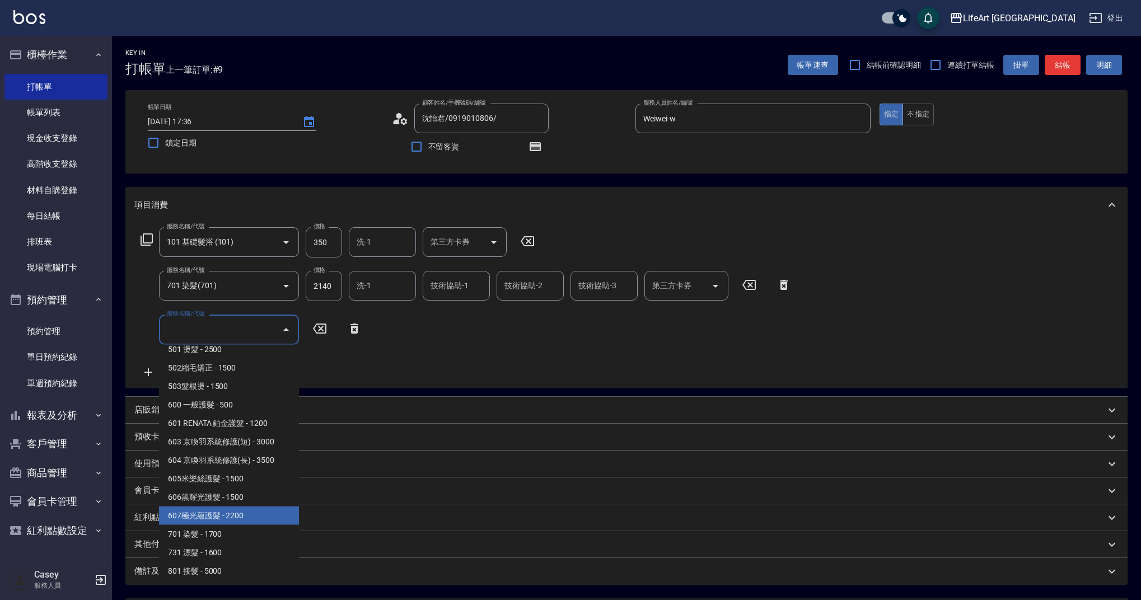
click at [216, 516] on span "607極光蘊護髮 - 2200" at bounding box center [229, 516] width 140 height 18
type input "607極光蘊護髮(607)"
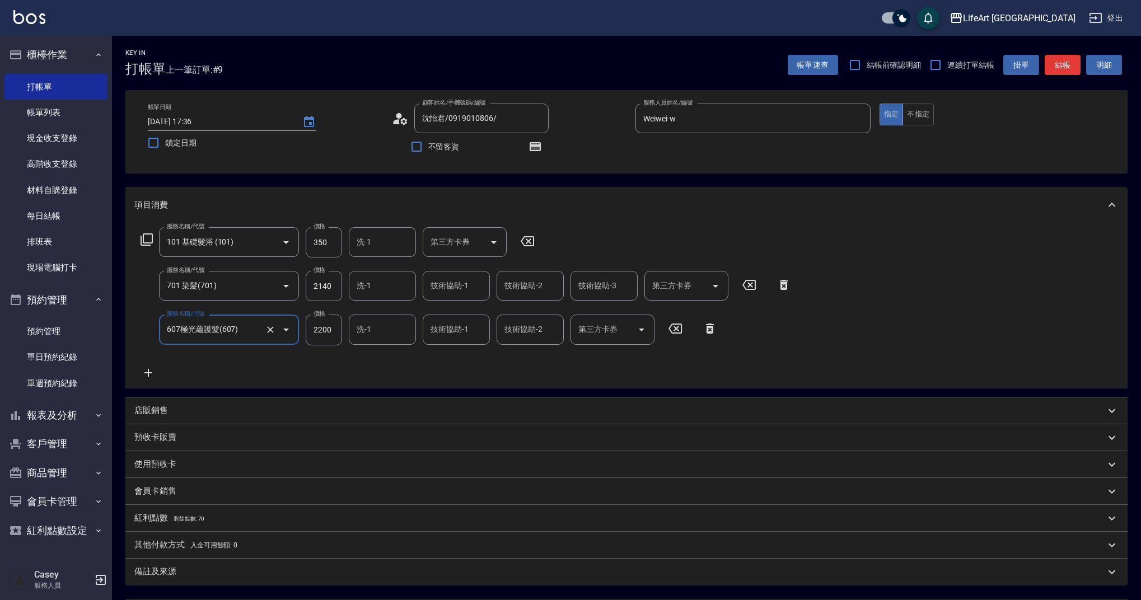
scroll to position [111, 0]
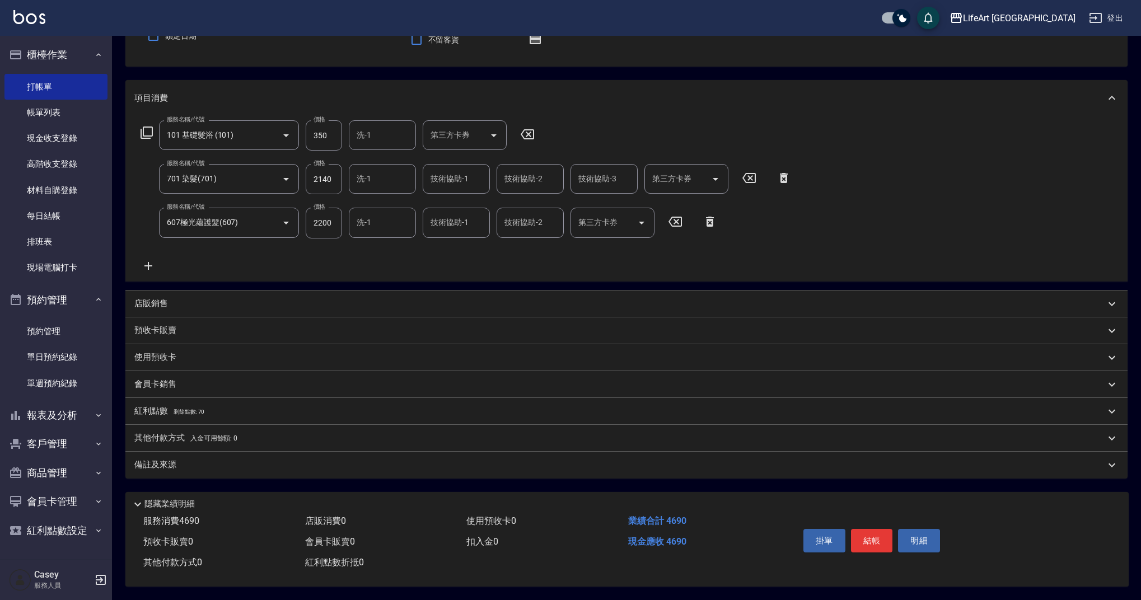
click at [160, 405] on p "紅利點數 剩餘點數: 70" at bounding box center [169, 411] width 70 height 12
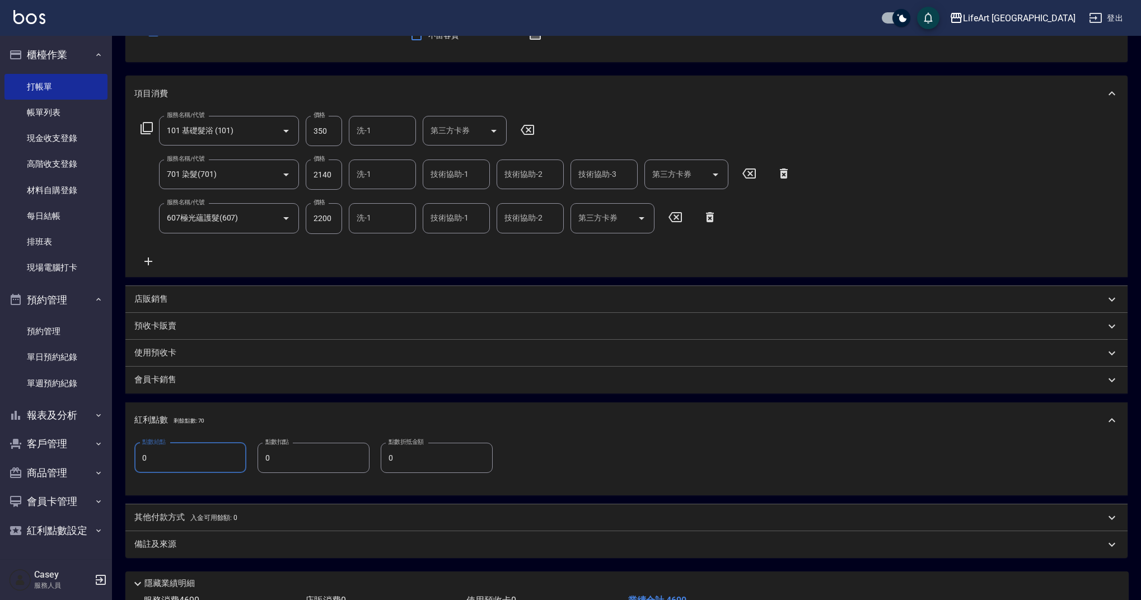
click at [135, 458] on input "0" at bounding box center [190, 458] width 112 height 30
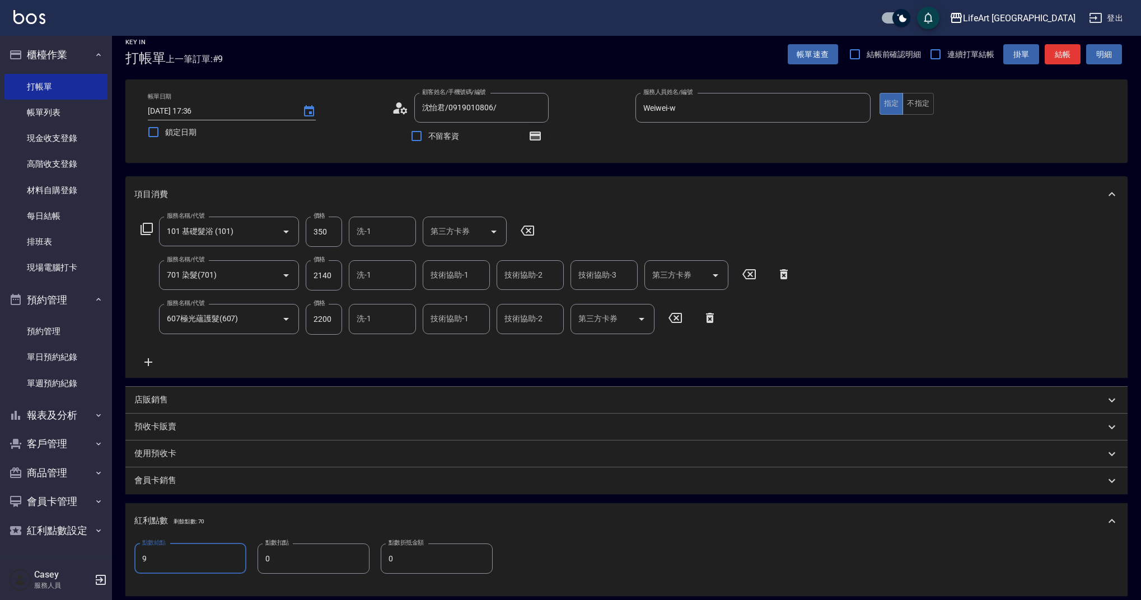
click at [540, 135] on icon "button" at bounding box center [535, 136] width 11 height 9
drag, startPoint x: 158, startPoint y: 560, endPoint x: 123, endPoint y: 560, distance: 34.7
click at [123, 560] on div "Key In 打帳單 上一筆訂單:#9 帳單速查 結帳前確認明細 連續打單結帳 掛單 結帳 明細 帳單日期 [DATE] 17:36 鎖定日期 顧客姓名/手機…" at bounding box center [626, 402] width 1029 height 755
drag, startPoint x: 173, startPoint y: 559, endPoint x: 116, endPoint y: 562, distance: 56.6
click at [116, 562] on div "Key In 打帳單 上一筆訂單:#9 帳單速查 結帳前確認明細 連續打單結帳 掛單 結帳 明細 帳單日期 [DATE] 17:36 鎖定日期 顧客姓名/手機…" at bounding box center [626, 402] width 1029 height 755
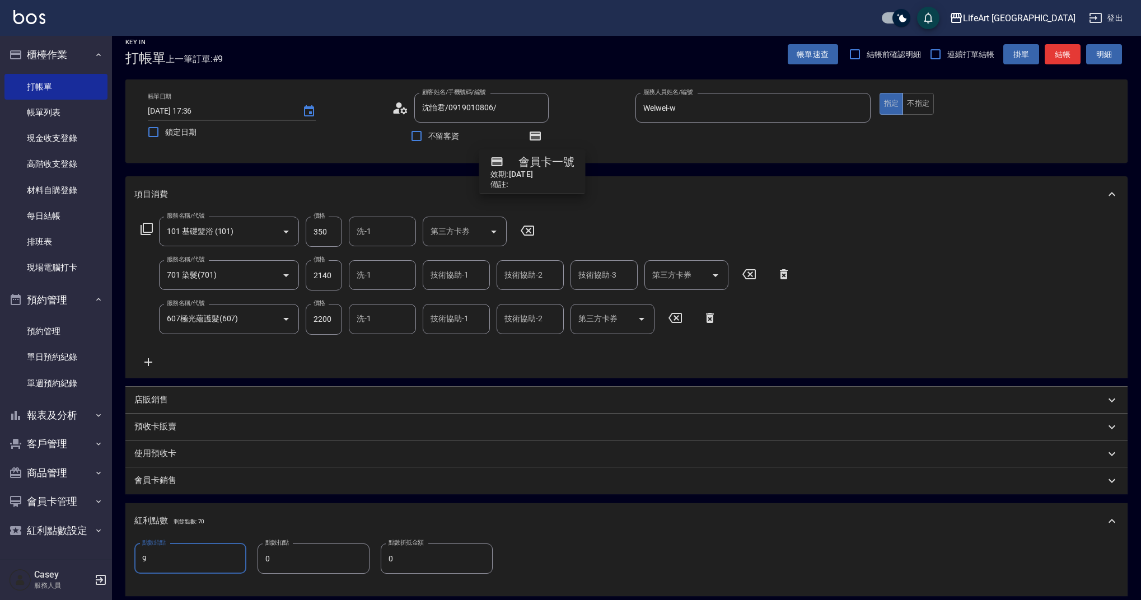
type input "0"
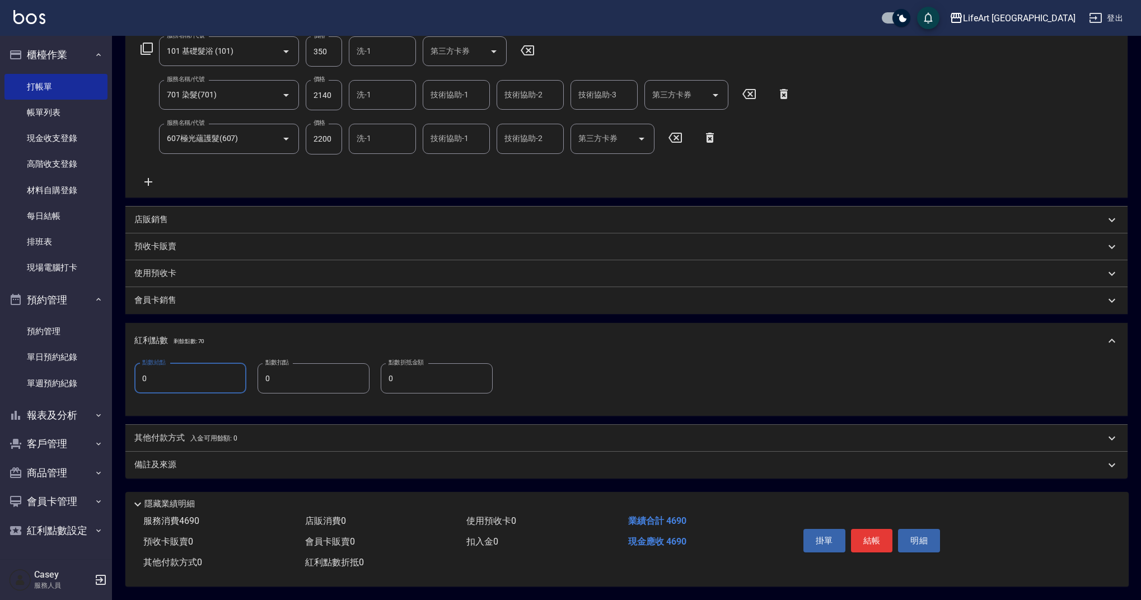
click at [339, 460] on div "備註及來源" at bounding box center [619, 465] width 971 height 12
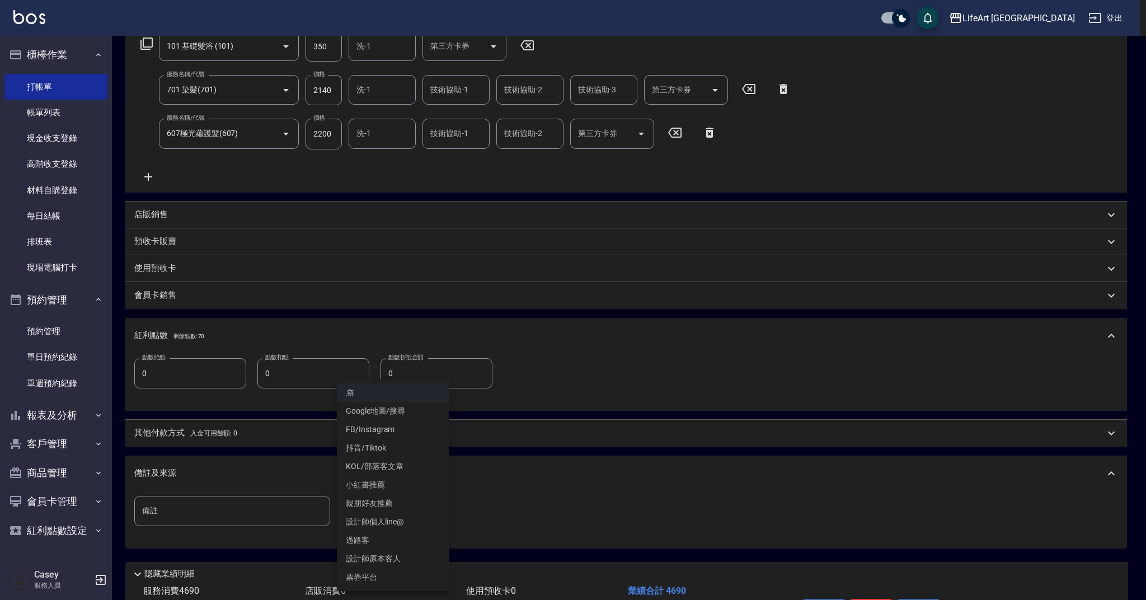
click at [367, 517] on body "LifeArt 蘆洲 登出 櫃檯作業 打帳單 帳單列表 現金收支登錄 高階收支登錄 材料自購登錄 每日結帳 排班表 現場電腦打卡 預約管理 預約管理 單日預約…" at bounding box center [573, 237] width 1146 height 866
click at [399, 561] on li "設計師原本客人" at bounding box center [393, 559] width 112 height 18
type input "設計師原本客人"
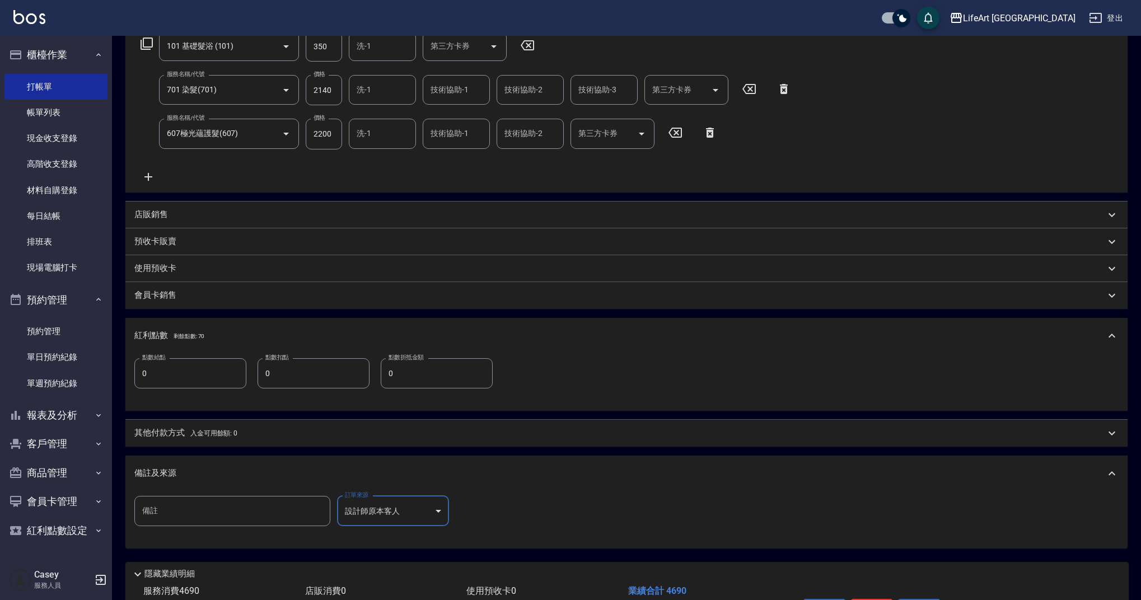
scroll to position [271, 0]
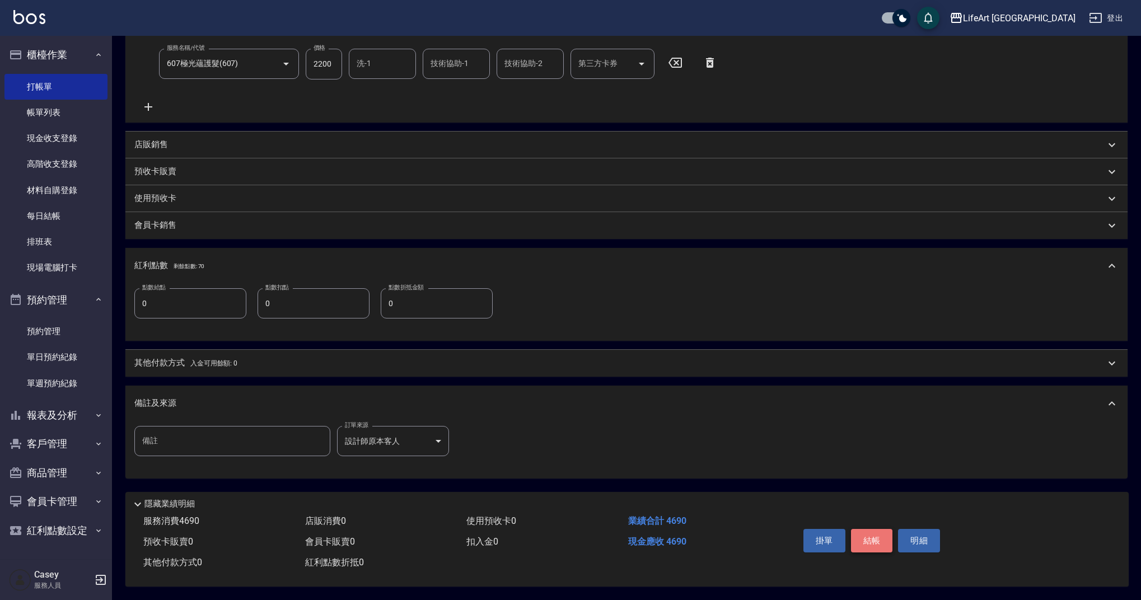
click at [860, 539] on button "結帳" at bounding box center [872, 541] width 42 height 24
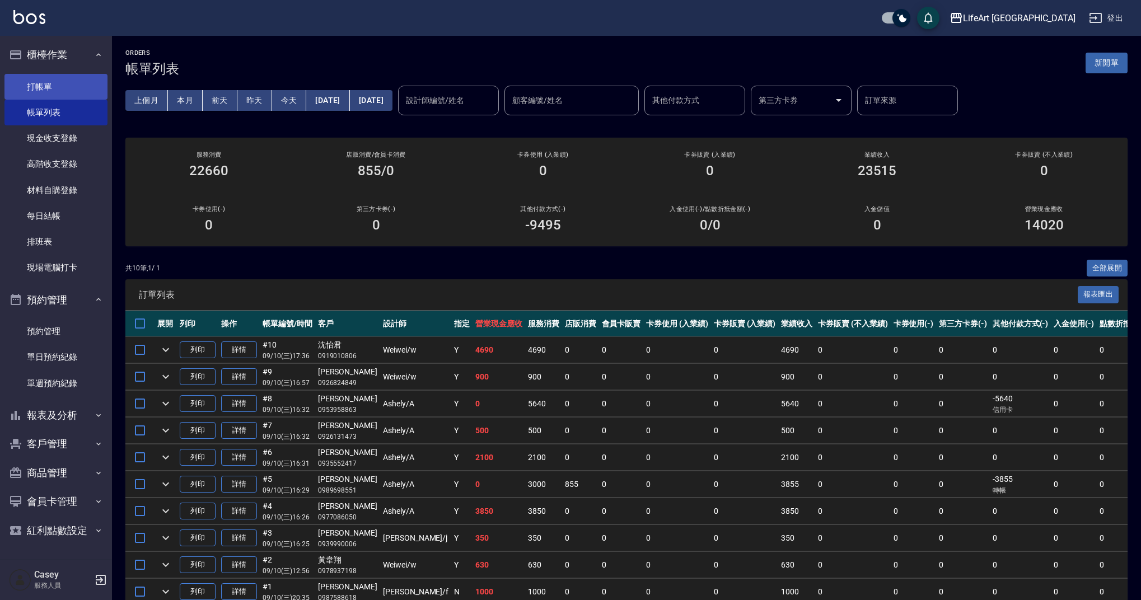
drag, startPoint x: 84, startPoint y: 90, endPoint x: 92, endPoint y: 93, distance: 9.0
click at [84, 89] on link "打帳單" at bounding box center [55, 87] width 103 height 26
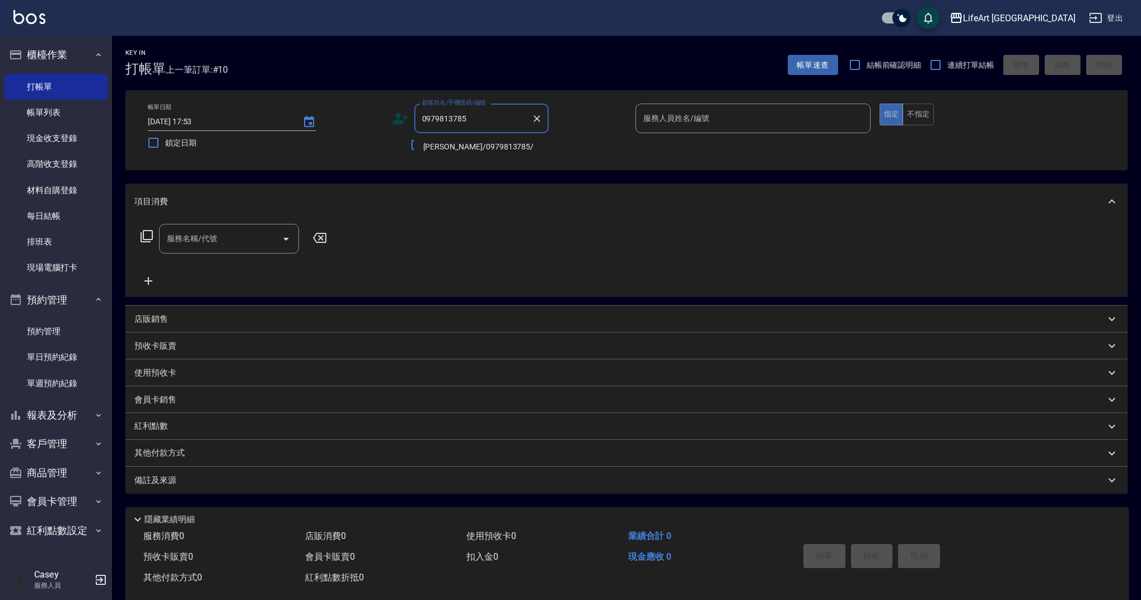
click at [455, 147] on li "[PERSON_NAME]/0979813785/" at bounding box center [481, 147] width 134 height 18
type input "[PERSON_NAME]/0979813785/"
type input "Ashely-A"
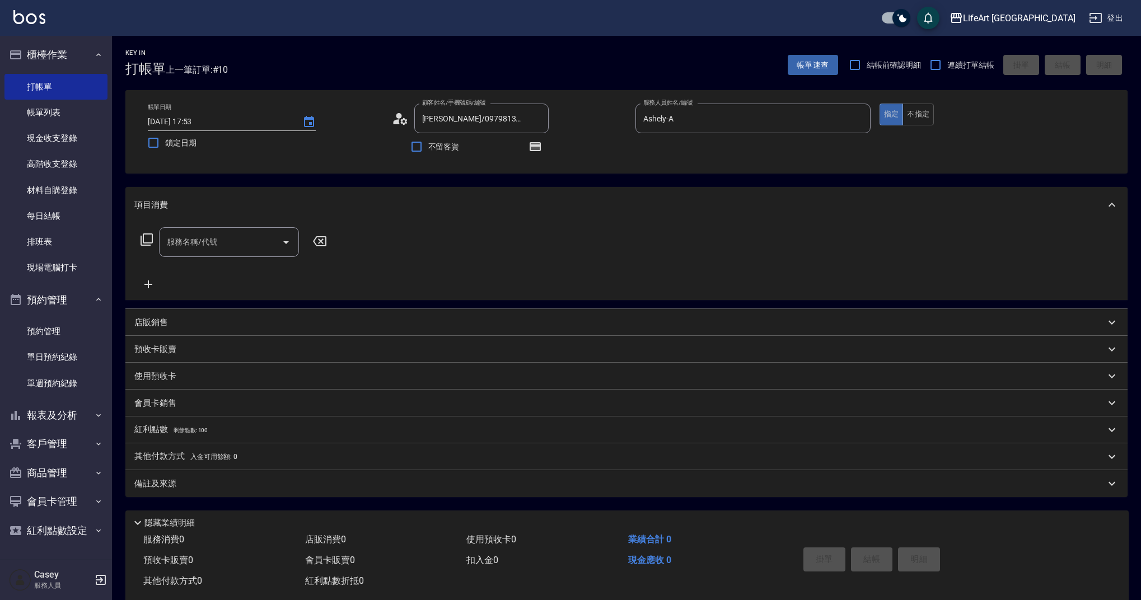
click at [396, 120] on icon at bounding box center [400, 118] width 17 height 17
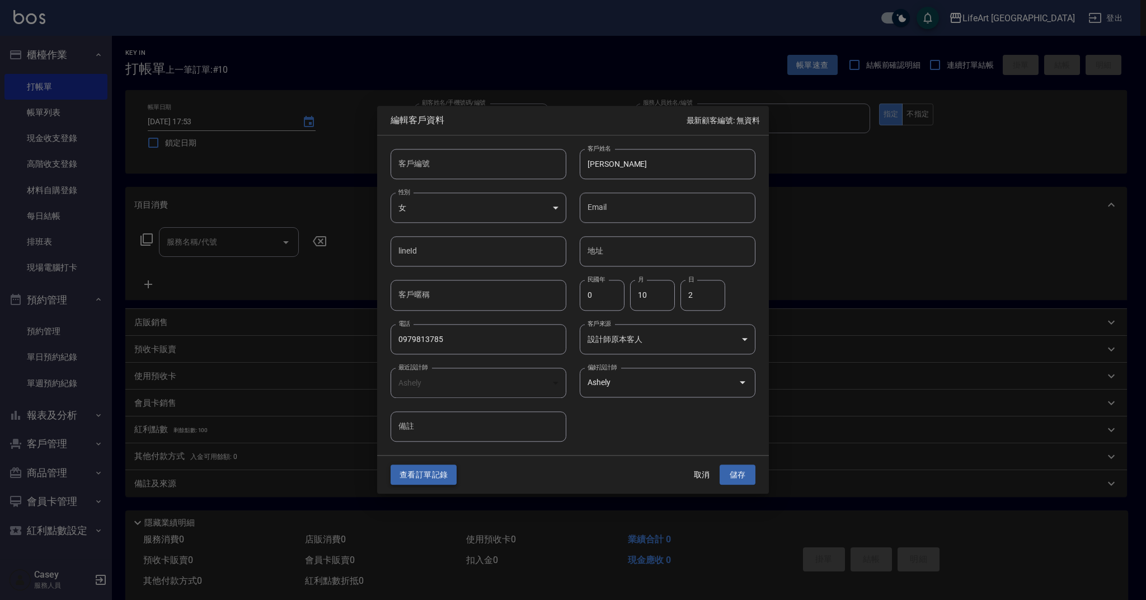
click at [429, 474] on button "查看訂單記錄" at bounding box center [424, 475] width 66 height 21
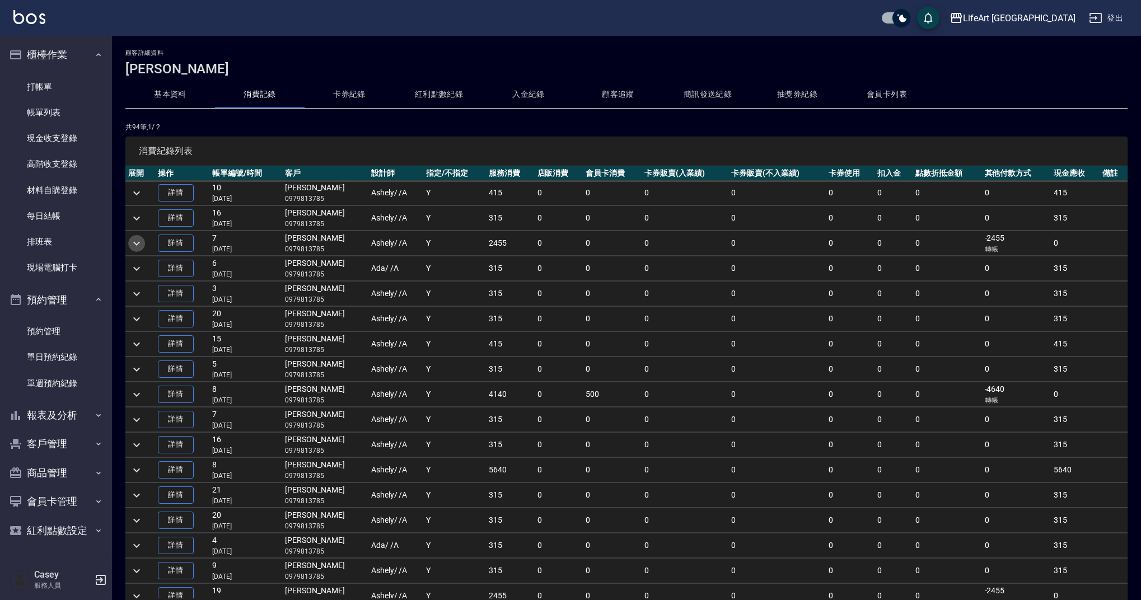
click at [132, 246] on icon "expand row" at bounding box center [136, 243] width 13 height 13
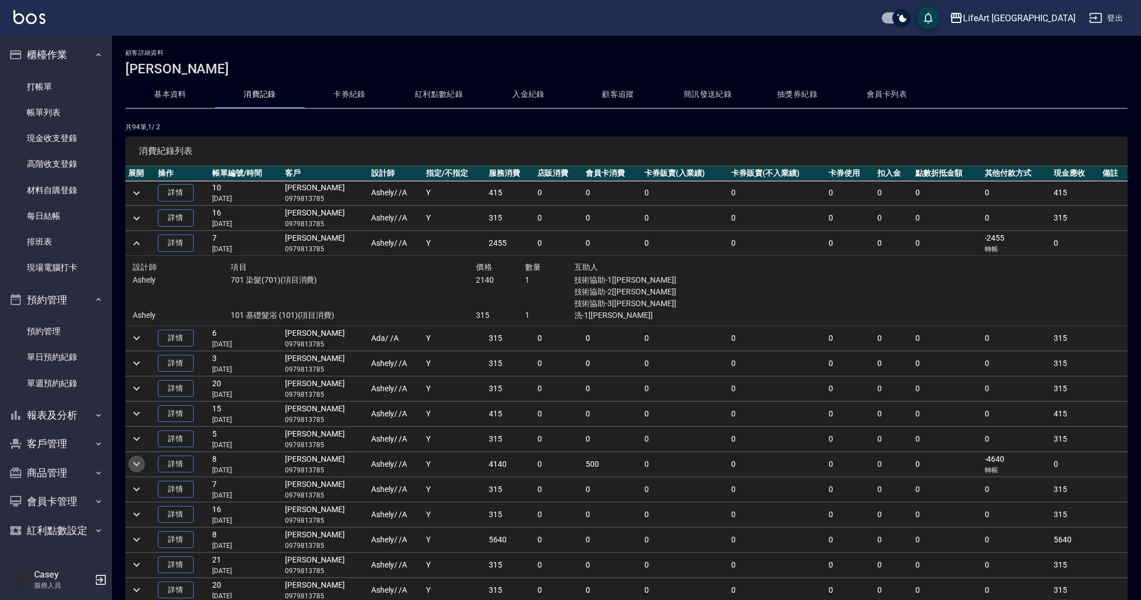
click at [133, 467] on icon "expand row" at bounding box center [136, 463] width 13 height 13
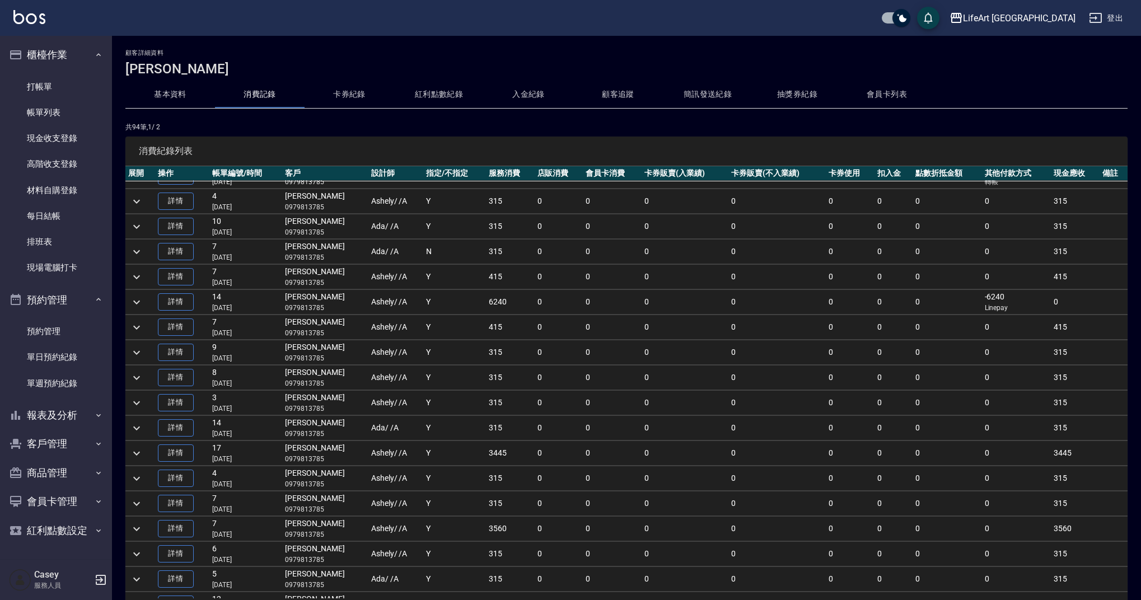
scroll to position [662, 0]
drag, startPoint x: 869, startPoint y: 479, endPoint x: 833, endPoint y: 466, distance: 38.4
click at [851, 479] on tr "詳情 4 [DATE] [PERSON_NAME]0979813785 [PERSON_NAME] / /A Y 315 0 0 0 0 0 0 0 0 315" at bounding box center [626, 476] width 1002 height 25
click at [141, 527] on icon "expand row" at bounding box center [136, 526] width 13 height 13
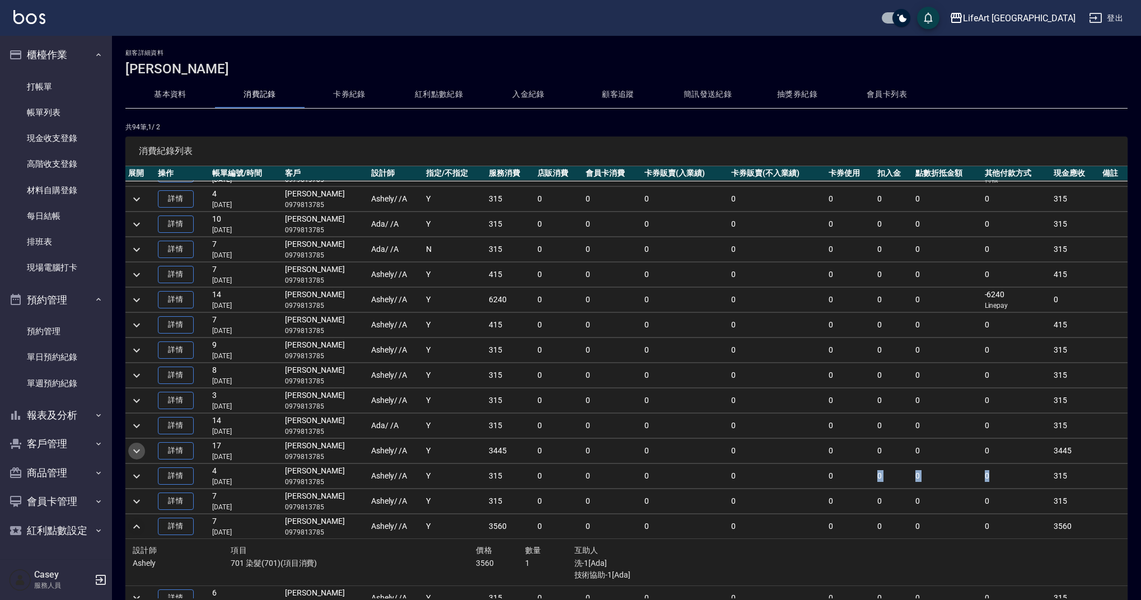
click at [137, 446] on icon "expand row" at bounding box center [136, 450] width 13 height 13
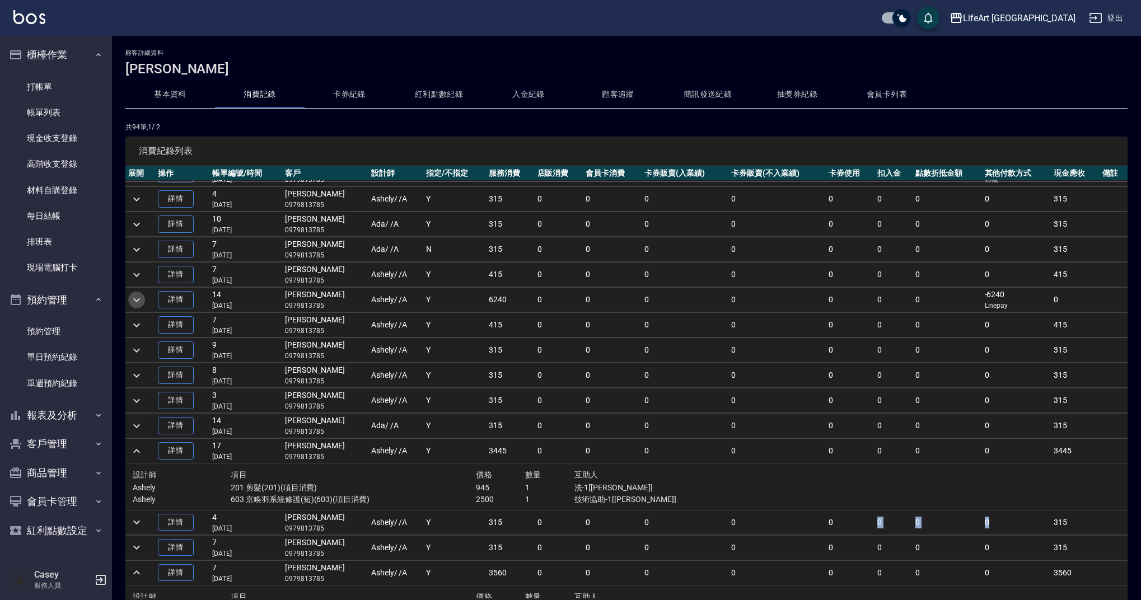
click at [136, 299] on icon "expand row" at bounding box center [136, 300] width 7 height 4
